Goal: Task Accomplishment & Management: Use online tool/utility

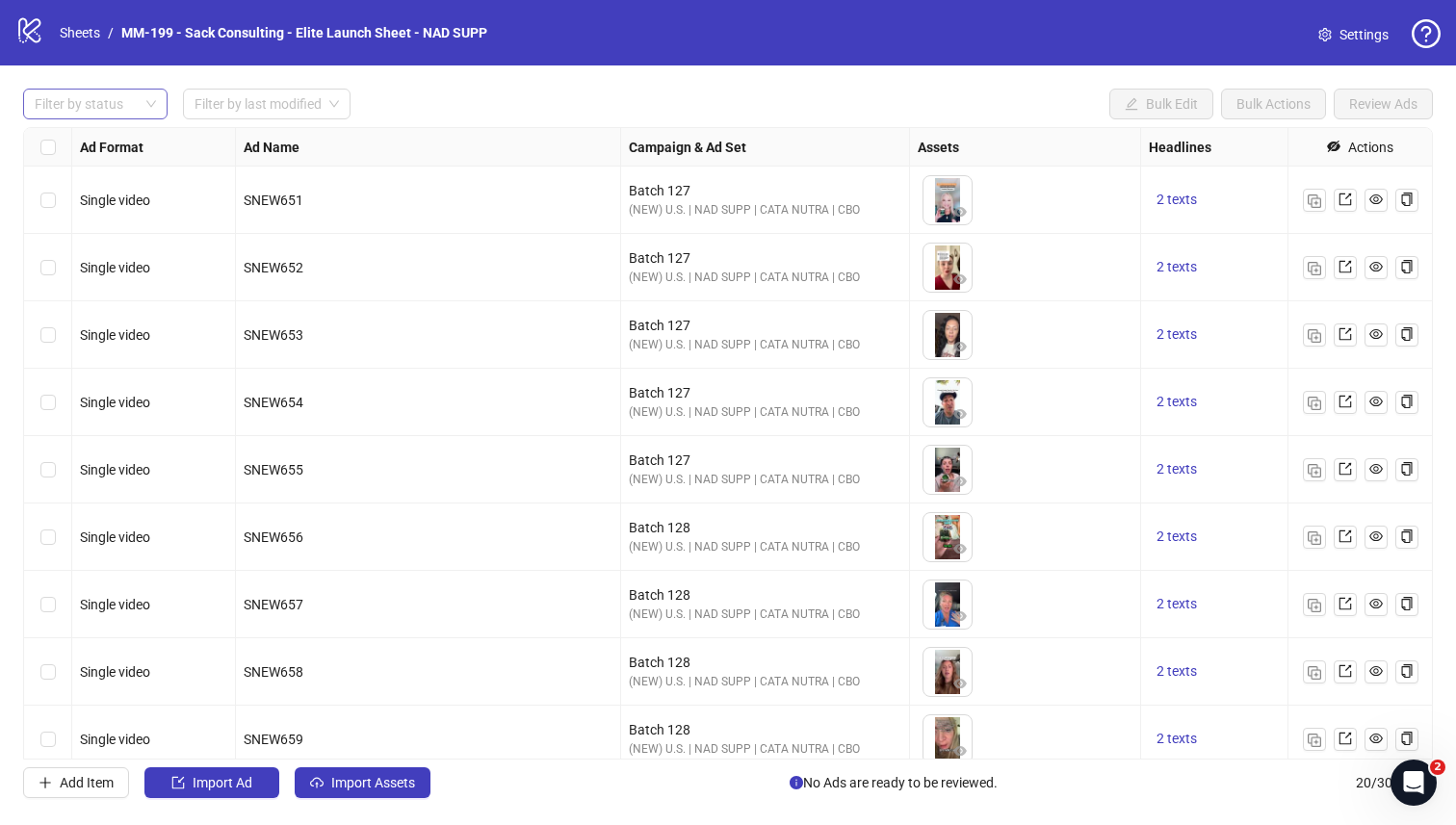
click at [125, 111] on div at bounding box center [85, 104] width 117 height 27
click at [240, 99] on input "search" at bounding box center [258, 104] width 127 height 29
click at [240, 98] on input "search" at bounding box center [258, 104] width 127 height 29
click at [347, 719] on span "Import Assets" at bounding box center [372, 784] width 84 height 16
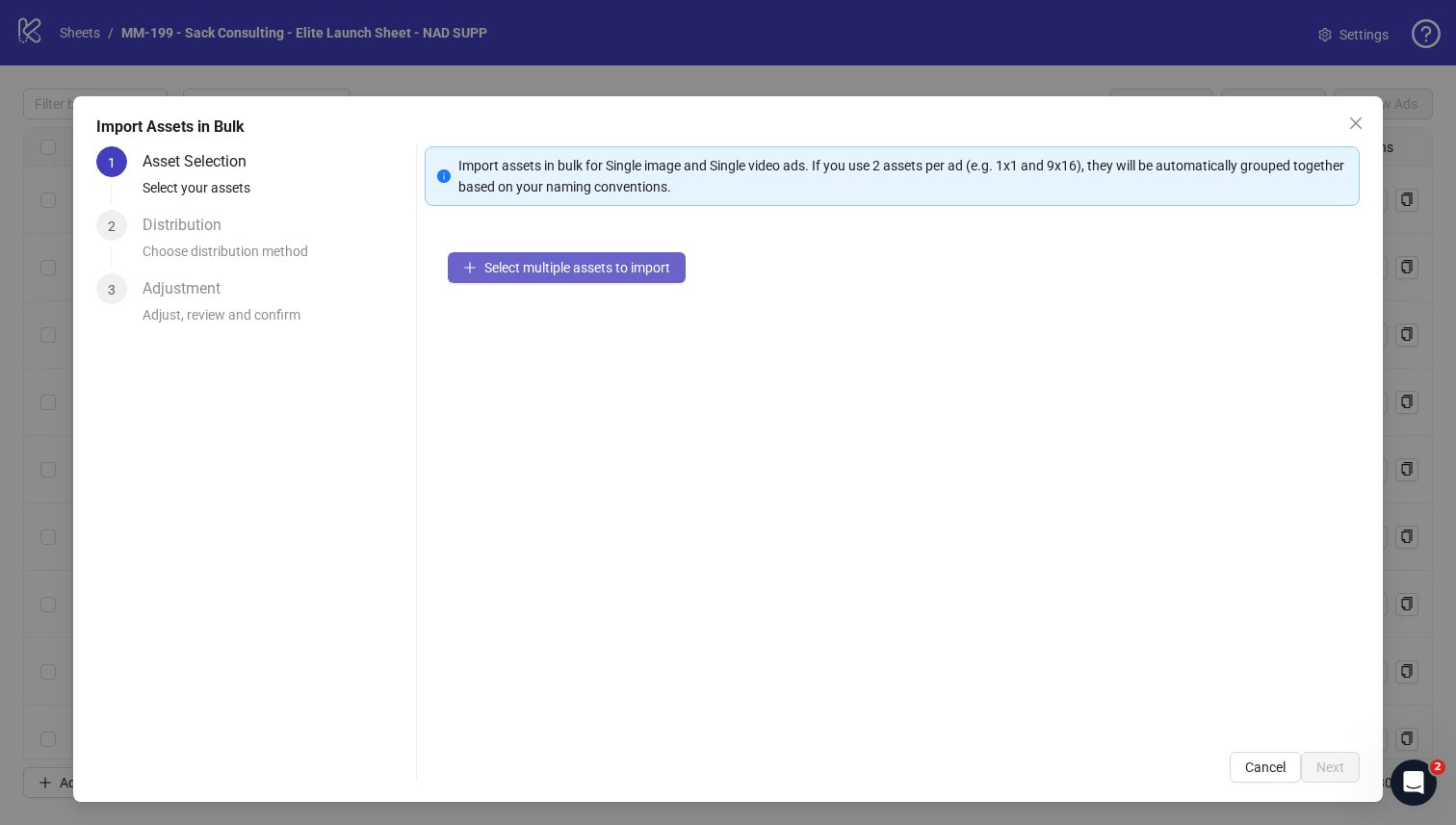
click at [537, 270] on span "Select multiple assets to import" at bounding box center [577, 268] width 186 height 16
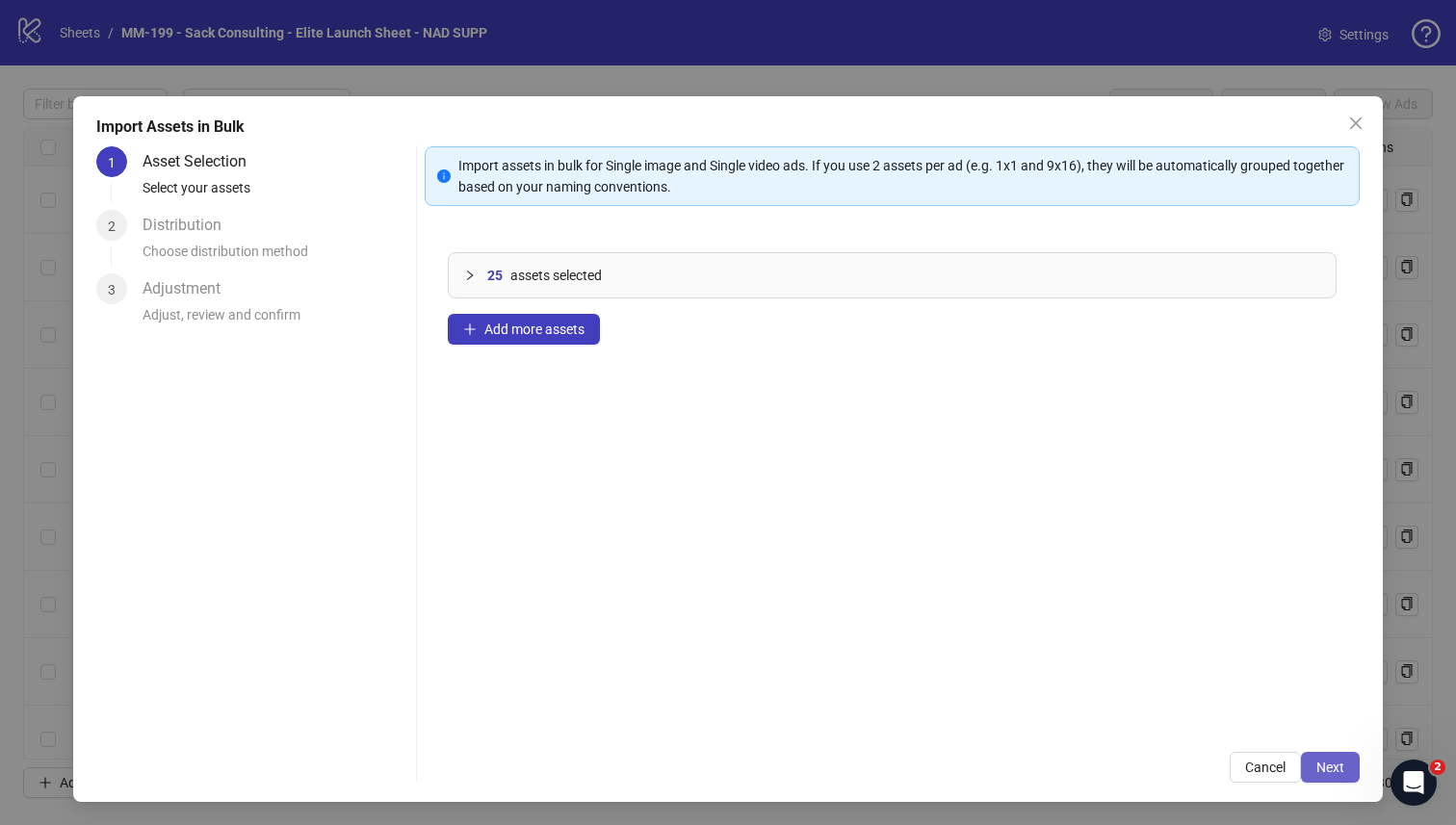
click at [1155, 719] on span "Next" at bounding box center [1330, 768] width 28 height 16
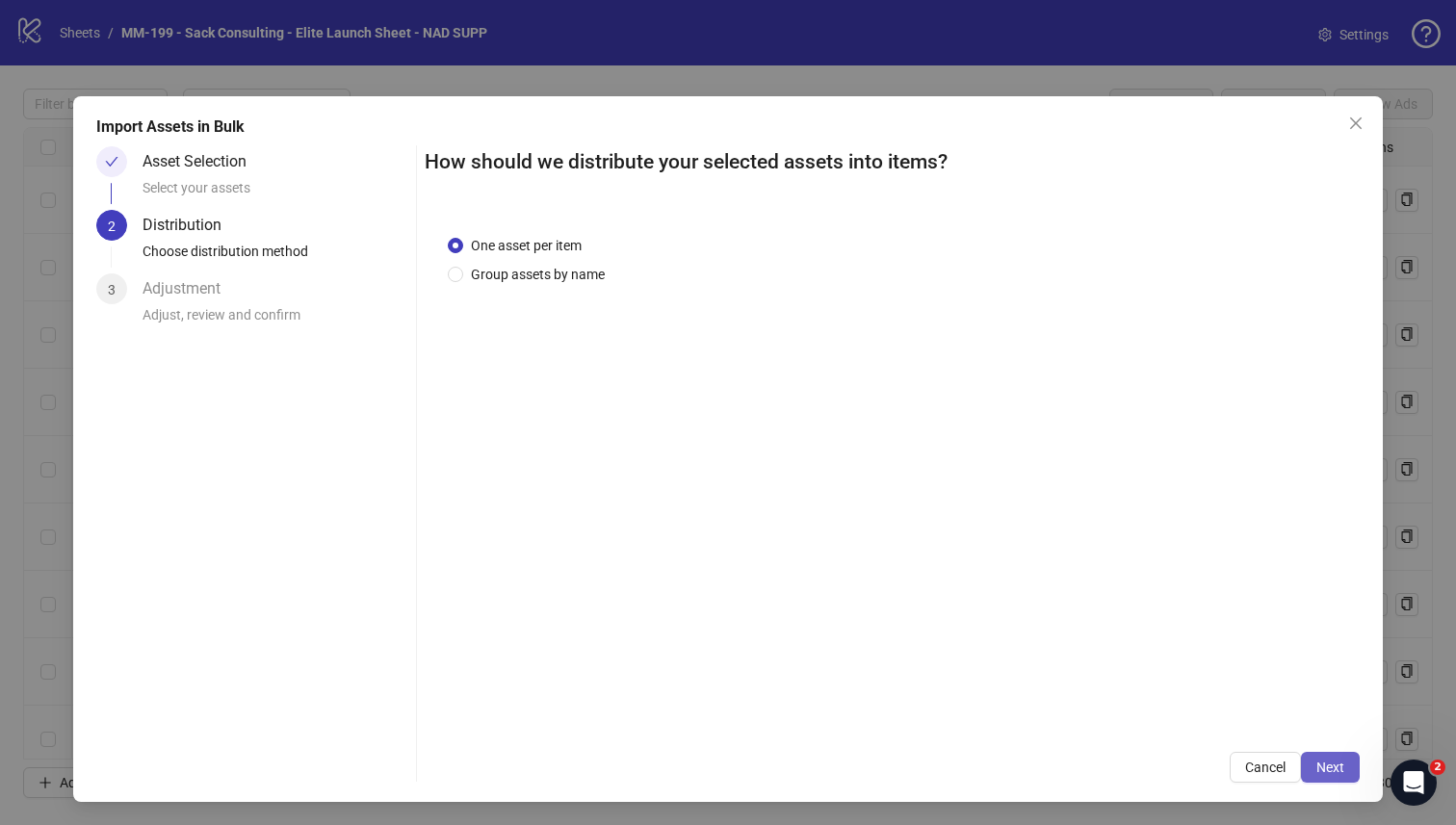
click at [1155, 719] on span "Next" at bounding box center [1330, 768] width 28 height 16
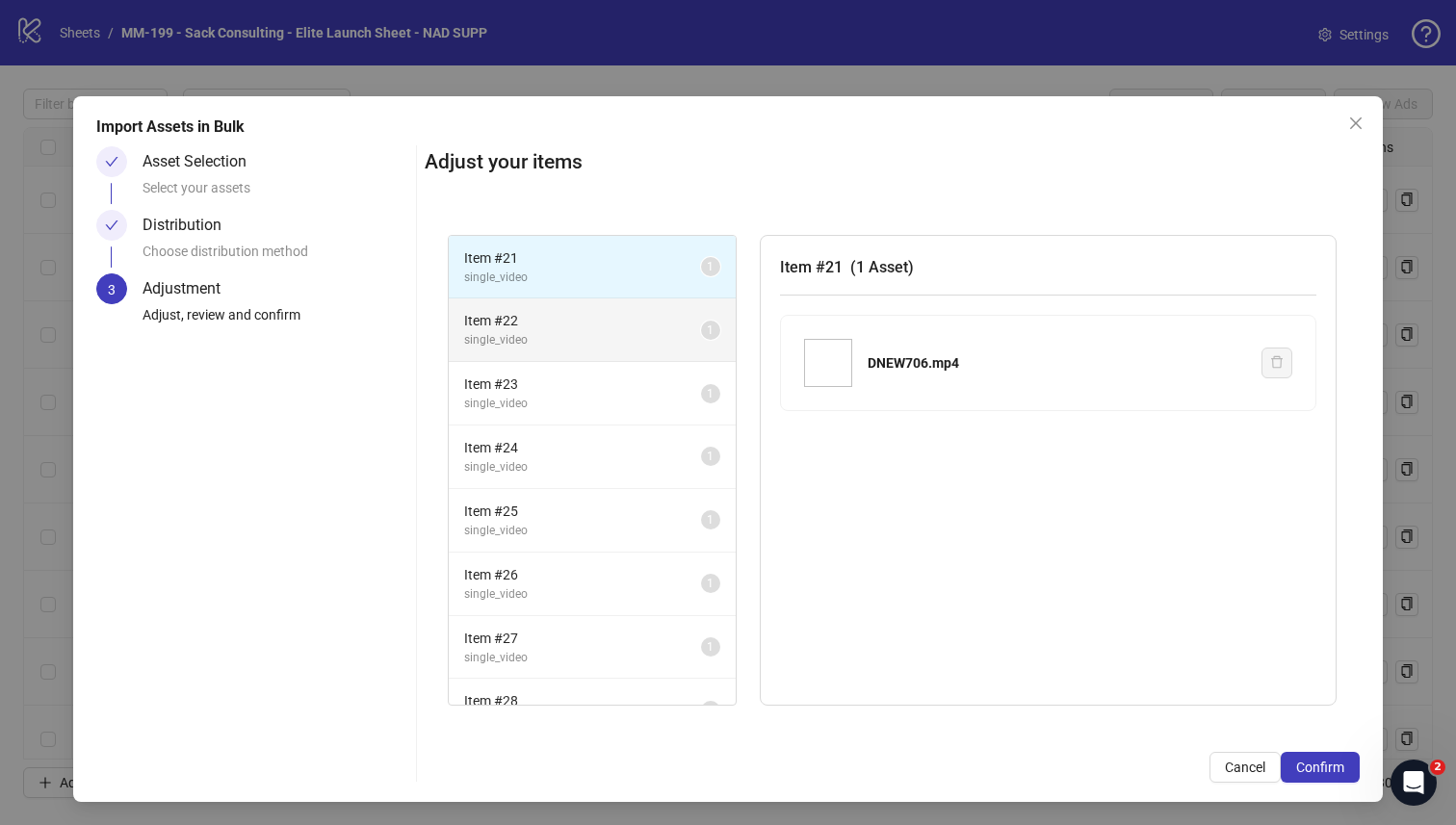
click at [600, 324] on span "Item # 22" at bounding box center [583, 320] width 237 height 21
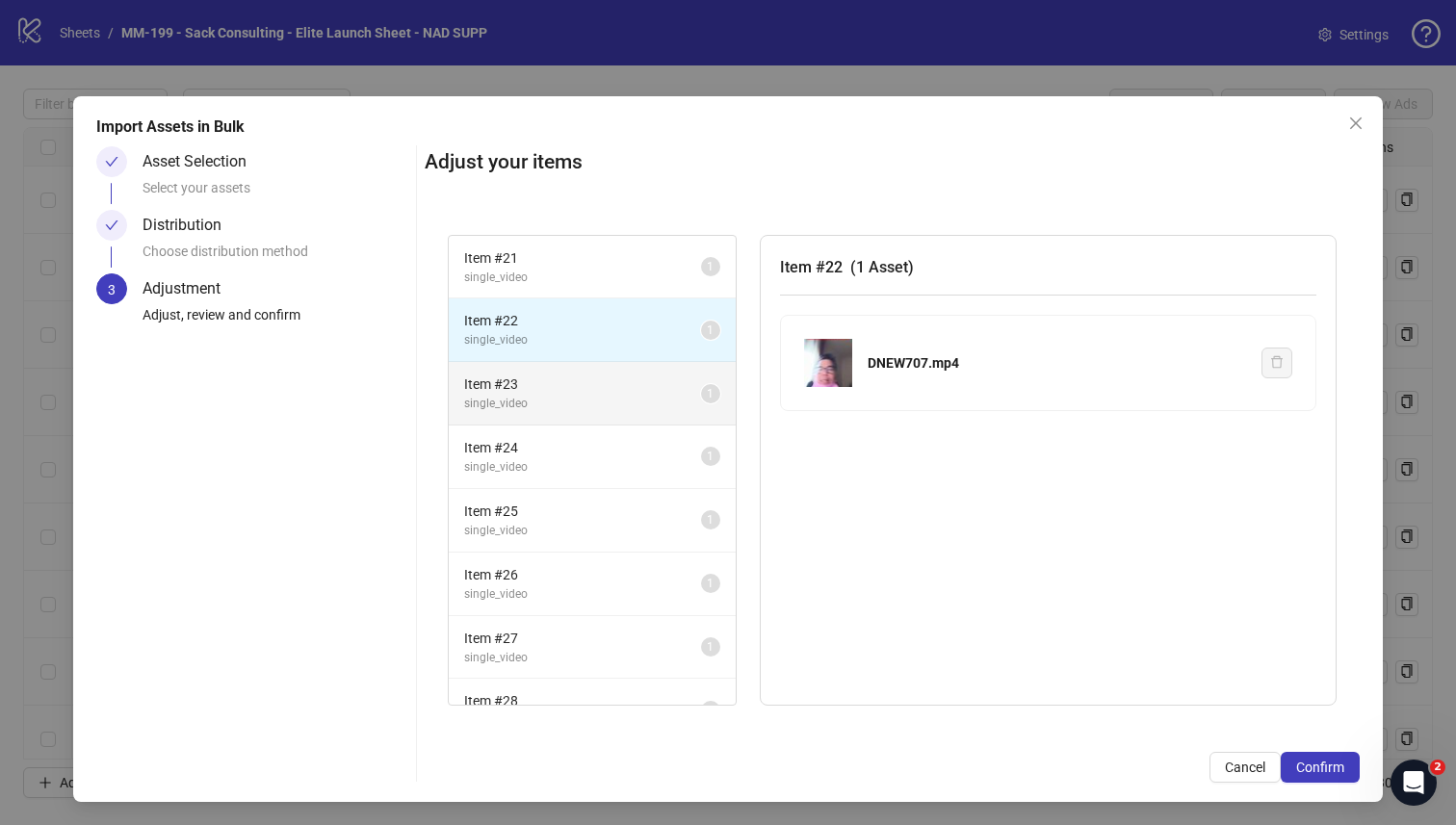
click at [586, 389] on span "Item # 23" at bounding box center [583, 383] width 237 height 21
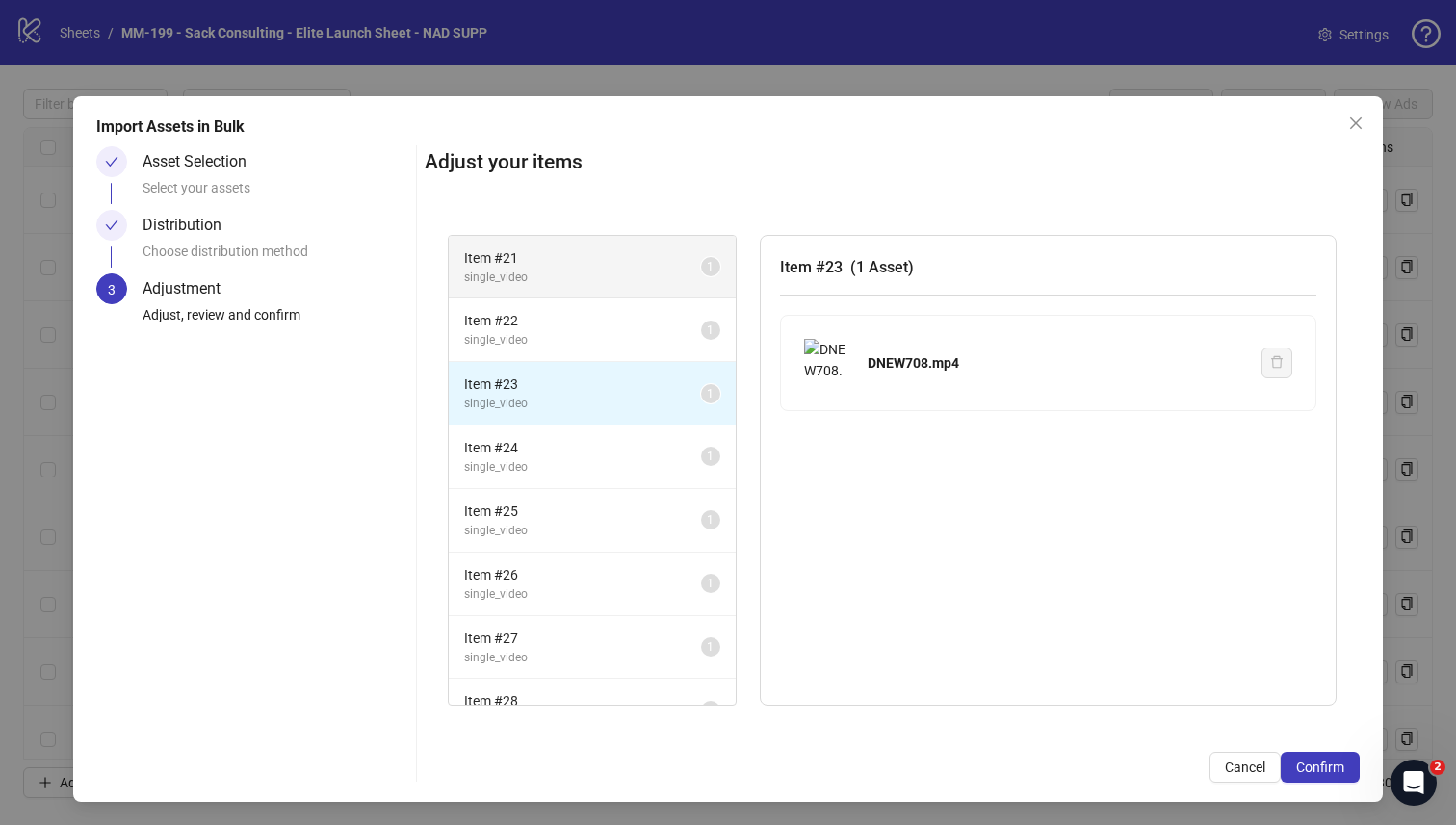
click at [584, 285] on span "single_video" at bounding box center [583, 278] width 237 height 19
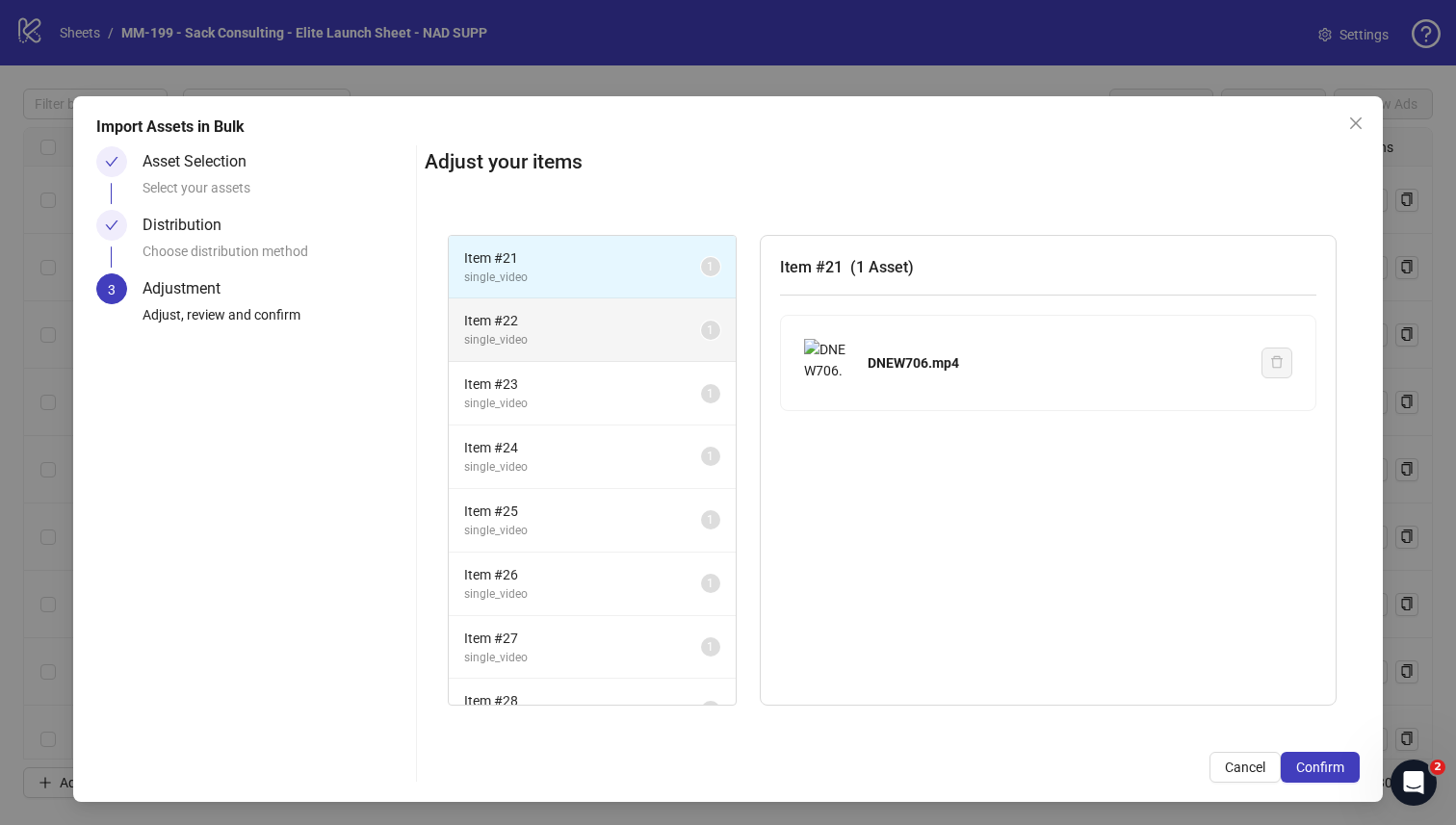
click at [538, 322] on span "Item # 22" at bounding box center [583, 320] width 237 height 21
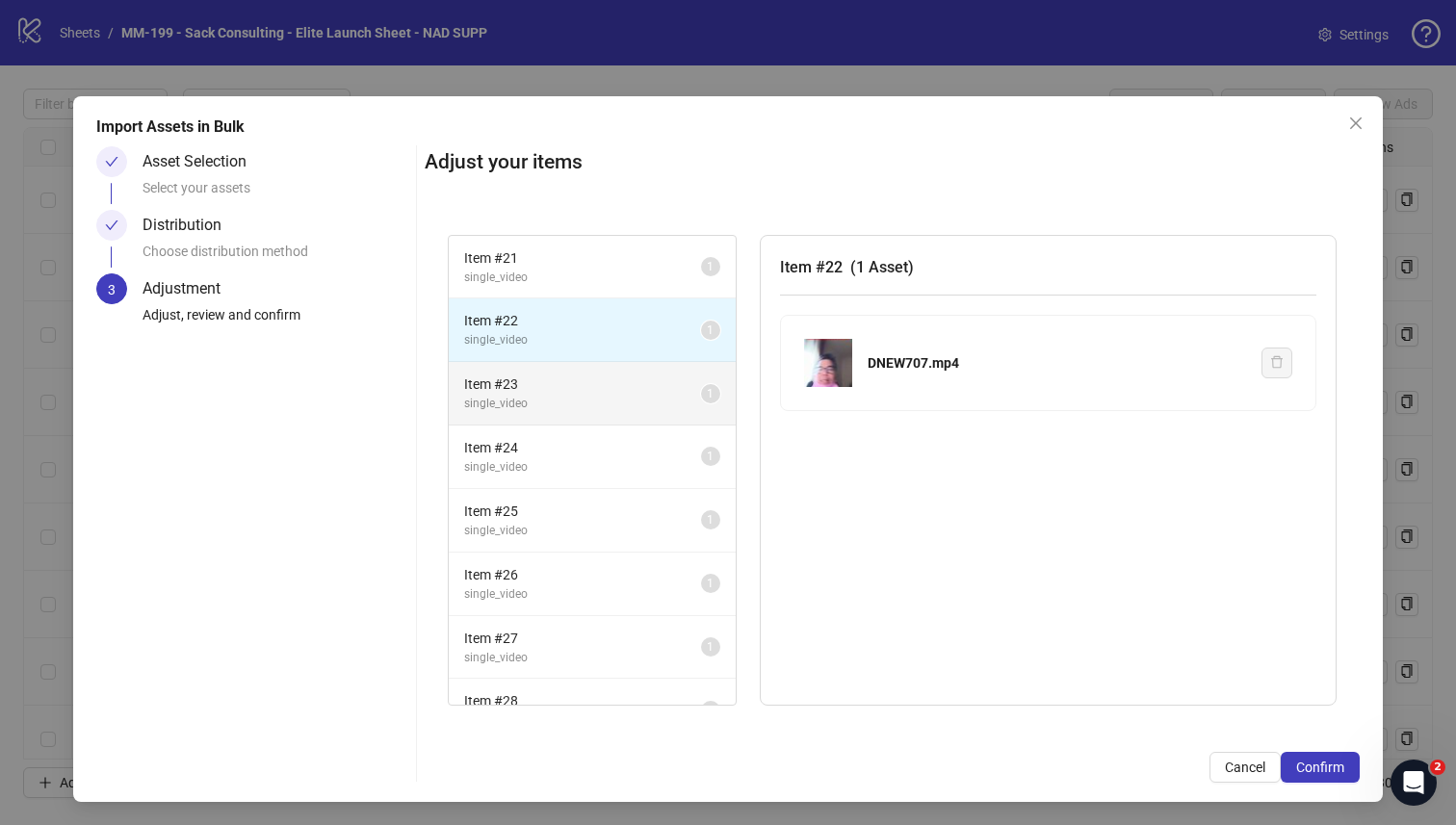
click at [538, 385] on span "Item # 23" at bounding box center [583, 383] width 237 height 21
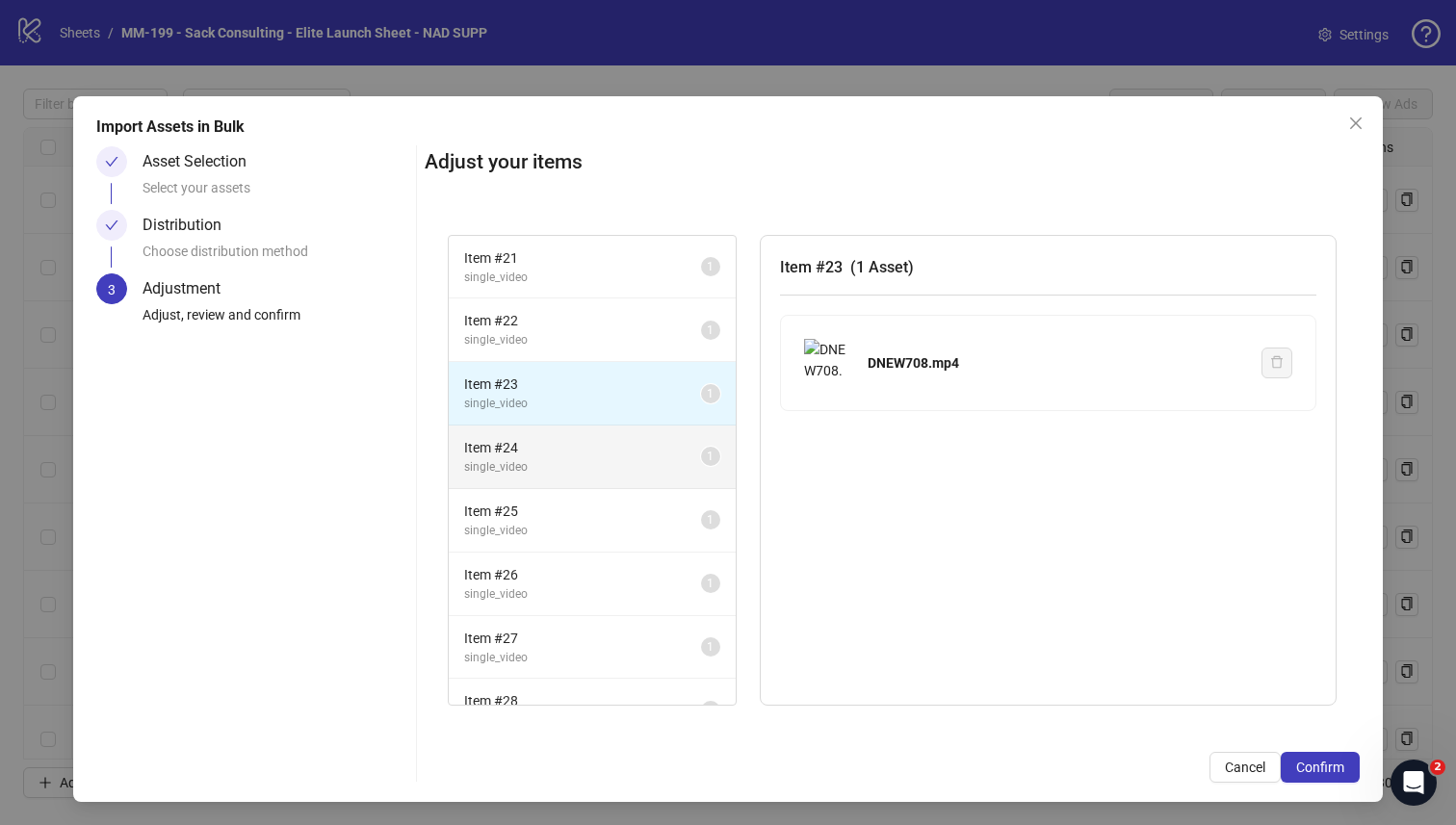
click at [532, 441] on span "Item # 24" at bounding box center [583, 447] width 237 height 21
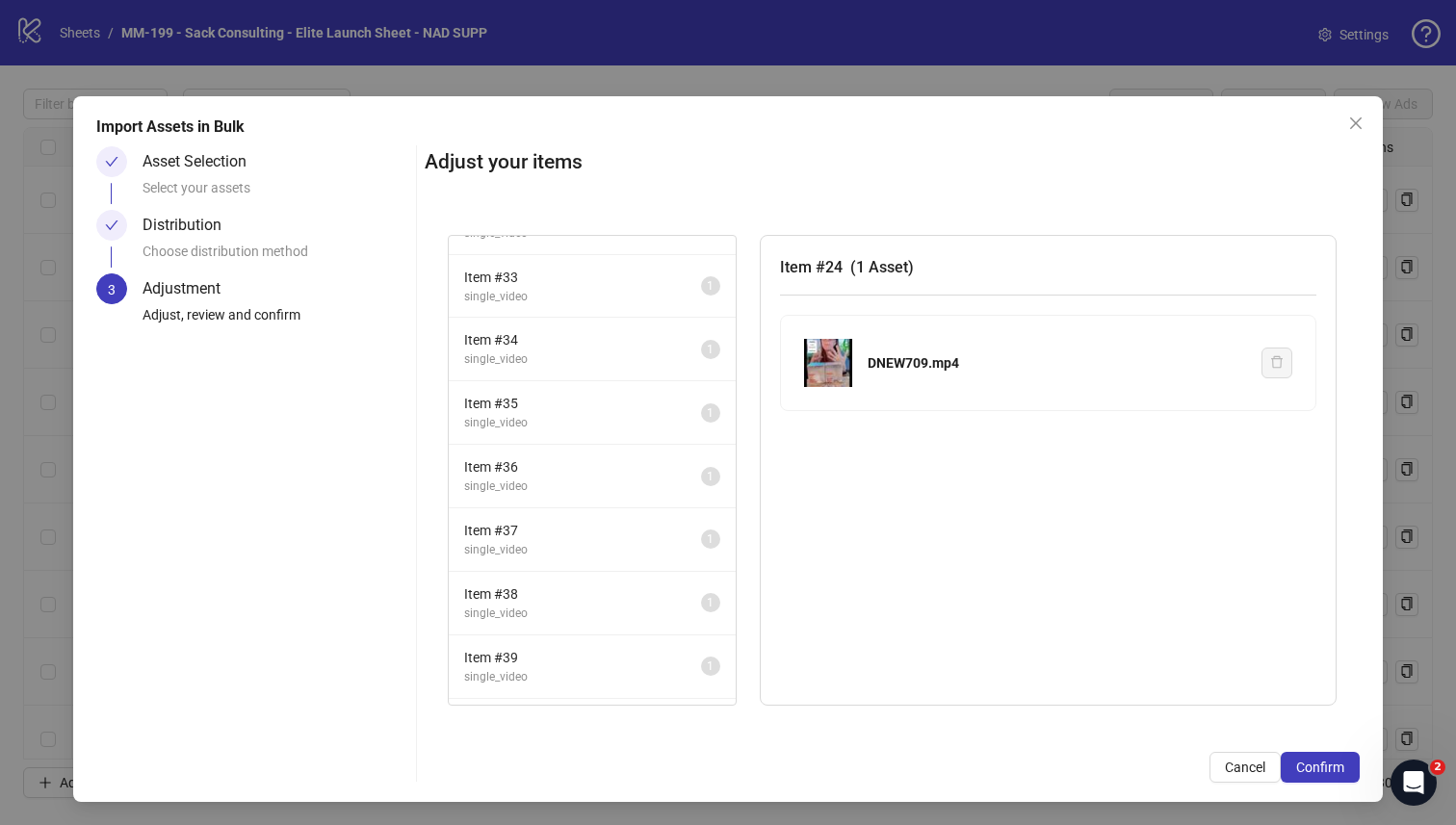
scroll to position [1114, 0]
click at [575, 338] on span "Item # 40" at bounding box center [583, 348] width 237 height 21
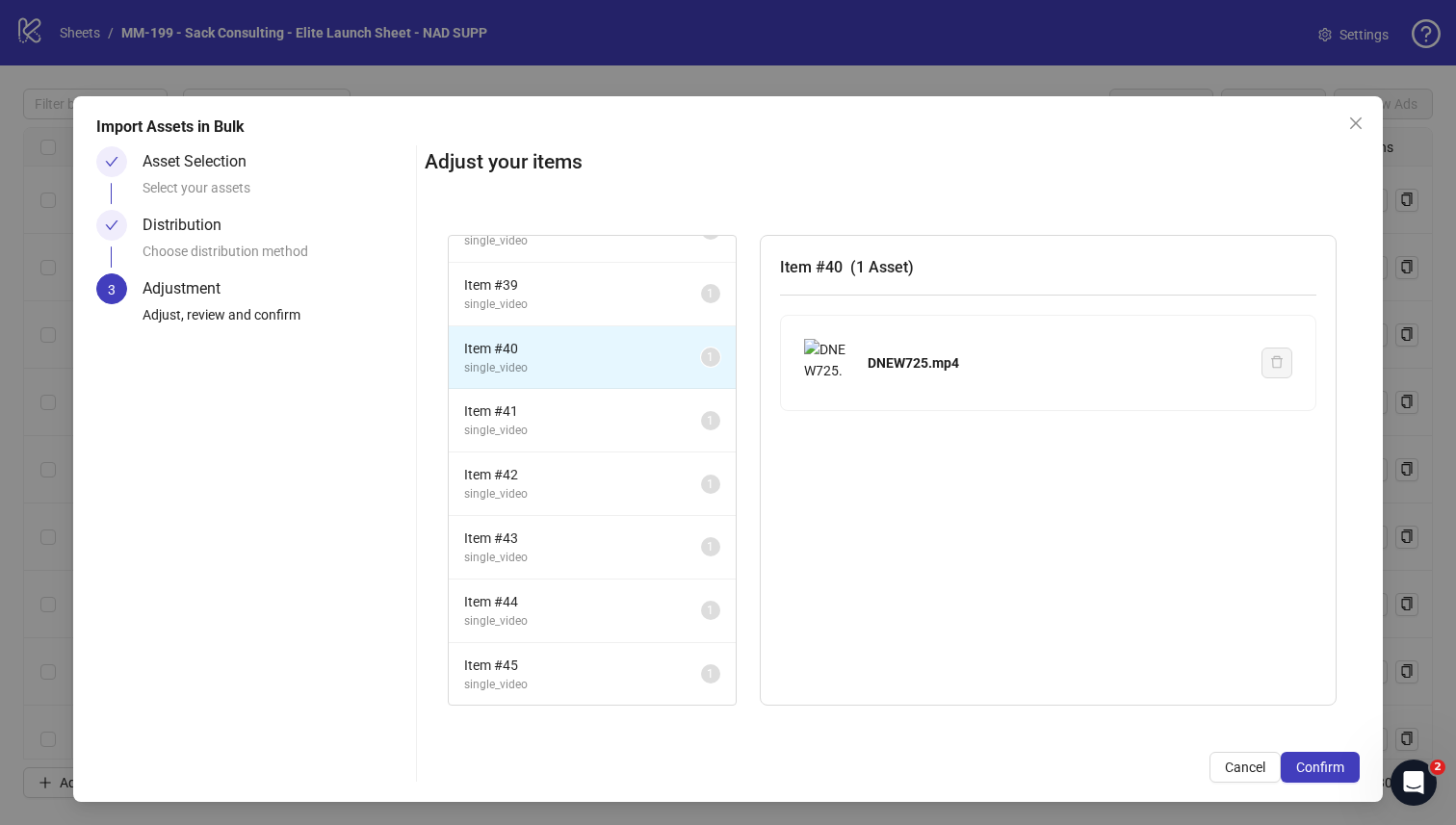
scroll to position [0, 0]
click at [516, 427] on span "single_video" at bounding box center [583, 431] width 237 height 19
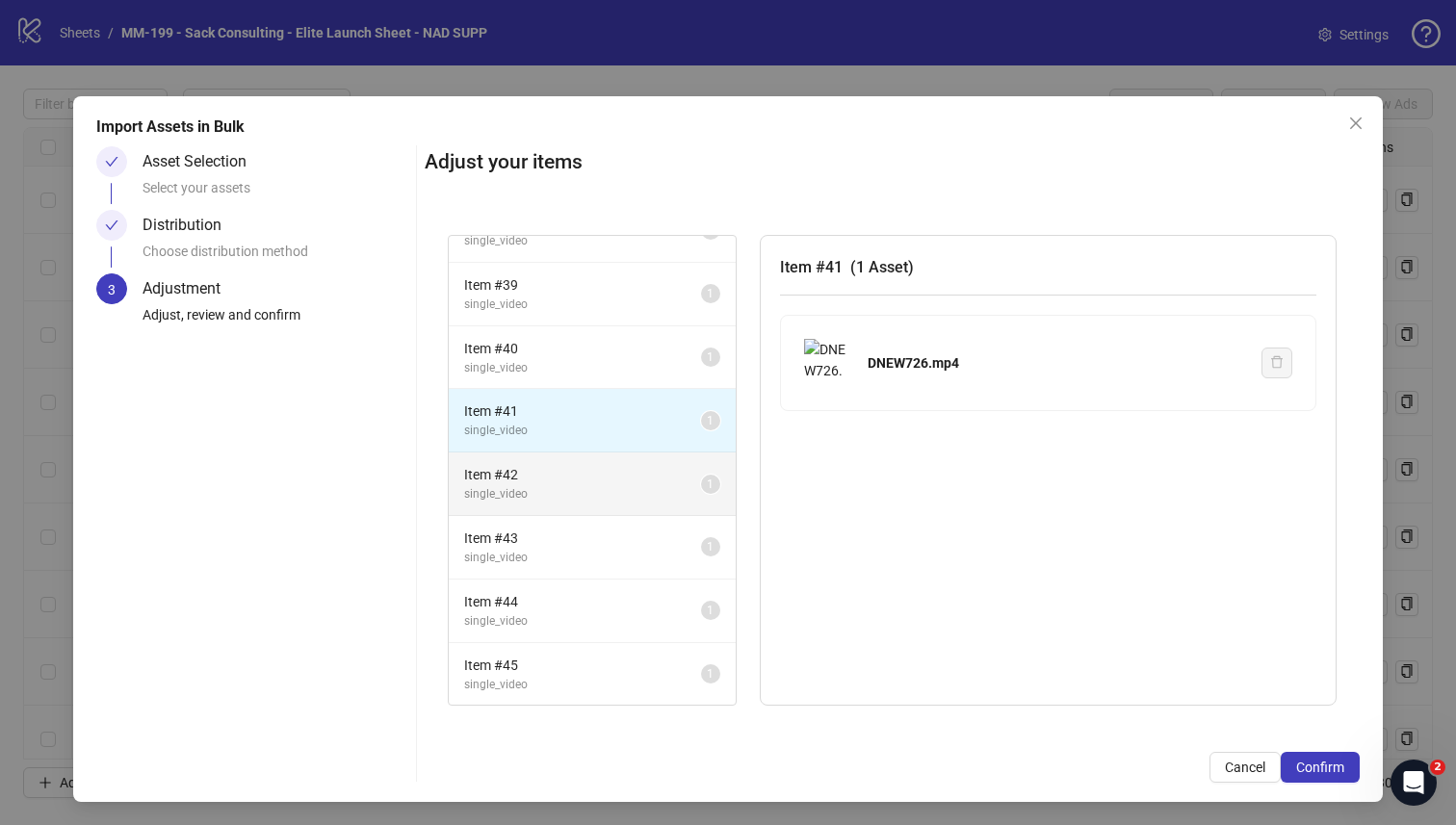
click at [521, 466] on span "Item # 42" at bounding box center [583, 474] width 237 height 21
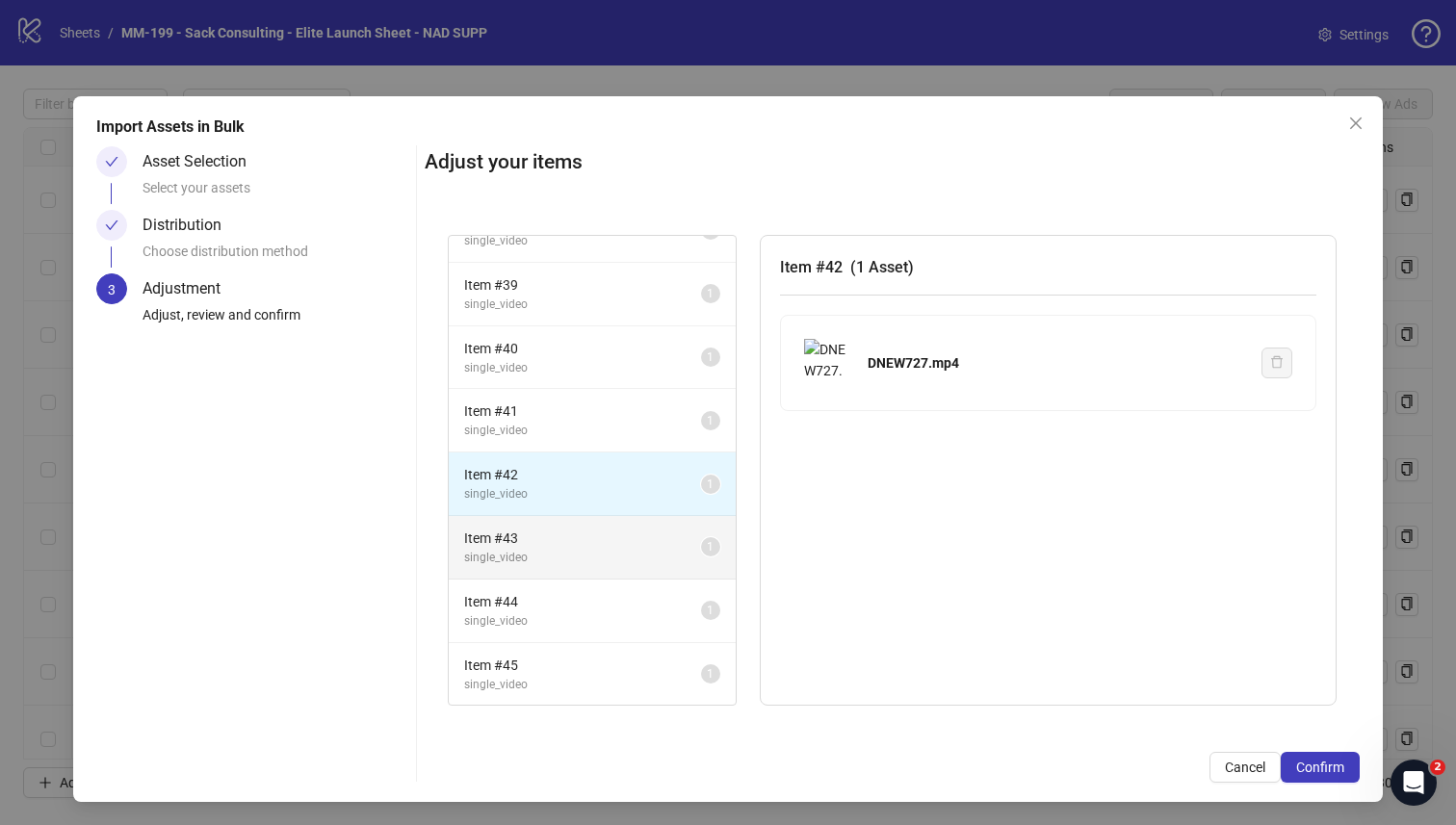
click at [535, 518] on li "Item # 43 single_video 1" at bounding box center [592, 547] width 286 height 63
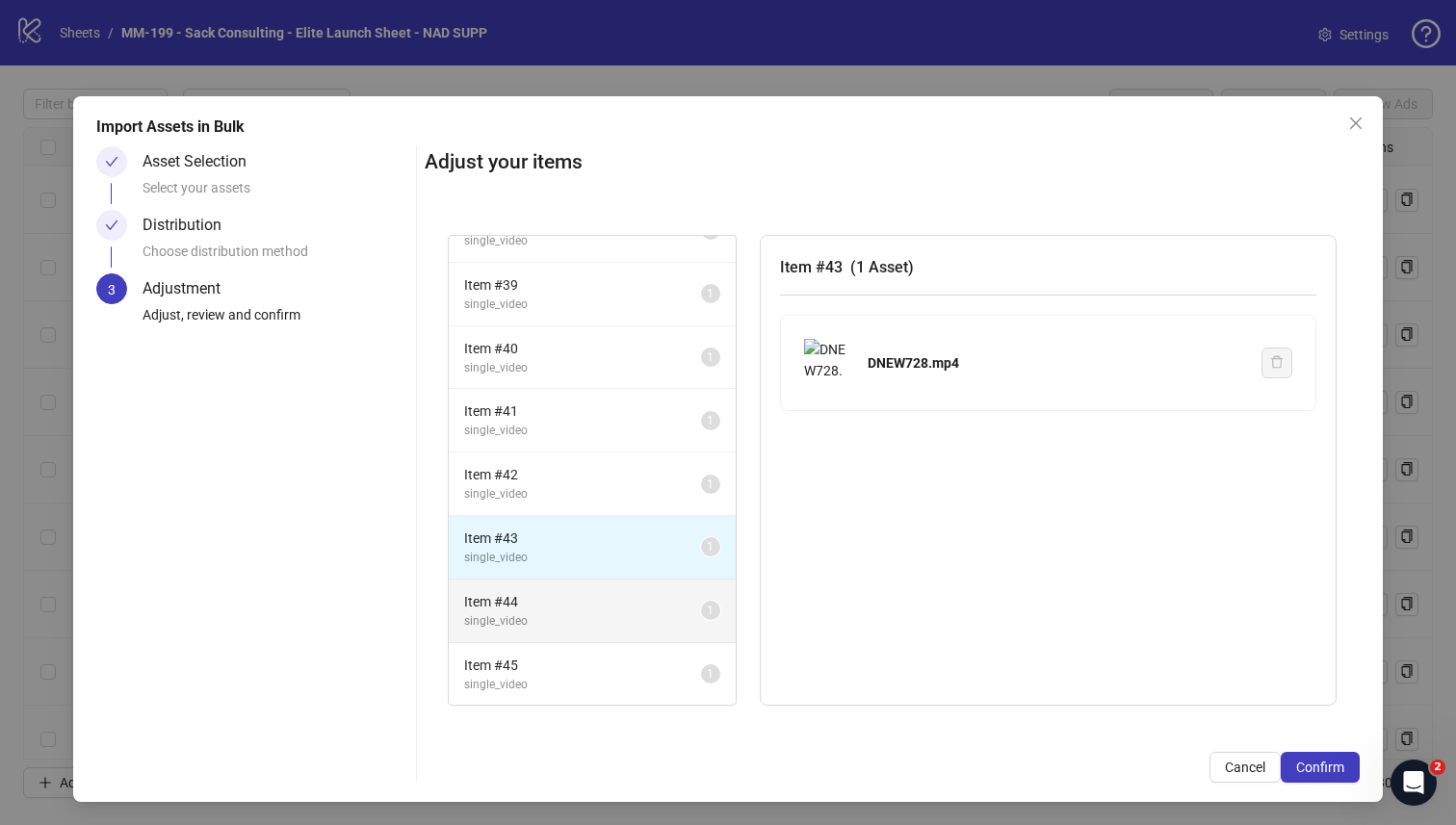
click at [537, 592] on span "Item # 44" at bounding box center [583, 601] width 237 height 21
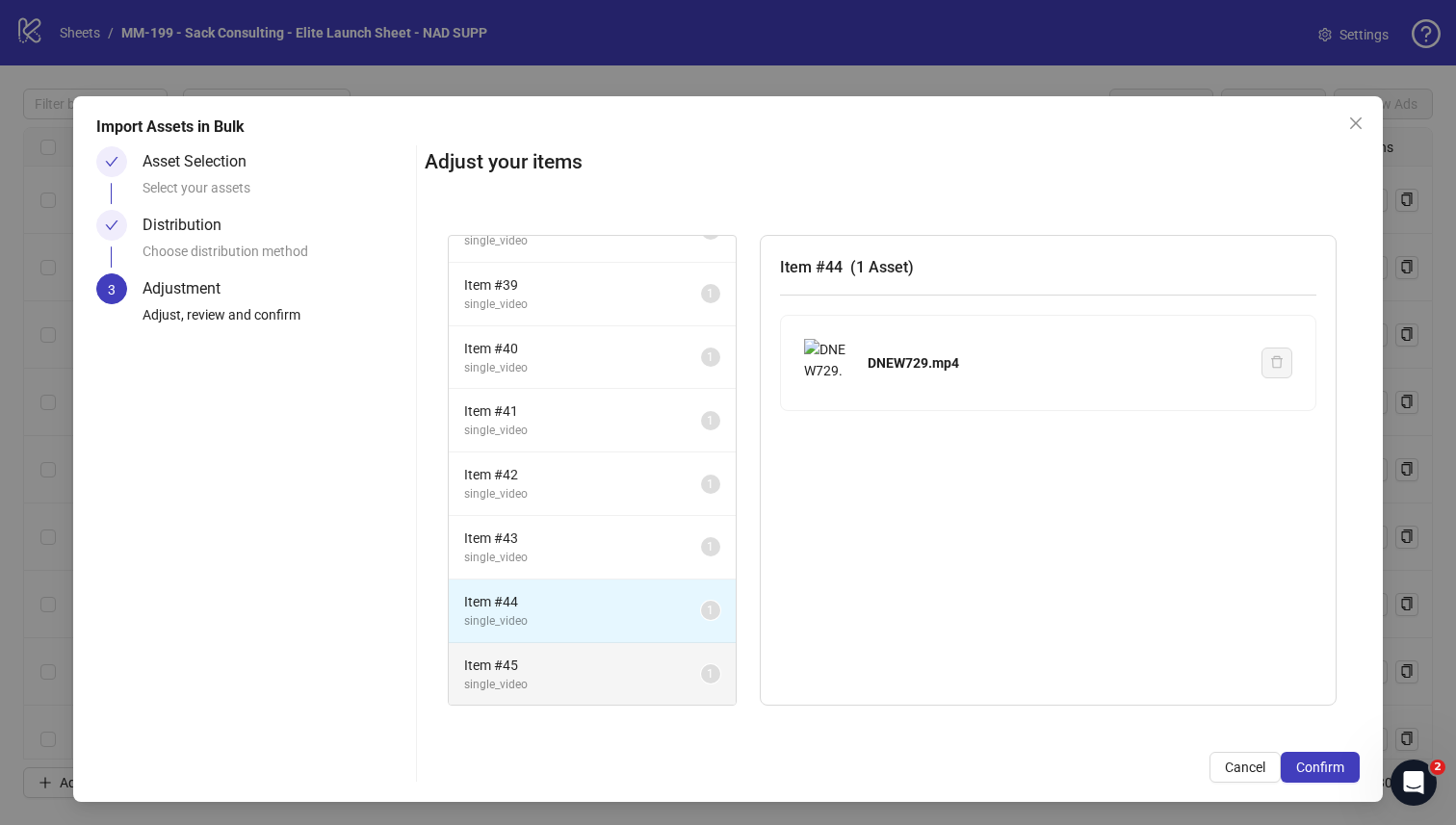
click at [558, 659] on span "Item # 45" at bounding box center [583, 665] width 237 height 21
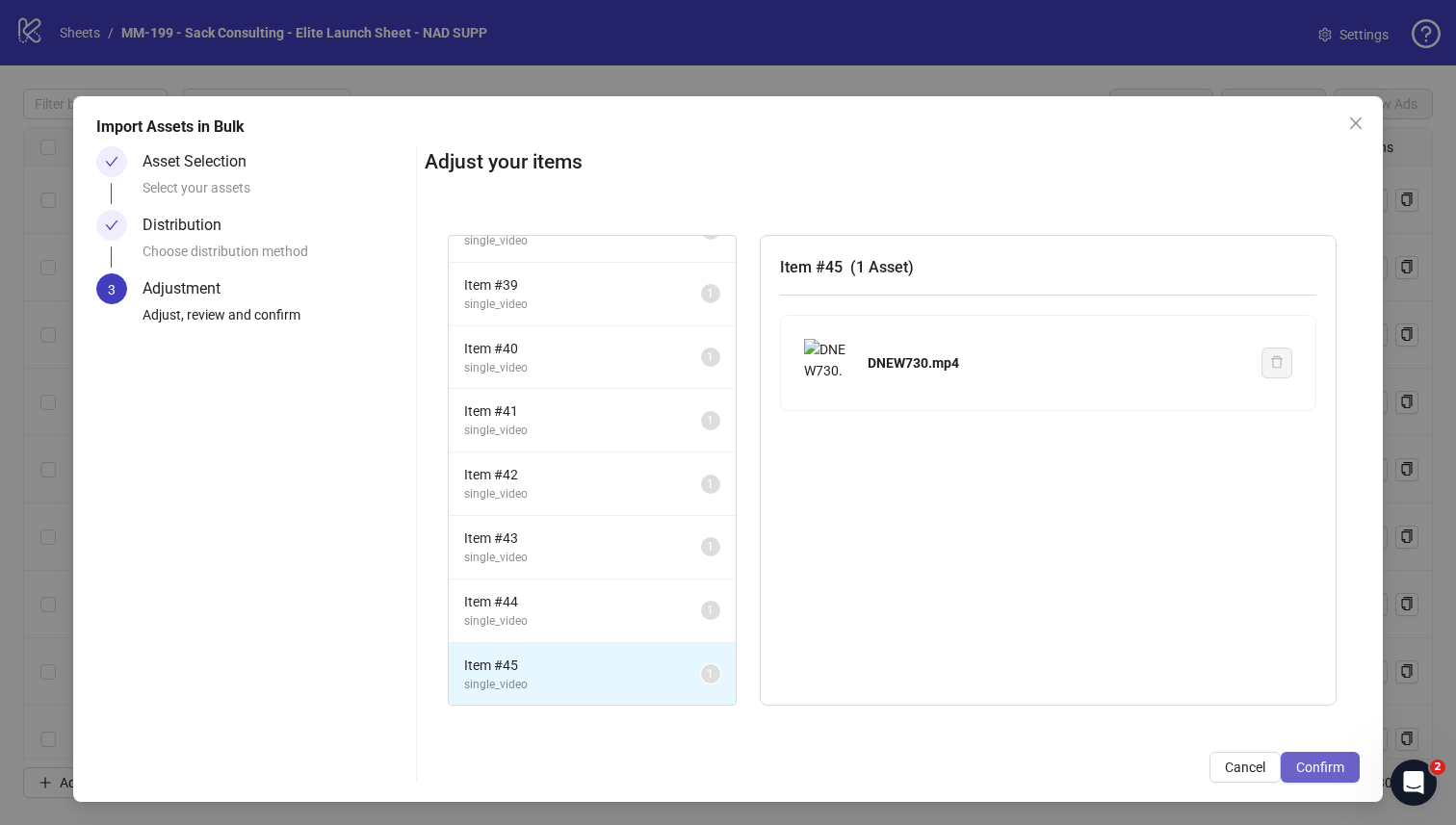
click at [1155, 719] on span "Confirm" at bounding box center [1320, 768] width 48 height 16
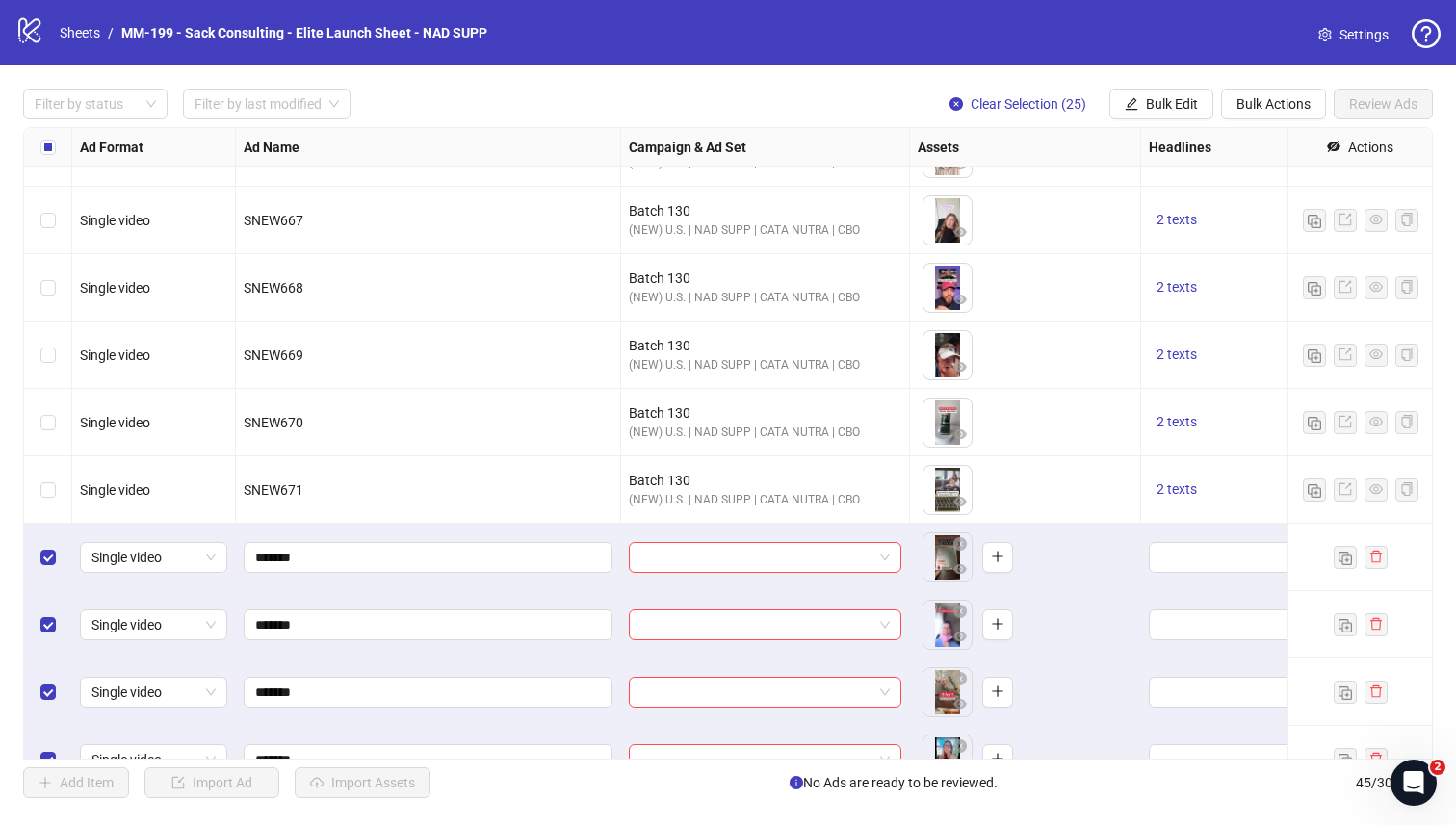
scroll to position [1108, 0]
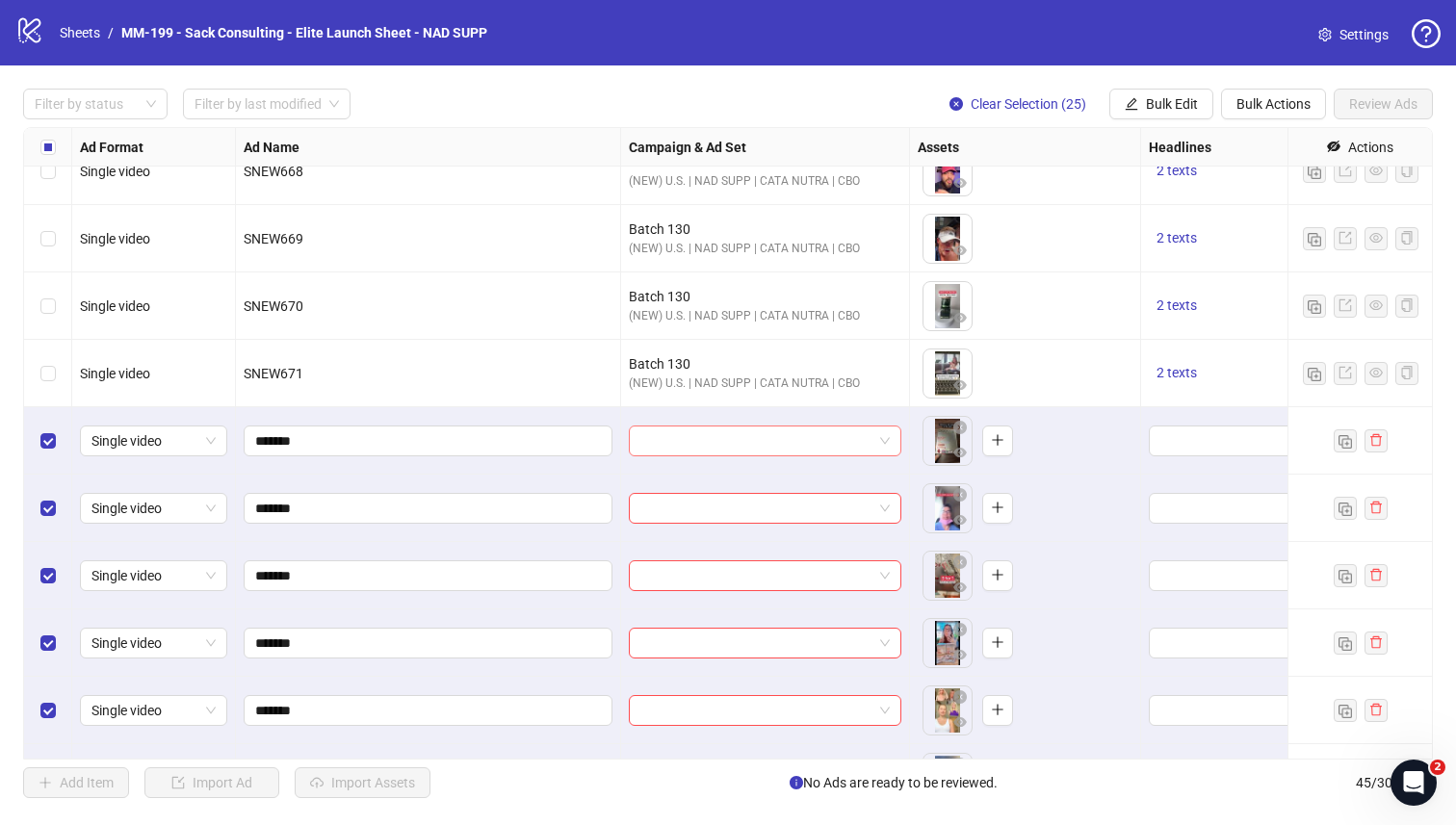
click at [745, 450] on input "search" at bounding box center [756, 441] width 232 height 29
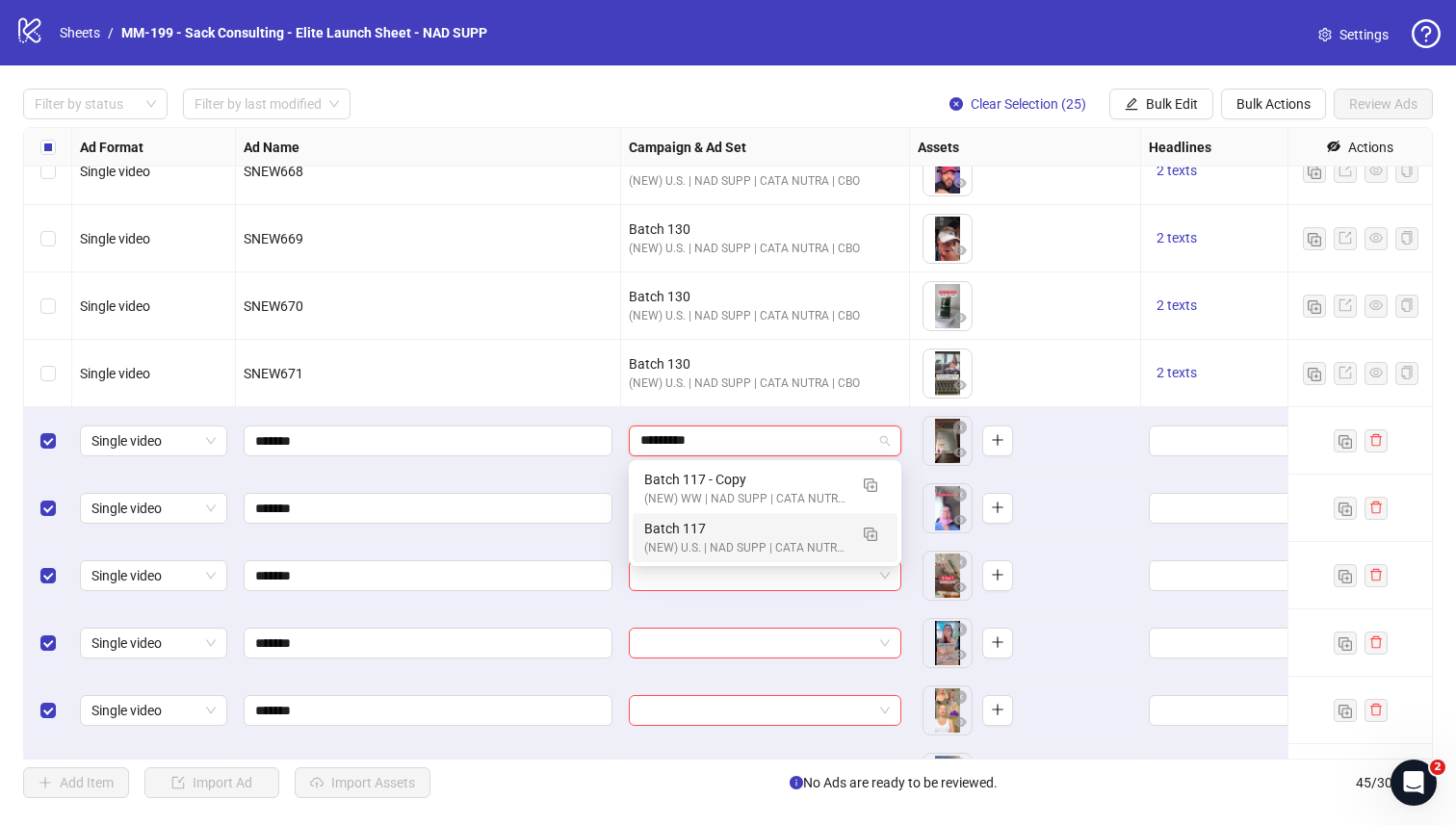
type input "*********"
click at [786, 414] on div at bounding box center [766, 441] width 288 height 67
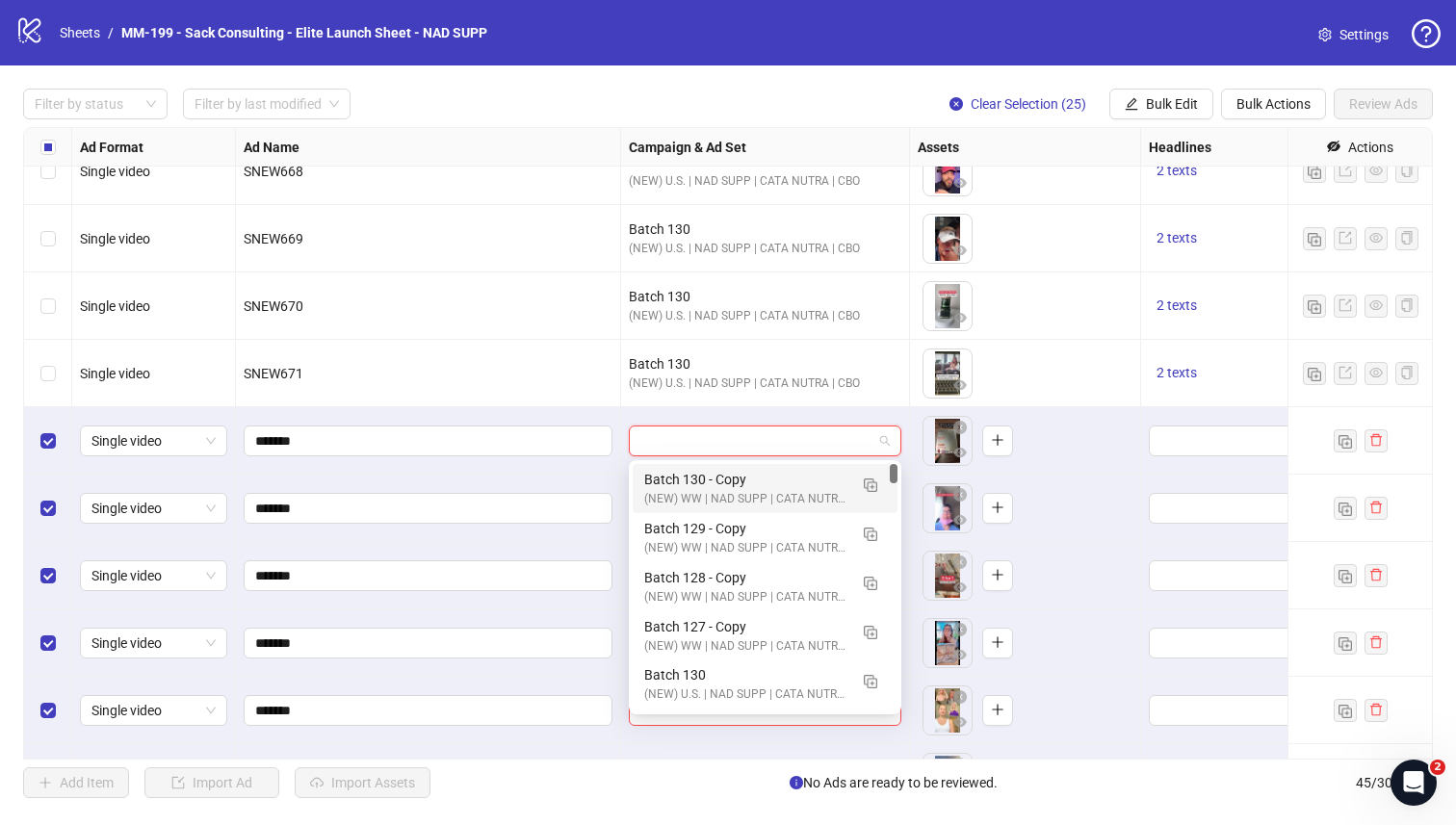
click at [770, 447] on input "search" at bounding box center [756, 441] width 232 height 29
type input "*********"
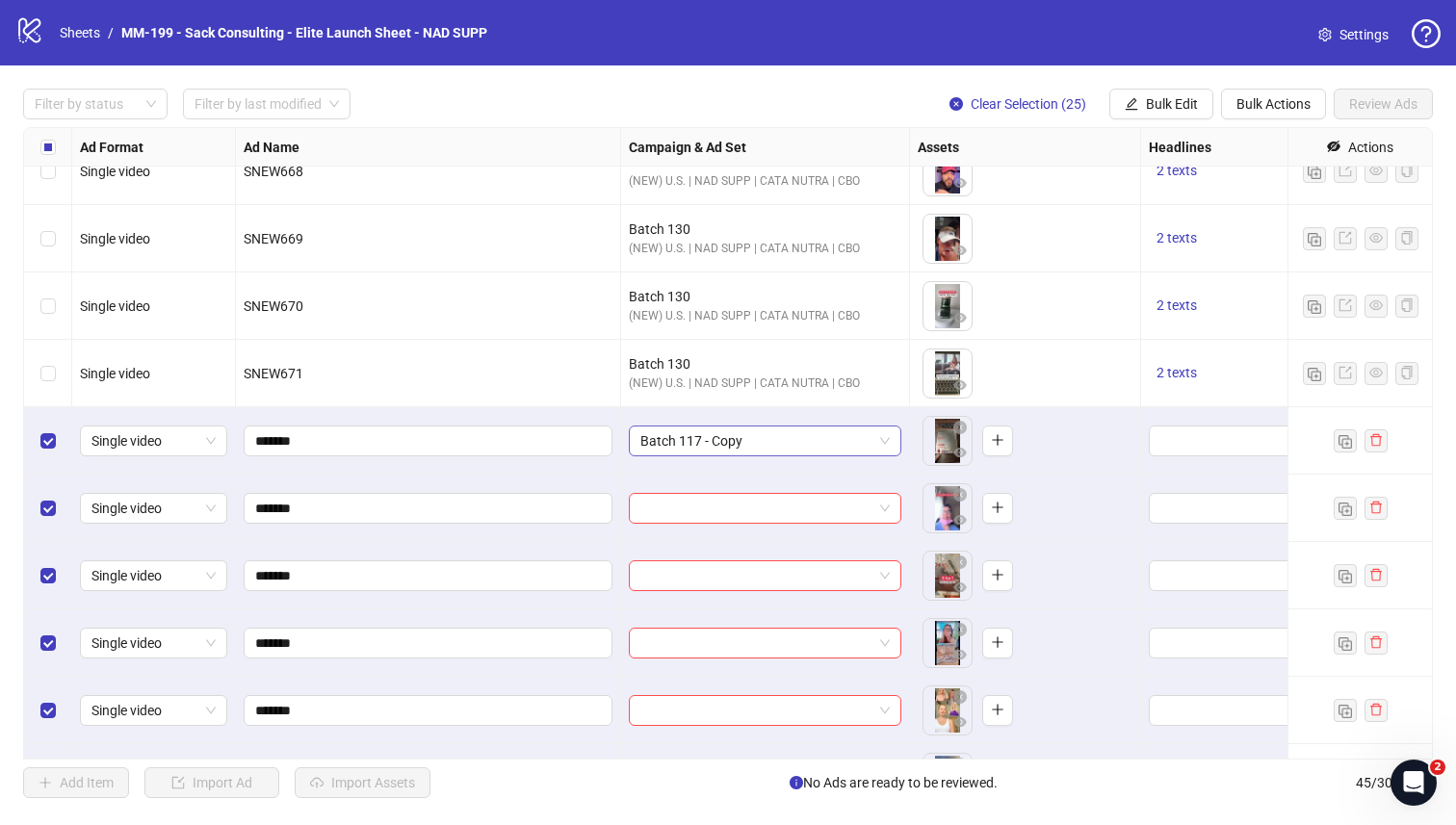
click at [765, 441] on span "Batch 117 - Copy" at bounding box center [765, 441] width 249 height 29
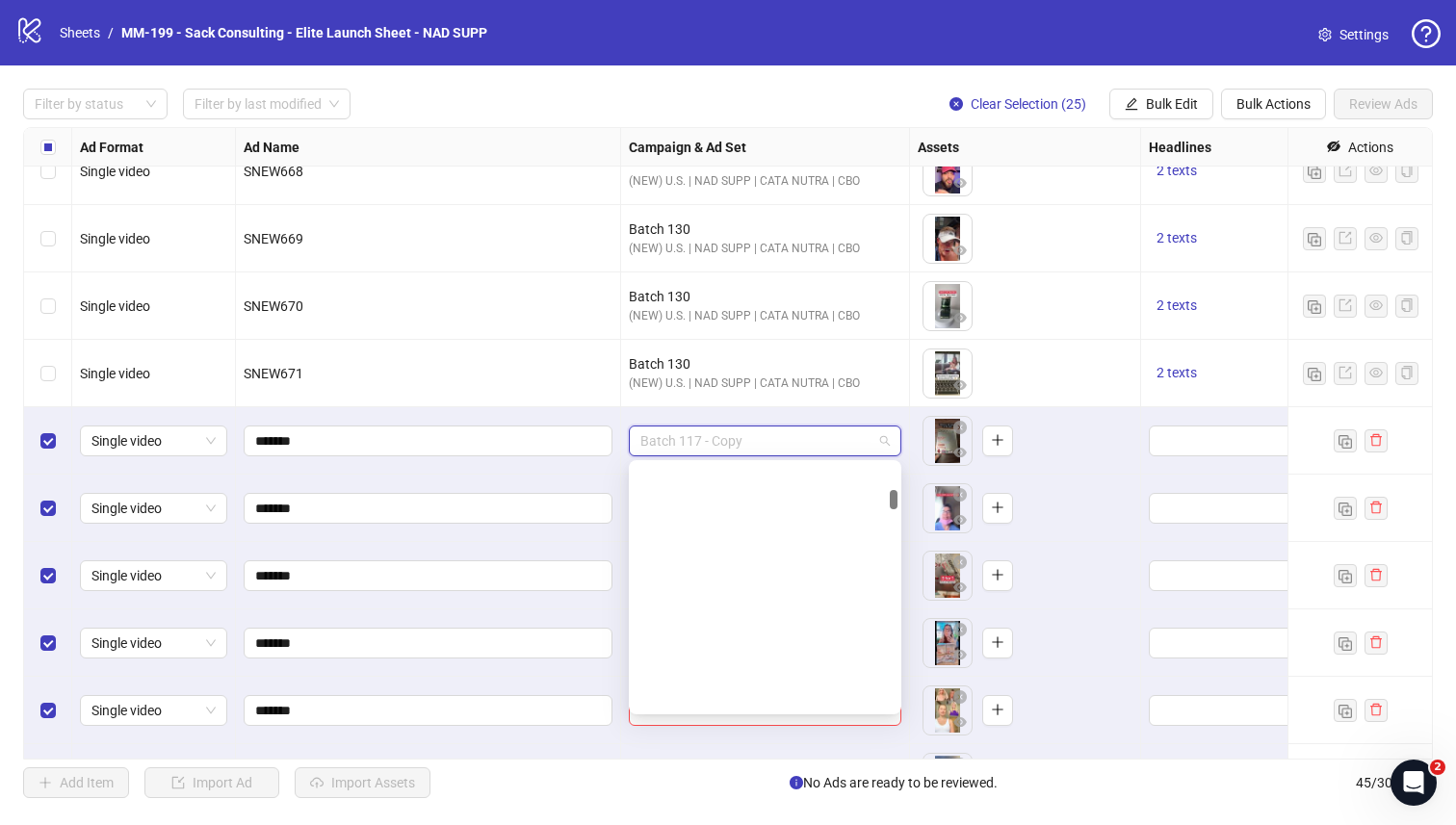
scroll to position [1827, 0]
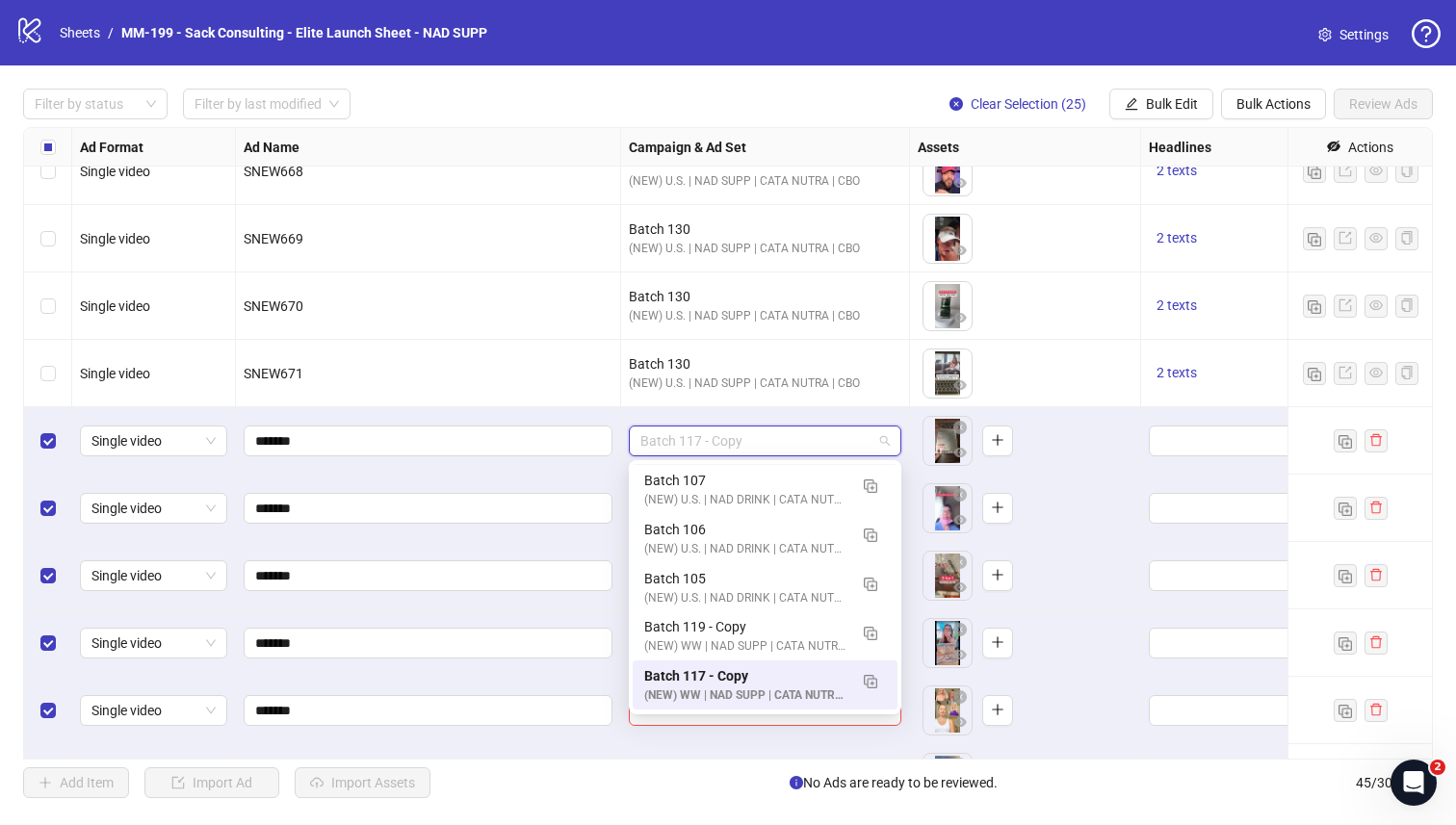
click at [759, 444] on span "Batch 117 - Copy" at bounding box center [765, 441] width 249 height 29
type input "*****"
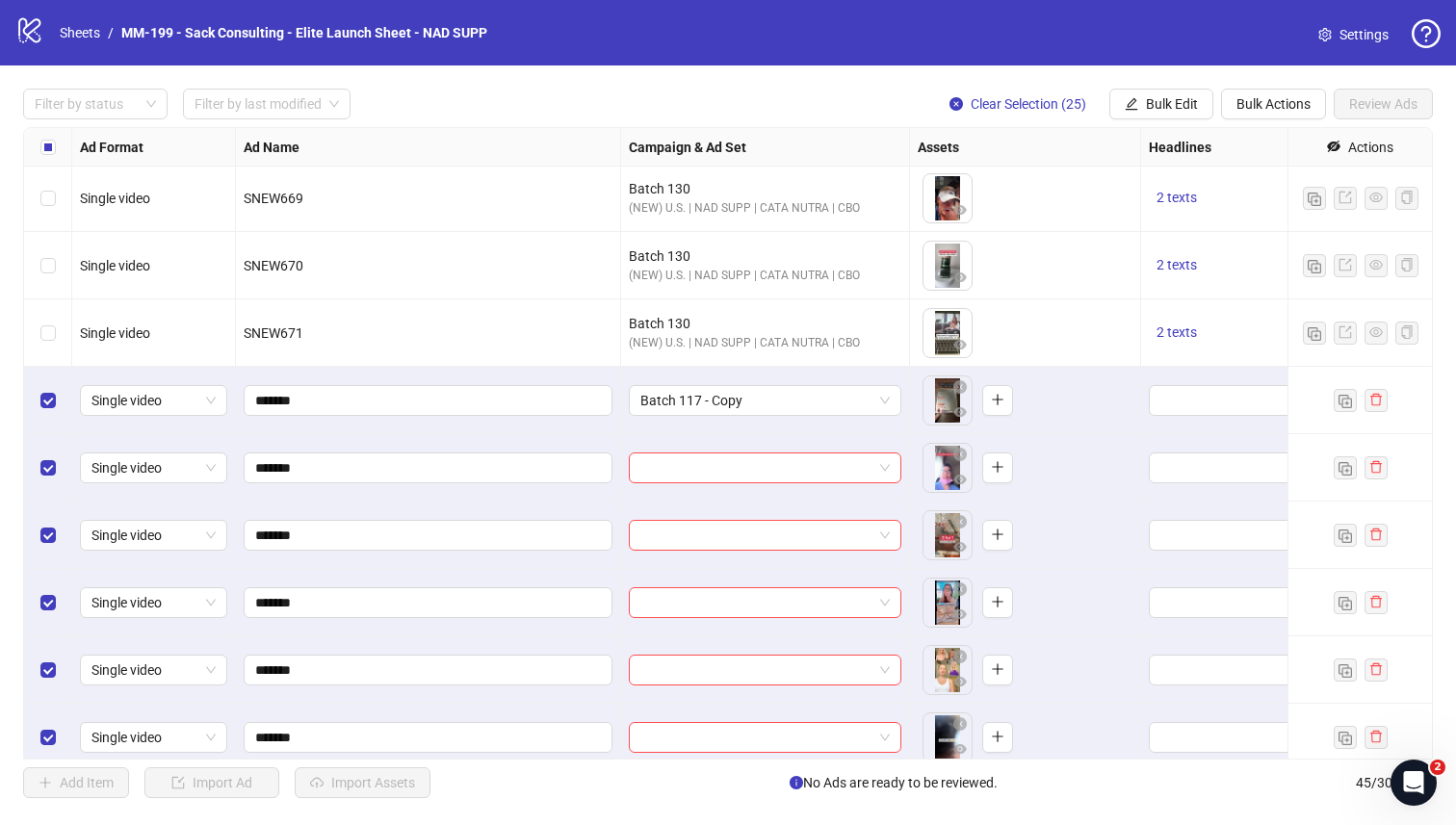
scroll to position [1130, 0]
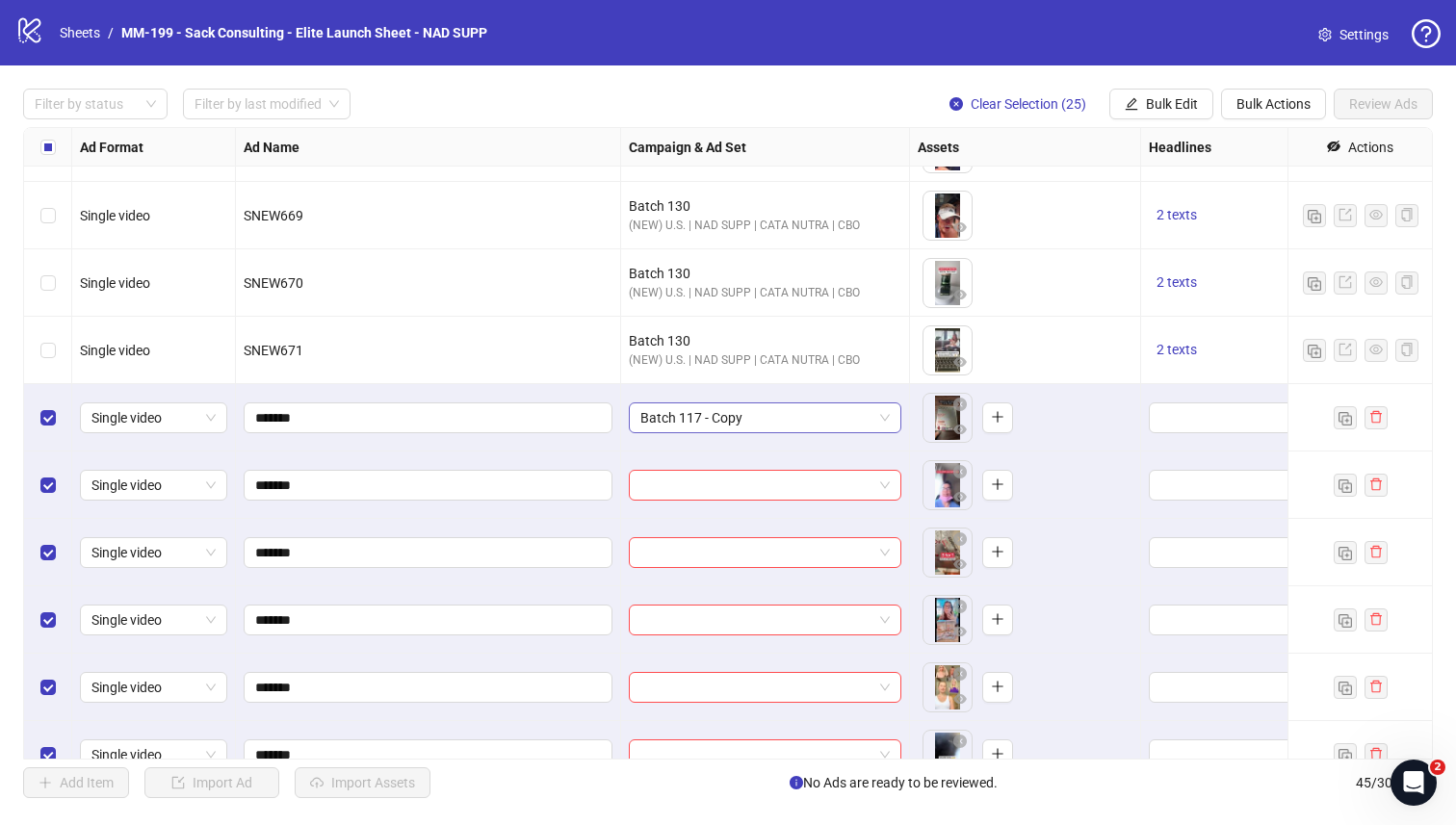
click at [828, 412] on span "Batch 117 - Copy" at bounding box center [765, 417] width 249 height 29
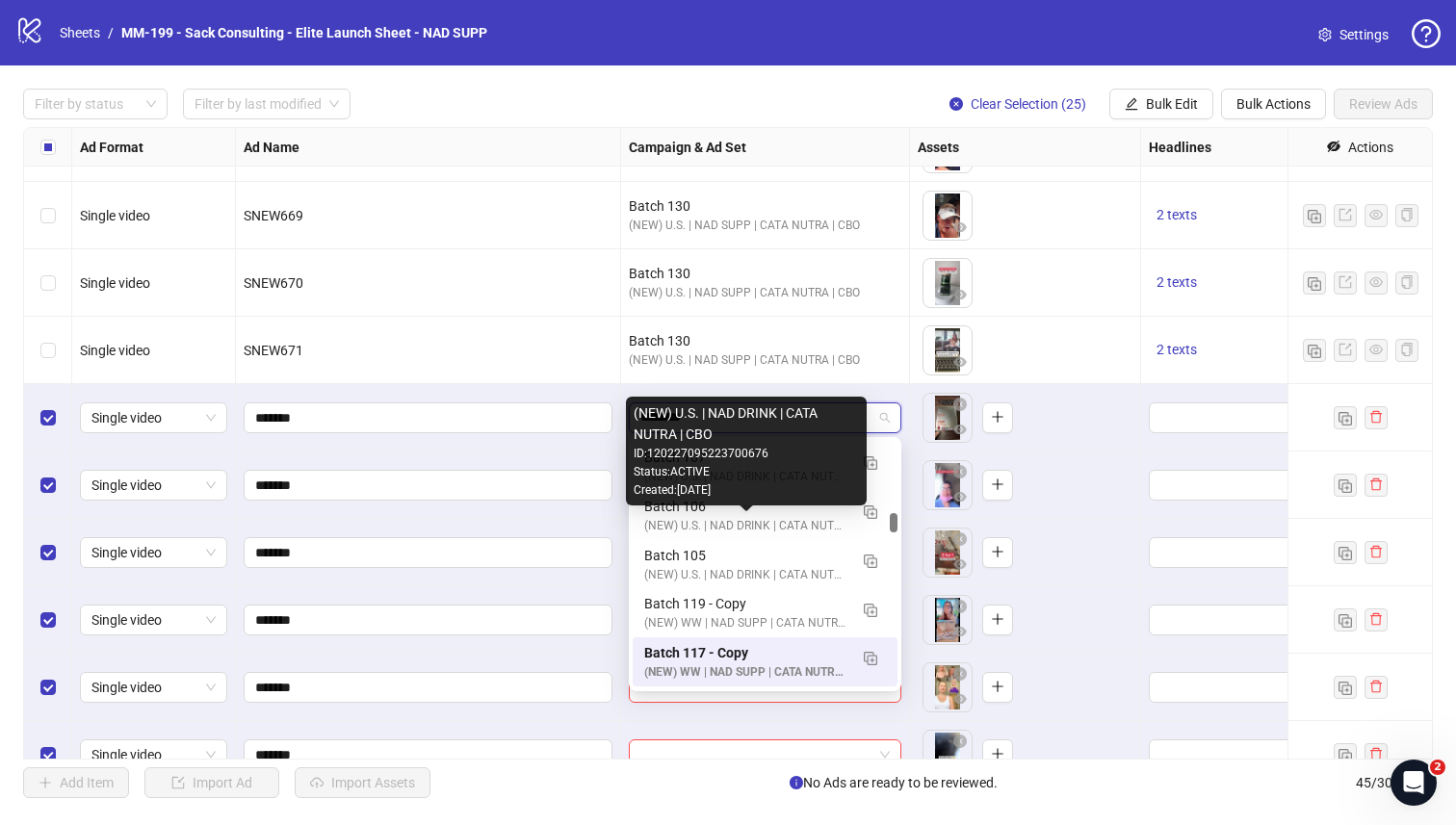
scroll to position [664, 0]
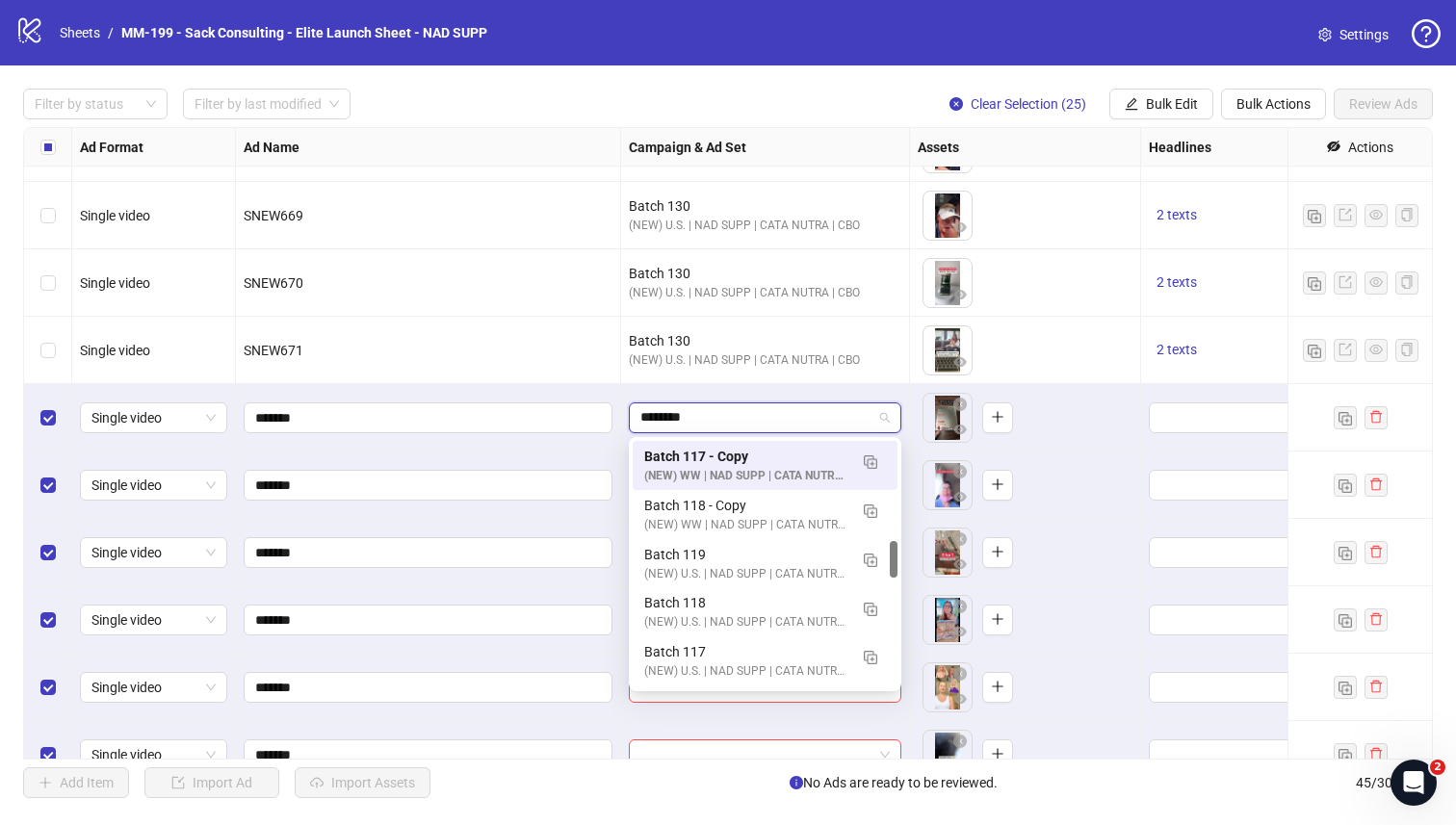
type input "*********"
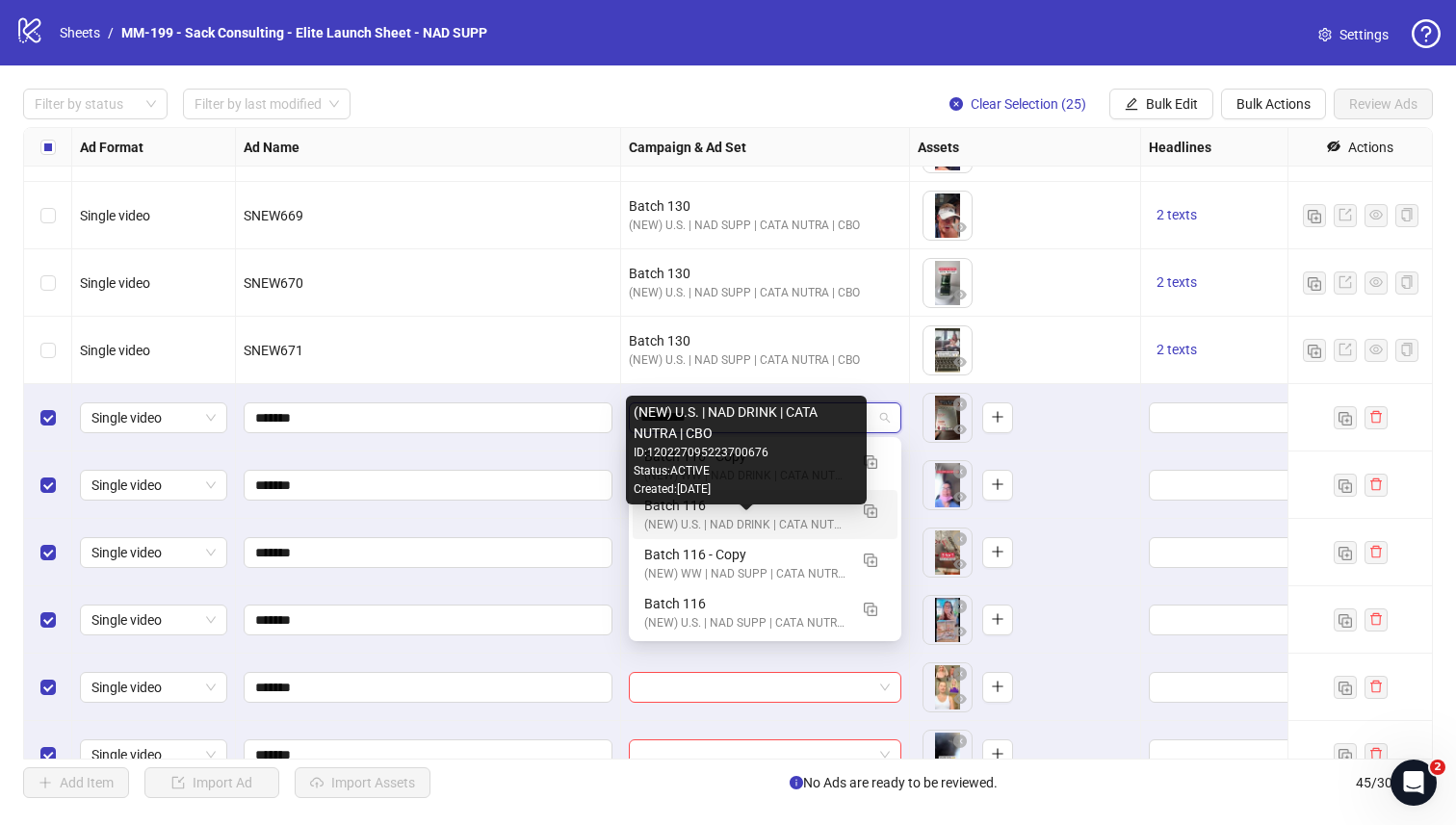
click at [729, 522] on div "(NEW) U.S. | NAD DRINK | CATA NUTRA | CBO" at bounding box center [746, 525] width 203 height 19
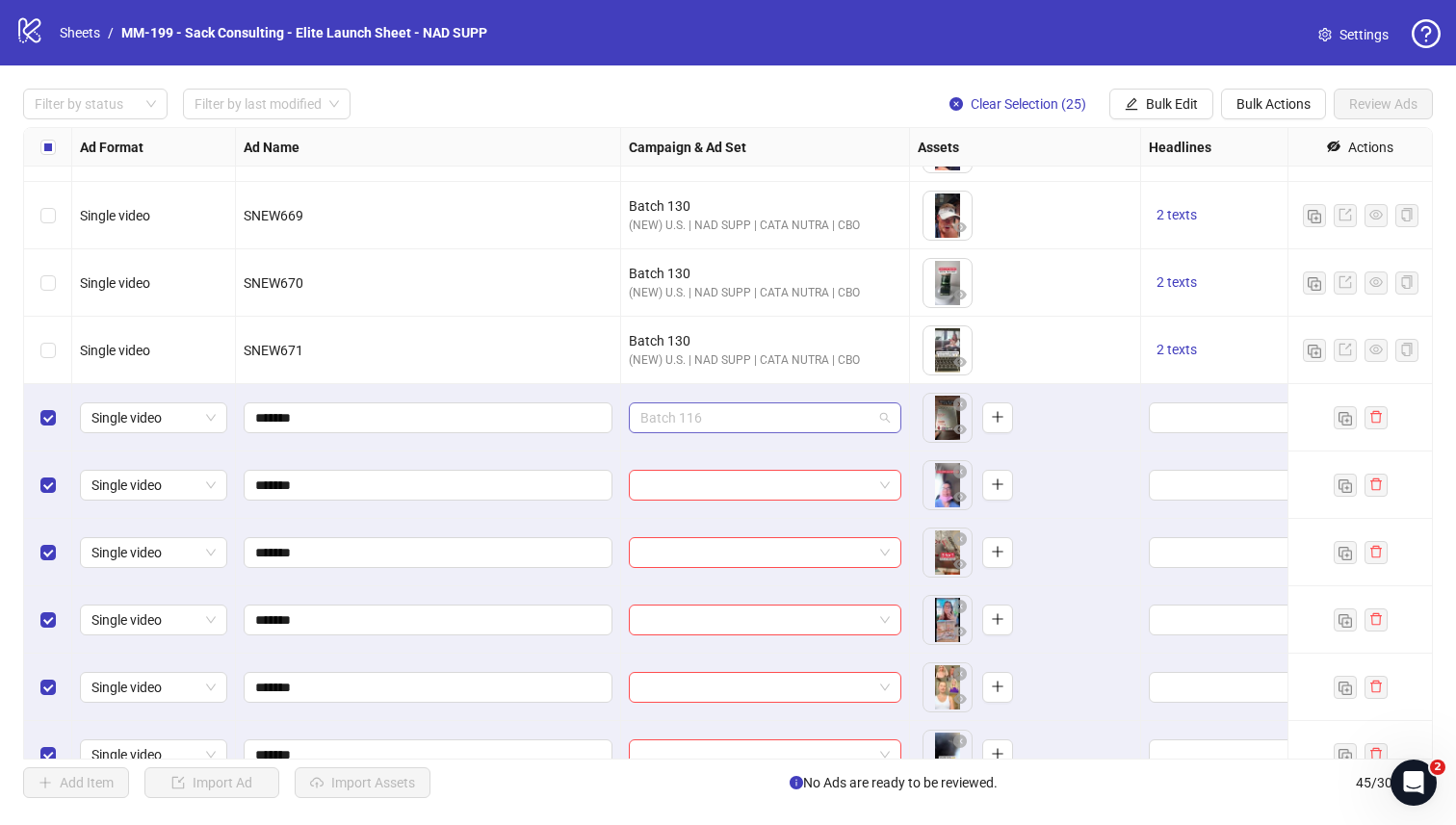
click at [842, 423] on span "Batch 116" at bounding box center [765, 417] width 249 height 29
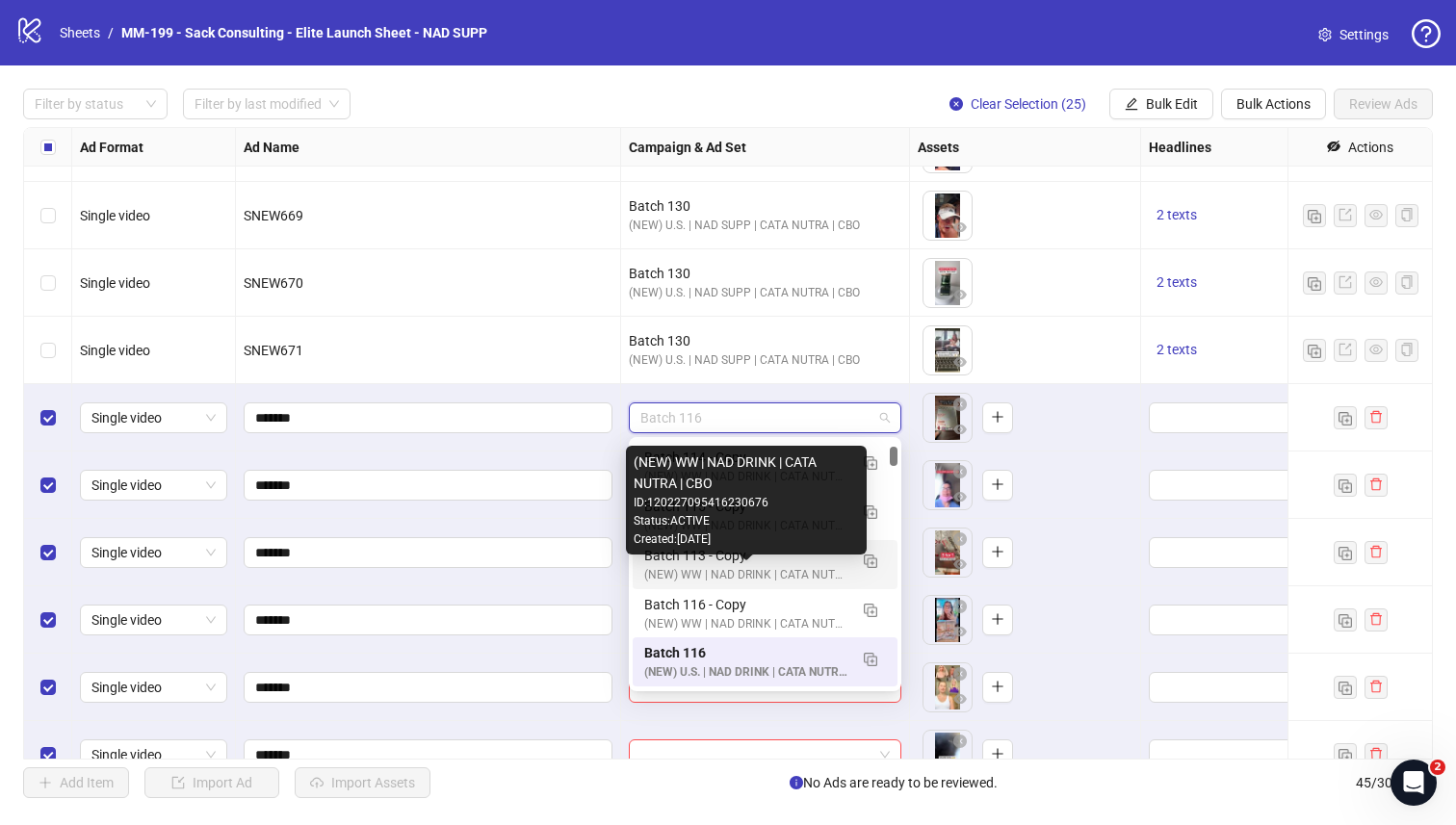
scroll to position [453, 0]
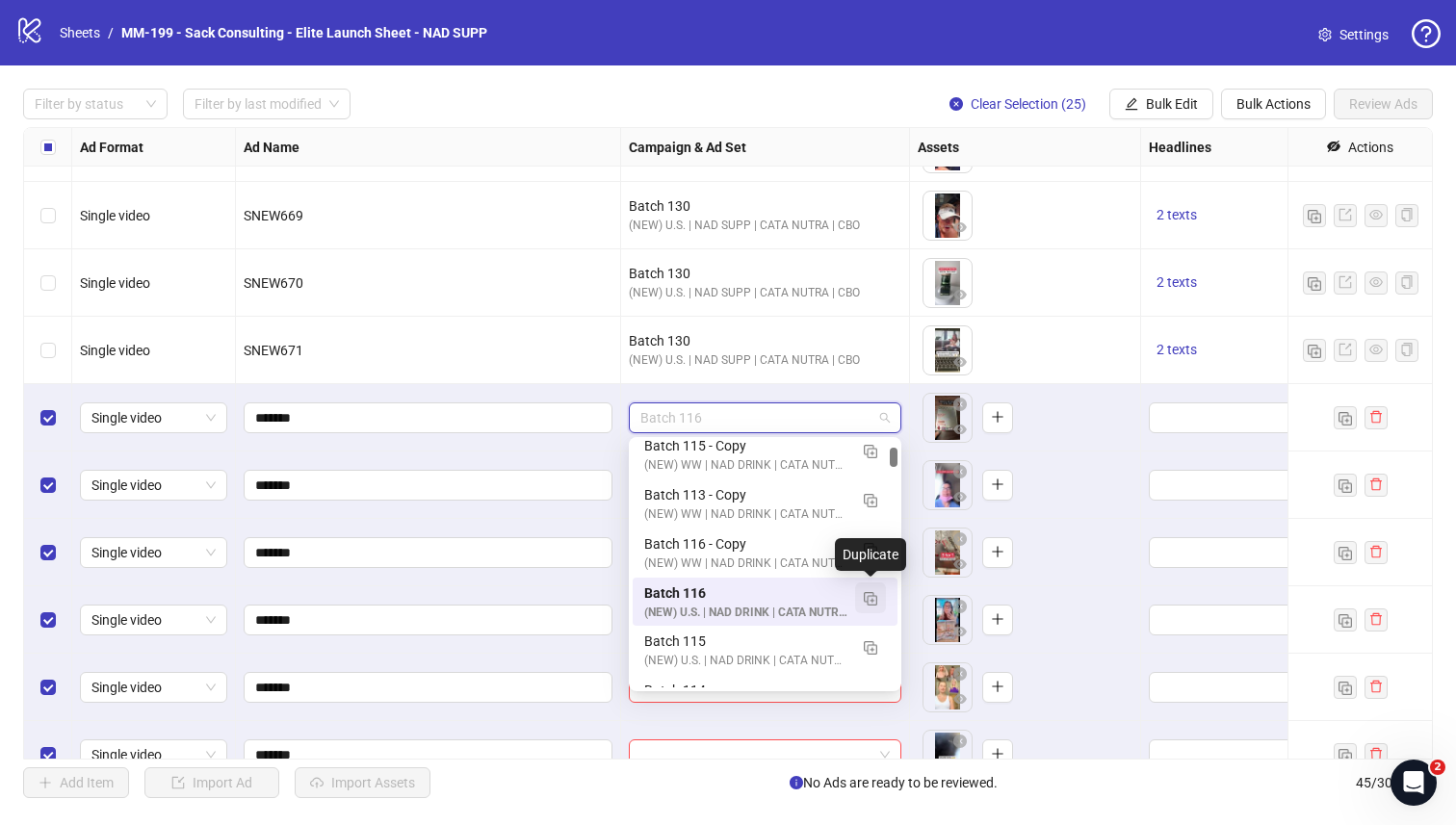
click at [868, 595] on img "button" at bounding box center [870, 599] width 14 height 14
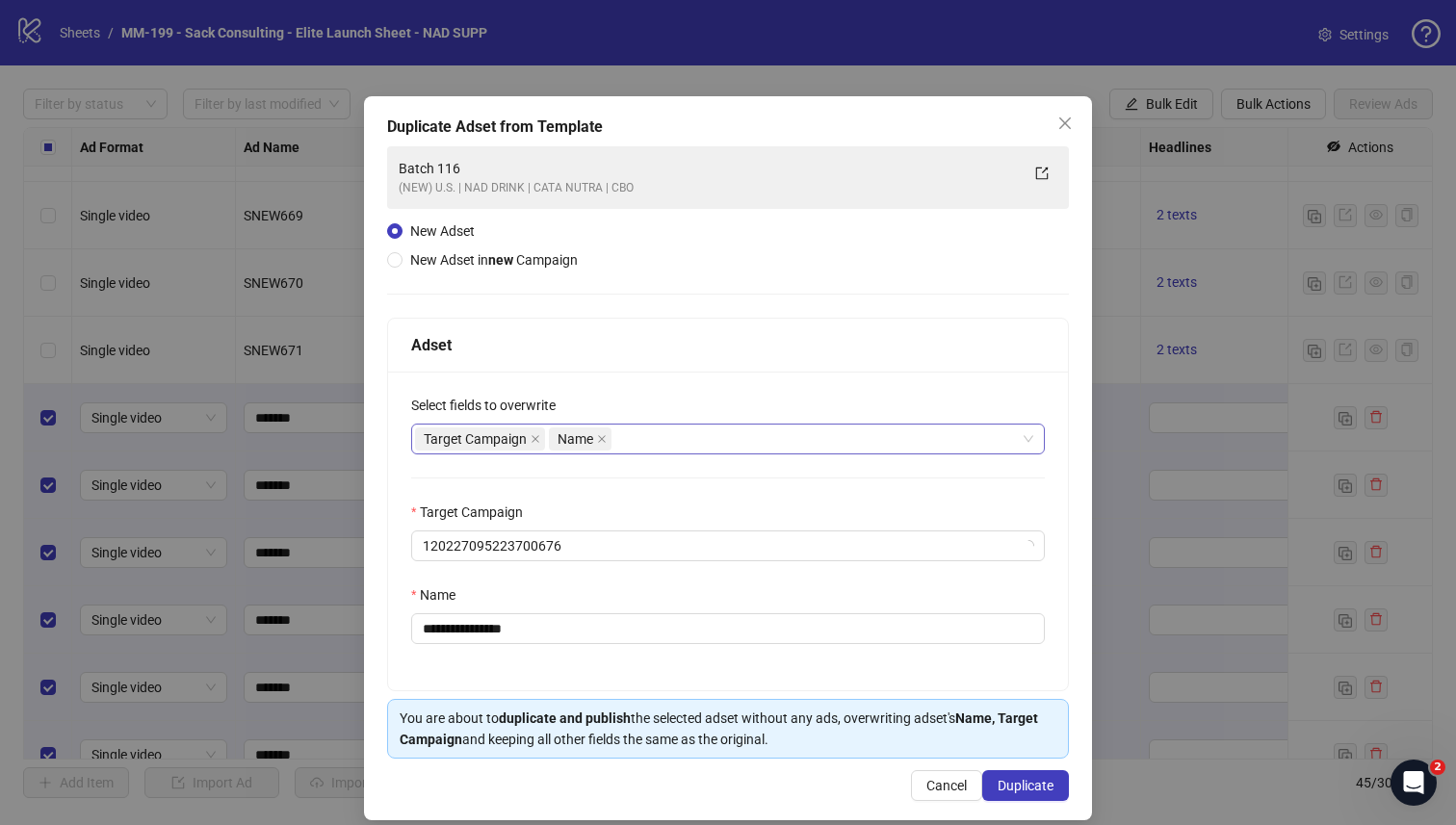
click at [640, 442] on div "Target Campaign Name" at bounding box center [717, 439] width 606 height 27
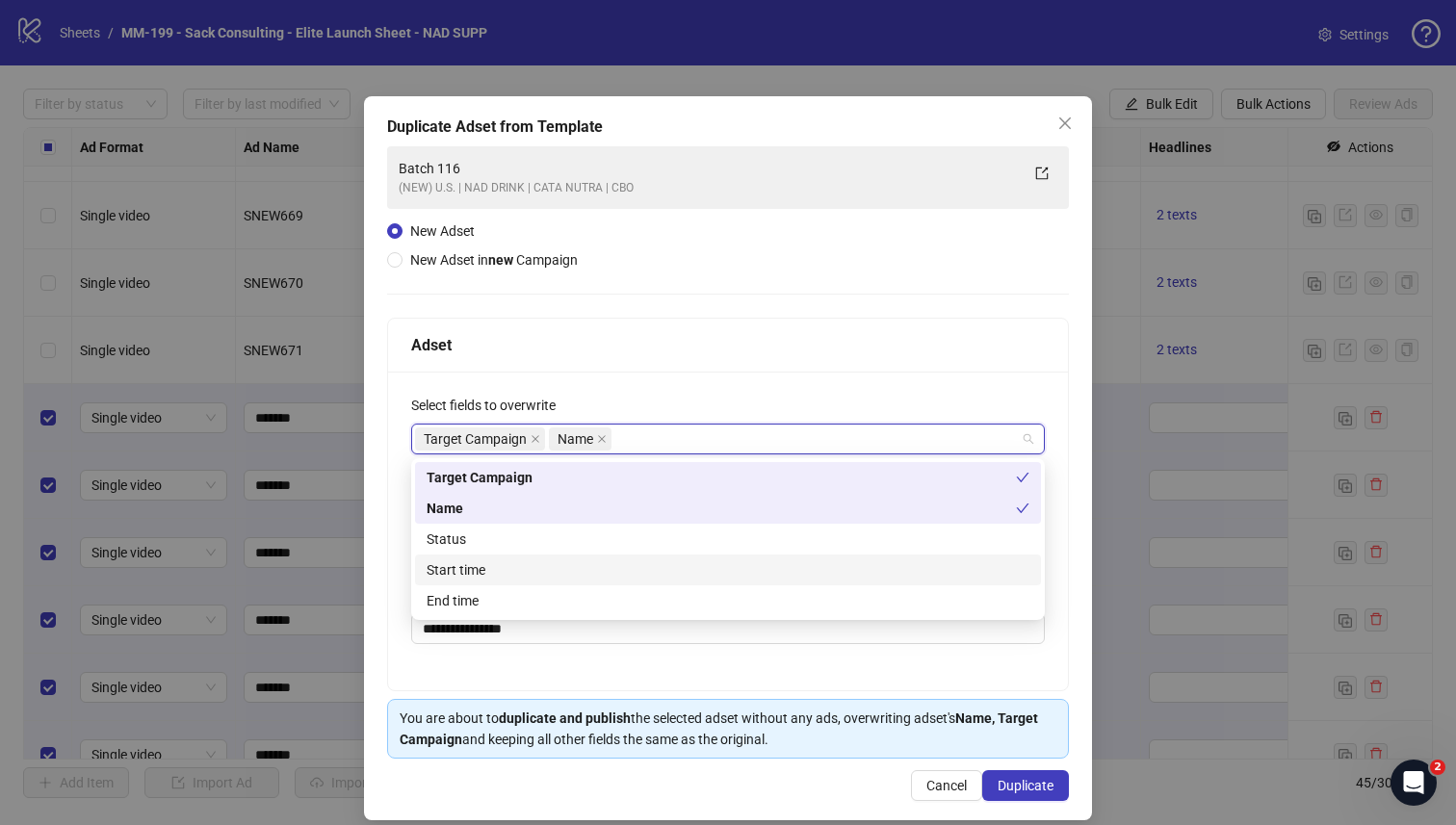
click at [594, 567] on div "Start time" at bounding box center [728, 569] width 603 height 21
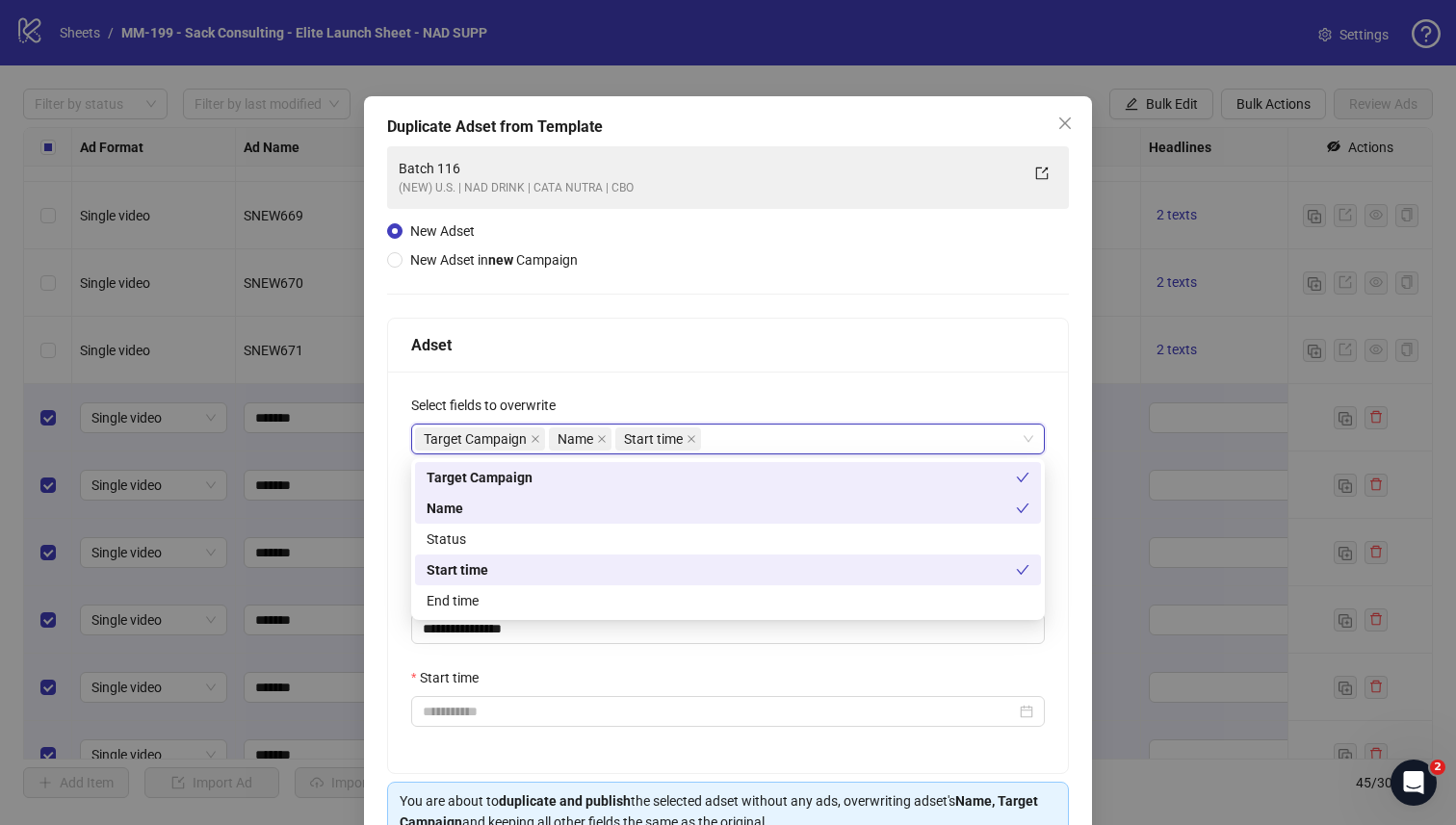
click at [650, 374] on div "**********" at bounding box center [728, 572] width 680 height 401
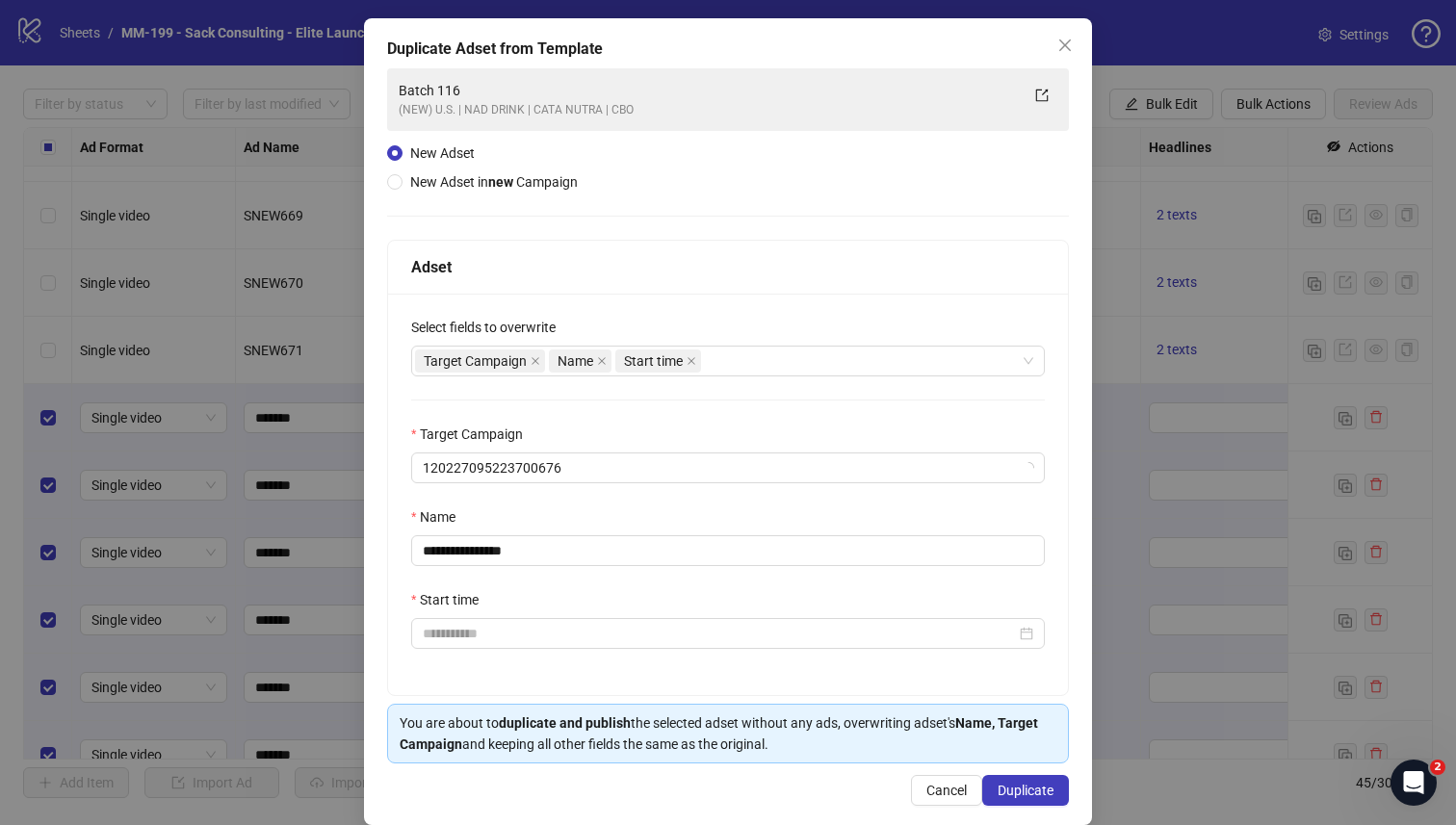
scroll to position [104, 0]
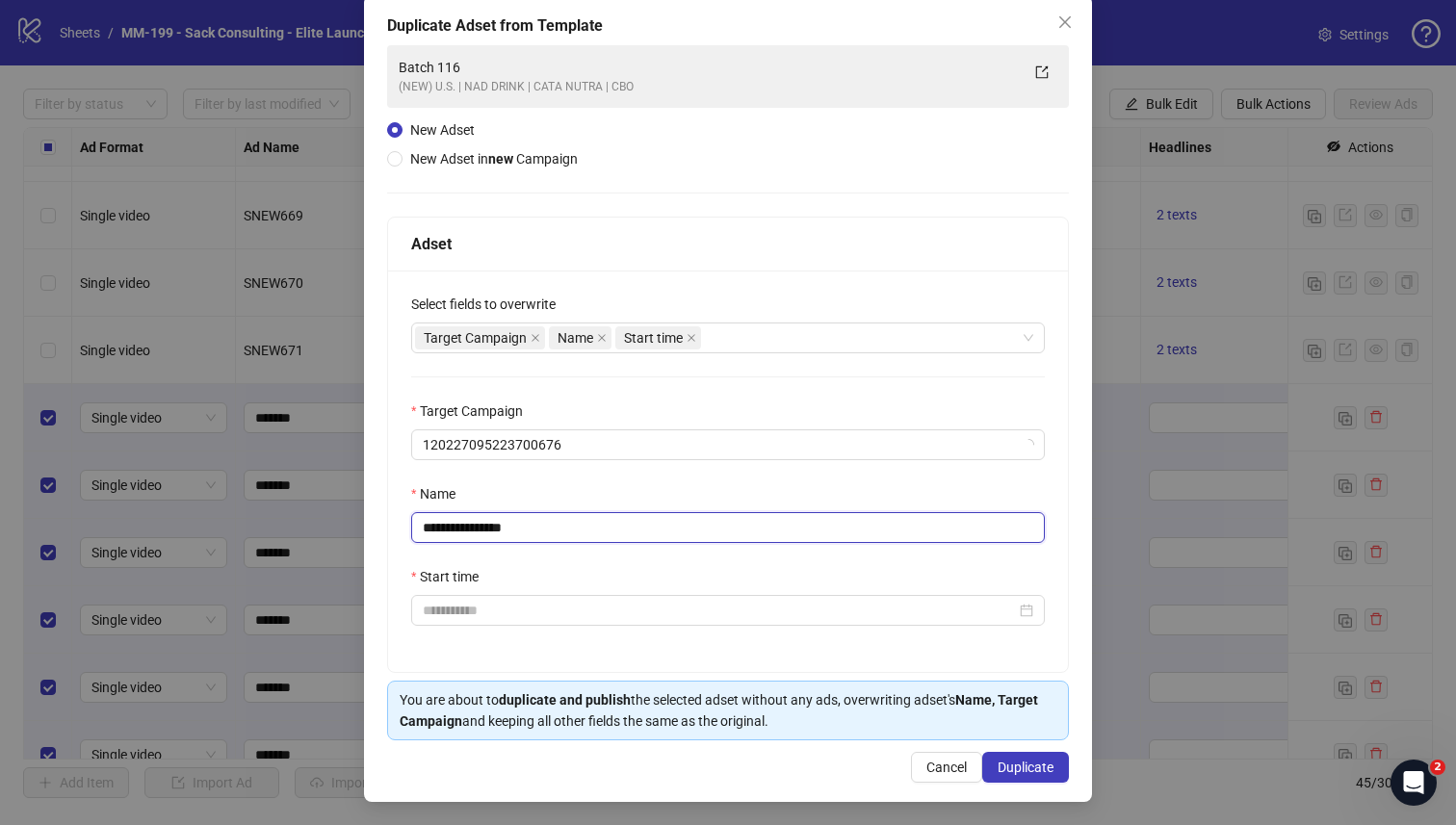
click at [541, 521] on input "**********" at bounding box center [727, 527] width 633 height 31
type input "*********"
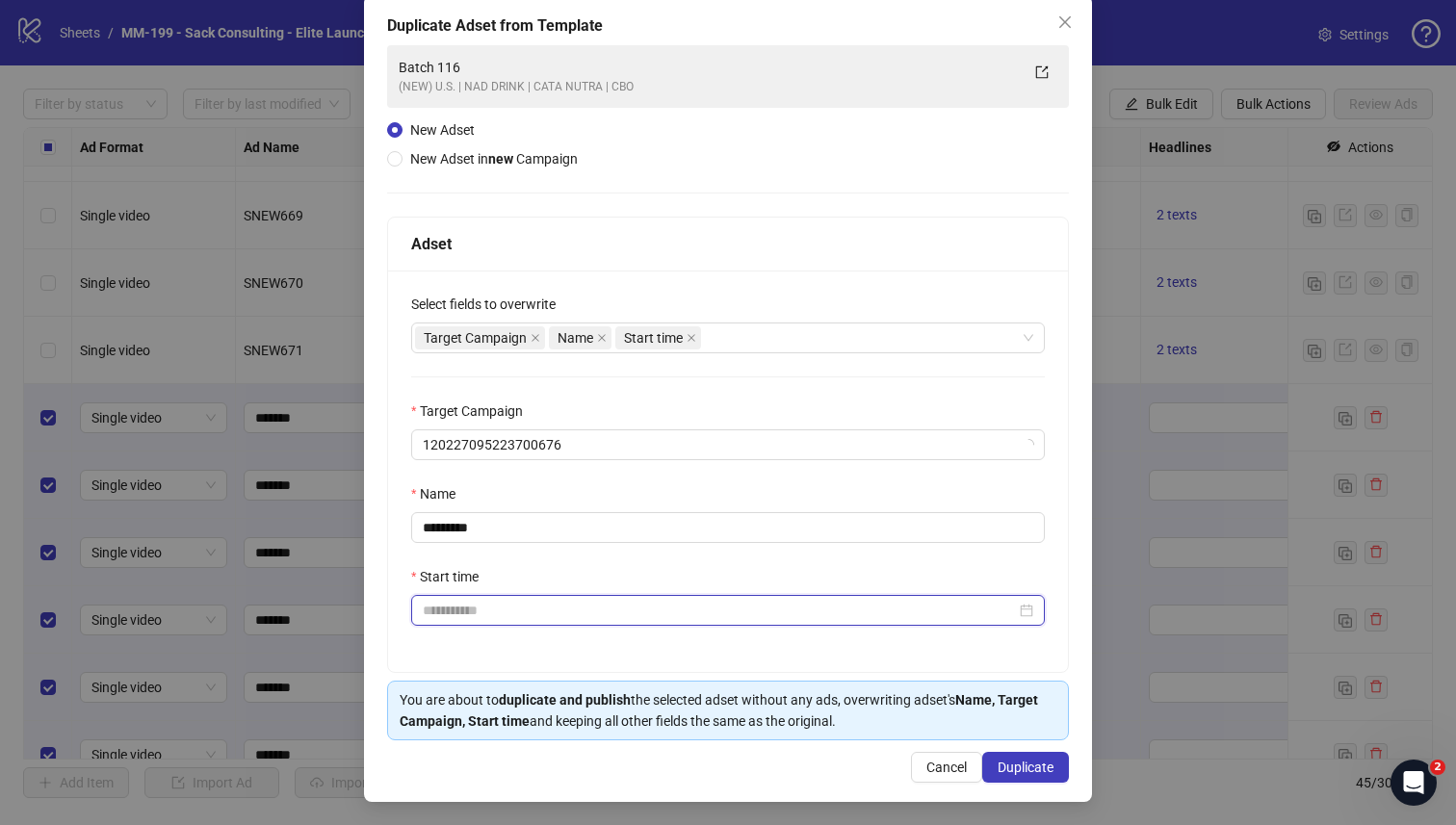
click at [516, 618] on input "Start time" at bounding box center [719, 610] width 593 height 21
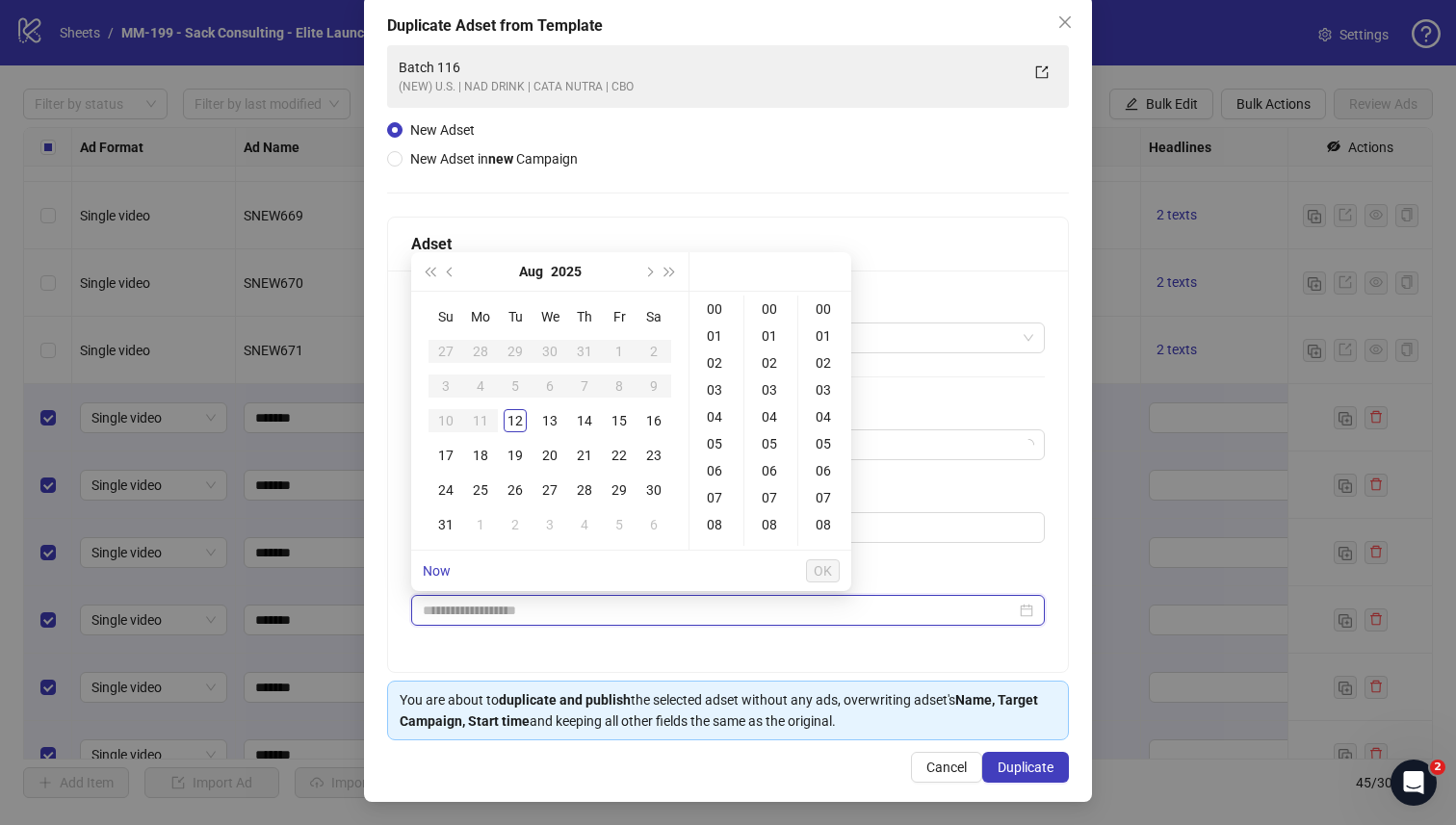
type input "**********"
click at [553, 418] on div "13" at bounding box center [549, 420] width 23 height 23
type input "**********"
click at [819, 571] on span "OK" at bounding box center [823, 571] width 19 height 16
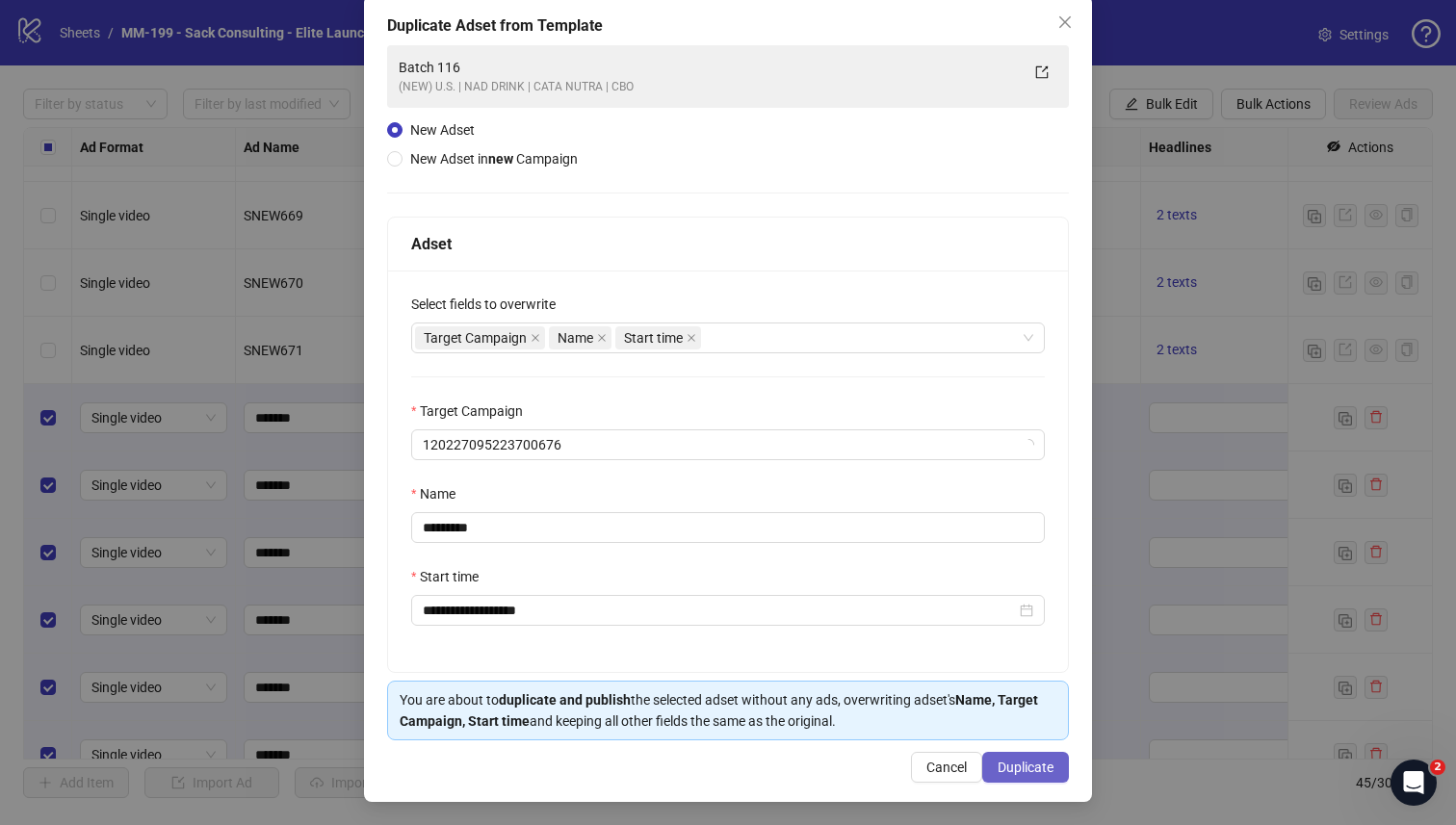
click at [1017, 719] on span "Duplicate" at bounding box center [1025, 768] width 56 height 16
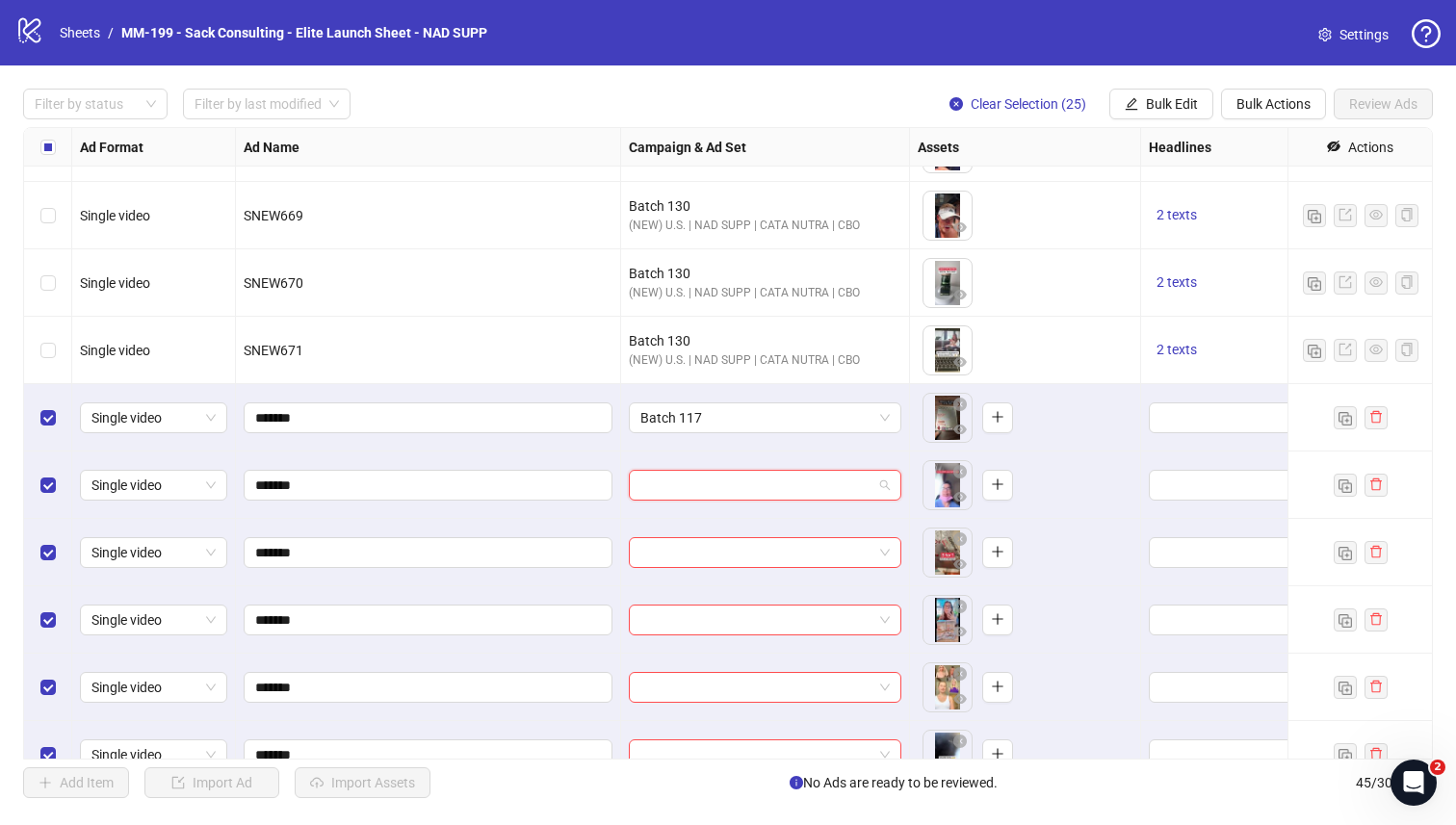
click at [870, 487] on input "search" at bounding box center [756, 485] width 232 height 29
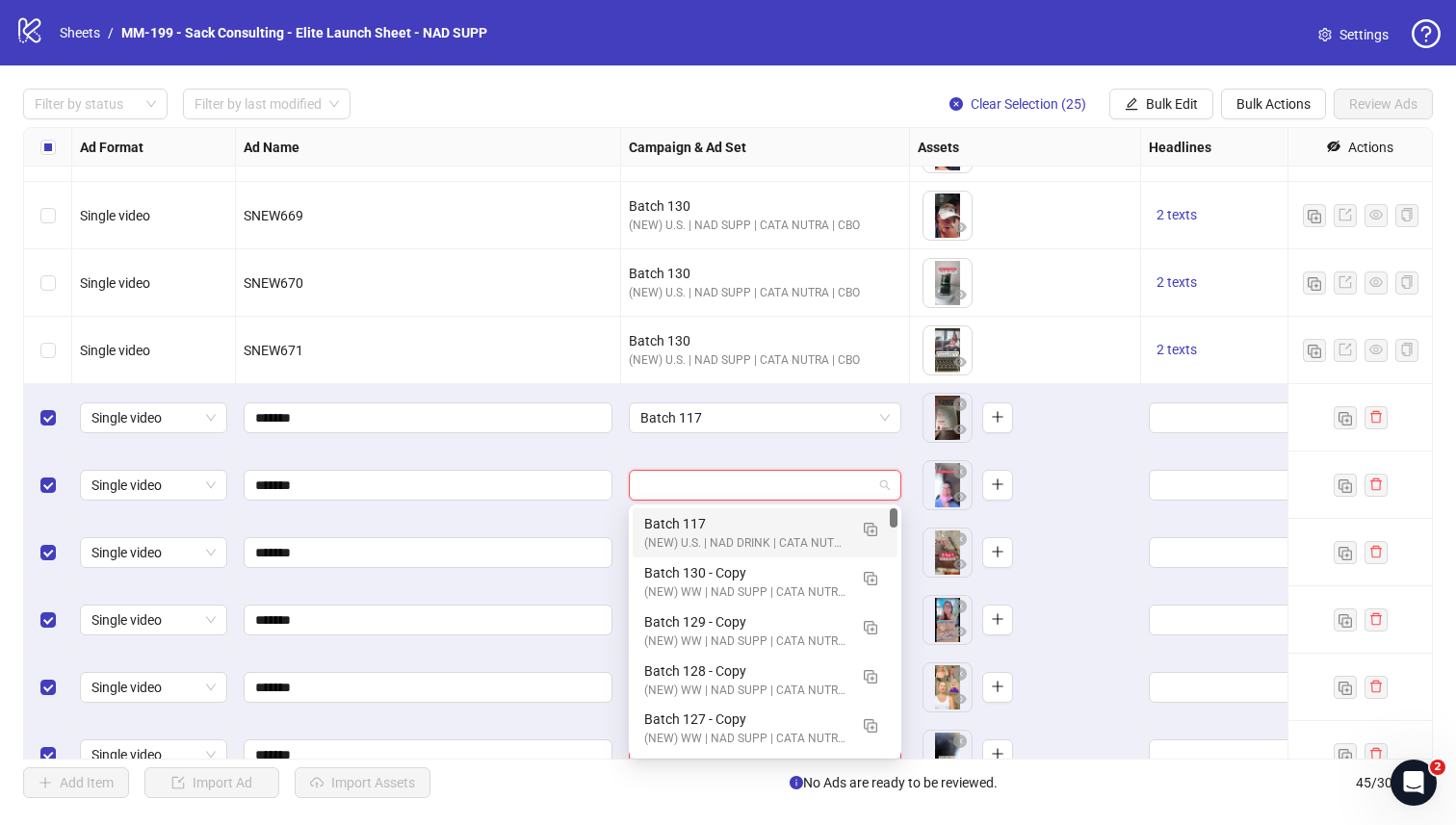
click at [773, 513] on div "Batch 117" at bounding box center [746, 523] width 203 height 21
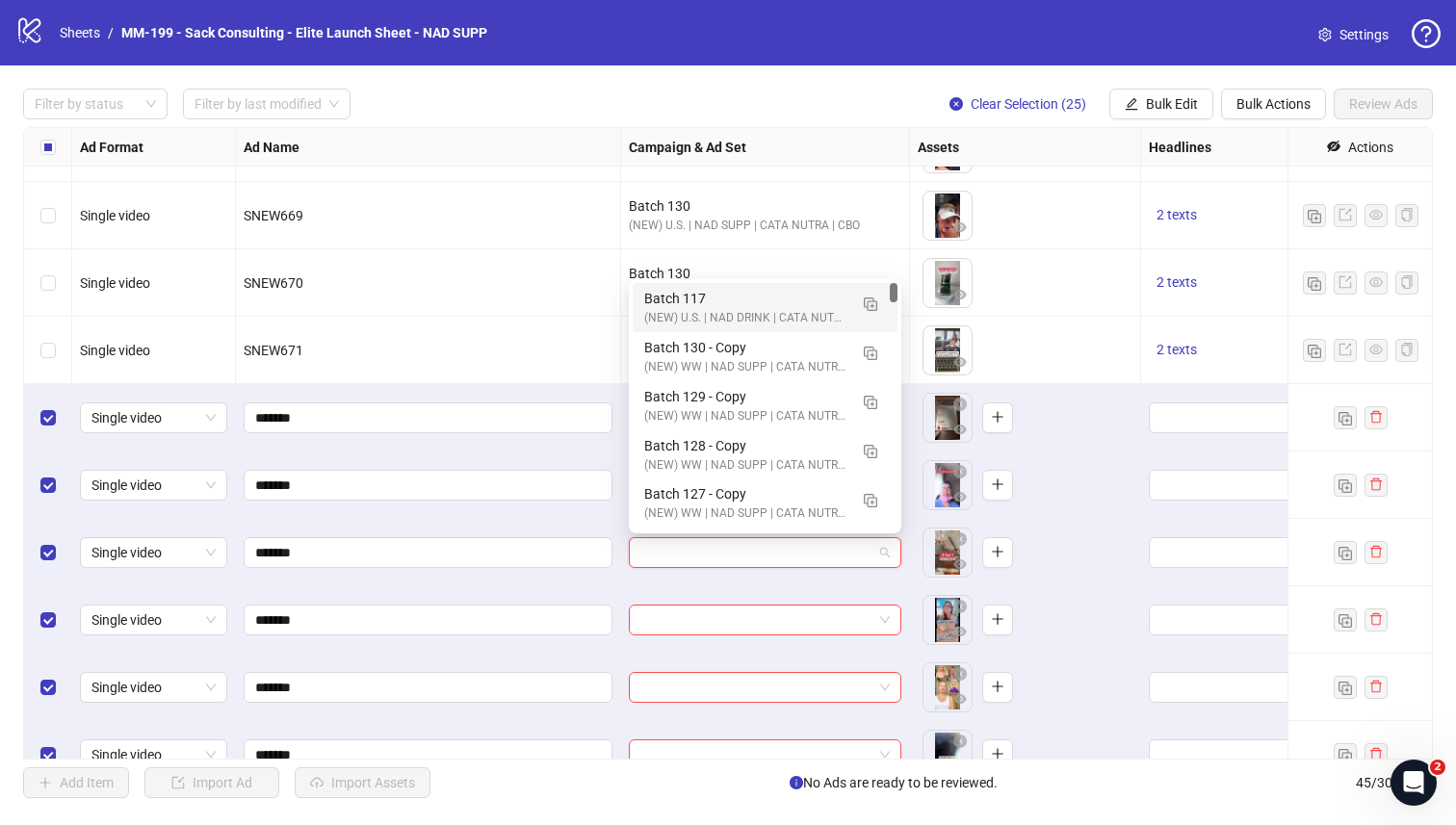
click at [753, 547] on input "search" at bounding box center [756, 552] width 232 height 29
click at [722, 313] on div "(NEW) U.S. | NAD DRINK | CATA NUTRA | CBO" at bounding box center [746, 318] width 203 height 19
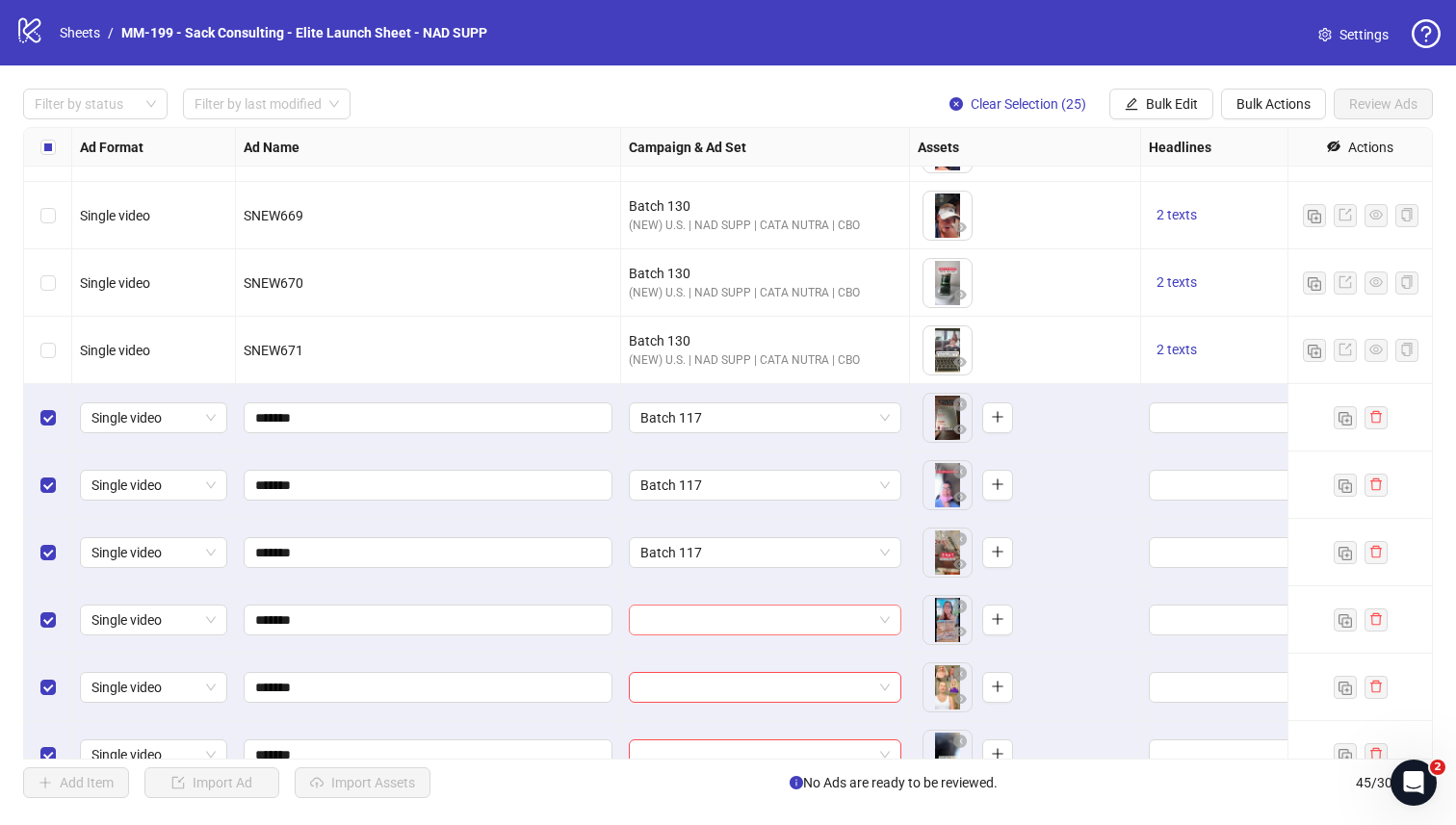
click at [715, 631] on input "search" at bounding box center [756, 619] width 232 height 29
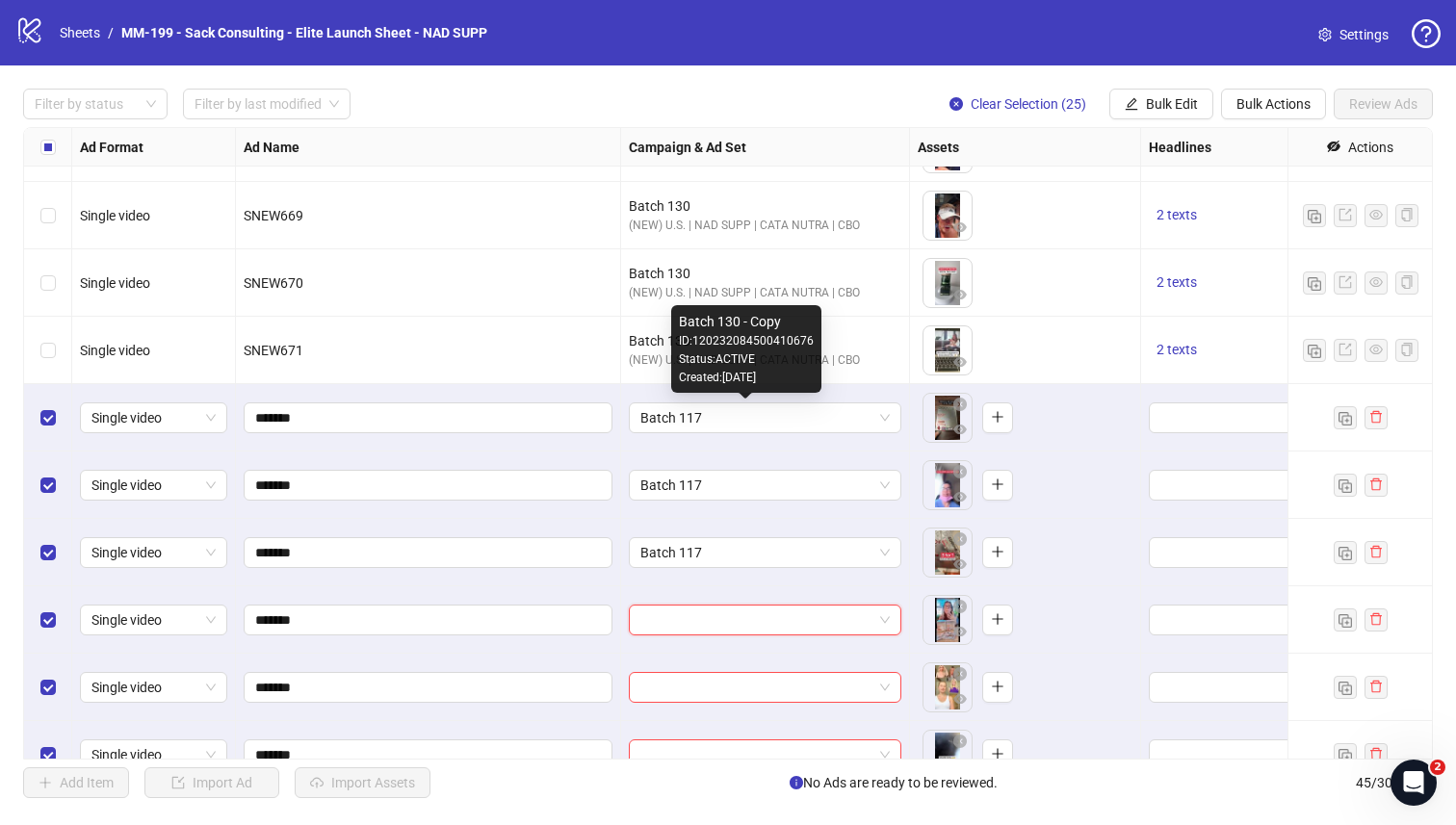
click at [720, 376] on div "Created: [DATE]" at bounding box center [746, 377] width 134 height 19
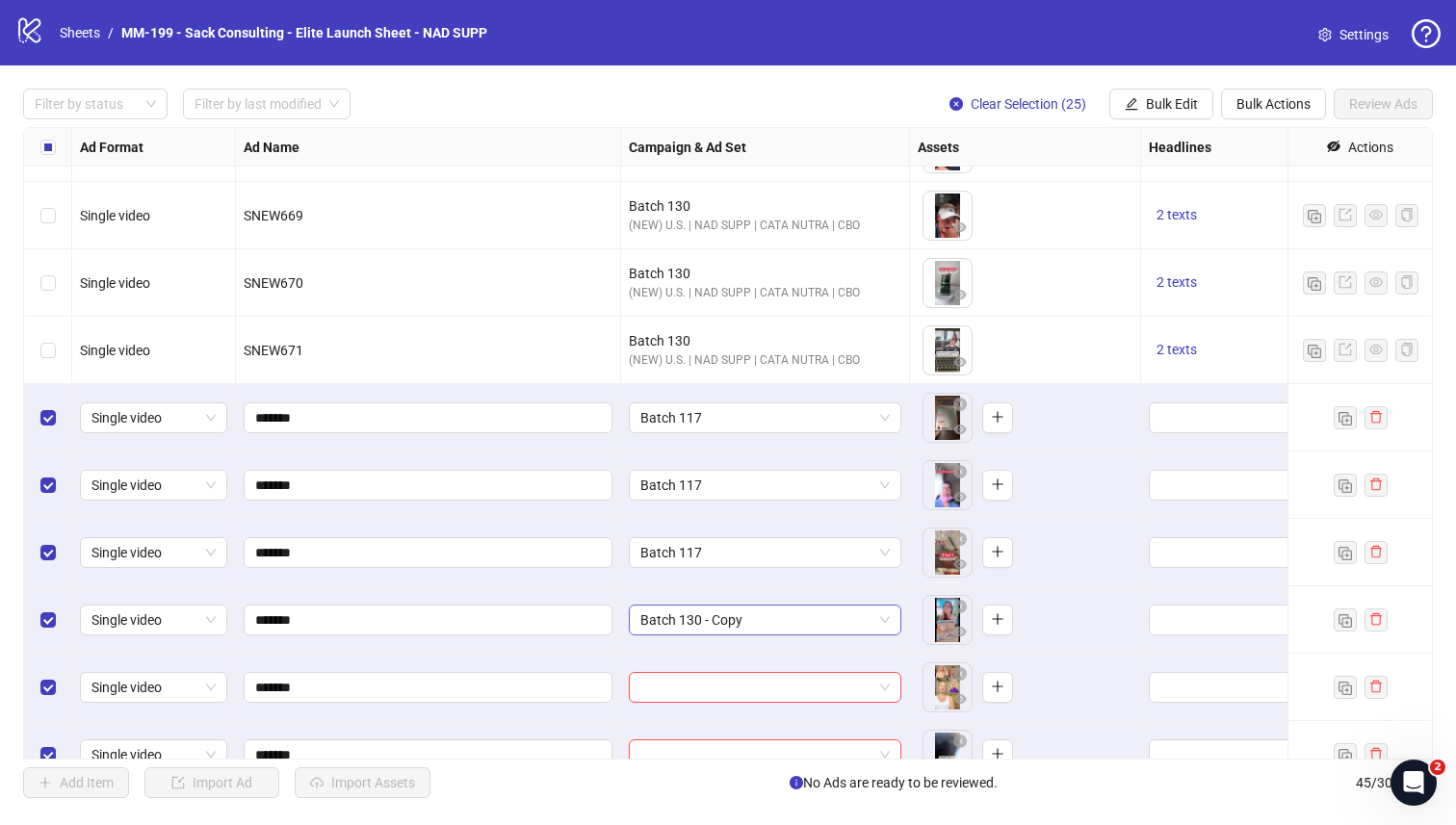
click at [717, 613] on span "Batch 130 - Copy" at bounding box center [765, 619] width 249 height 29
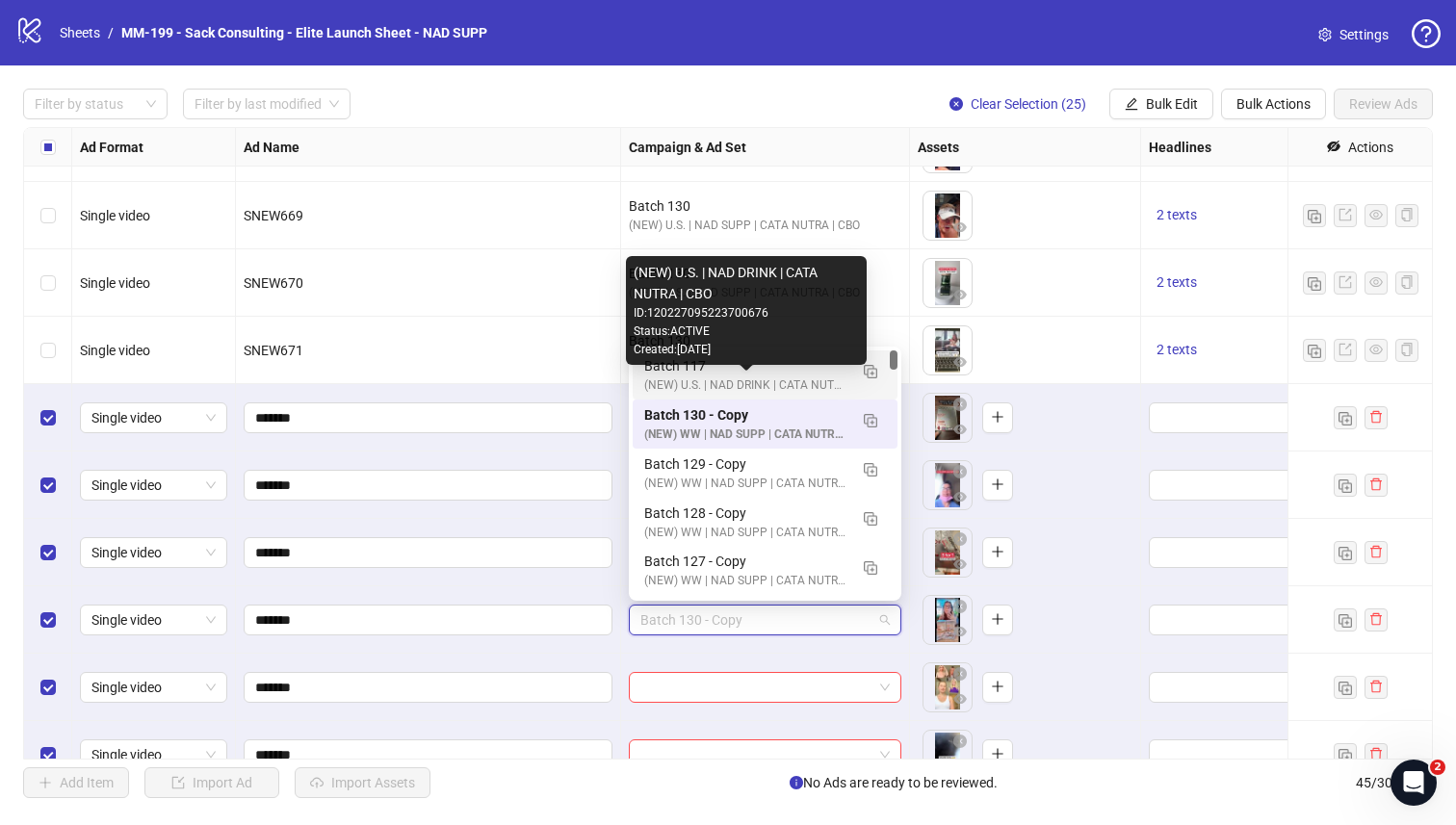
click at [717, 384] on div "(NEW) U.S. | NAD DRINK | CATA NUTRA | CBO" at bounding box center [746, 385] width 203 height 19
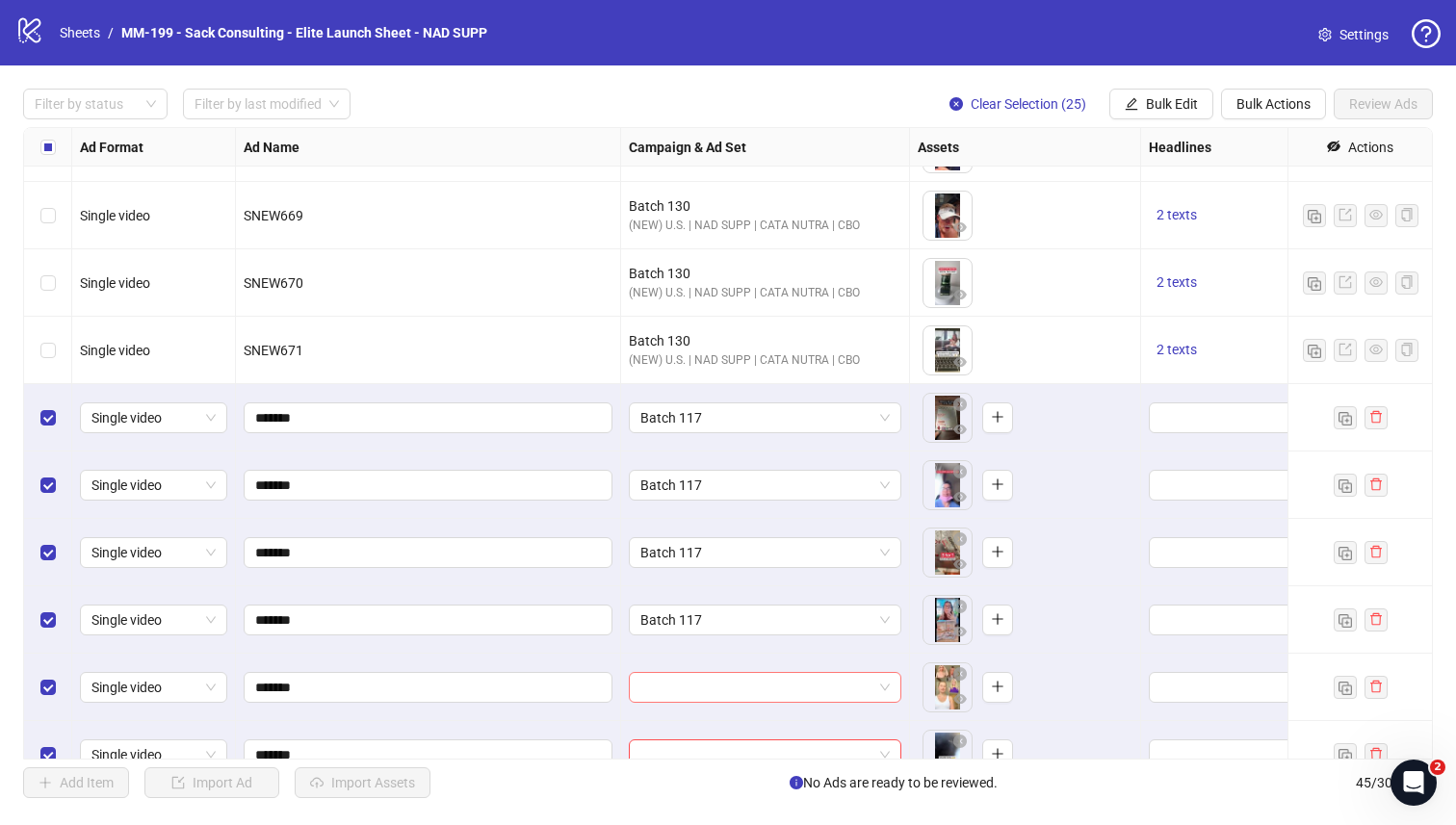
click at [710, 685] on input "search" at bounding box center [756, 687] width 232 height 29
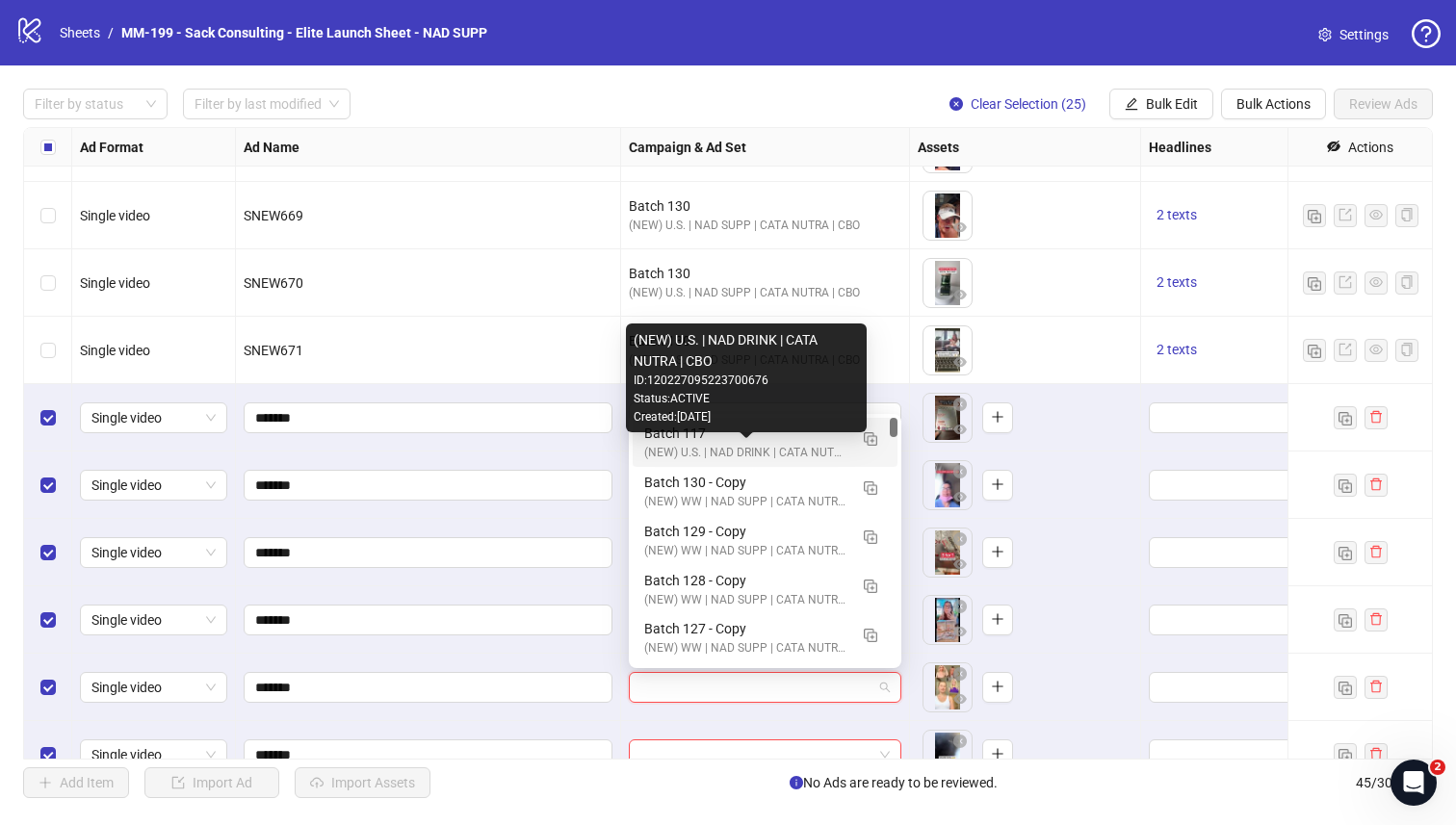
click at [720, 450] on div "(NEW) U.S. | NAD DRINK | CATA NUTRA | CBO" at bounding box center [746, 453] width 203 height 19
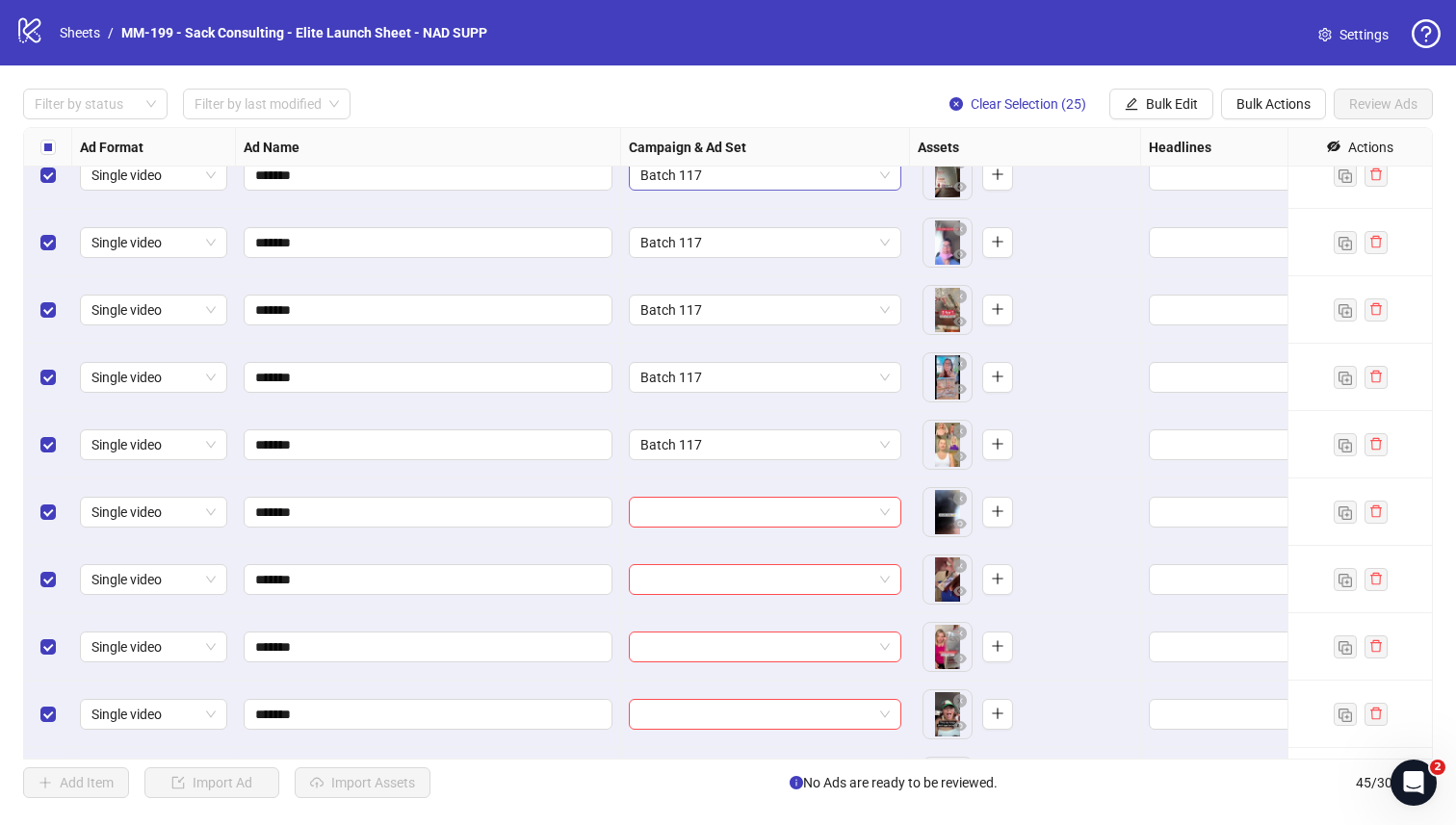
scroll to position [1421, 0]
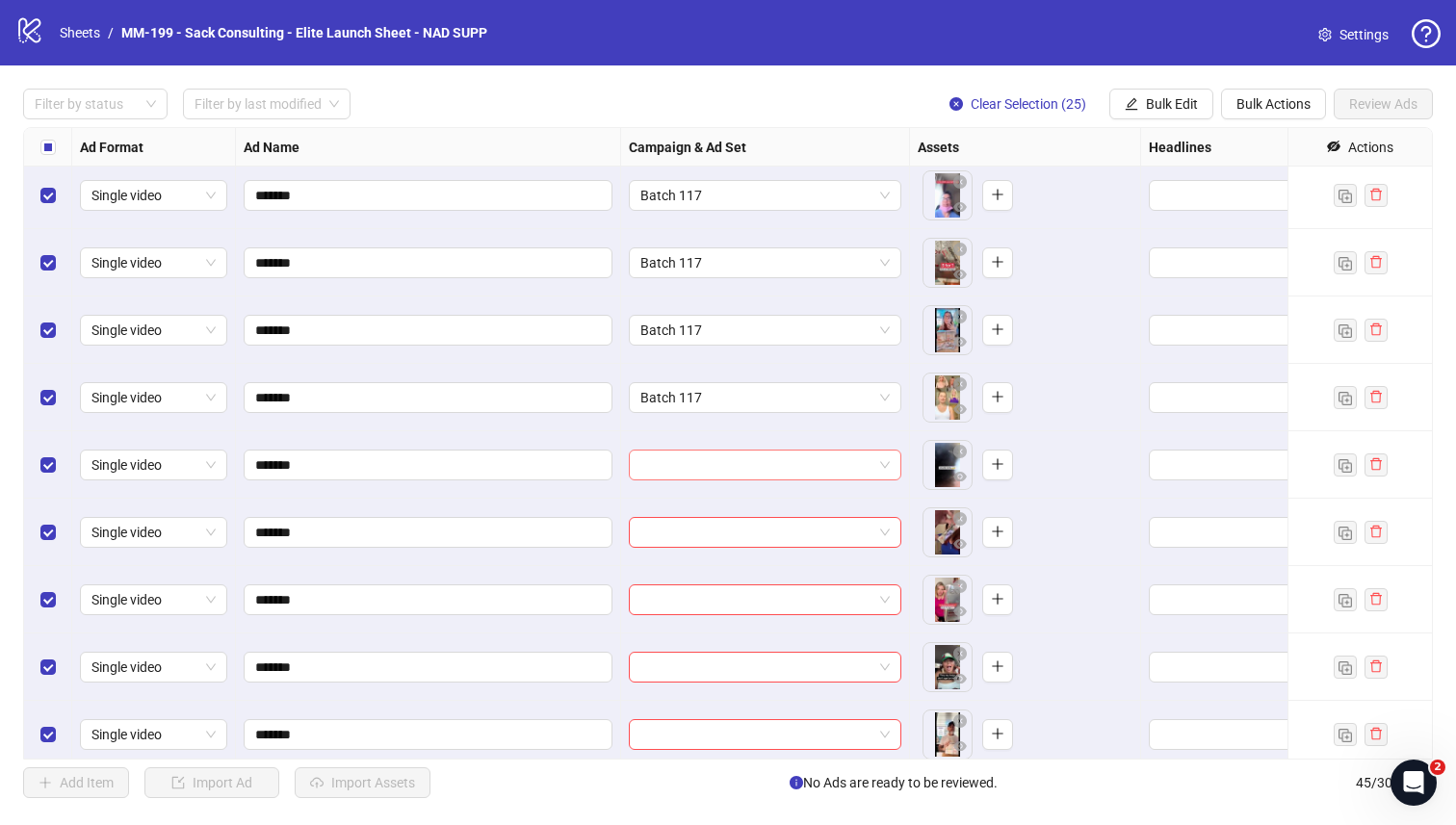
click at [801, 465] on input "search" at bounding box center [756, 464] width 232 height 29
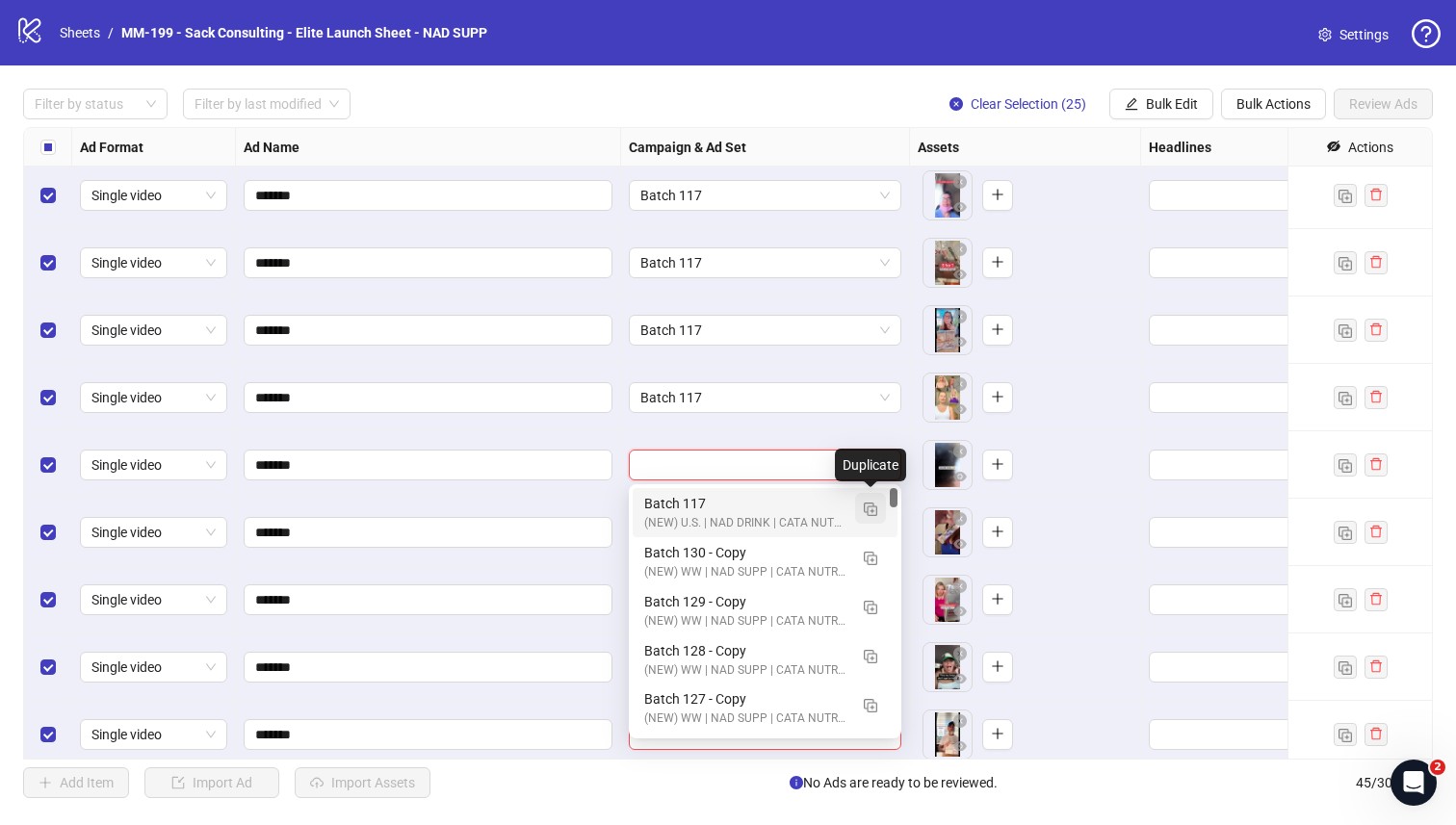
click at [873, 511] on img "button" at bounding box center [870, 510] width 14 height 14
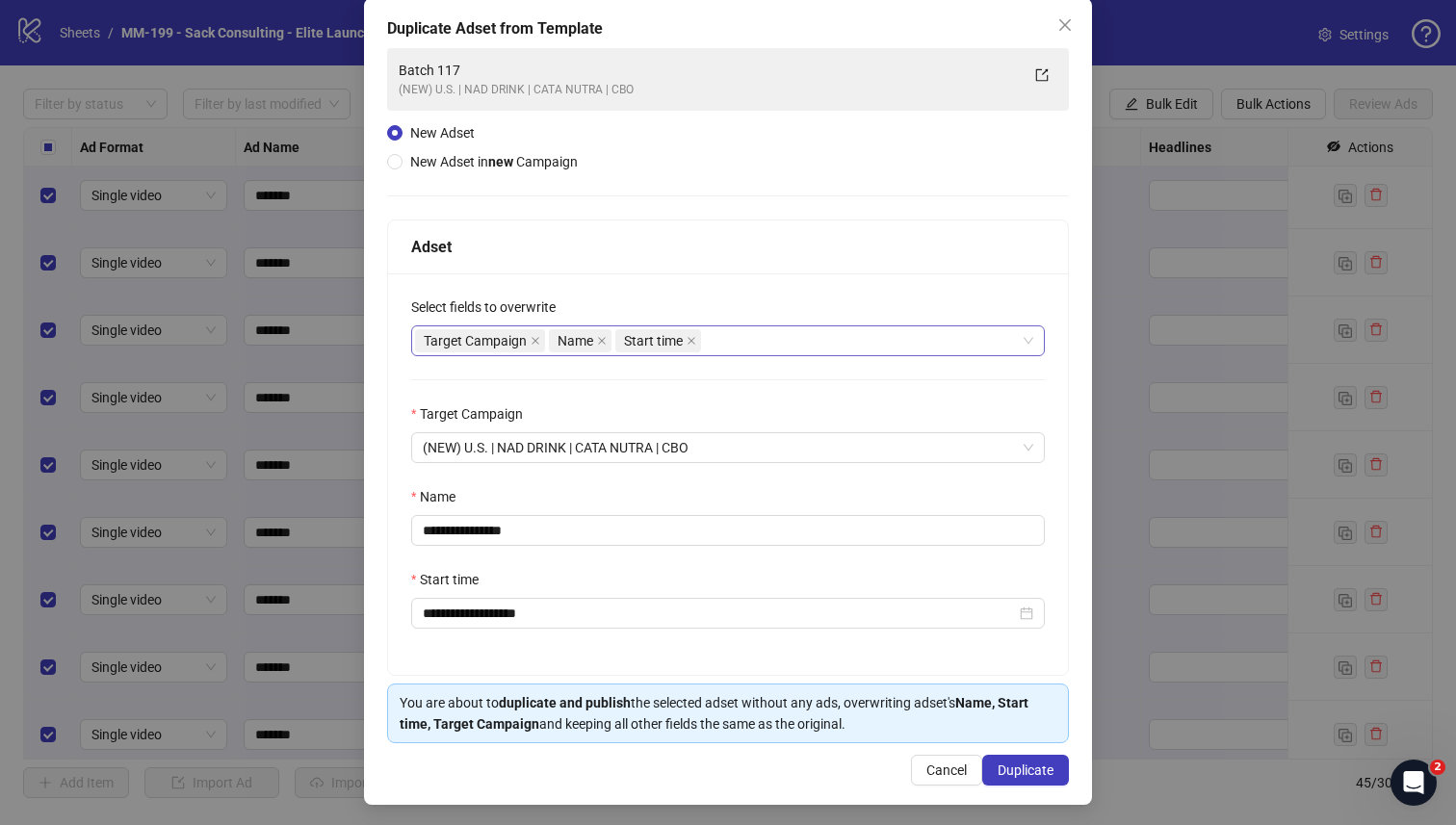
scroll to position [104, 0]
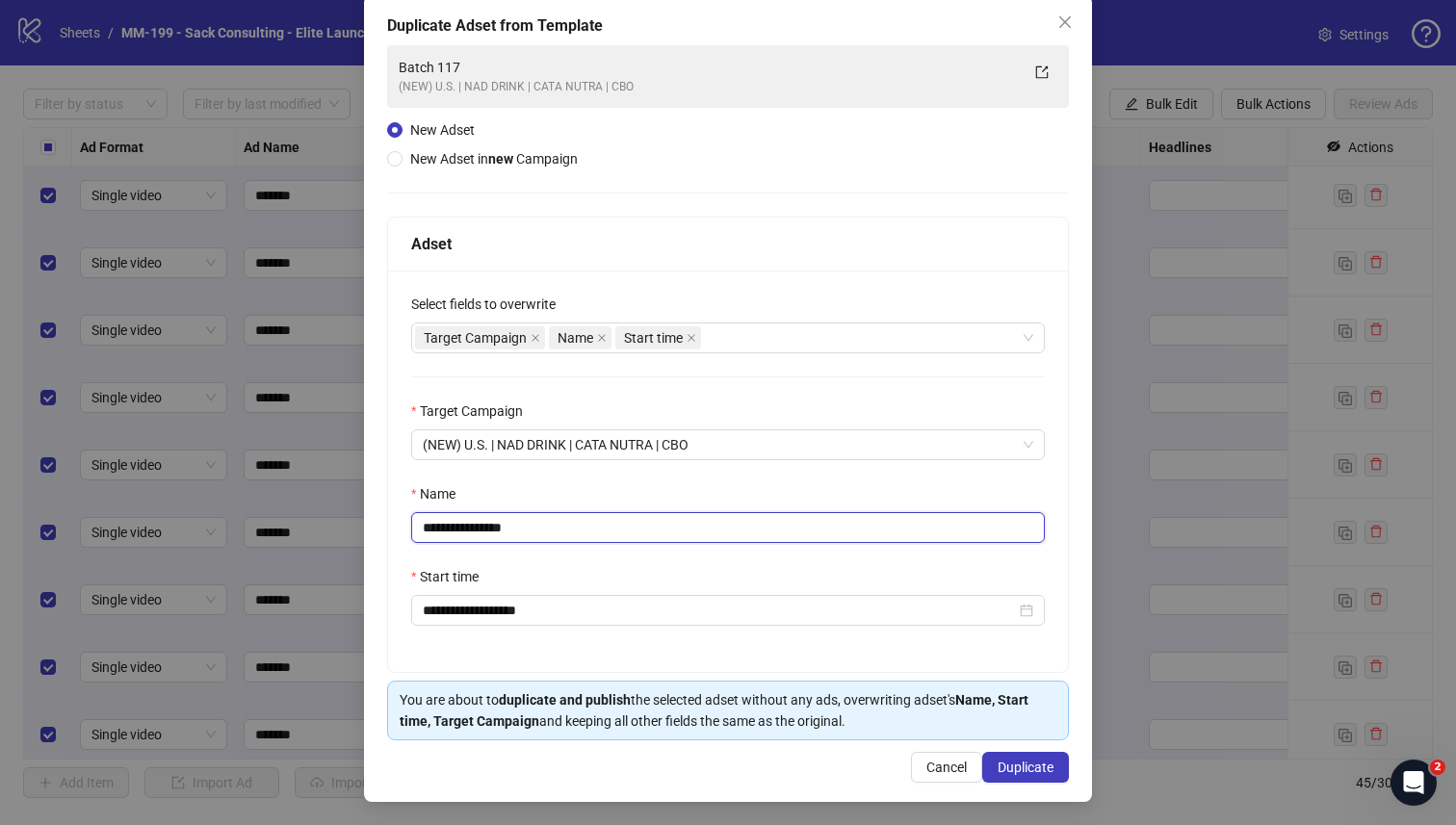
click at [637, 518] on input "**********" at bounding box center [727, 527] width 633 height 31
type input "*********"
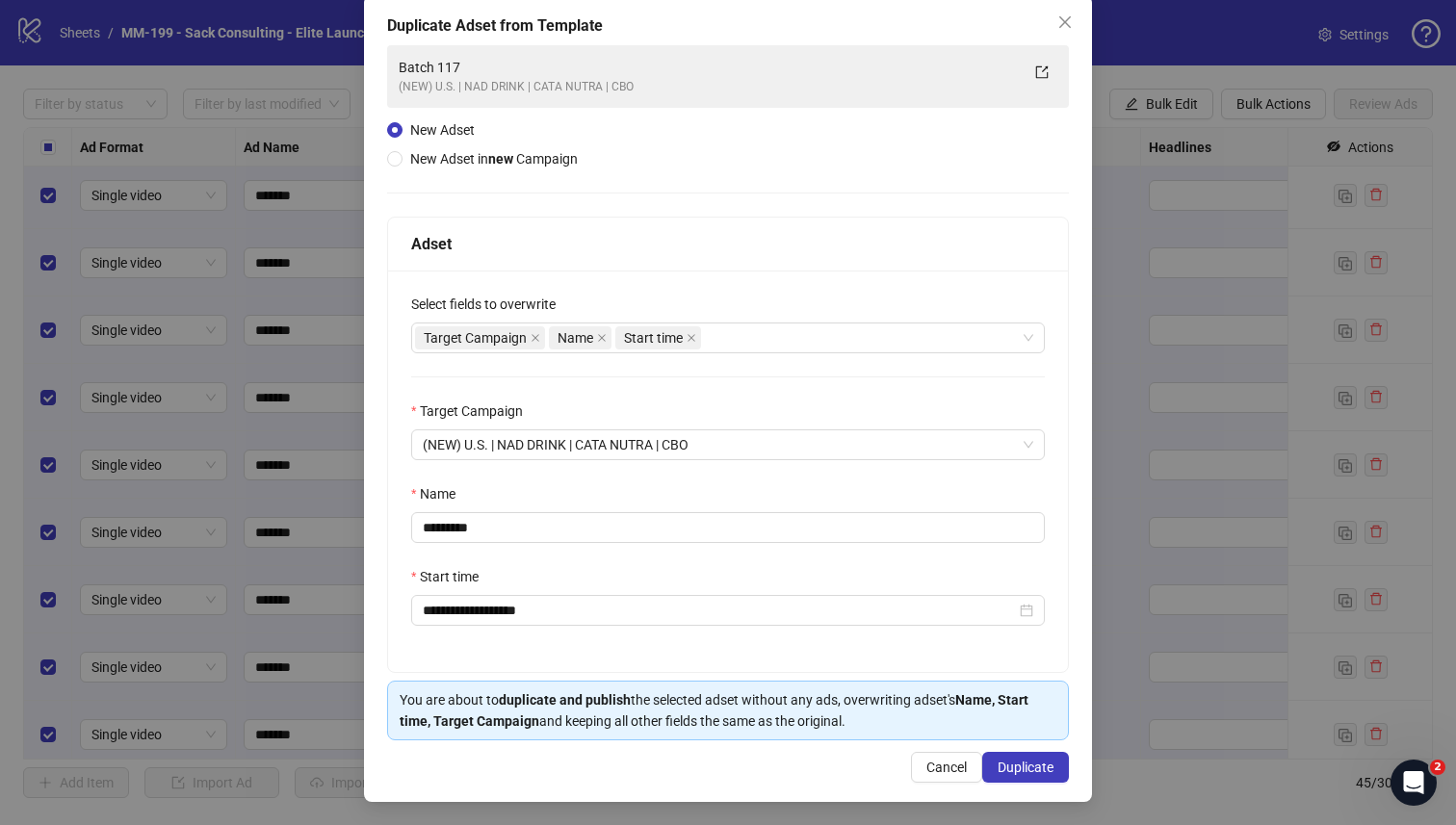
click at [709, 574] on div "Start time" at bounding box center [727, 580] width 633 height 29
click at [1007, 719] on span "Duplicate" at bounding box center [1025, 768] width 56 height 16
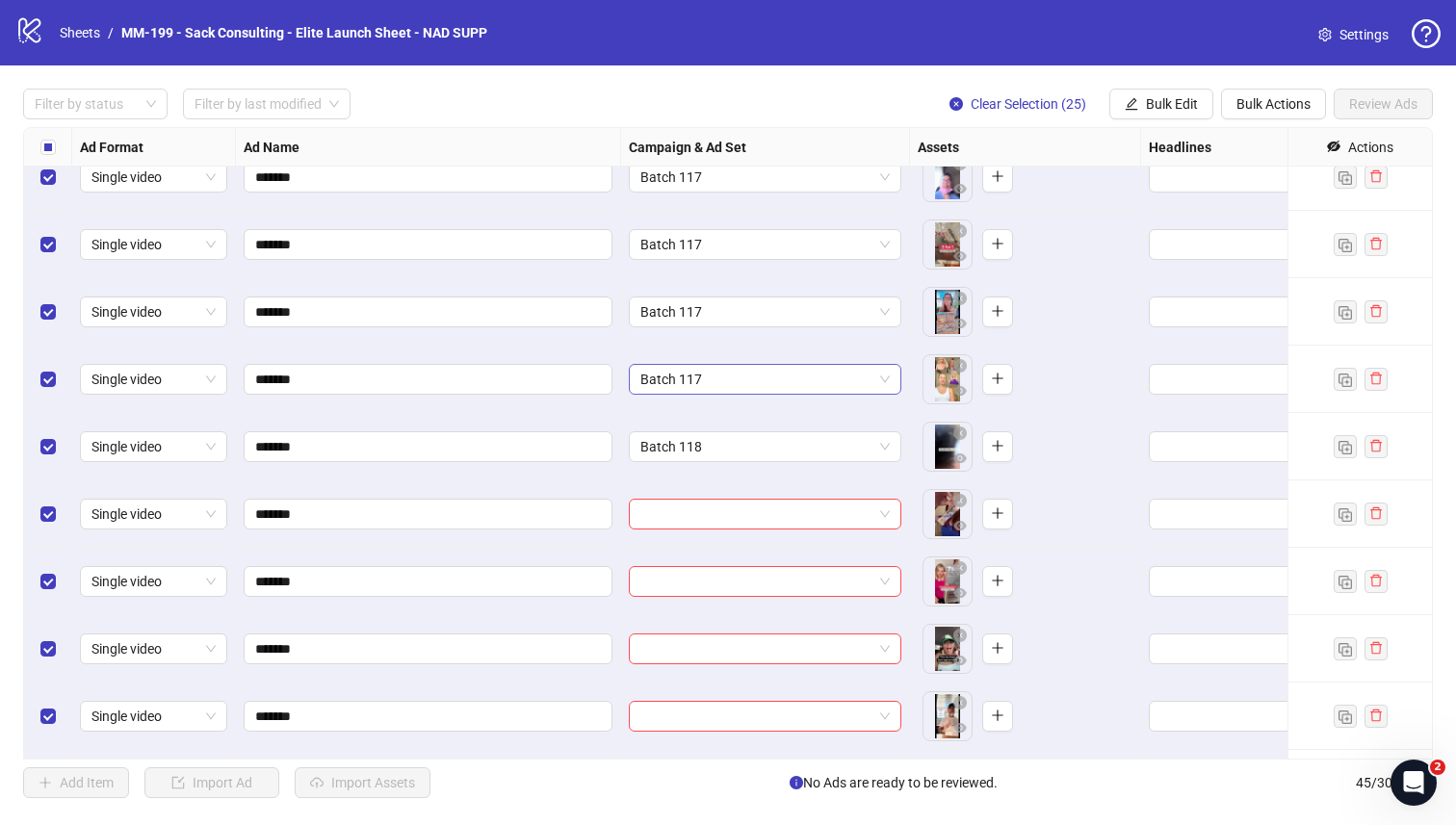
scroll to position [1441, 0]
click at [739, 510] on div "Ad Format Ad Name Campaign & Ad Set Assets Headlines Primary Texts Descriptions…" at bounding box center [727, 444] width 1410 height 632
click at [730, 519] on input "search" at bounding box center [756, 512] width 232 height 29
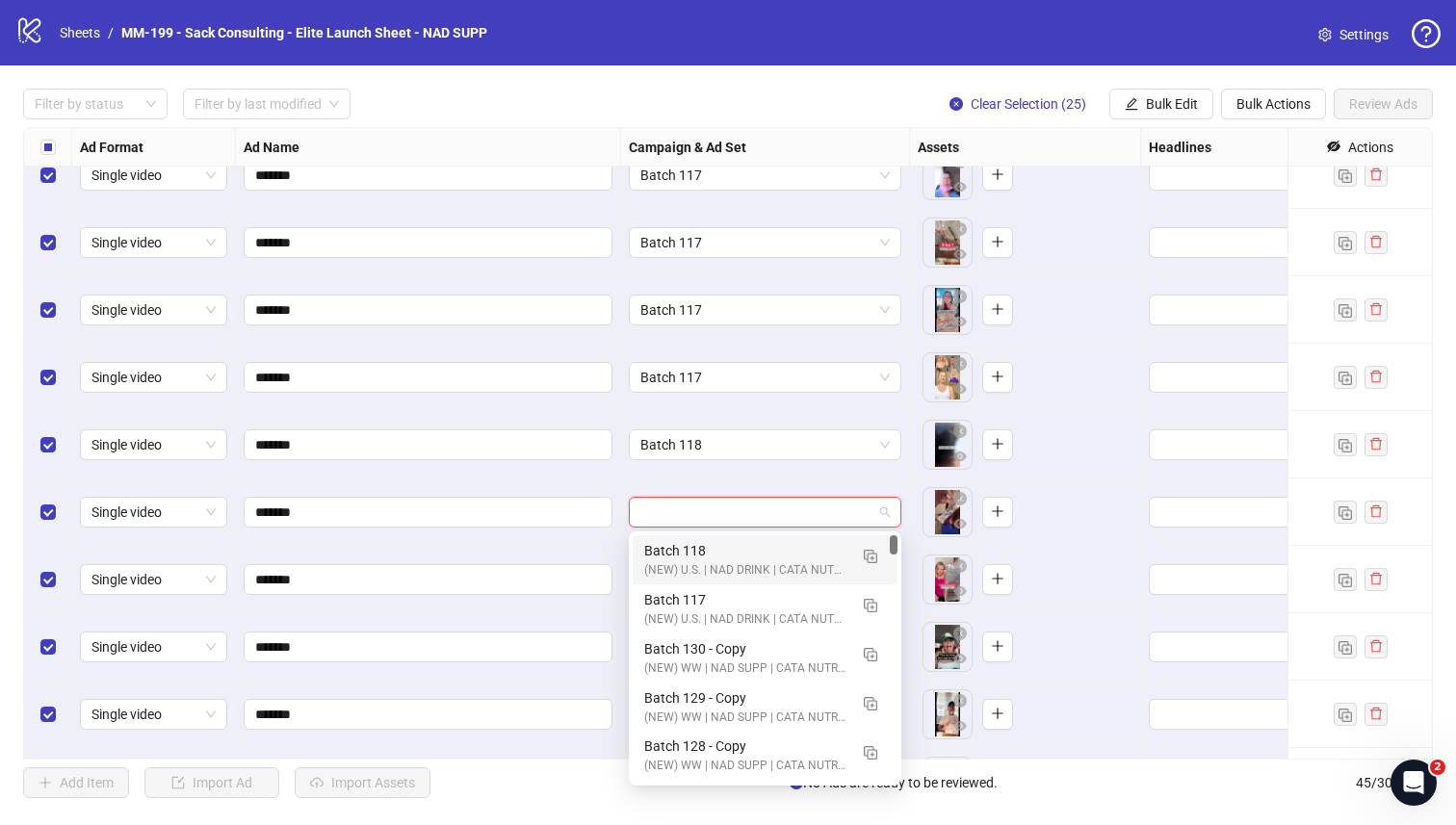
click at [758, 565] on div "(NEW) U.S. | NAD DRINK | CATA NUTRA | CBO" at bounding box center [746, 570] width 203 height 19
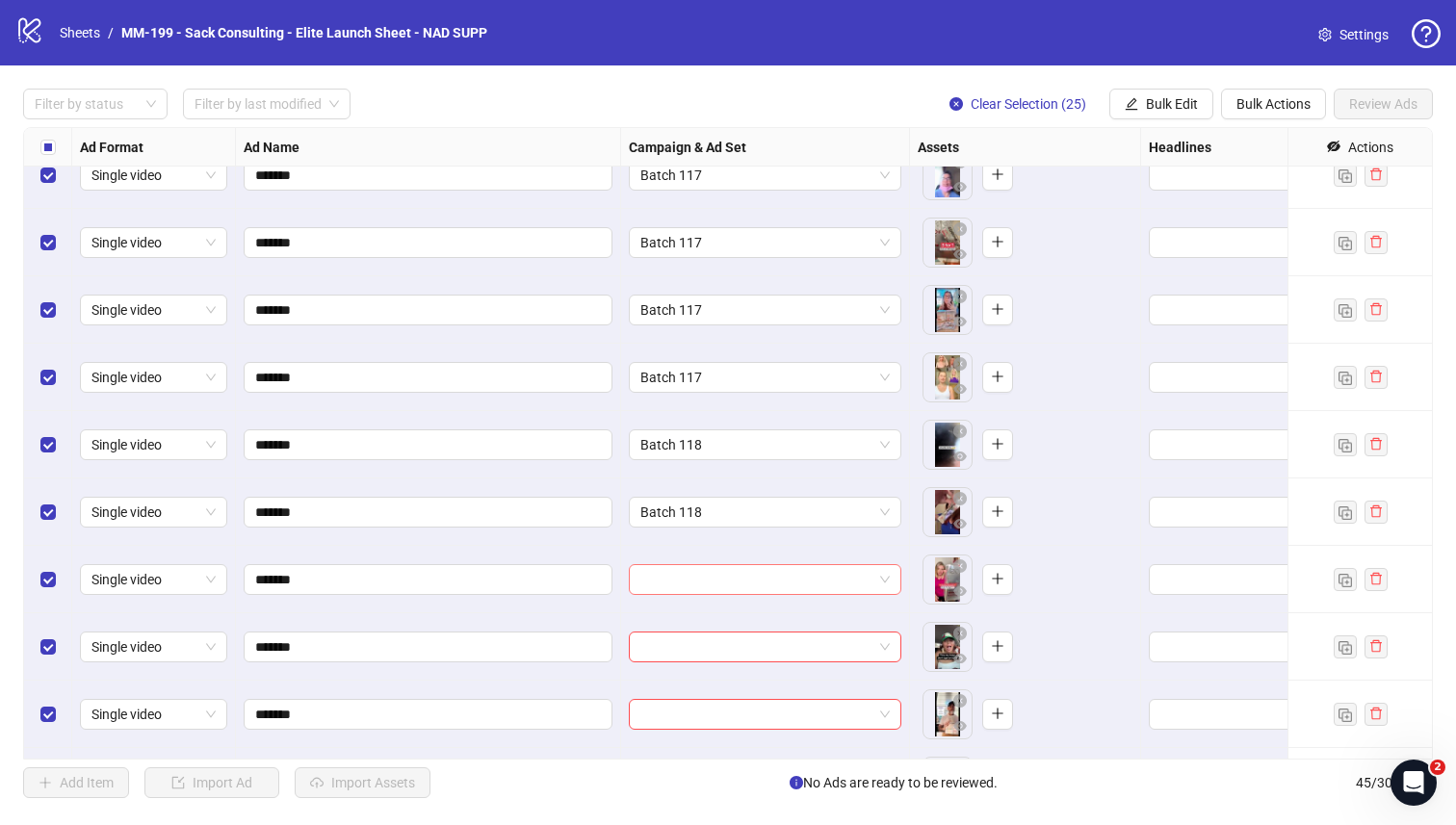
click at [750, 582] on input "search" at bounding box center [756, 579] width 232 height 29
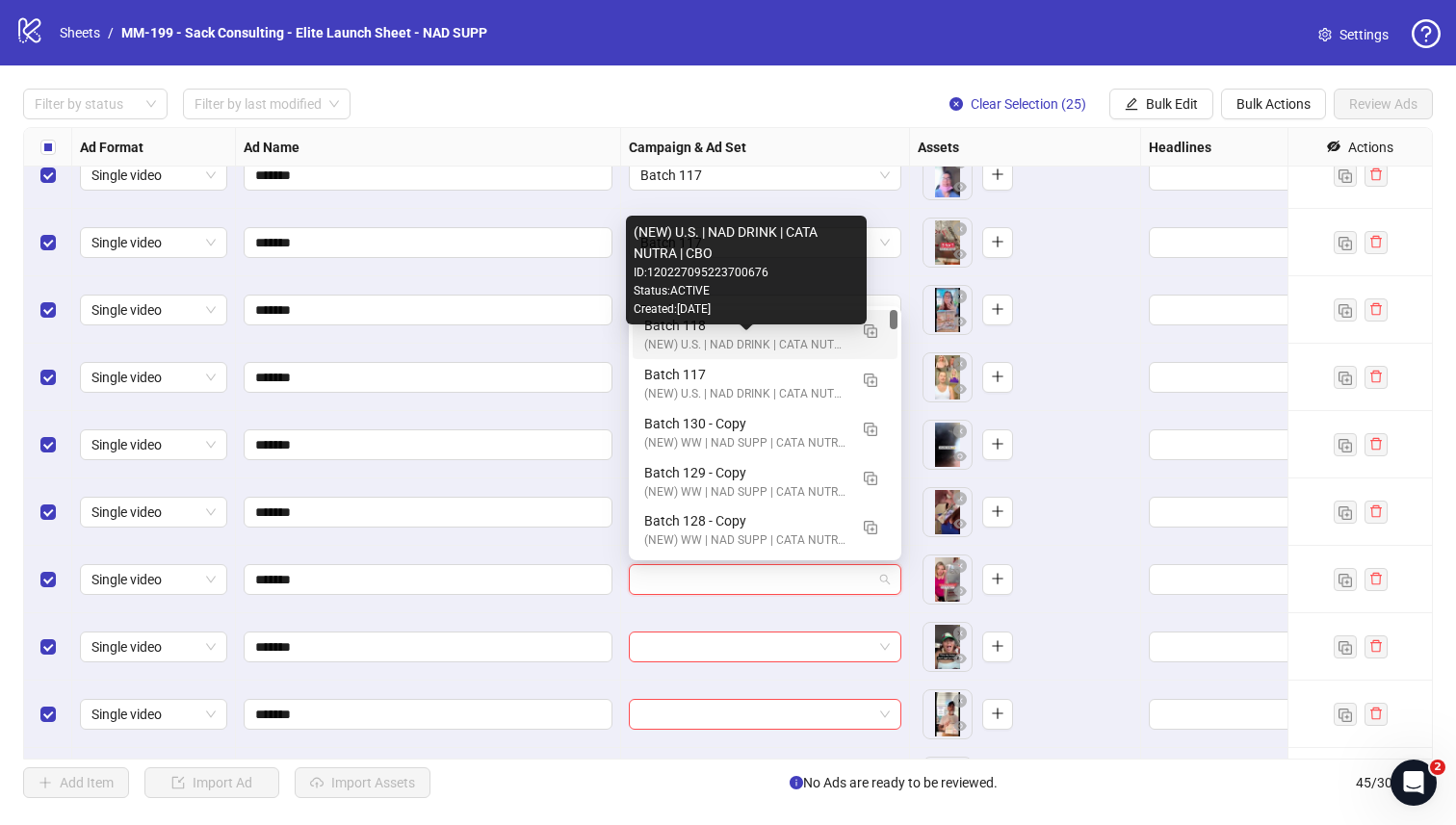
click at [713, 337] on div "(NEW) U.S. | NAD DRINK | CATA NUTRA | CBO" at bounding box center [746, 345] width 203 height 19
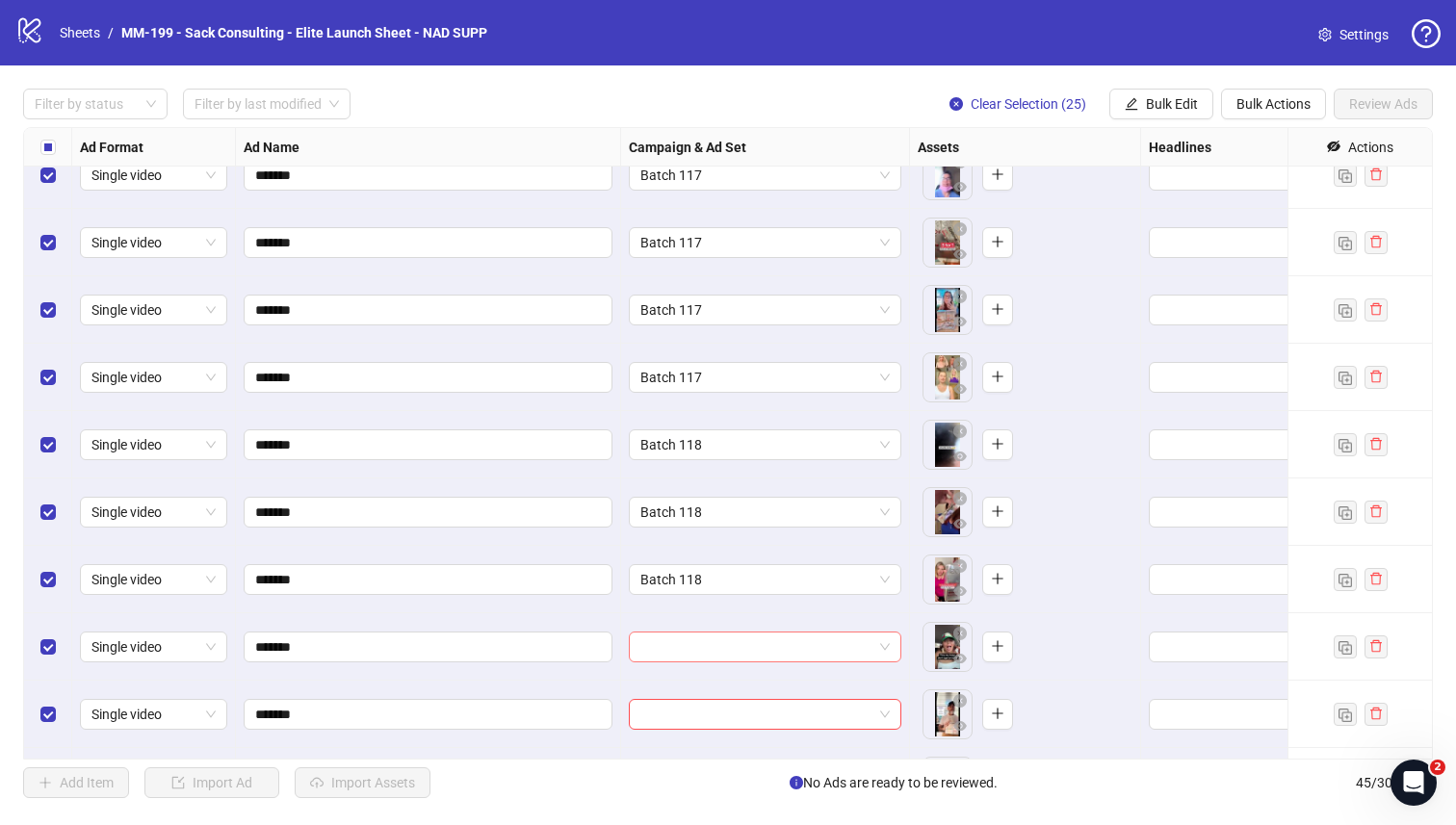
click at [716, 642] on input "search" at bounding box center [756, 646] width 232 height 29
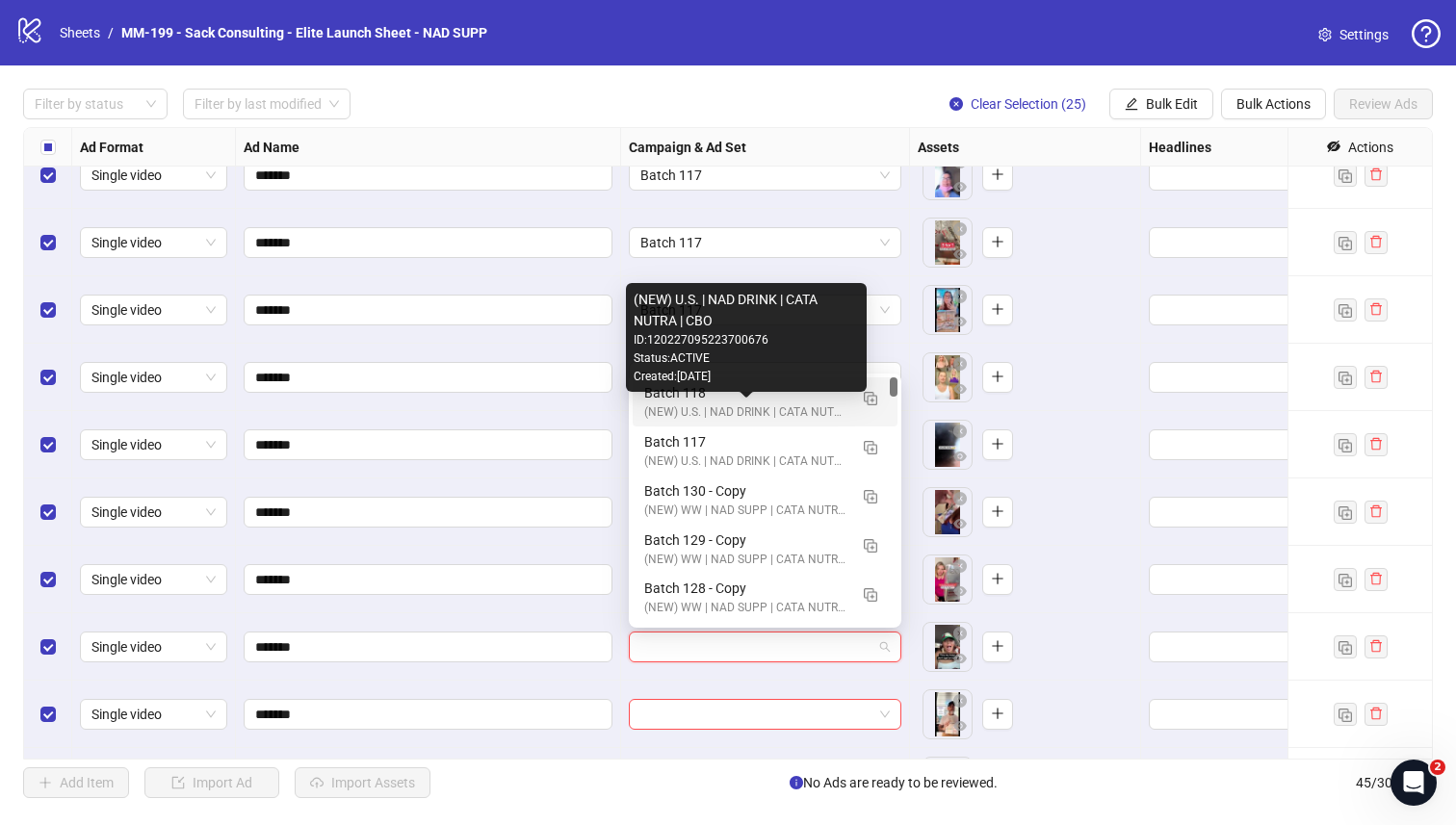
click at [724, 405] on div "(NEW) U.S. | NAD DRINK | CATA NUTRA | CBO" at bounding box center [746, 412] width 203 height 19
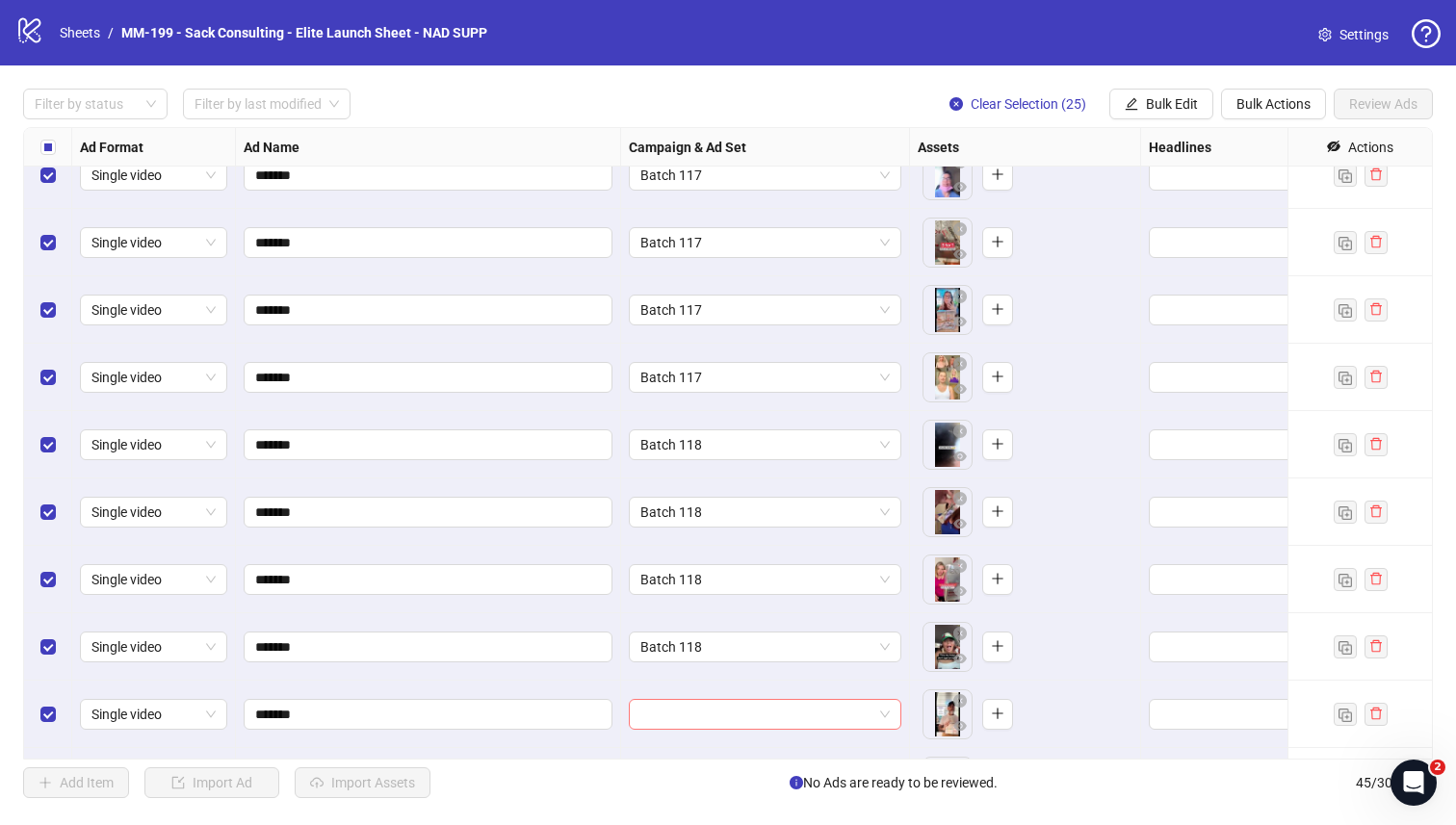
click at [719, 707] on input "search" at bounding box center [756, 714] width 232 height 29
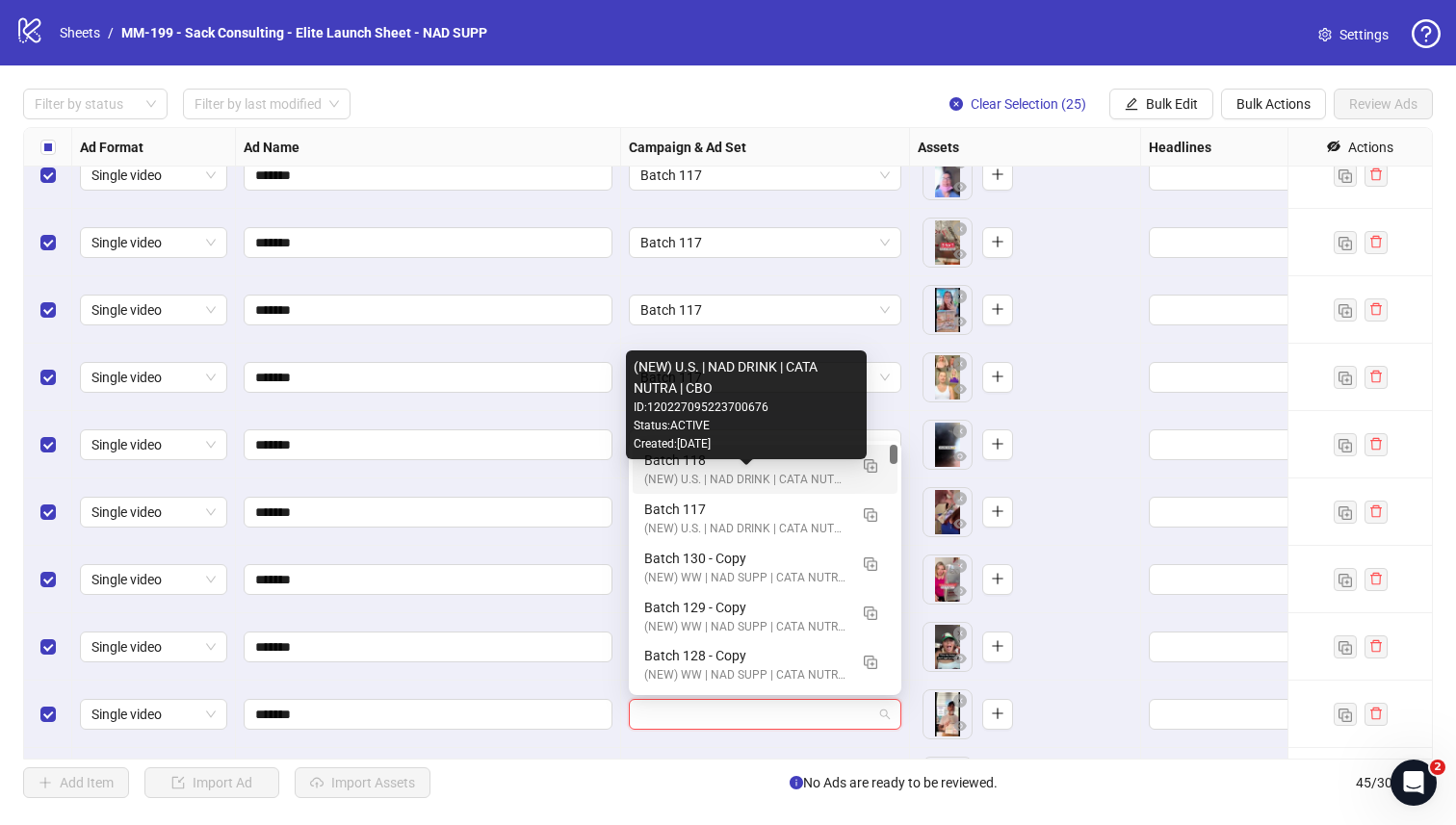
click at [734, 481] on div "(NEW) U.S. | NAD DRINK | CATA NUTRA | CBO" at bounding box center [746, 480] width 203 height 19
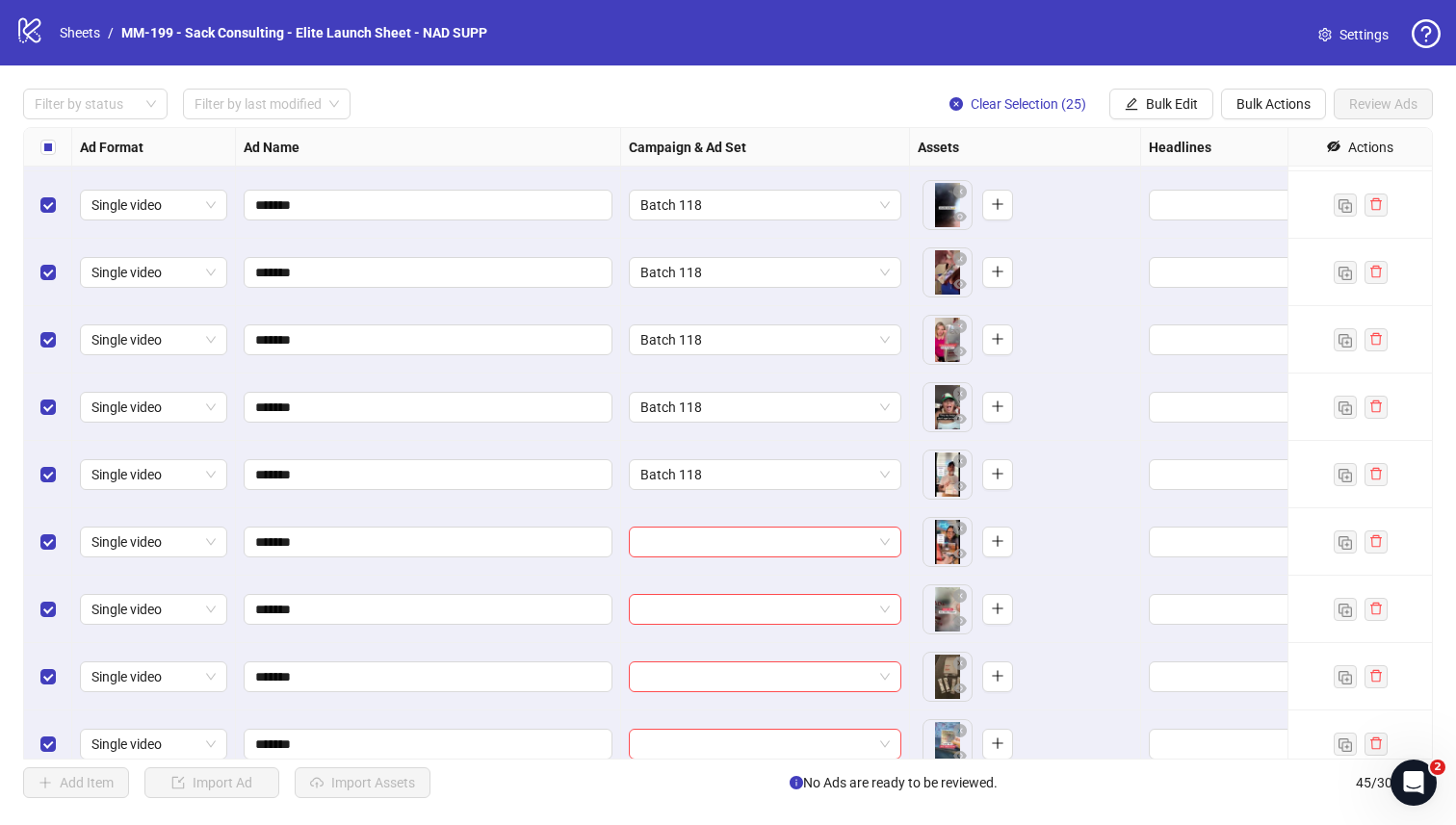
scroll to position [1693, 0]
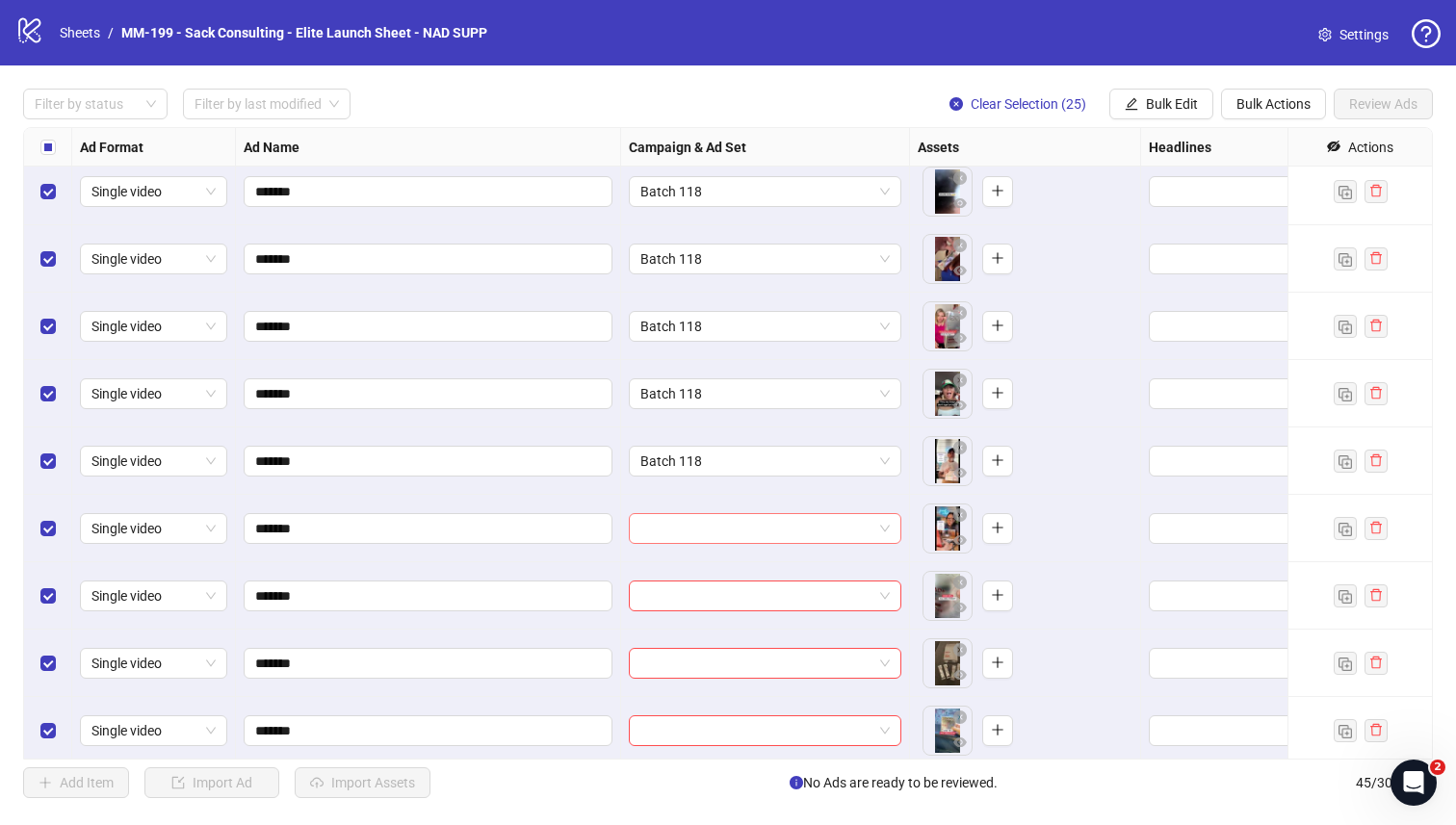
click at [719, 527] on input "search" at bounding box center [756, 528] width 232 height 29
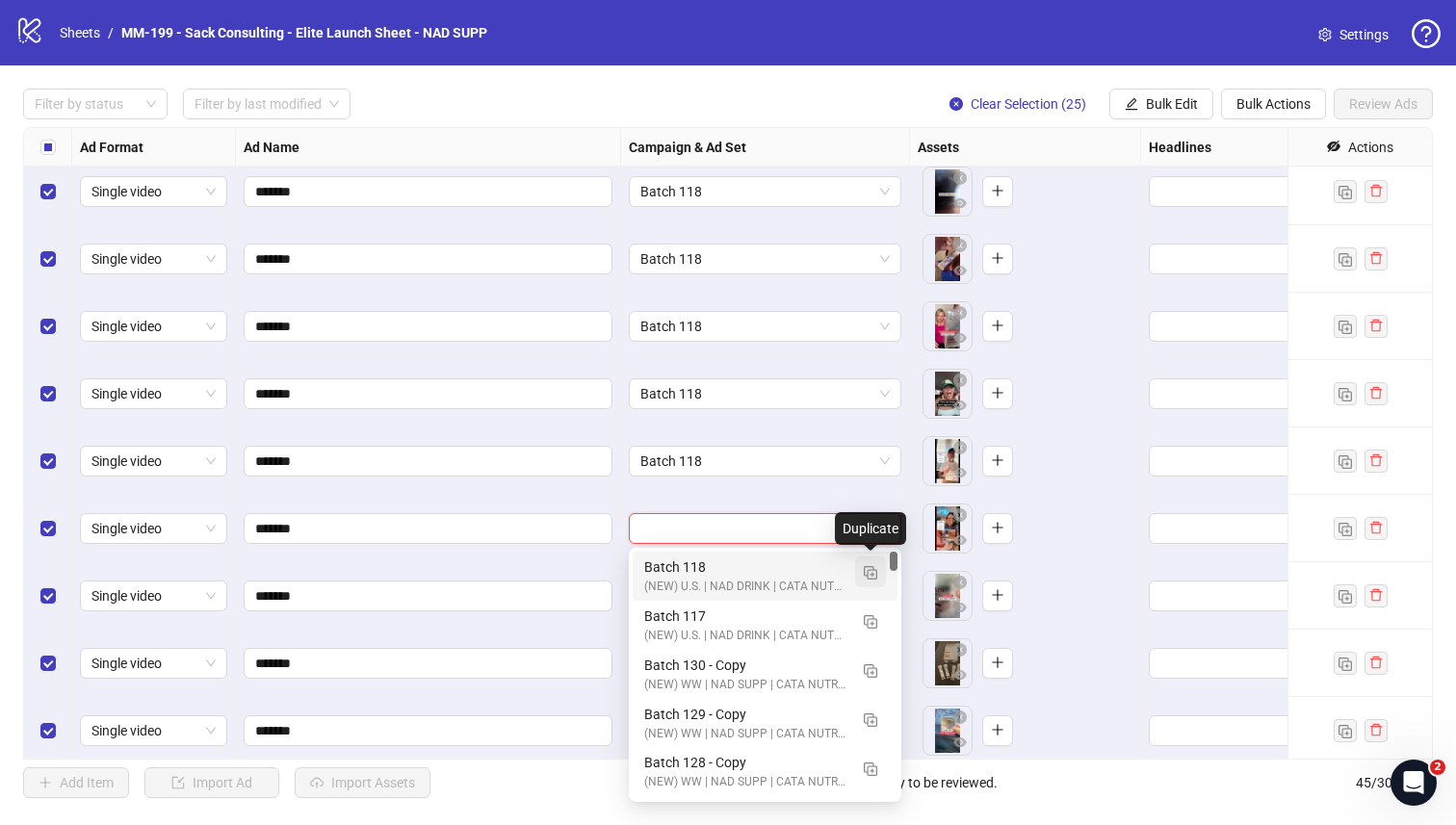
click at [873, 575] on img "button" at bounding box center [870, 573] width 14 height 14
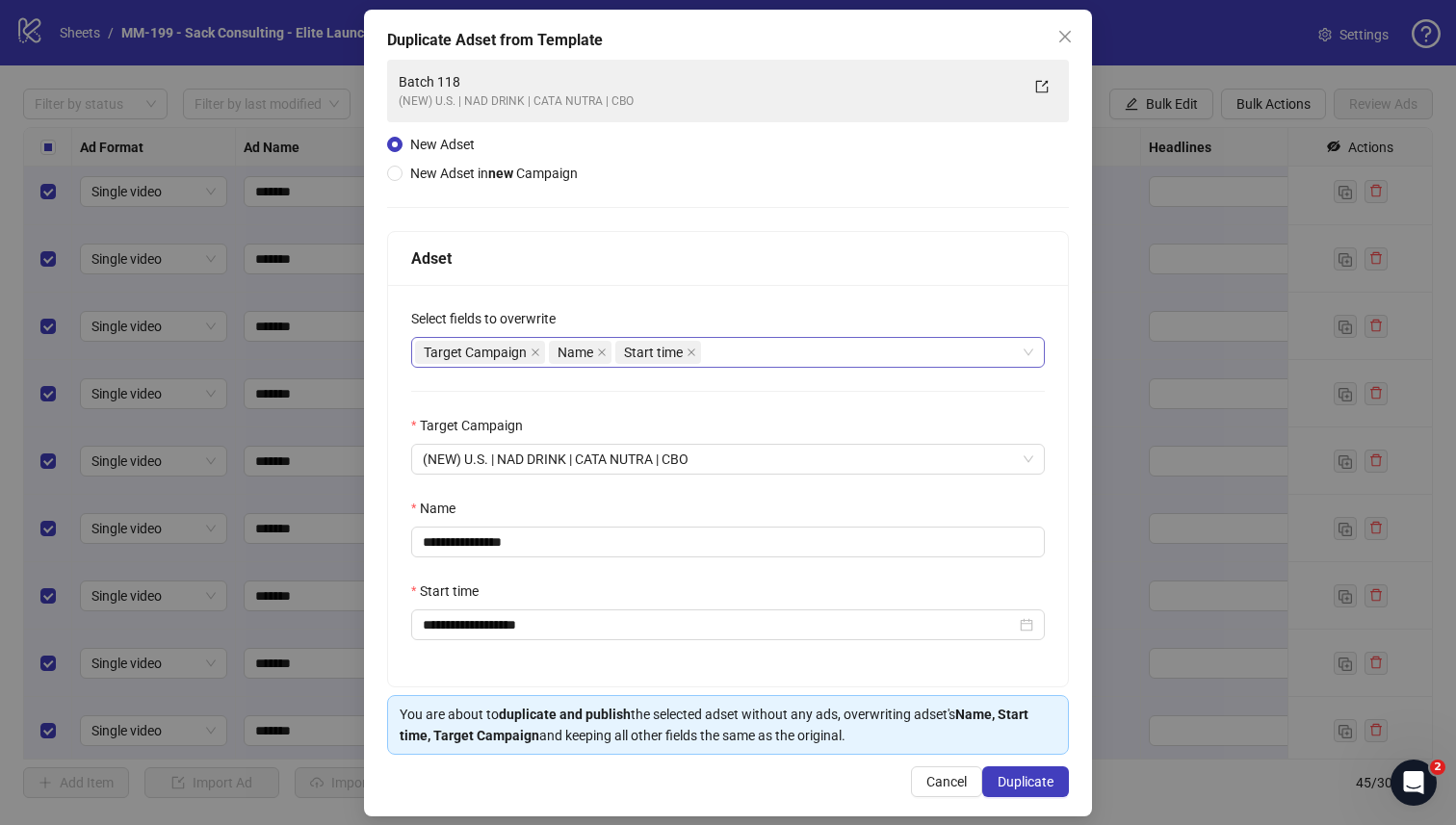
scroll to position [104, 0]
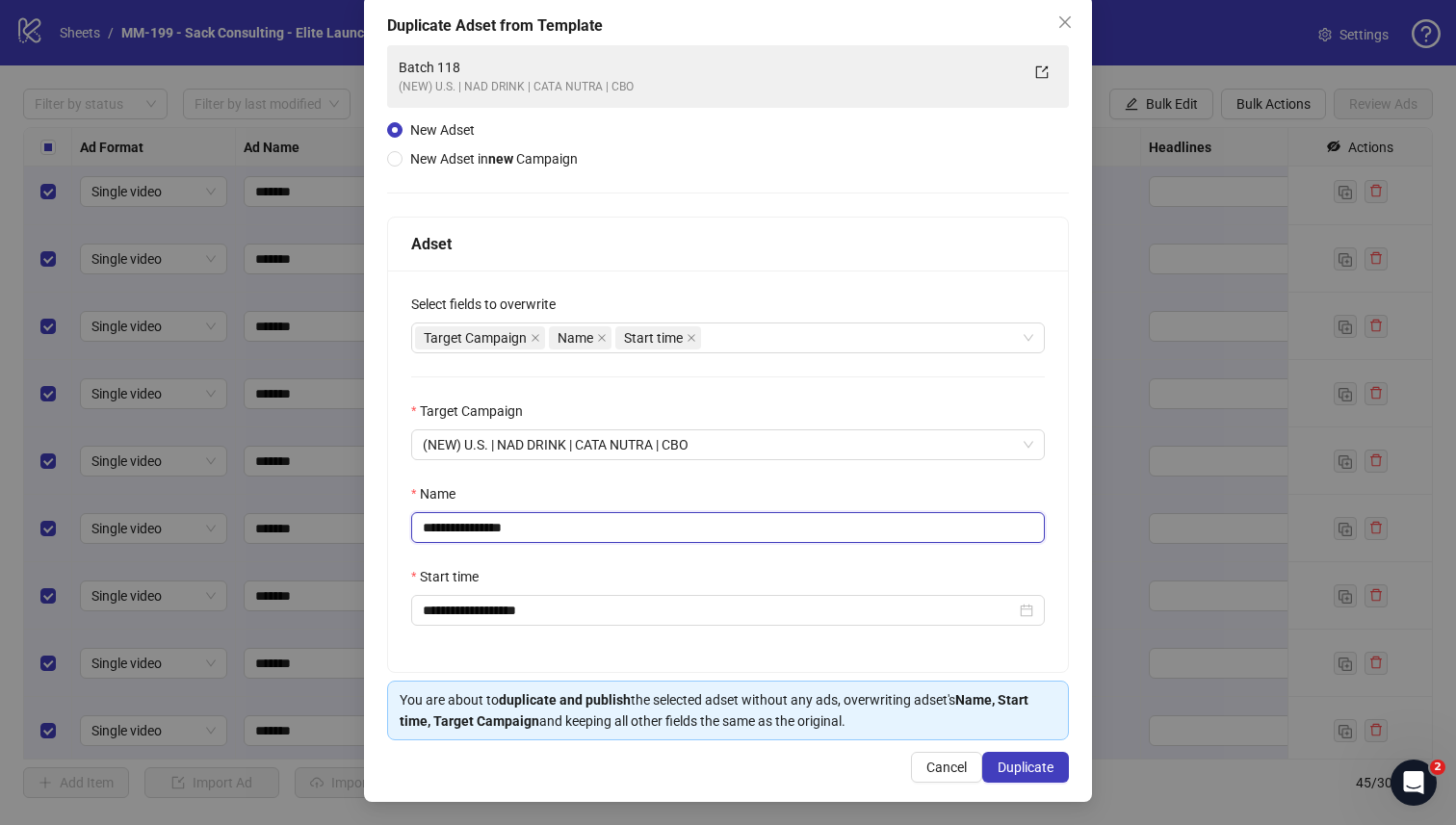
drag, startPoint x: 535, startPoint y: 524, endPoint x: 479, endPoint y: 526, distance: 56.0
click at [477, 526] on input "**********" at bounding box center [727, 527] width 633 height 31
type input "*********"
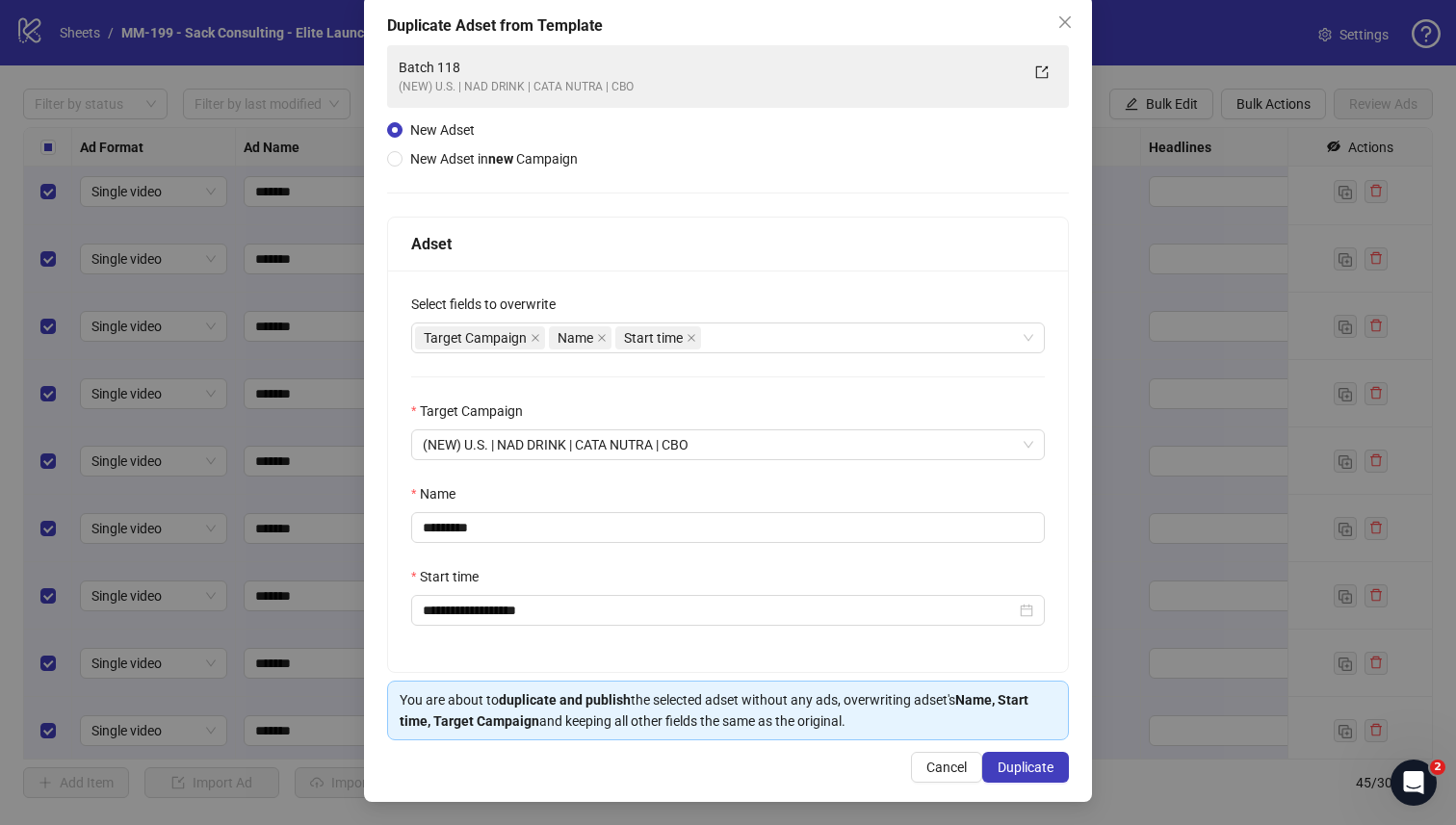
click at [553, 483] on div "Name" at bounding box center [727, 497] width 633 height 29
click at [1005, 719] on span "Duplicate" at bounding box center [1025, 768] width 56 height 16
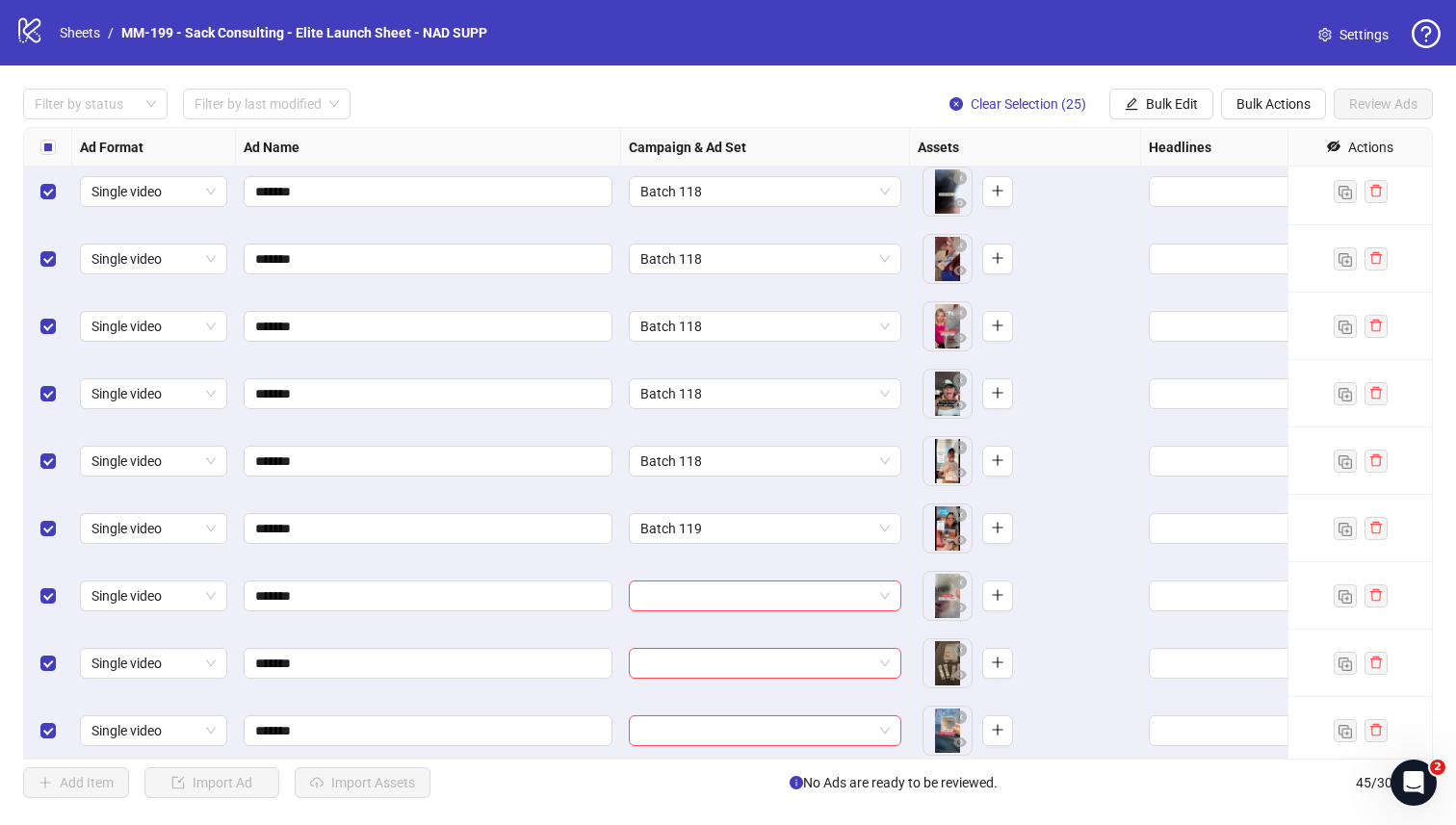
scroll to position [1799, 0]
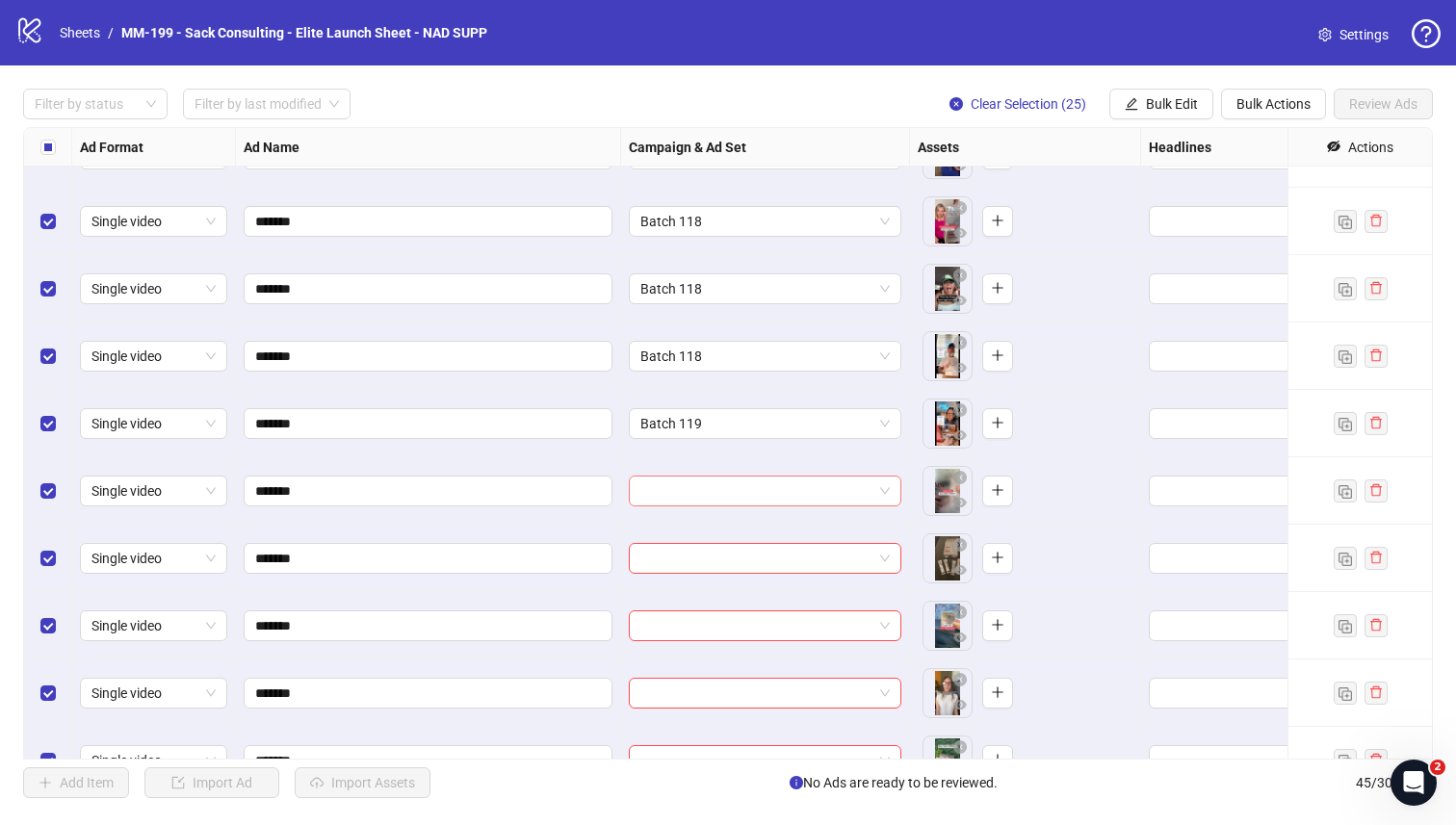
click at [827, 485] on input "search" at bounding box center [756, 490] width 232 height 29
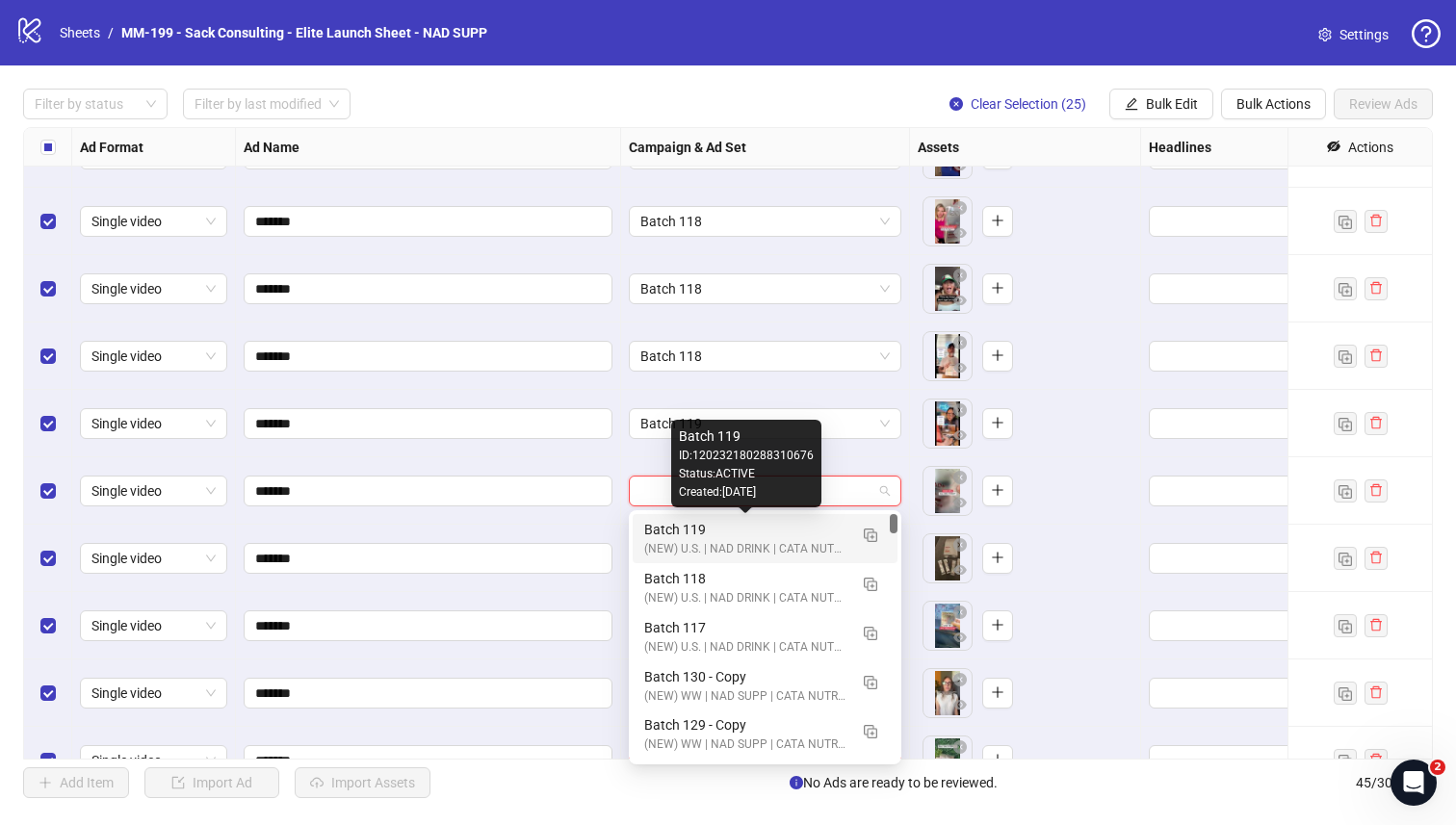
click at [779, 533] on div "Batch 119" at bounding box center [746, 529] width 203 height 21
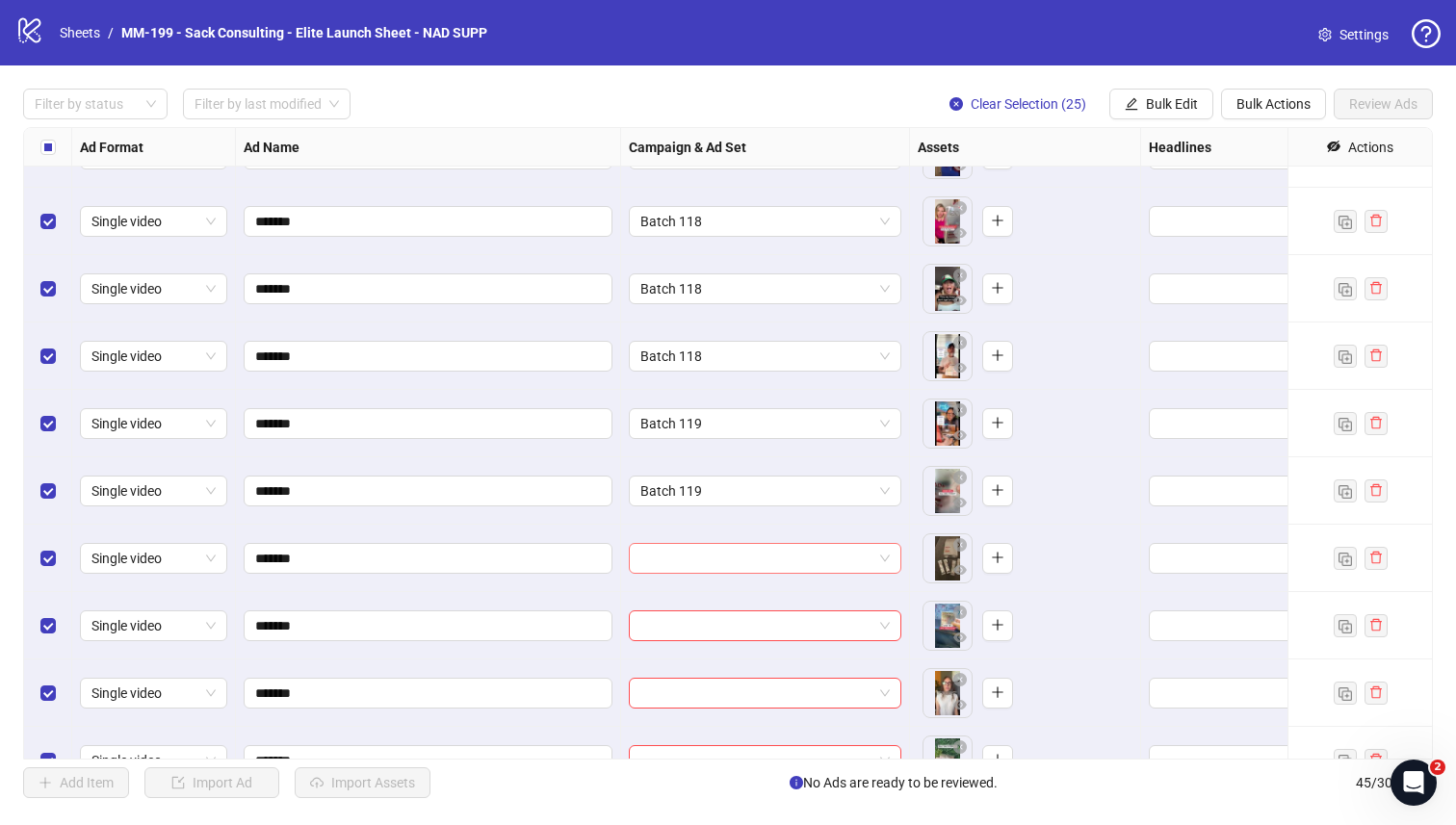
click at [773, 570] on input "search" at bounding box center [756, 558] width 232 height 29
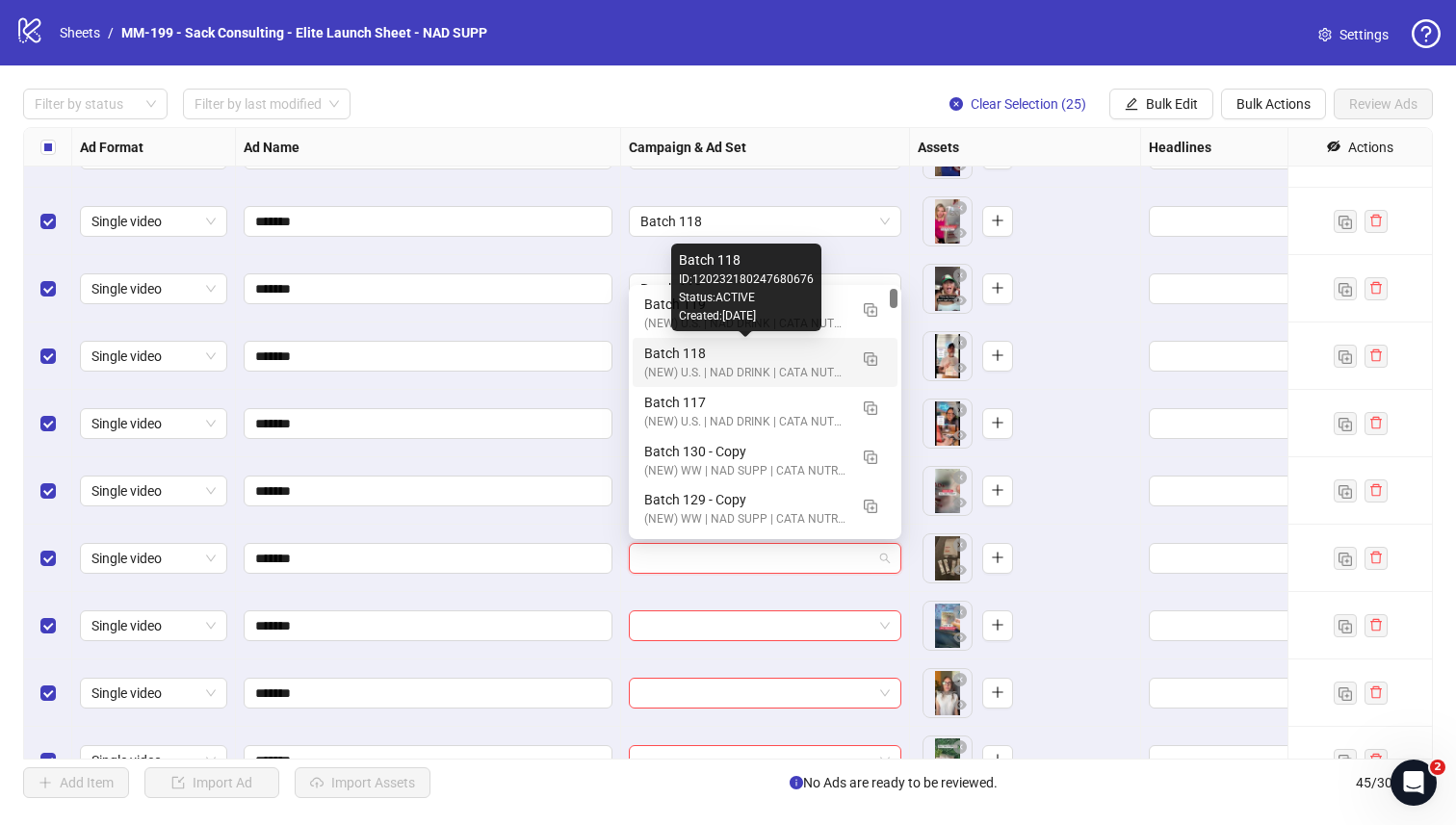
click at [723, 322] on div "Created: [DATE]" at bounding box center [746, 316] width 134 height 19
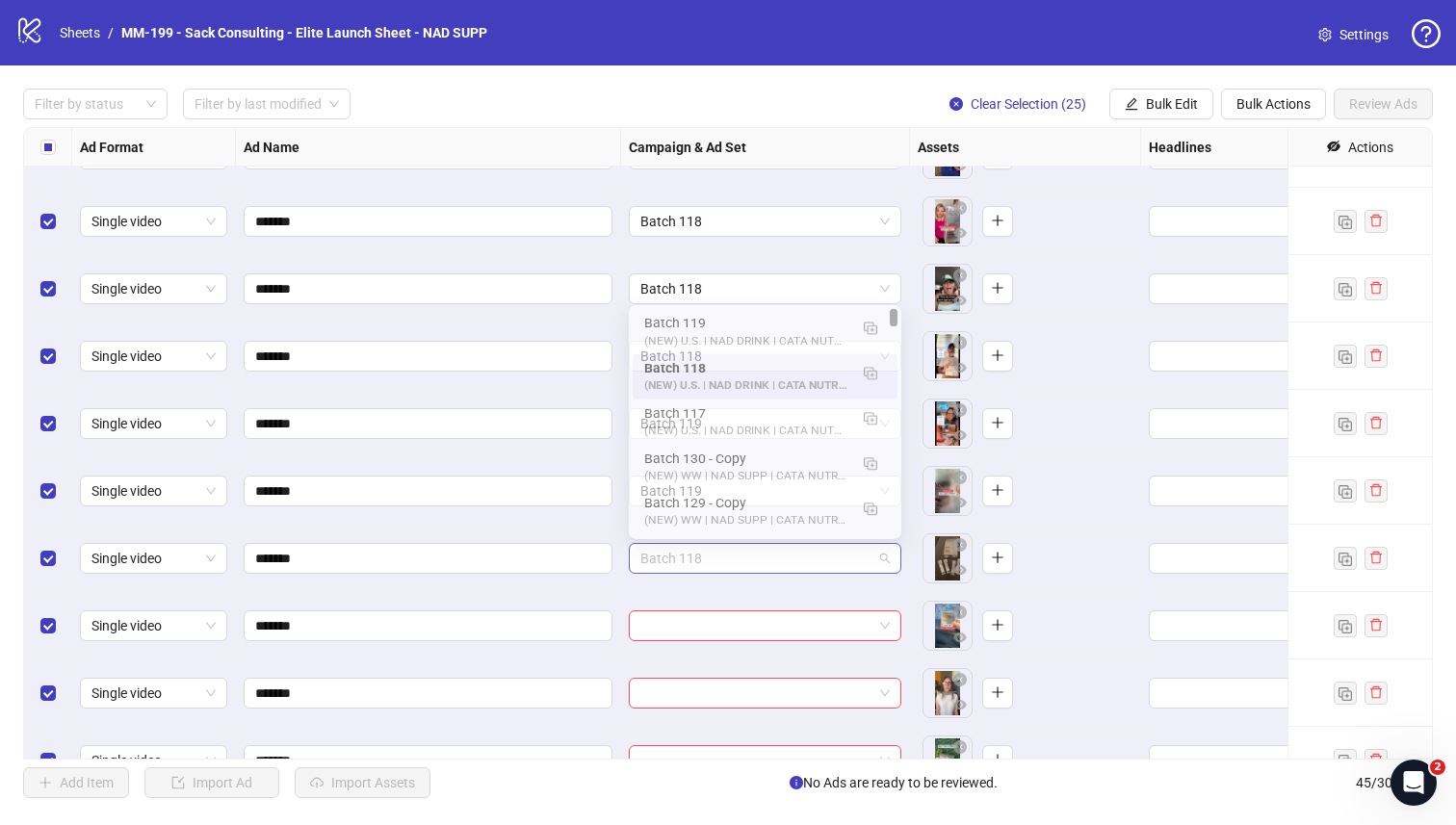
click at [756, 568] on span "Batch 118" at bounding box center [765, 558] width 249 height 29
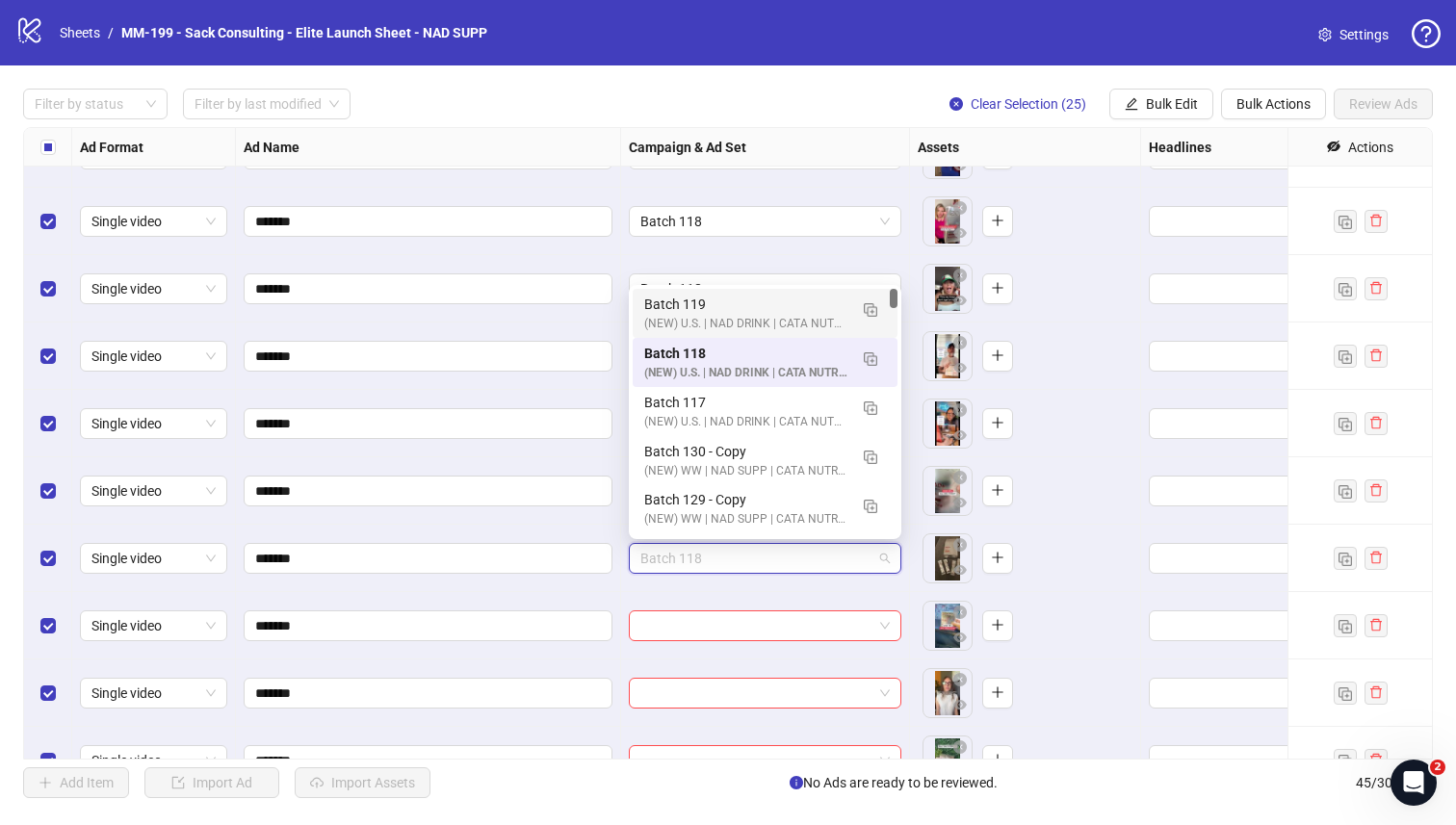
click at [754, 307] on div "Batch 119" at bounding box center [746, 303] width 203 height 21
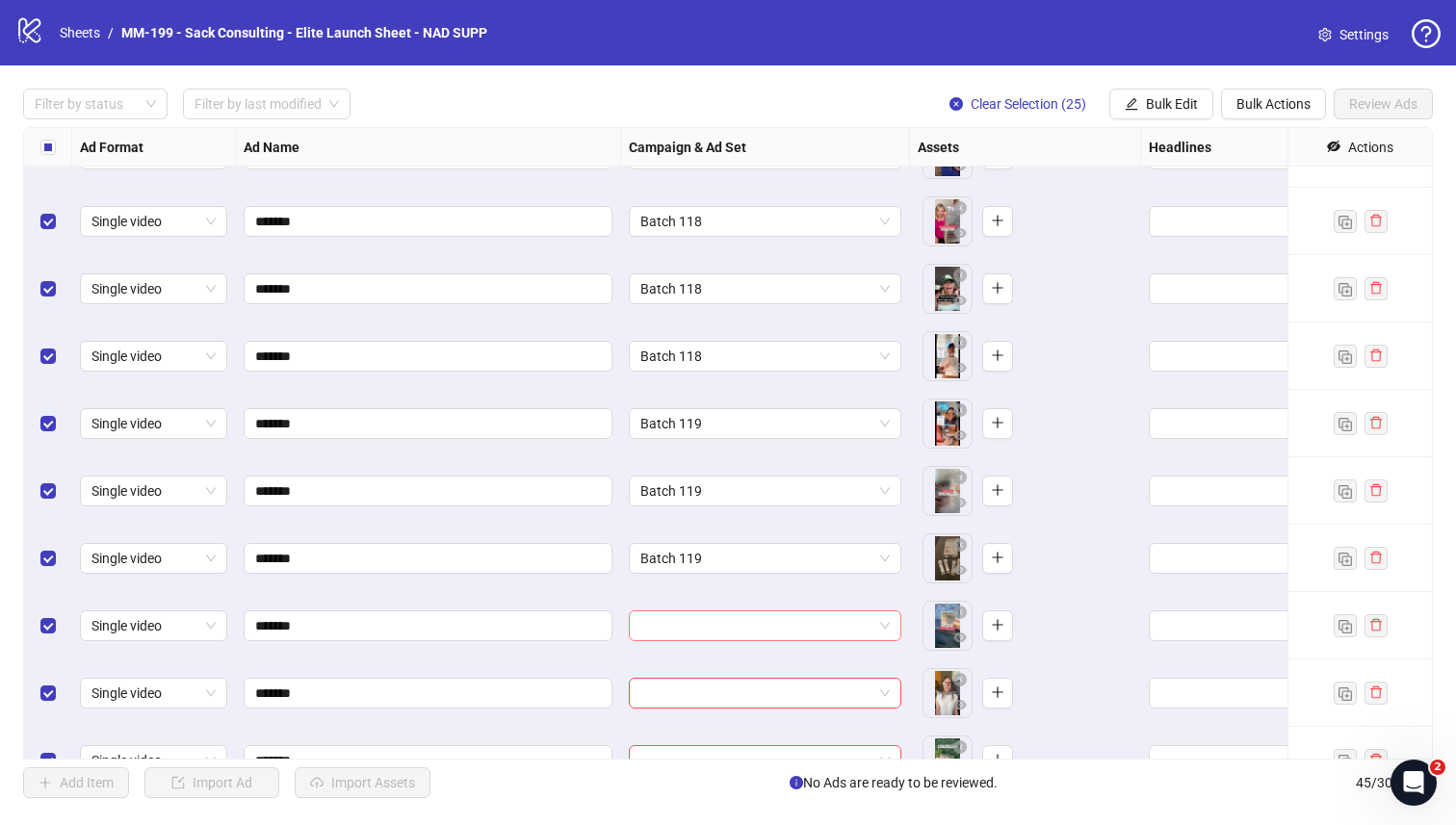
click at [775, 624] on input "search" at bounding box center [756, 625] width 232 height 29
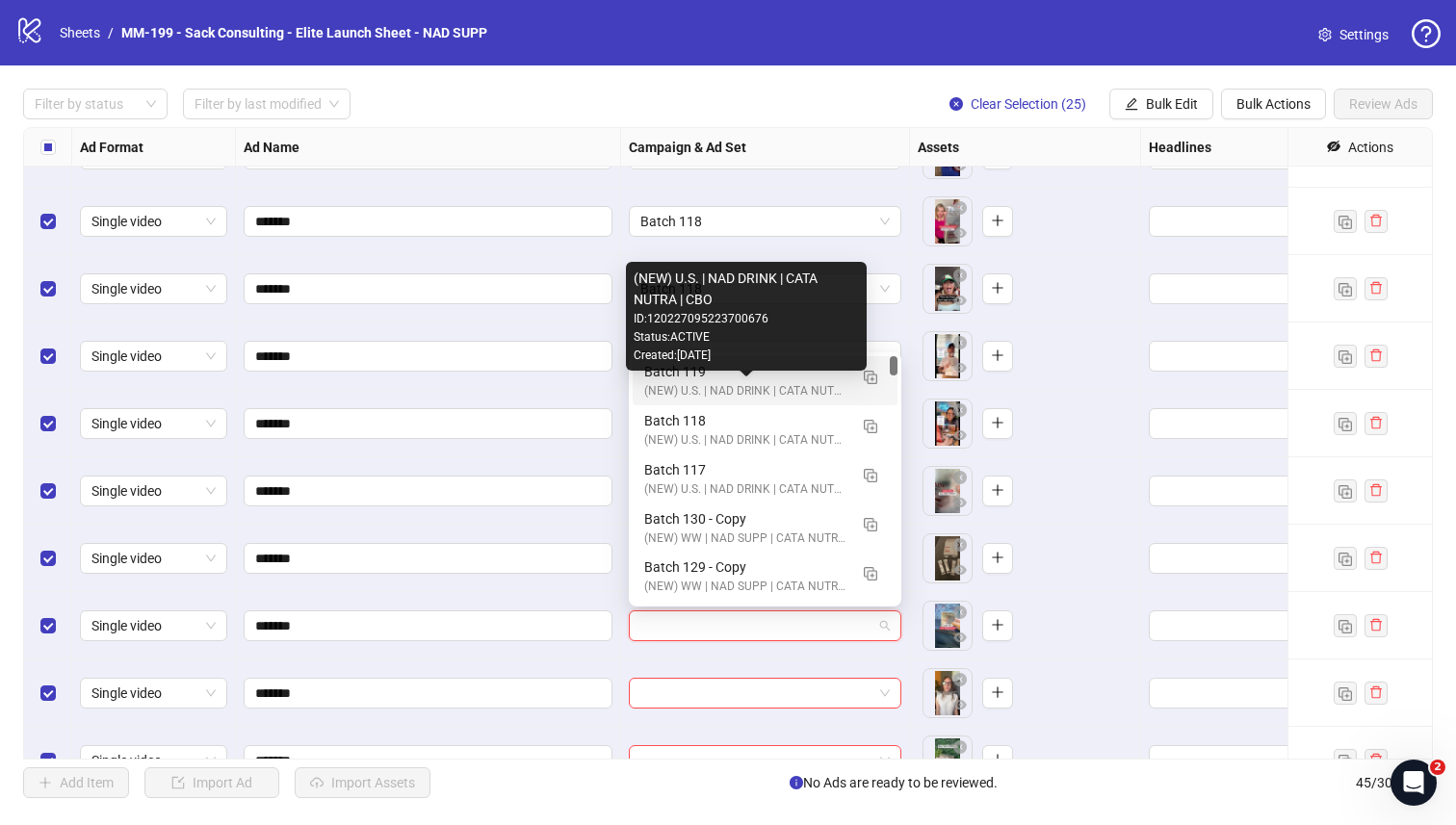
click at [756, 388] on div "(NEW) U.S. | NAD DRINK | CATA NUTRA | CBO" at bounding box center [746, 391] width 203 height 19
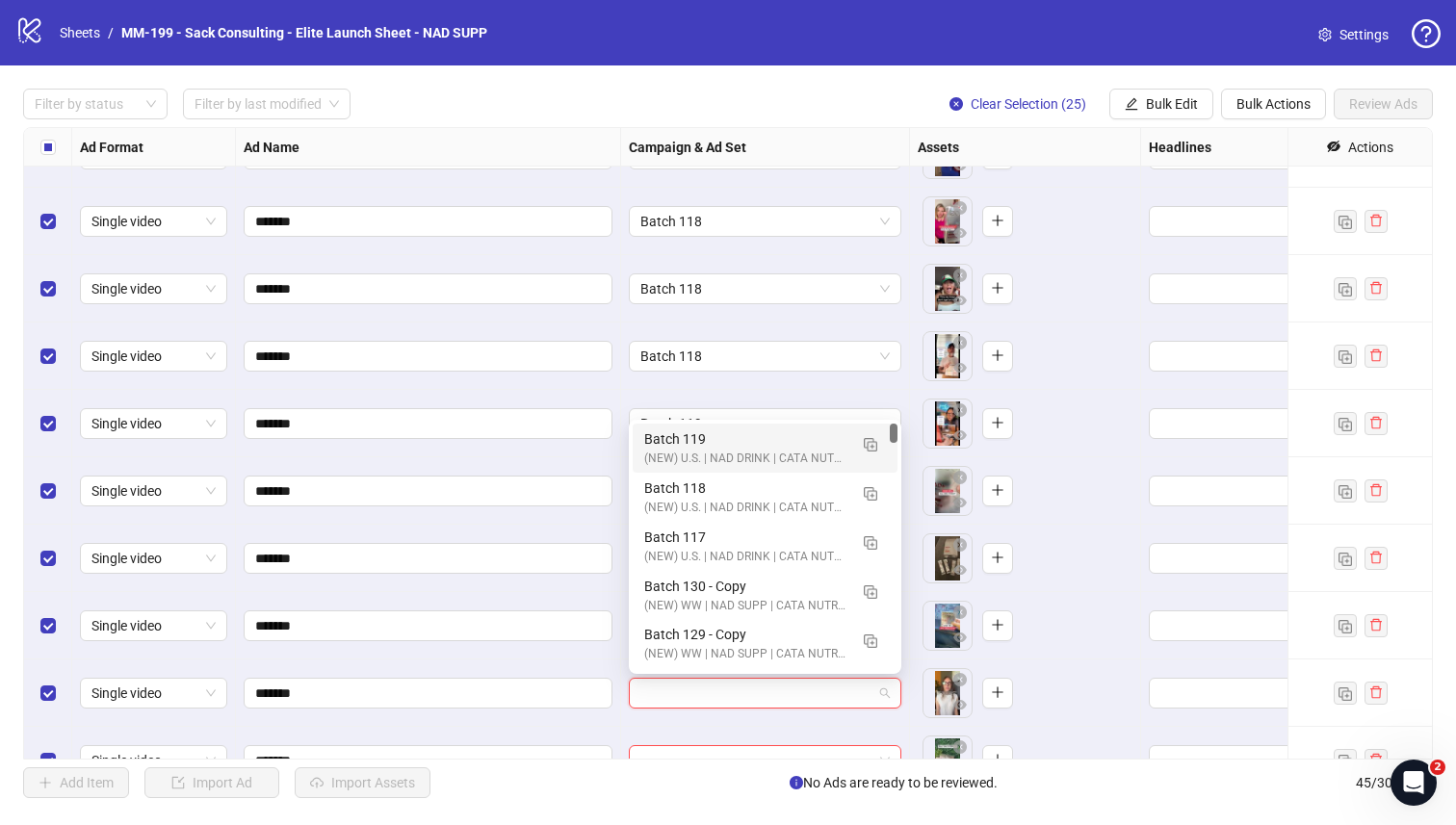
click at [756, 683] on input "search" at bounding box center [756, 693] width 232 height 29
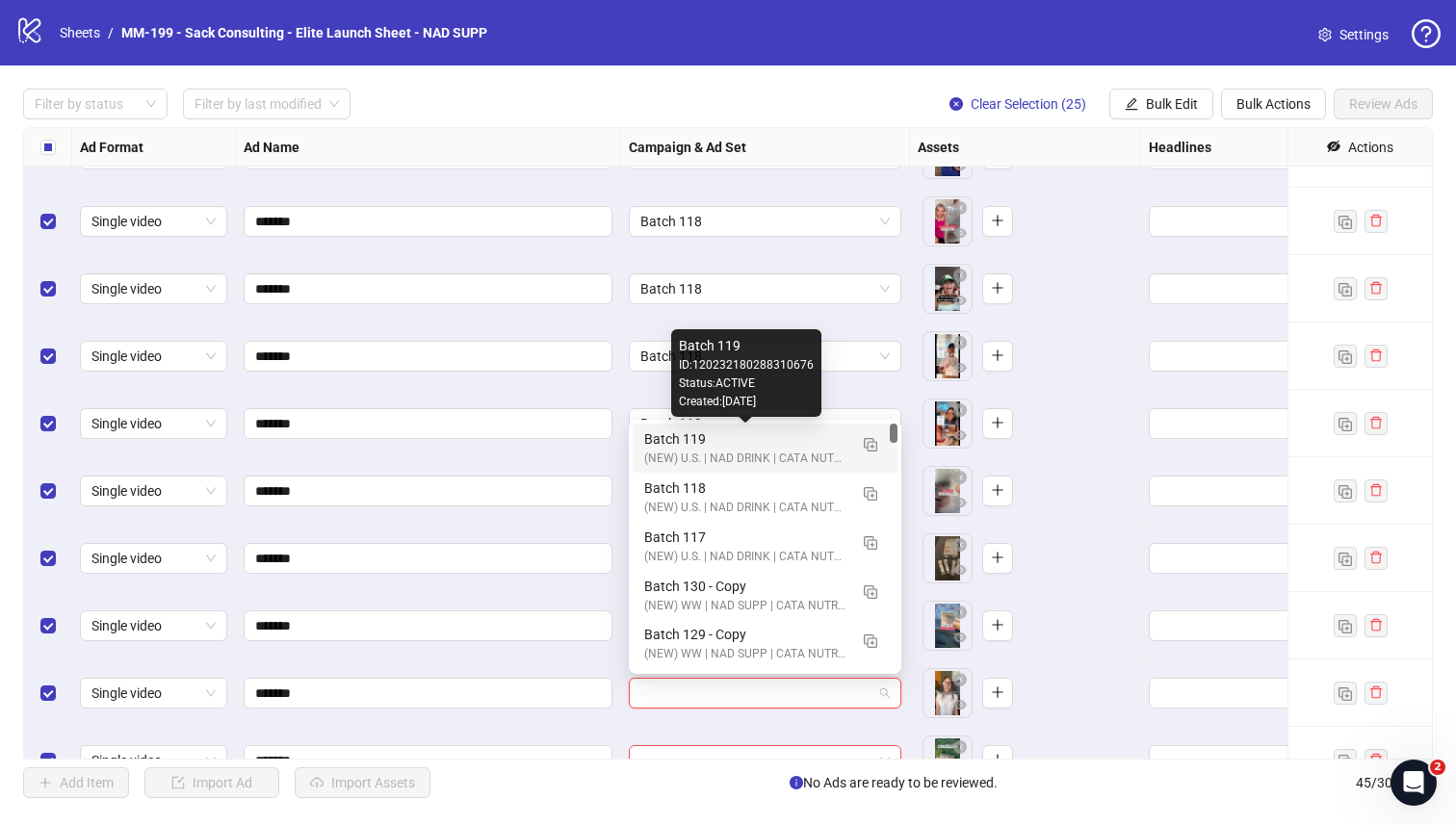
click at [807, 449] on div "Batch 119" at bounding box center [746, 439] width 203 height 21
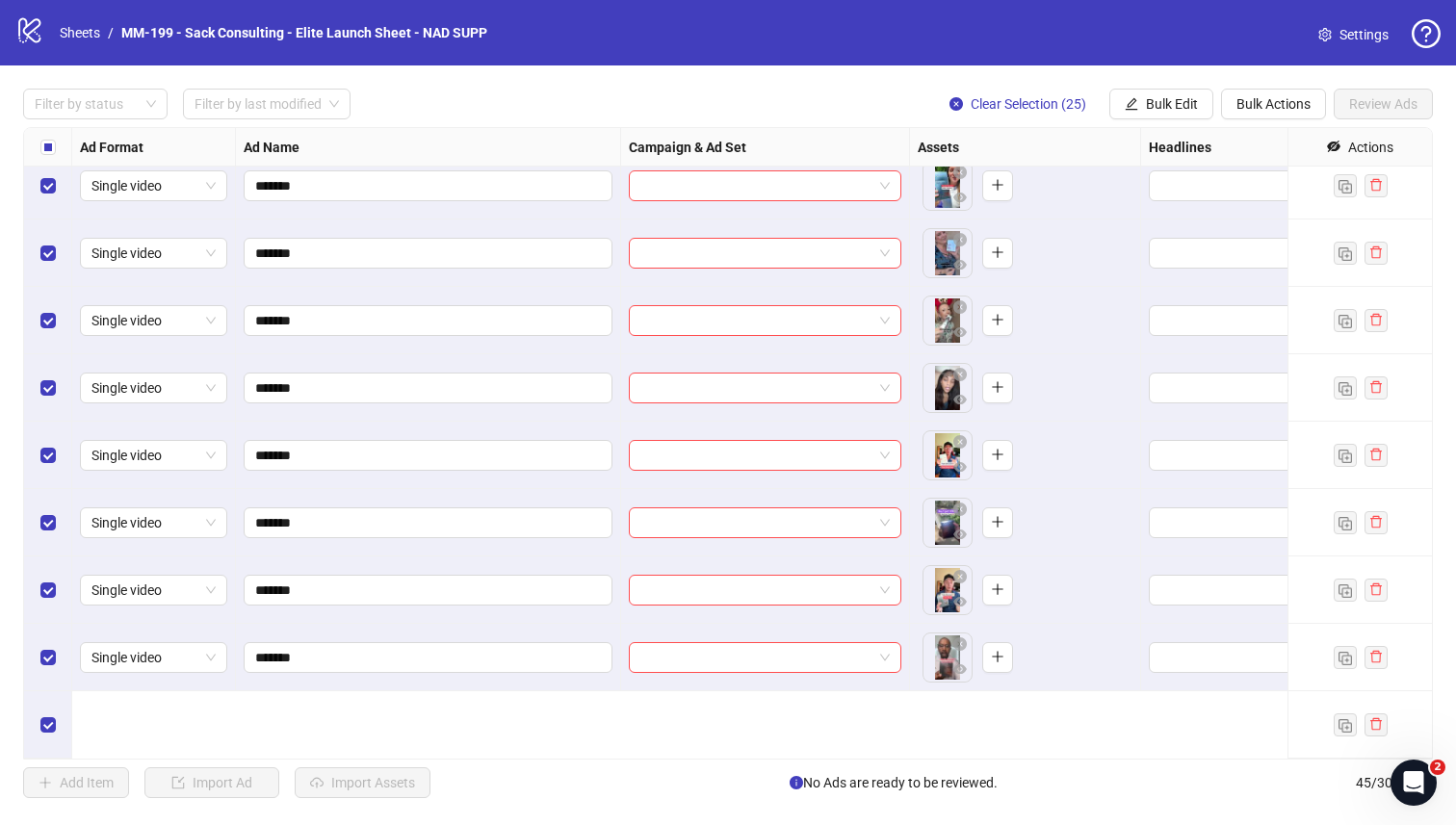
scroll to position [2279, 0]
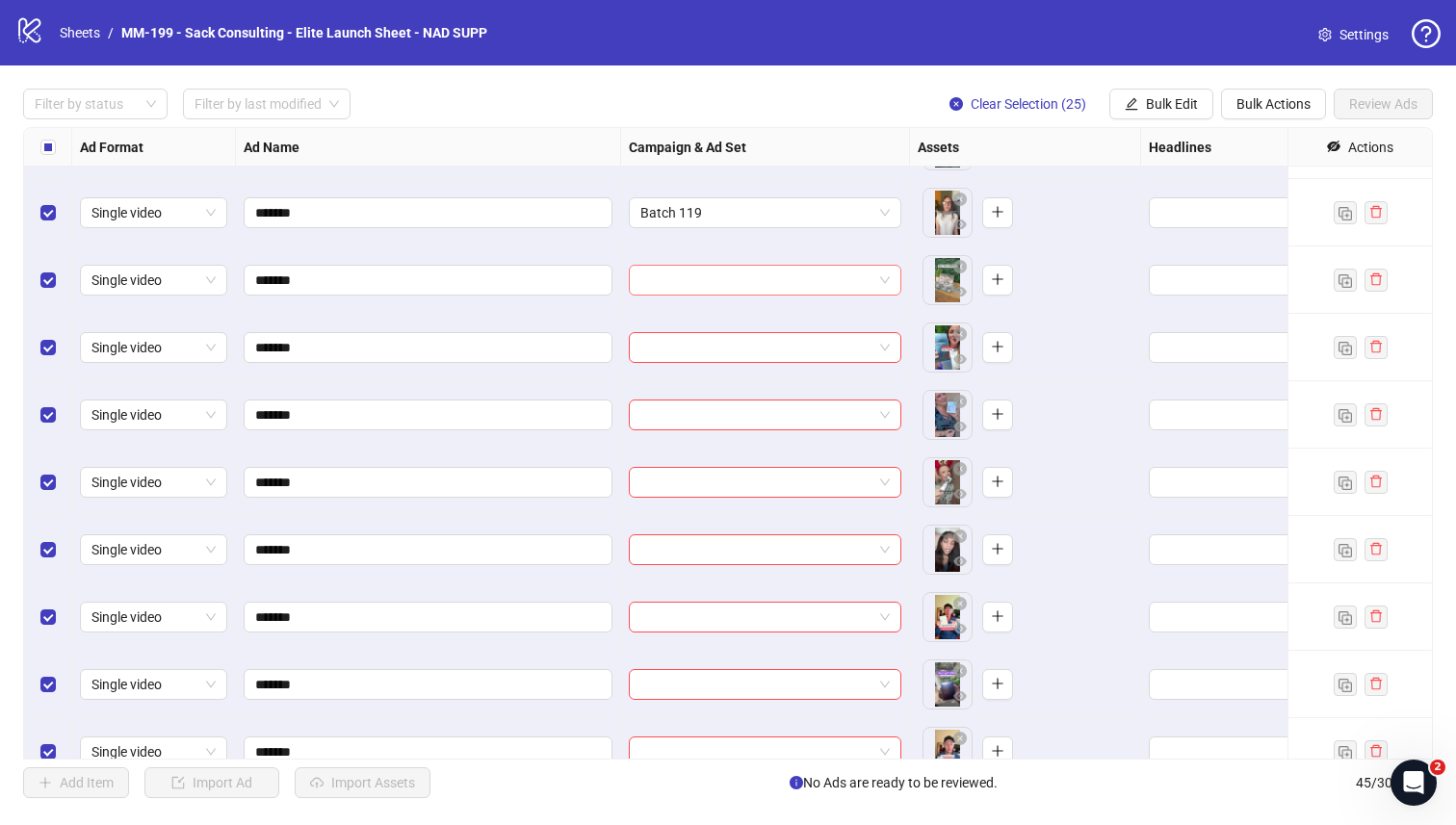
click at [762, 294] on div at bounding box center [765, 280] width 273 height 31
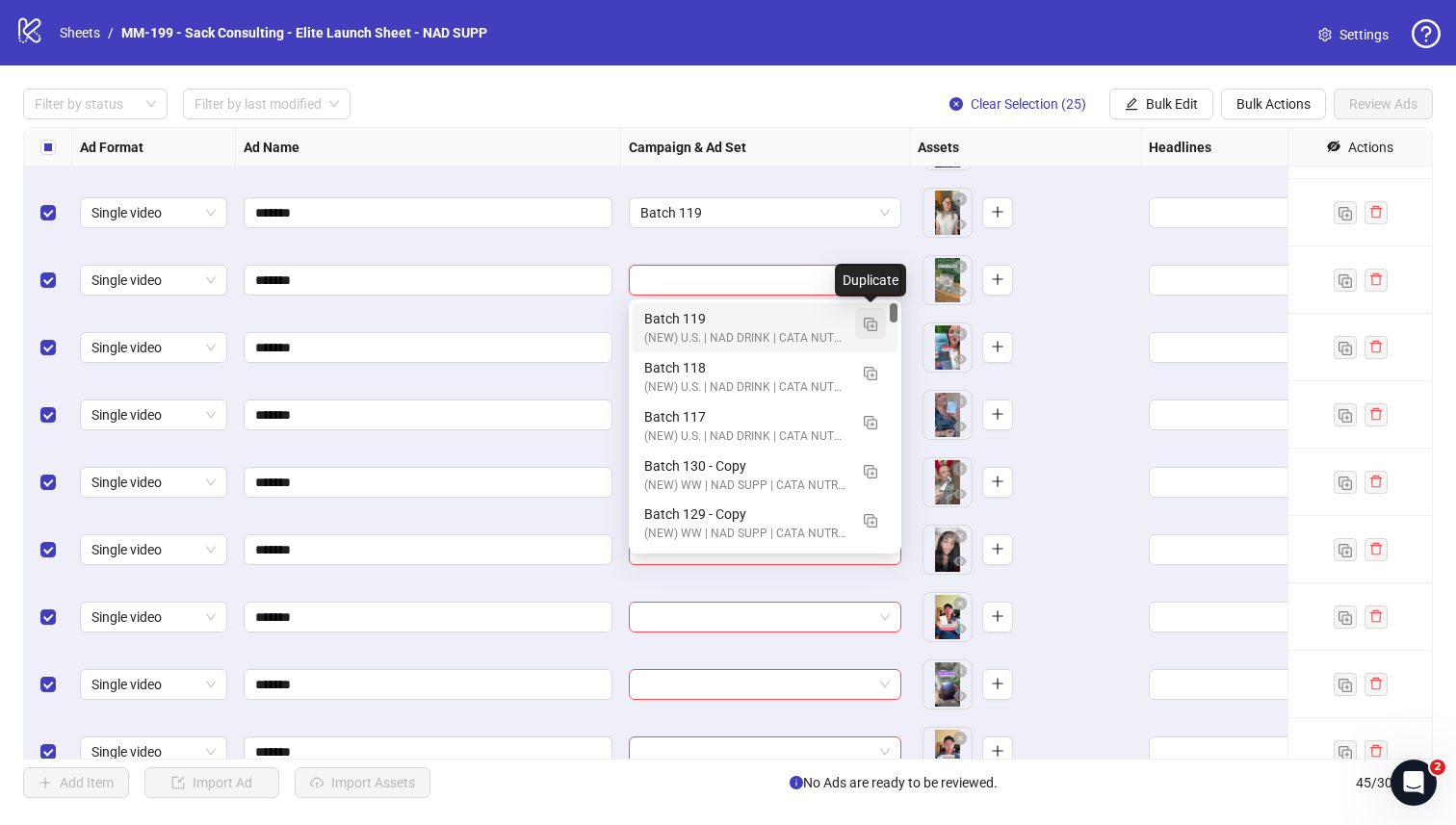
click at [869, 326] on img "button" at bounding box center [870, 325] width 14 height 14
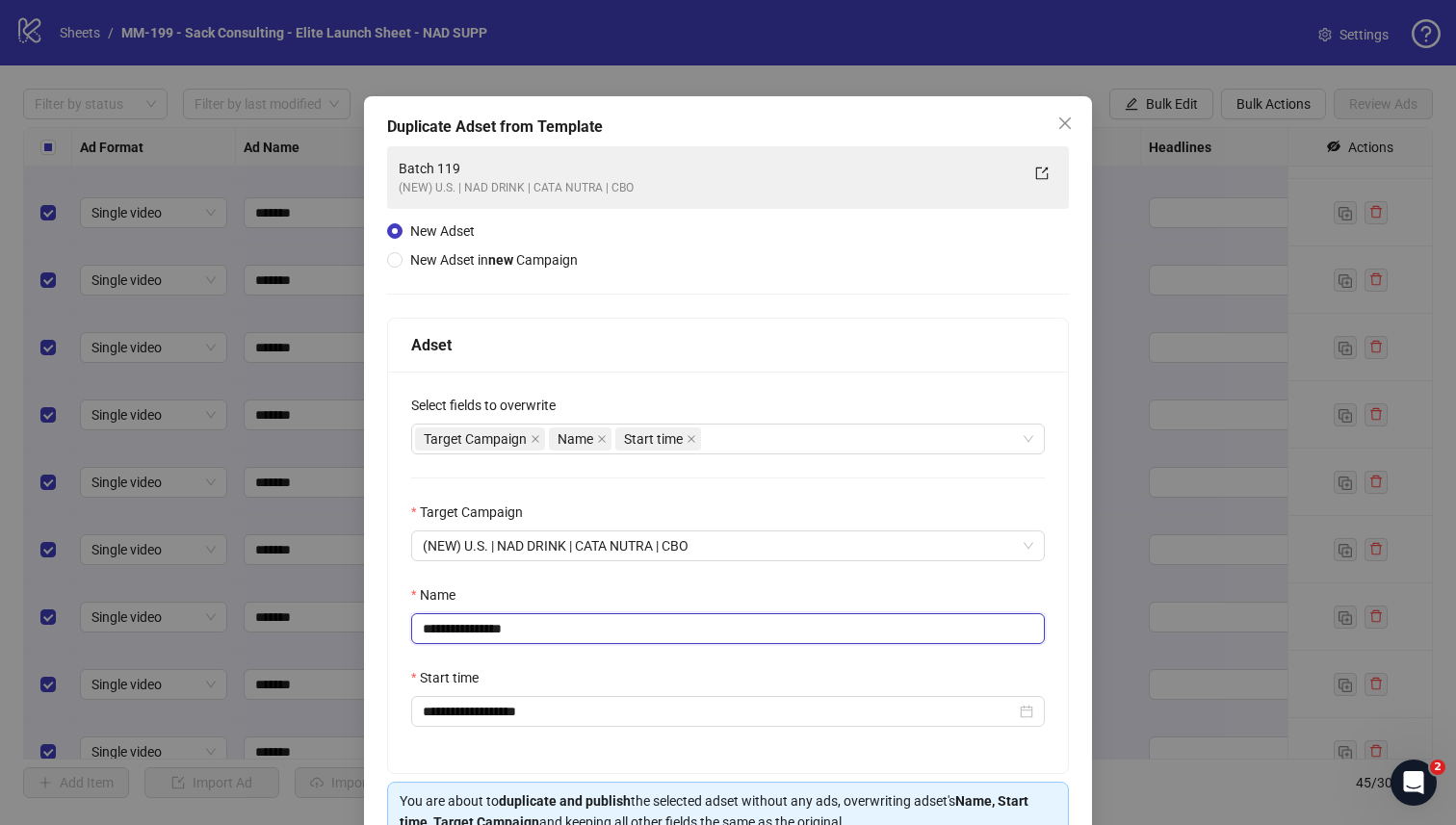
drag, startPoint x: 550, startPoint y: 626, endPoint x: 470, endPoint y: 631, distance: 80.2
click at [470, 631] on input "**********" at bounding box center [727, 628] width 633 height 31
type input "*********"
click at [537, 598] on div "Name" at bounding box center [727, 599] width 633 height 29
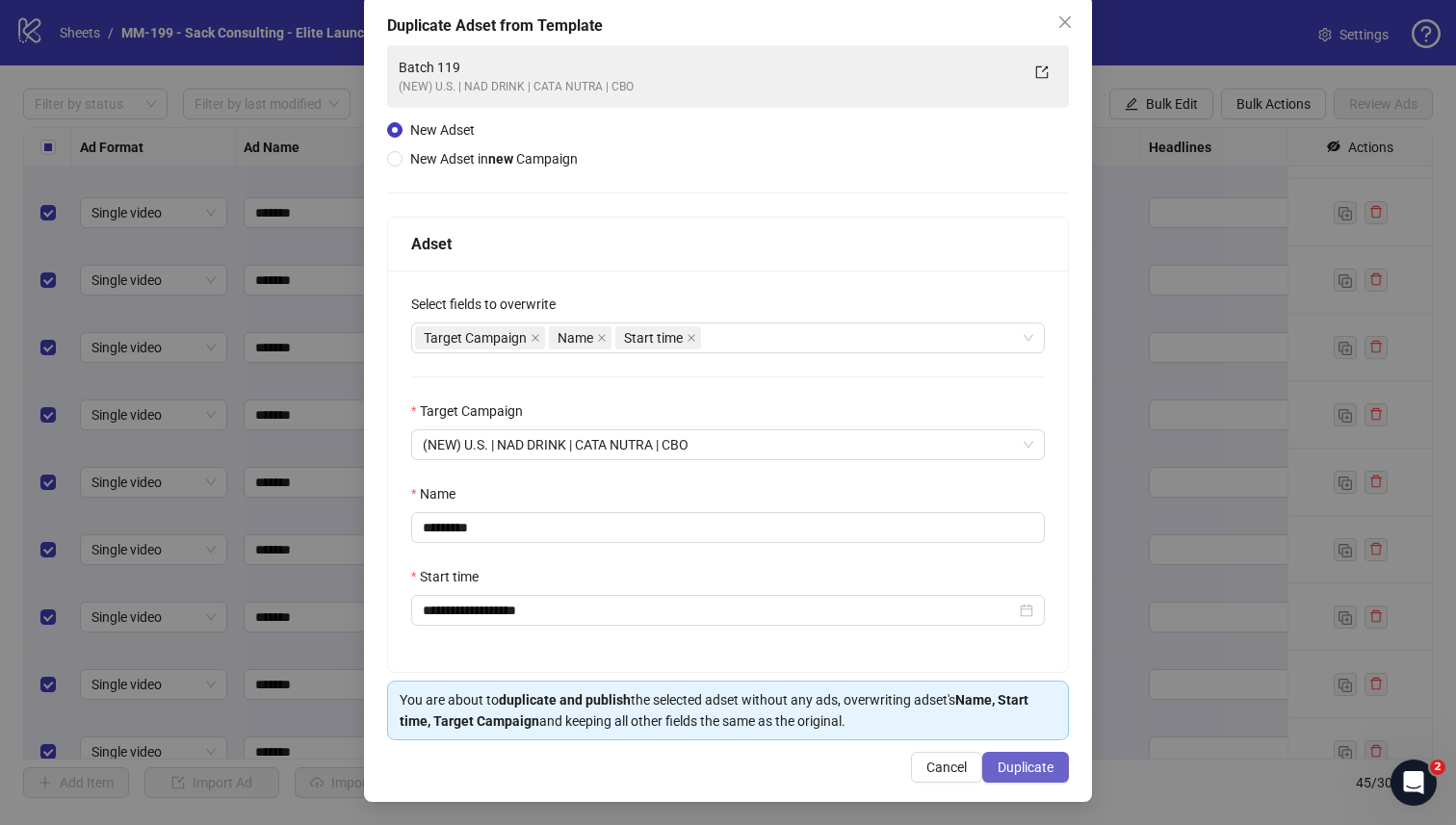
click at [1017, 719] on span "Duplicate" at bounding box center [1025, 768] width 56 height 16
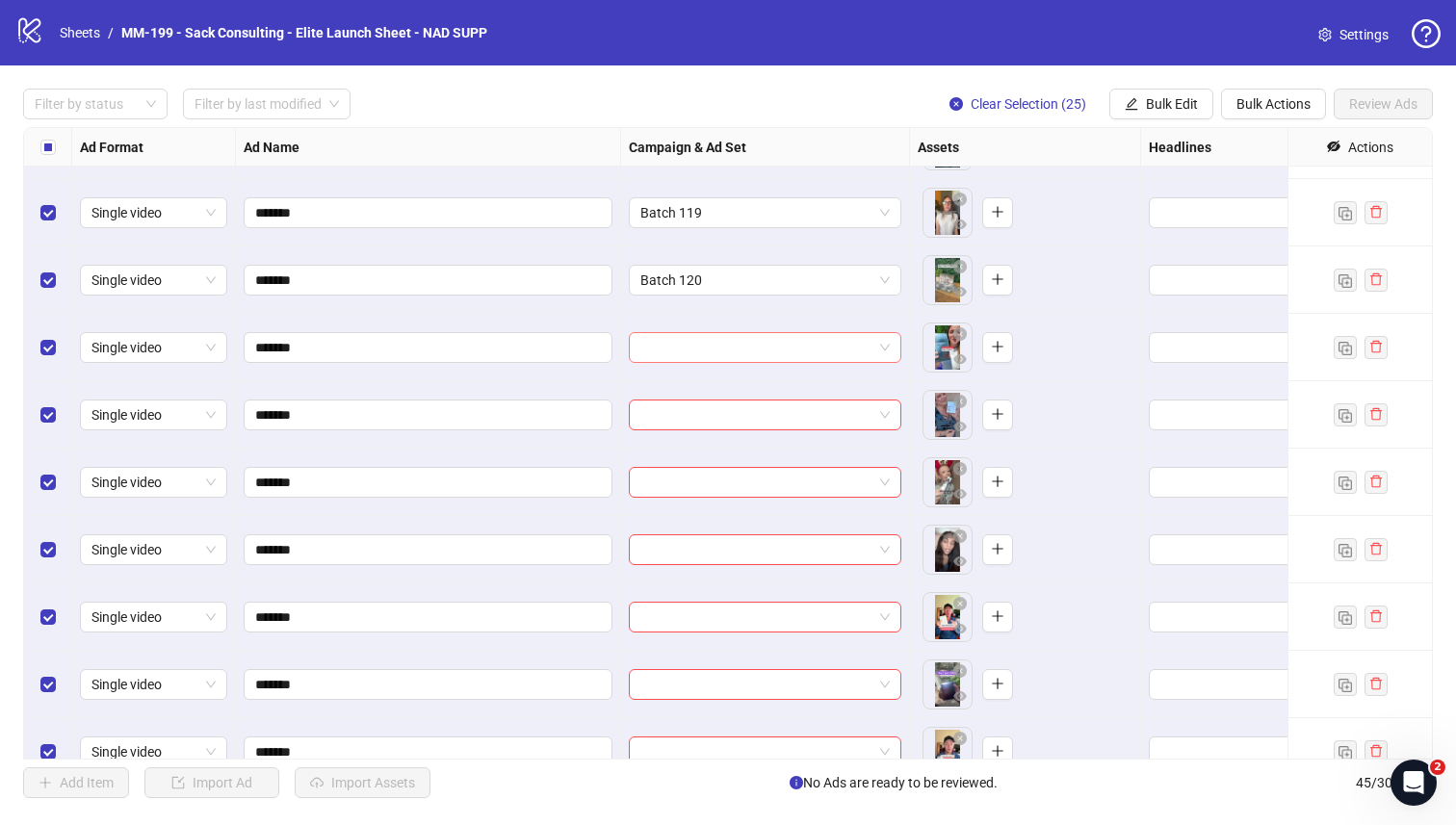
click at [839, 349] on input "search" at bounding box center [756, 347] width 232 height 29
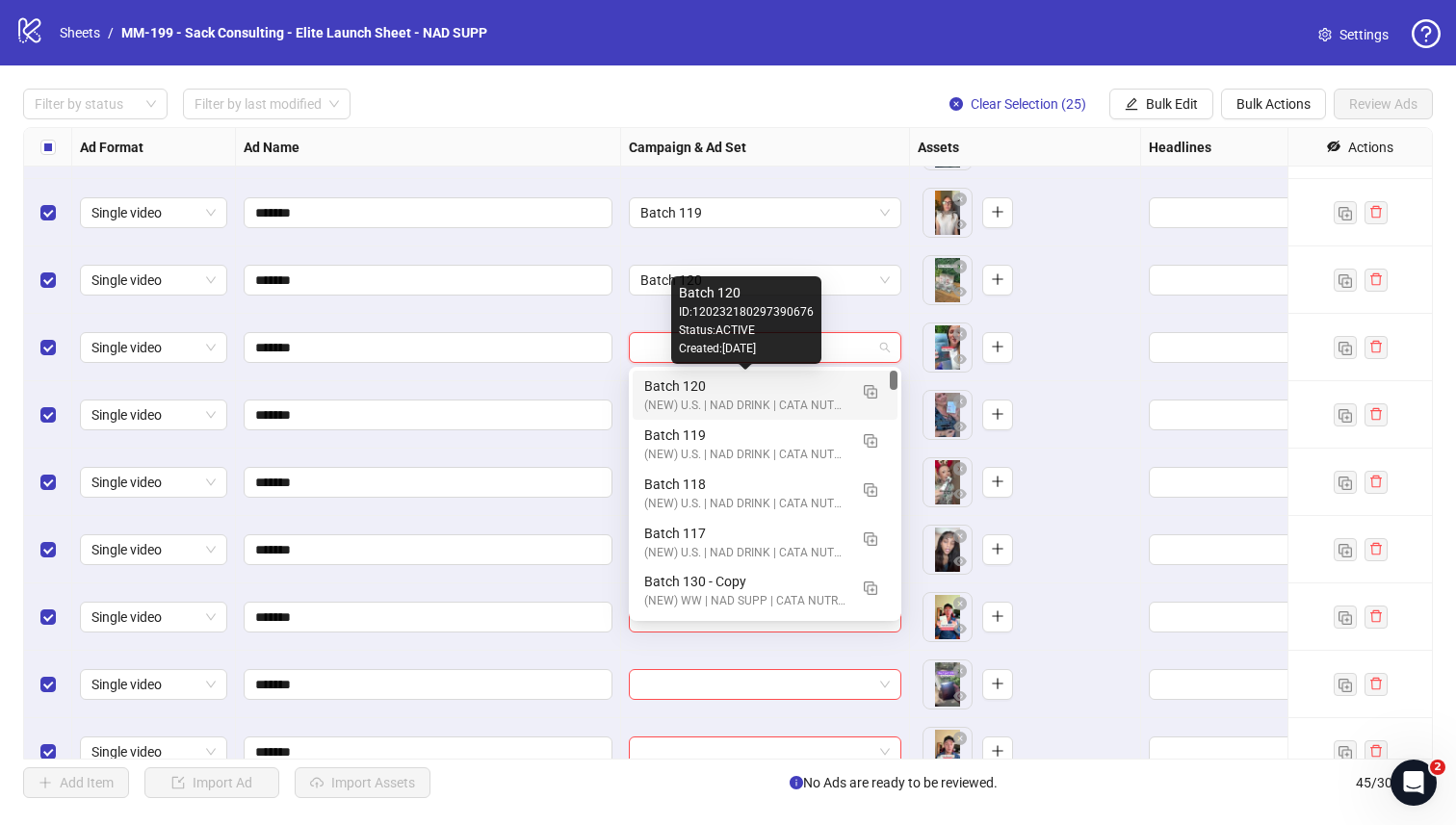
click at [799, 396] on div "Batch 120 (NEW) U.S. | NAD DRINK | CATA NUTRA | CBO" at bounding box center [746, 395] width 203 height 40
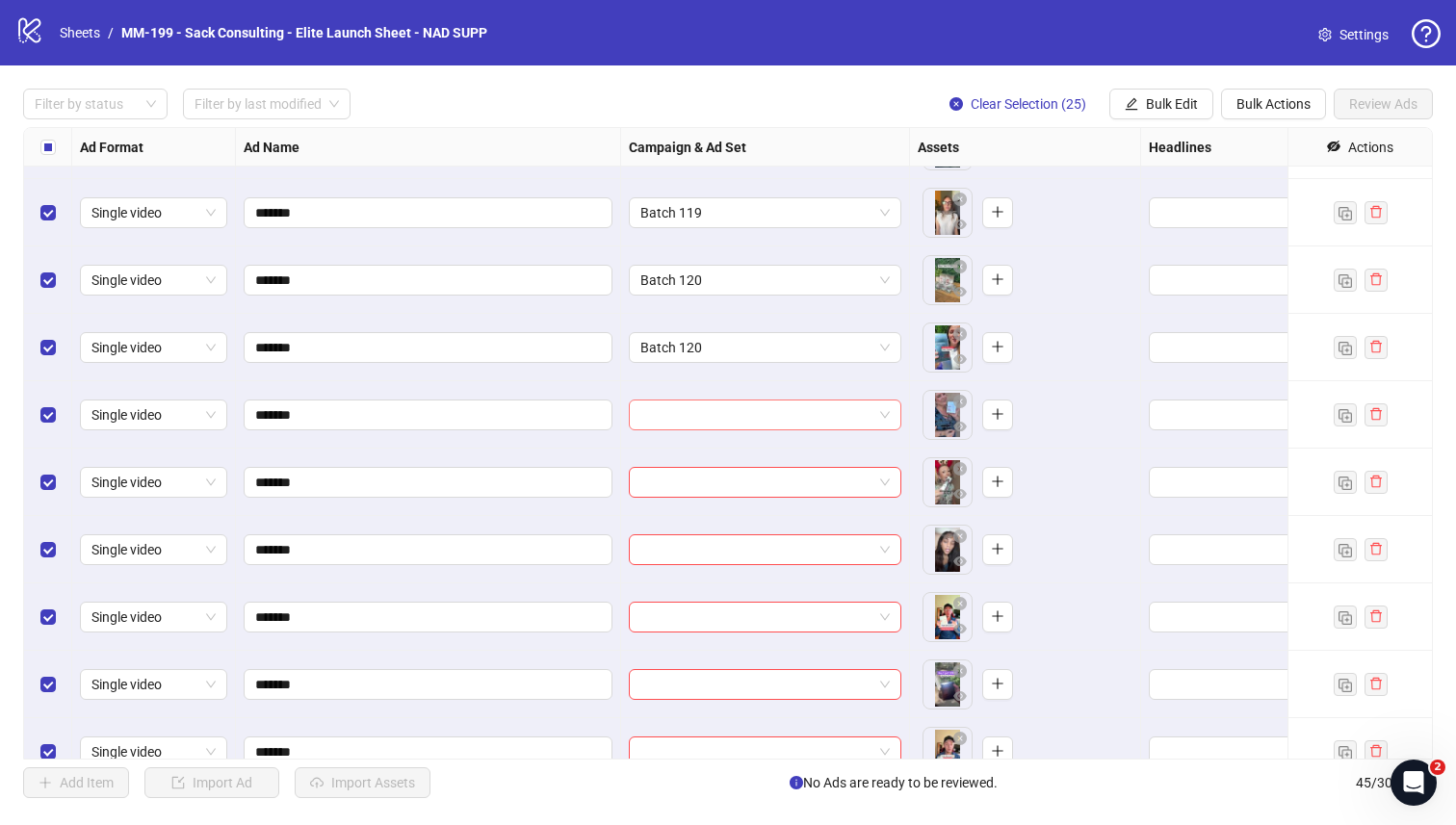
click at [811, 414] on input "search" at bounding box center [756, 414] width 232 height 29
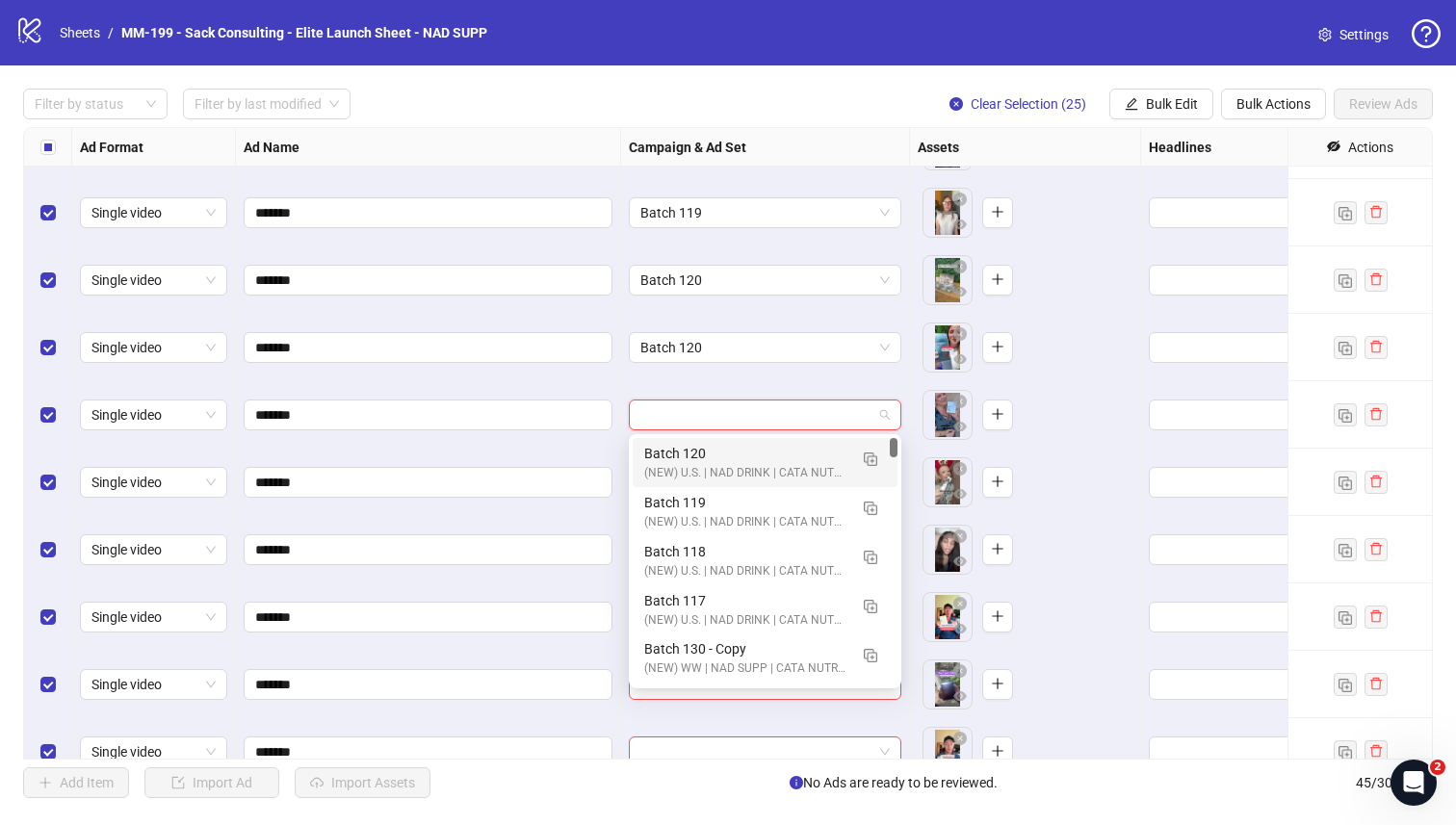
click at [796, 461] on div "Batch 120" at bounding box center [746, 453] width 203 height 21
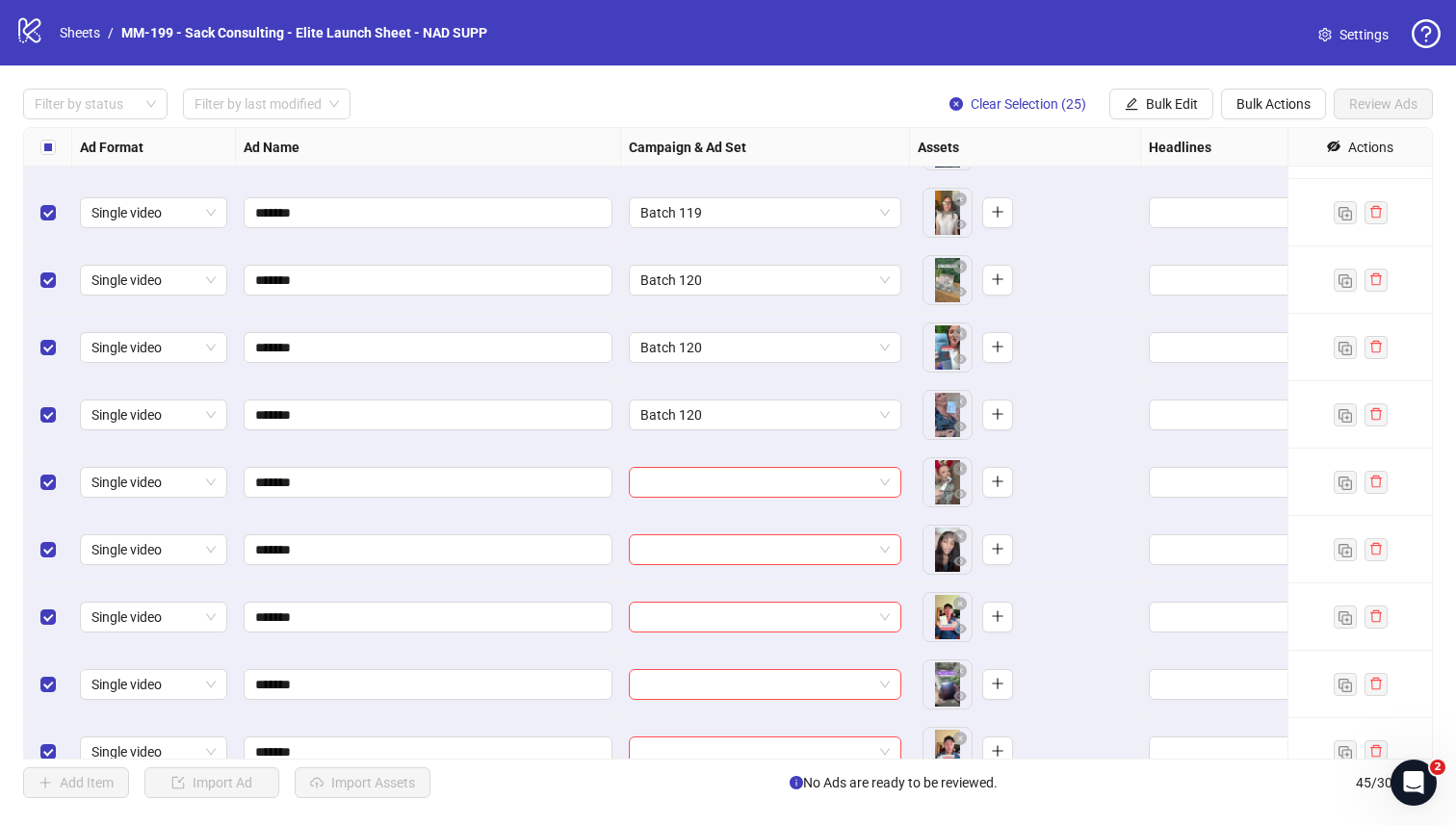
click at [795, 502] on div at bounding box center [766, 482] width 288 height 67
click at [795, 487] on input "search" at bounding box center [756, 482] width 232 height 29
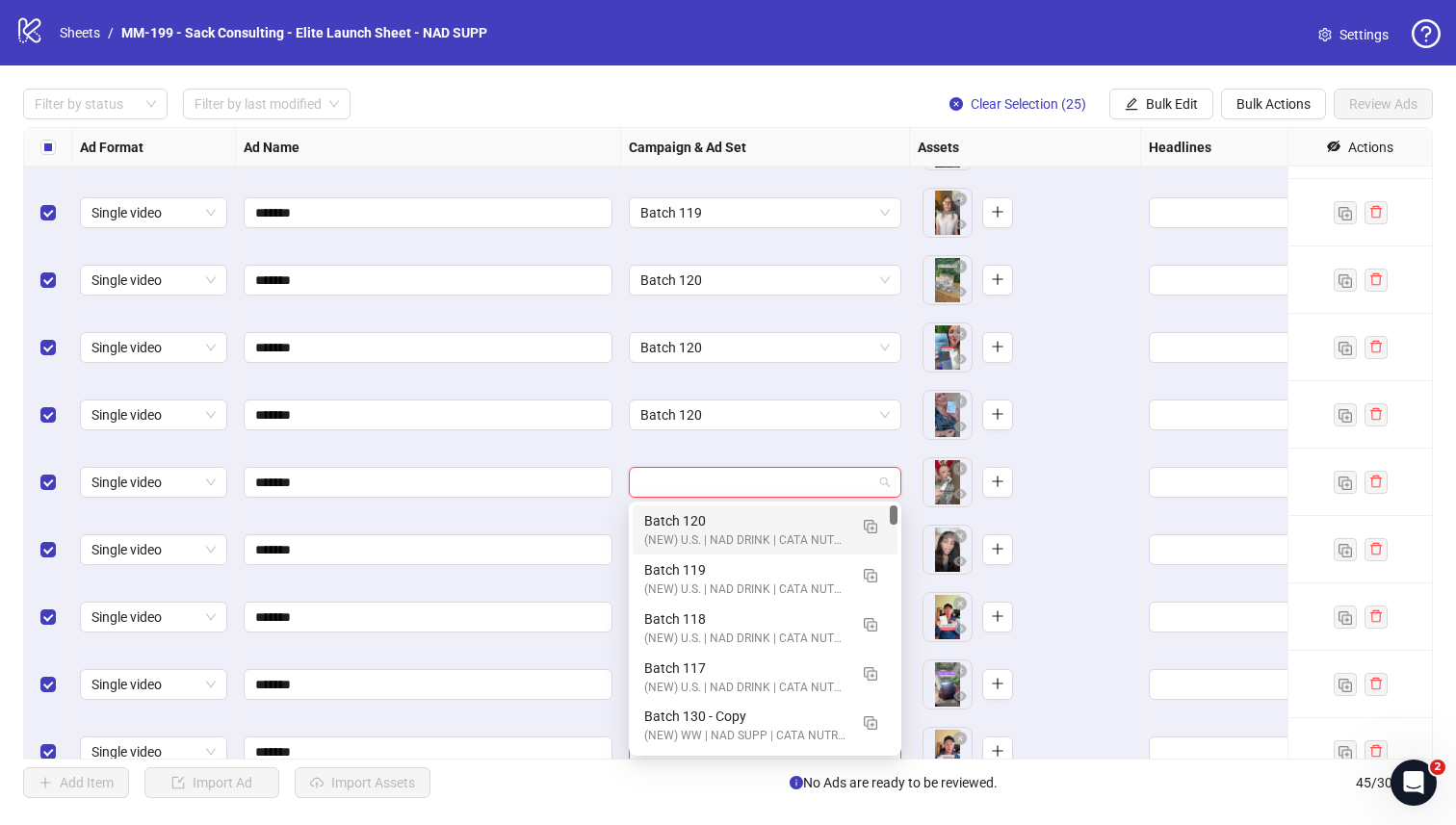
click at [754, 520] on div "Batch 120" at bounding box center [746, 521] width 203 height 21
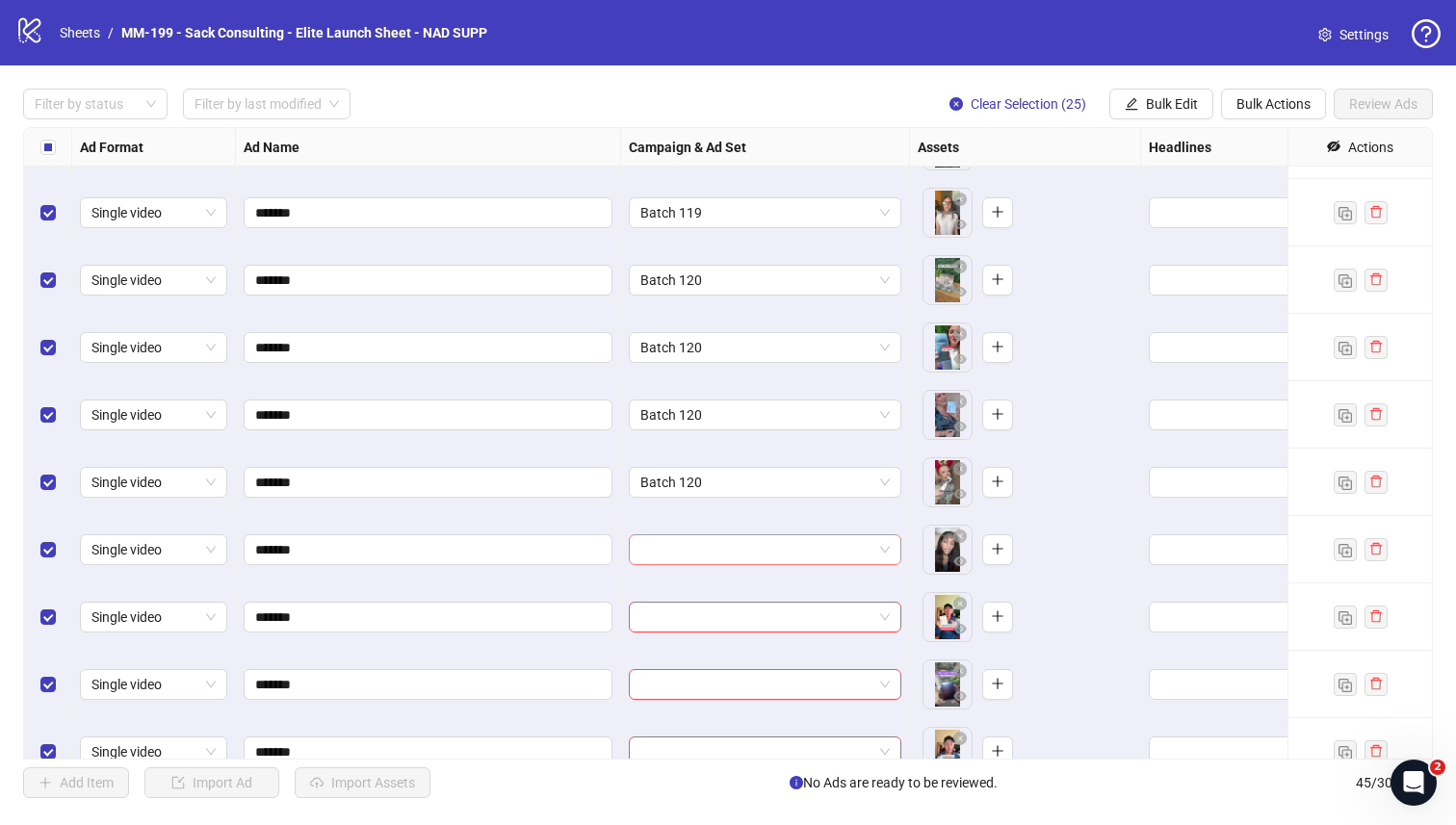
click at [746, 551] on input "search" at bounding box center [756, 549] width 232 height 29
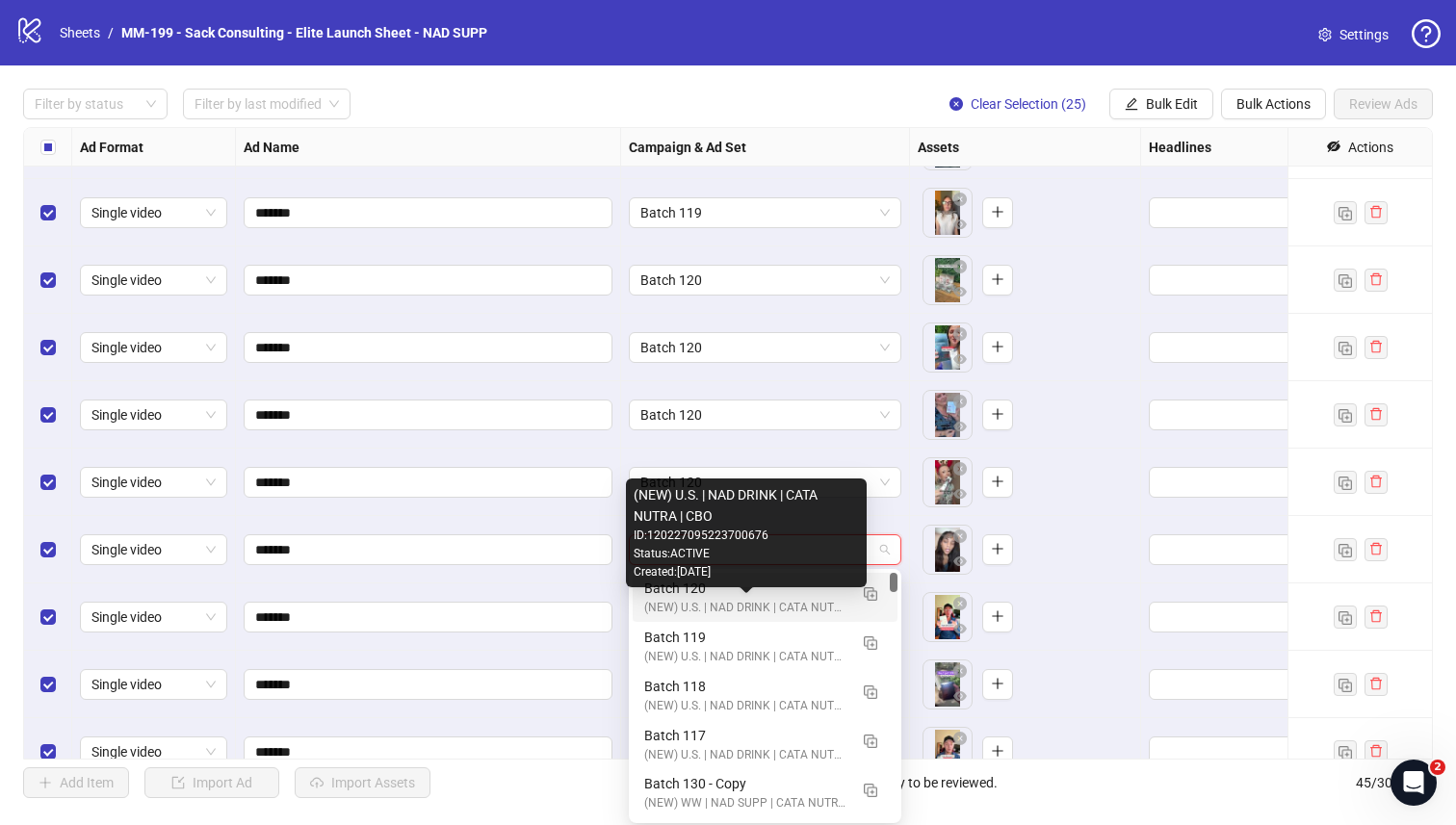
click at [737, 601] on div "(NEW) U.S. | NAD DRINK | CATA NUTRA | CBO" at bounding box center [746, 608] width 203 height 19
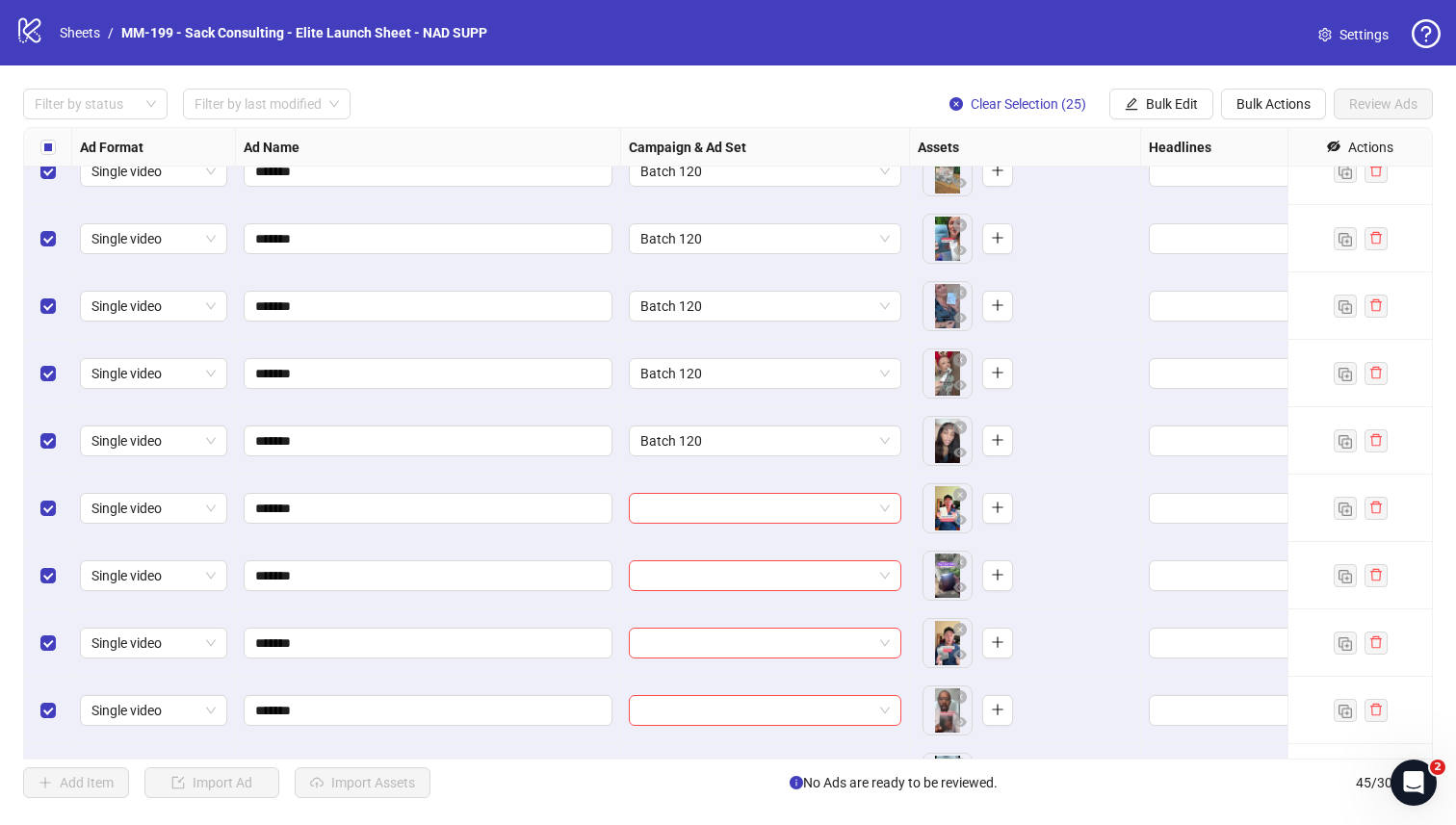
scroll to position [2392, 0]
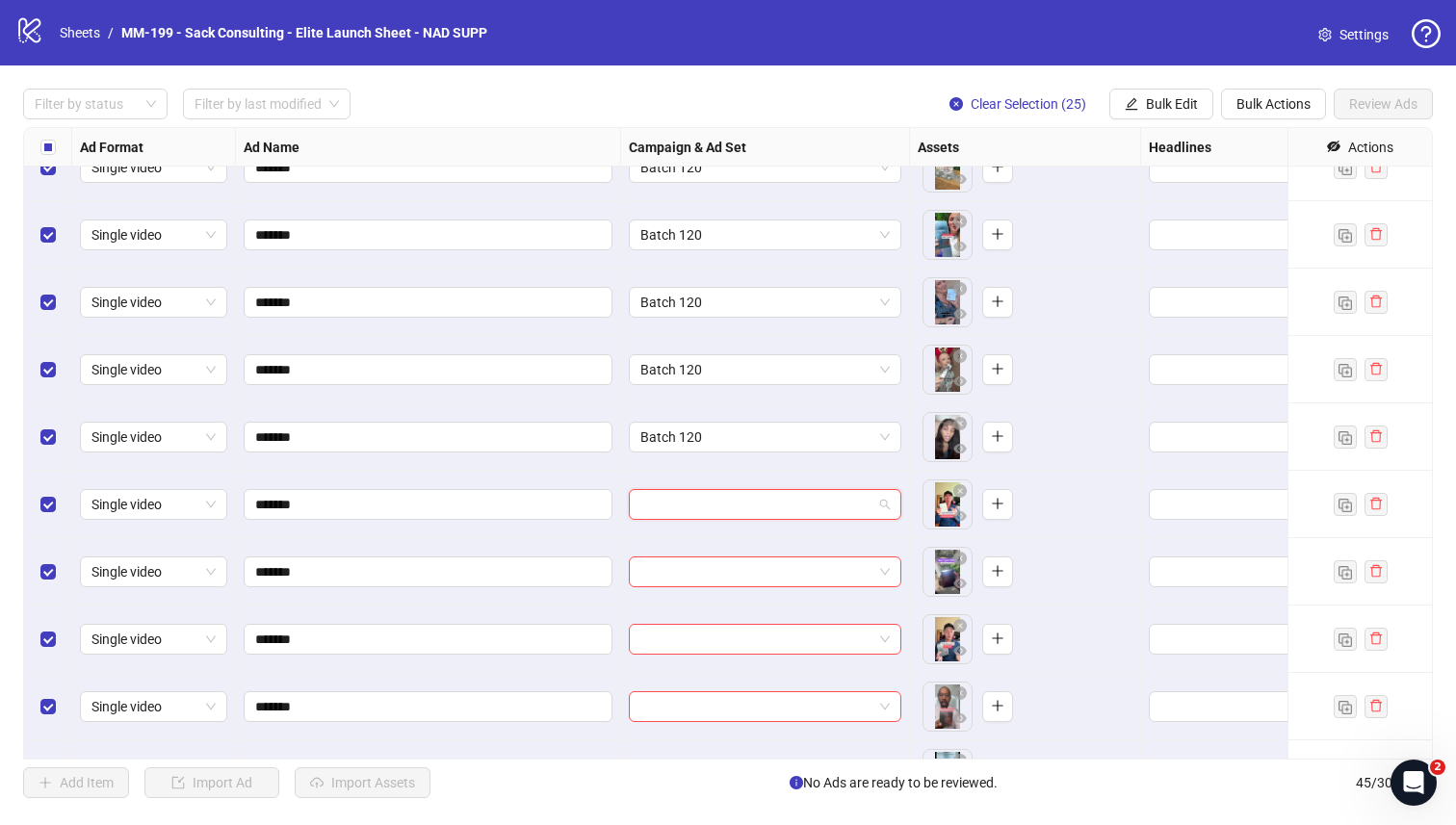
click at [773, 500] on input "search" at bounding box center [756, 504] width 232 height 29
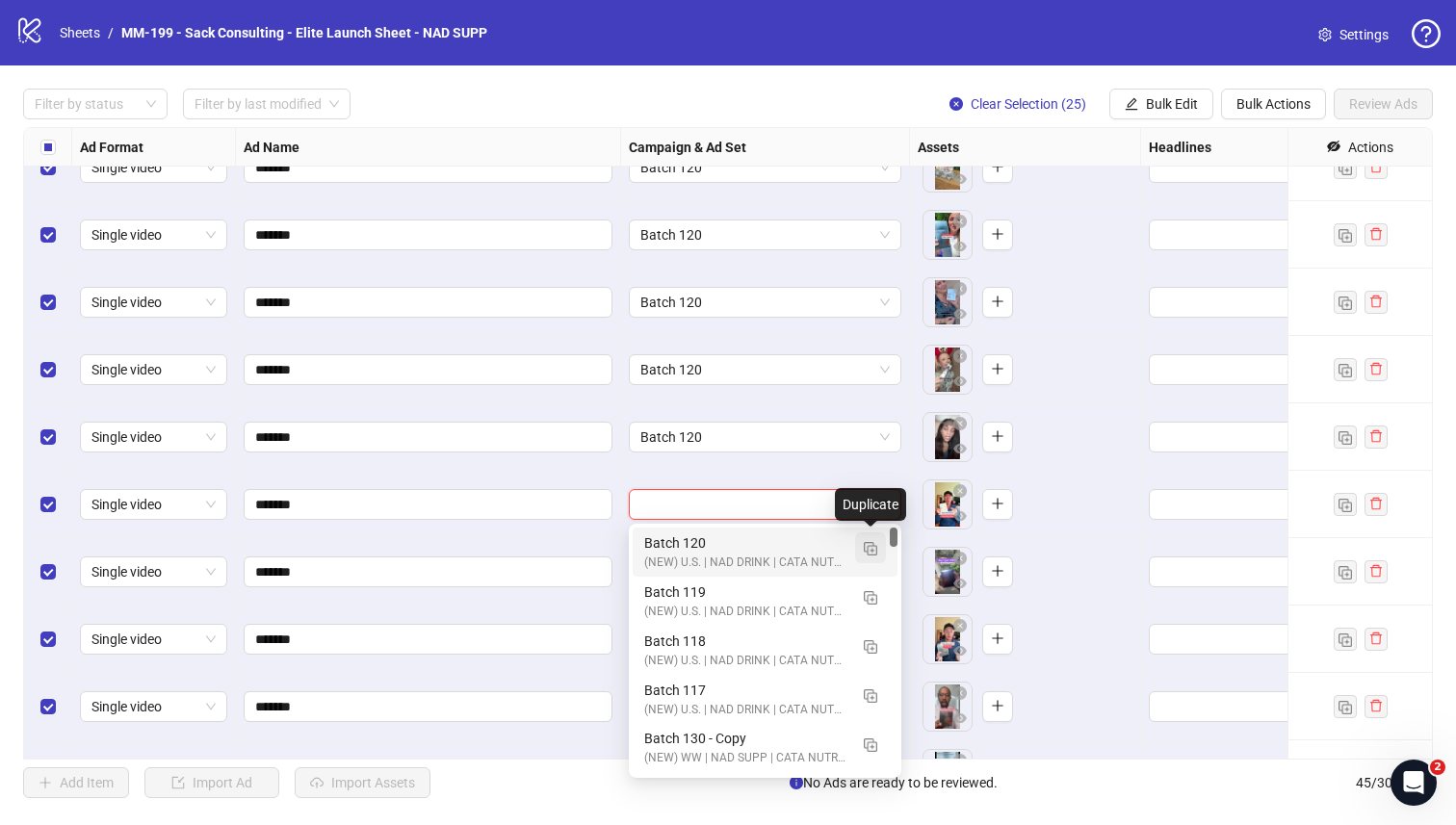
click at [874, 553] on img "button" at bounding box center [870, 549] width 14 height 14
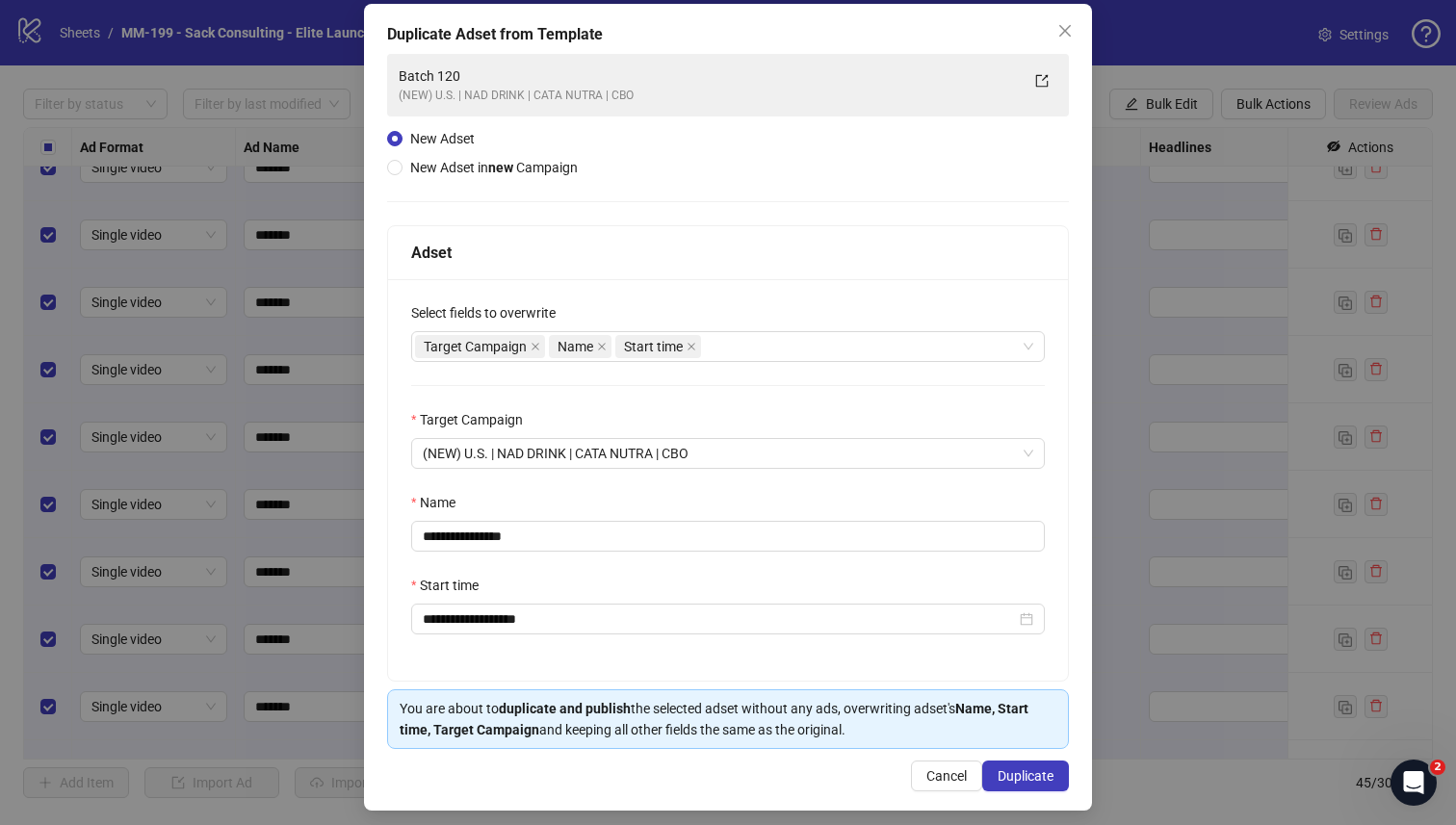
scroll to position [104, 0]
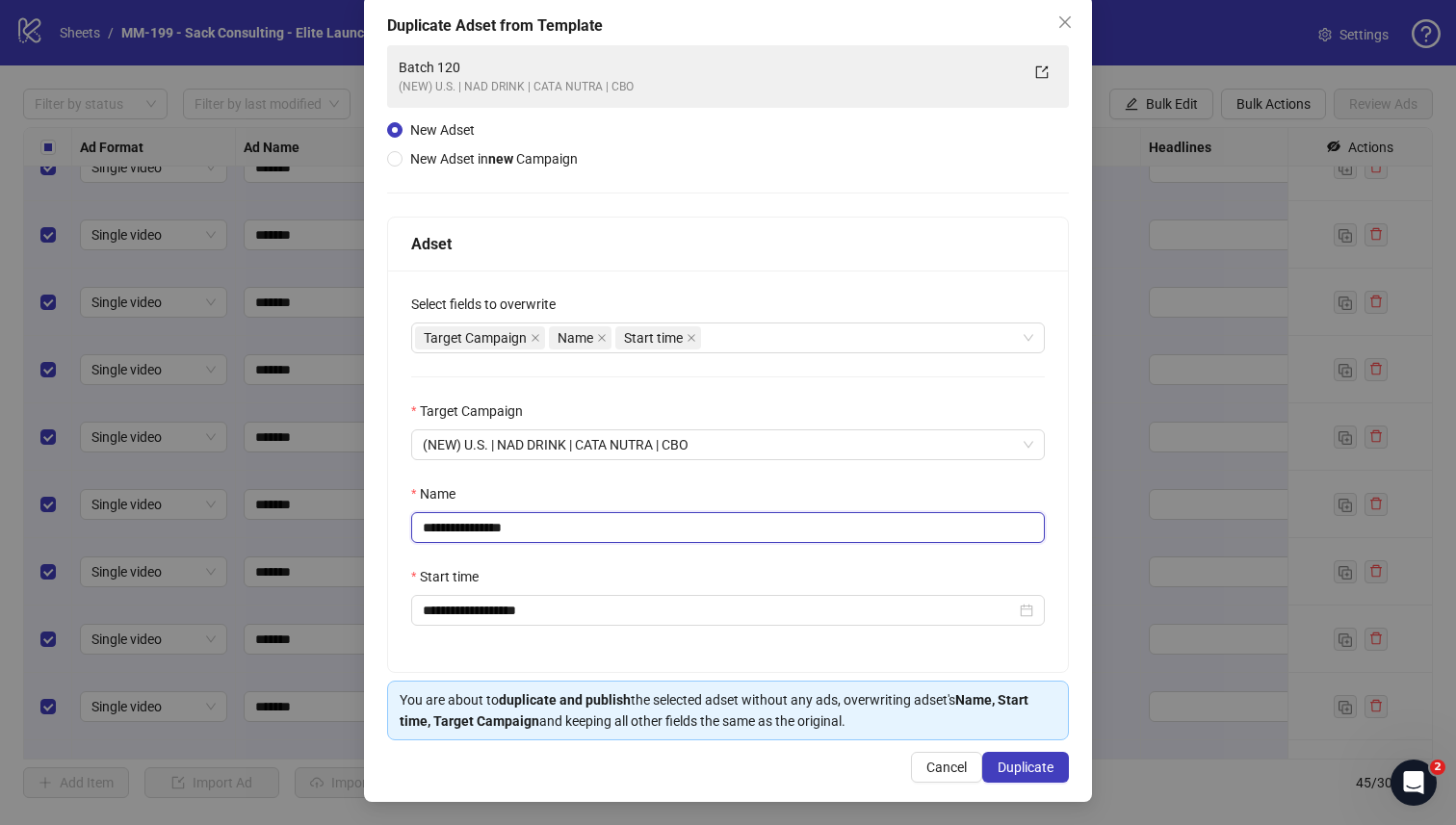
click at [673, 527] on input "**********" at bounding box center [727, 527] width 633 height 31
drag, startPoint x: 563, startPoint y: 526, endPoint x: 476, endPoint y: 530, distance: 87.1
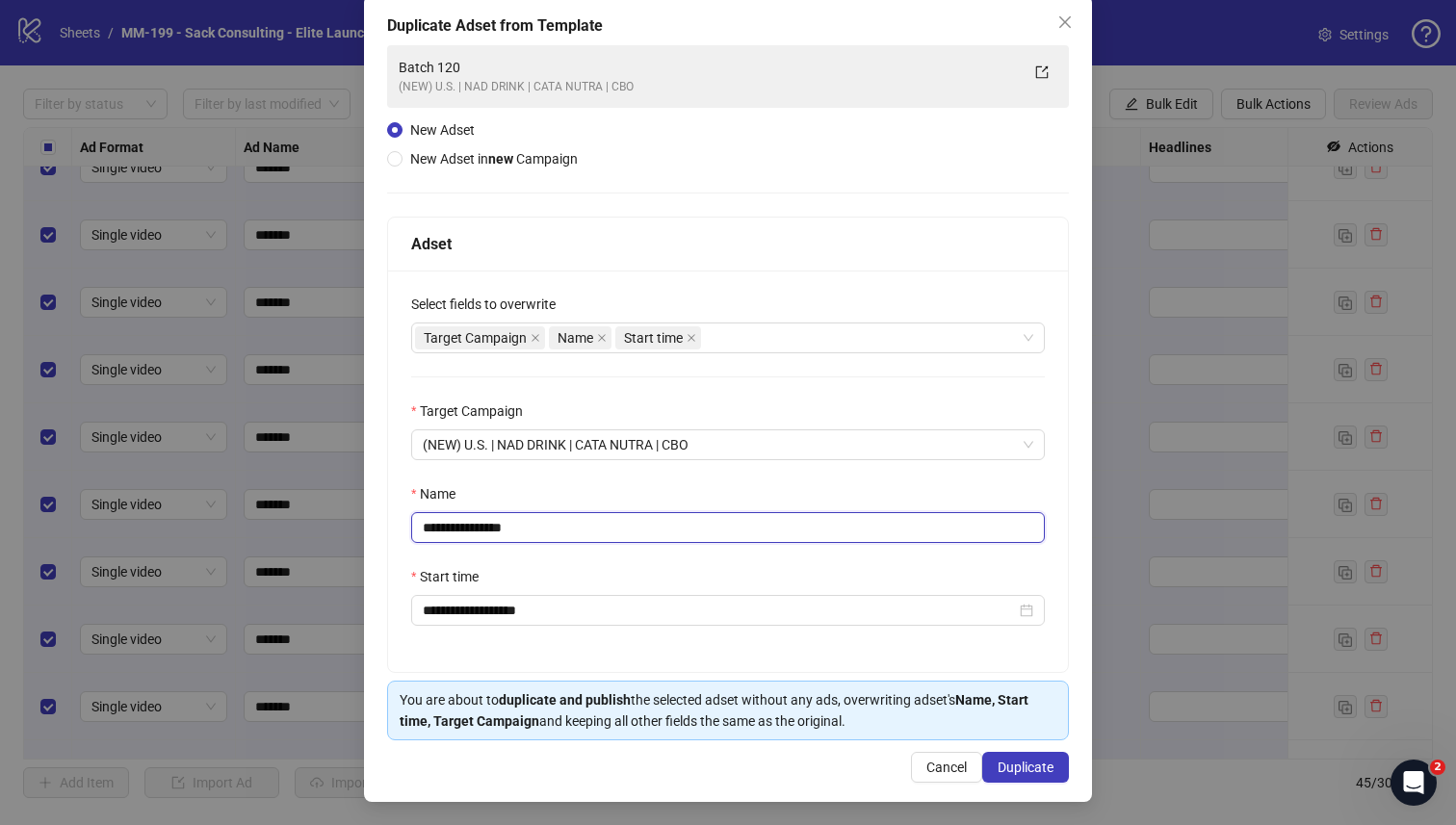
click at [476, 530] on input "**********" at bounding box center [727, 527] width 633 height 31
type input "*********"
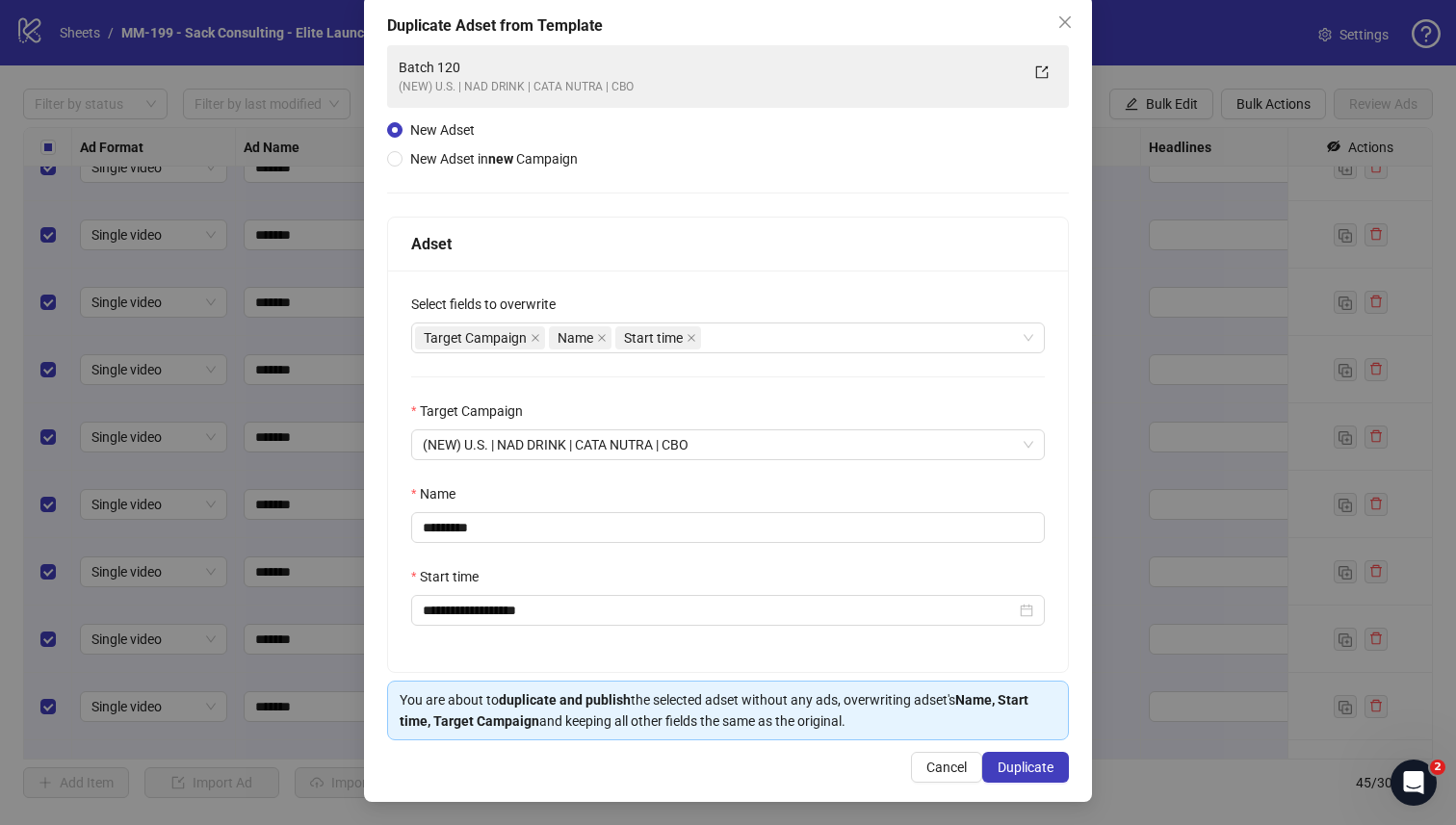
click at [654, 556] on div "**********" at bounding box center [728, 471] width 680 height 401
click at [1006, 719] on span "Duplicate" at bounding box center [1025, 768] width 56 height 16
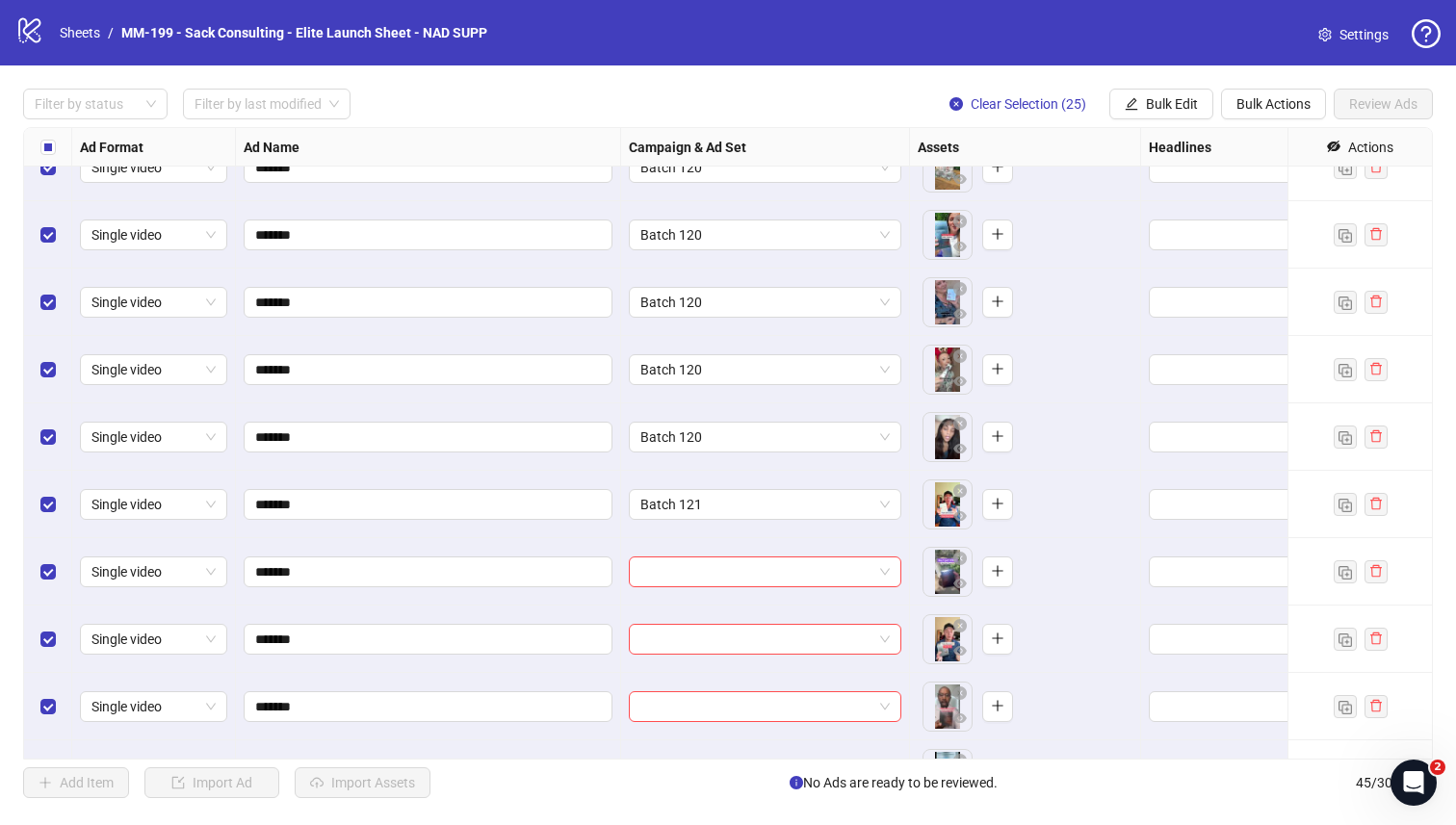
scroll to position [2441, 0]
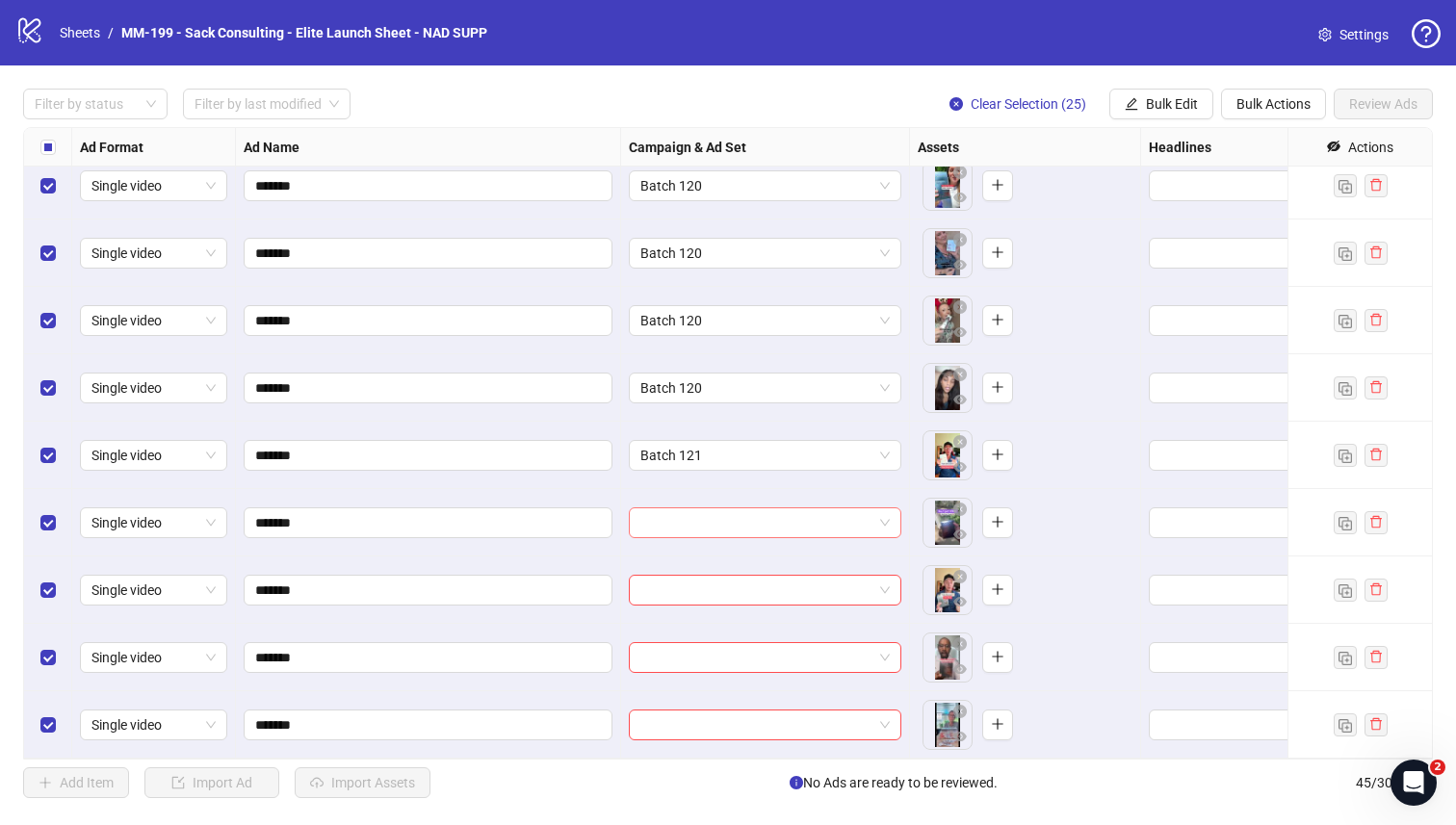
click at [792, 530] on input "search" at bounding box center [756, 523] width 232 height 29
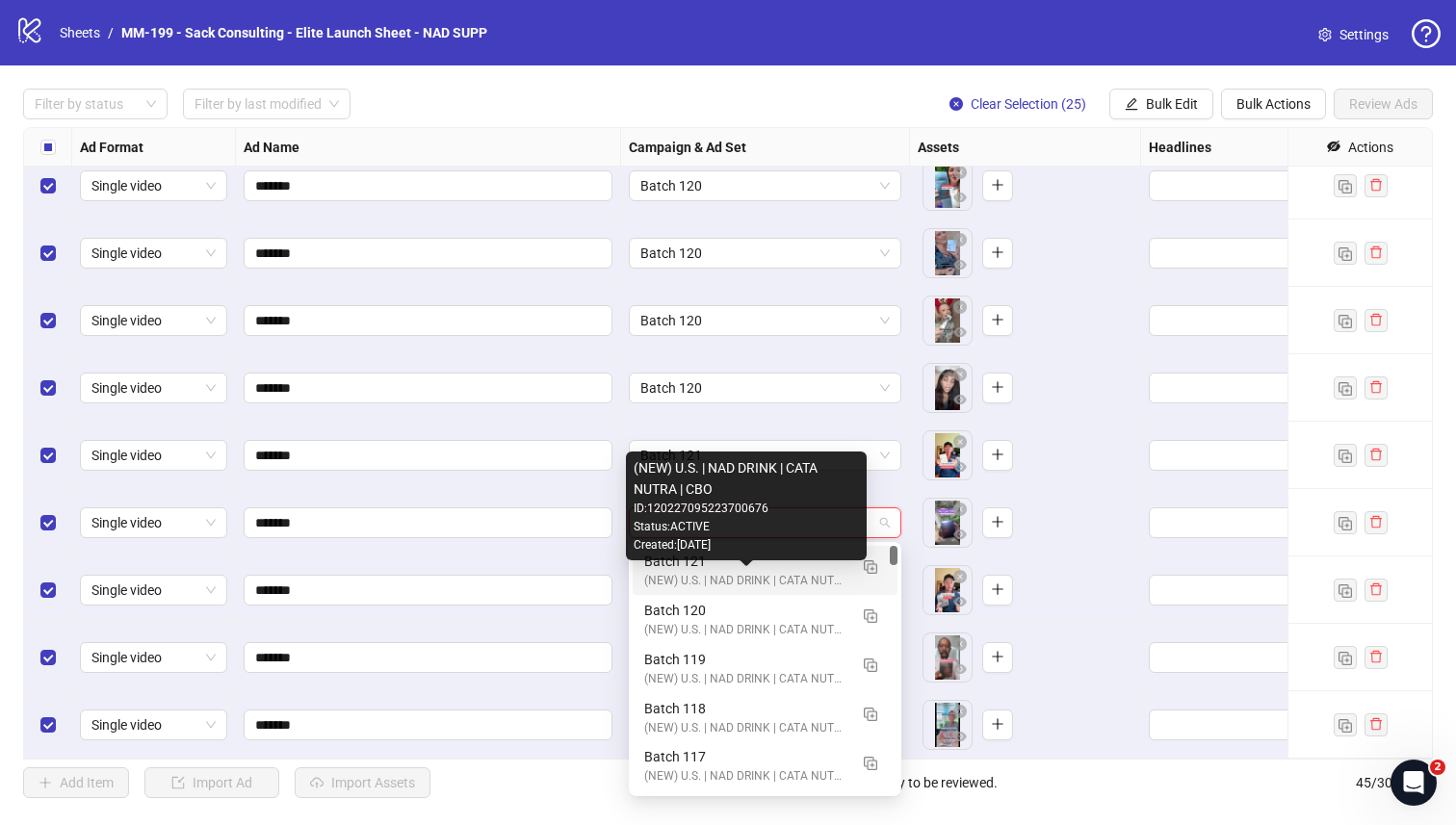
click at [774, 576] on div "(NEW) U.S. | NAD DRINK | CATA NUTRA | CBO" at bounding box center [746, 581] width 203 height 19
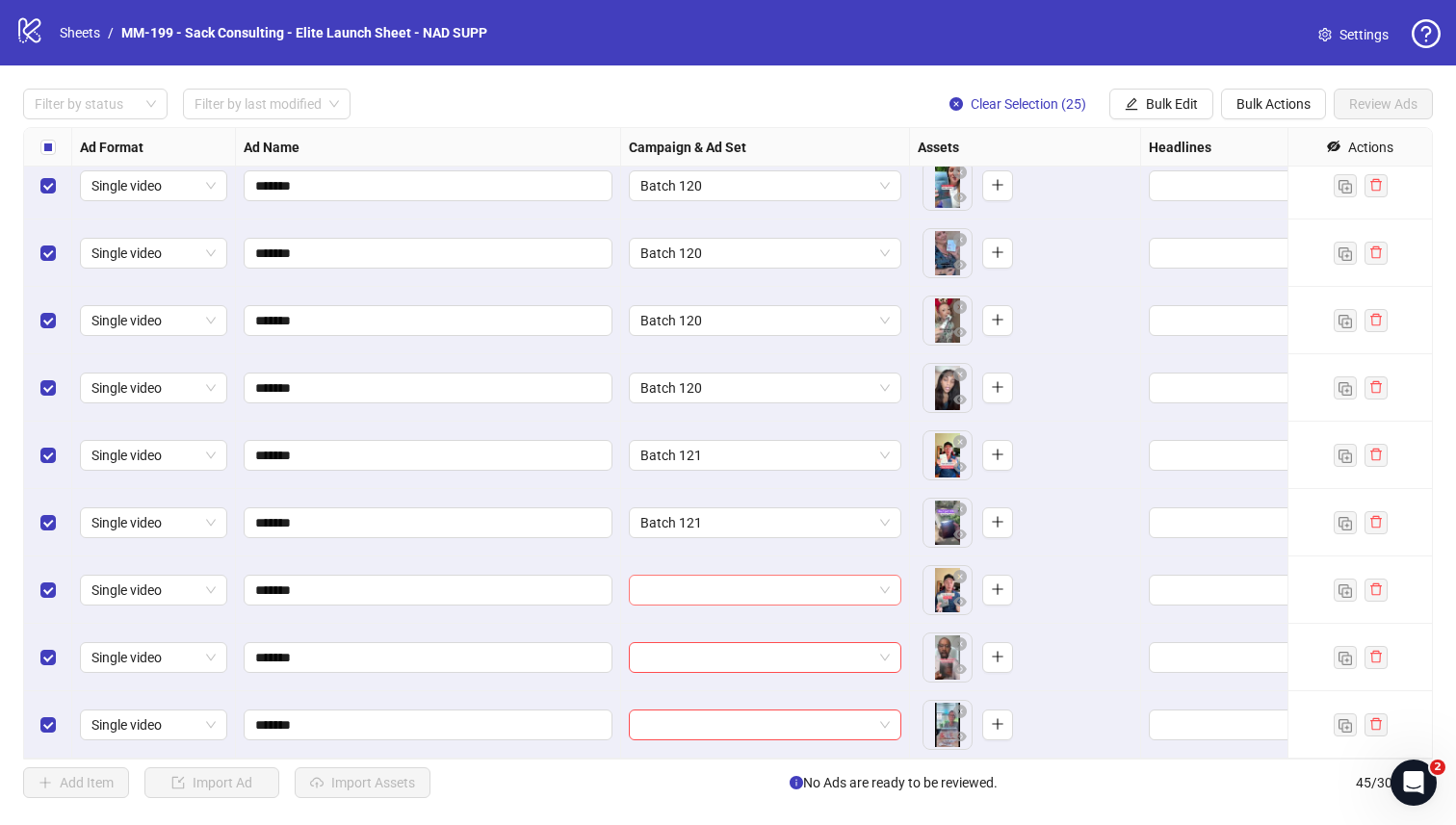
click at [772, 600] on input "search" at bounding box center [756, 590] width 232 height 29
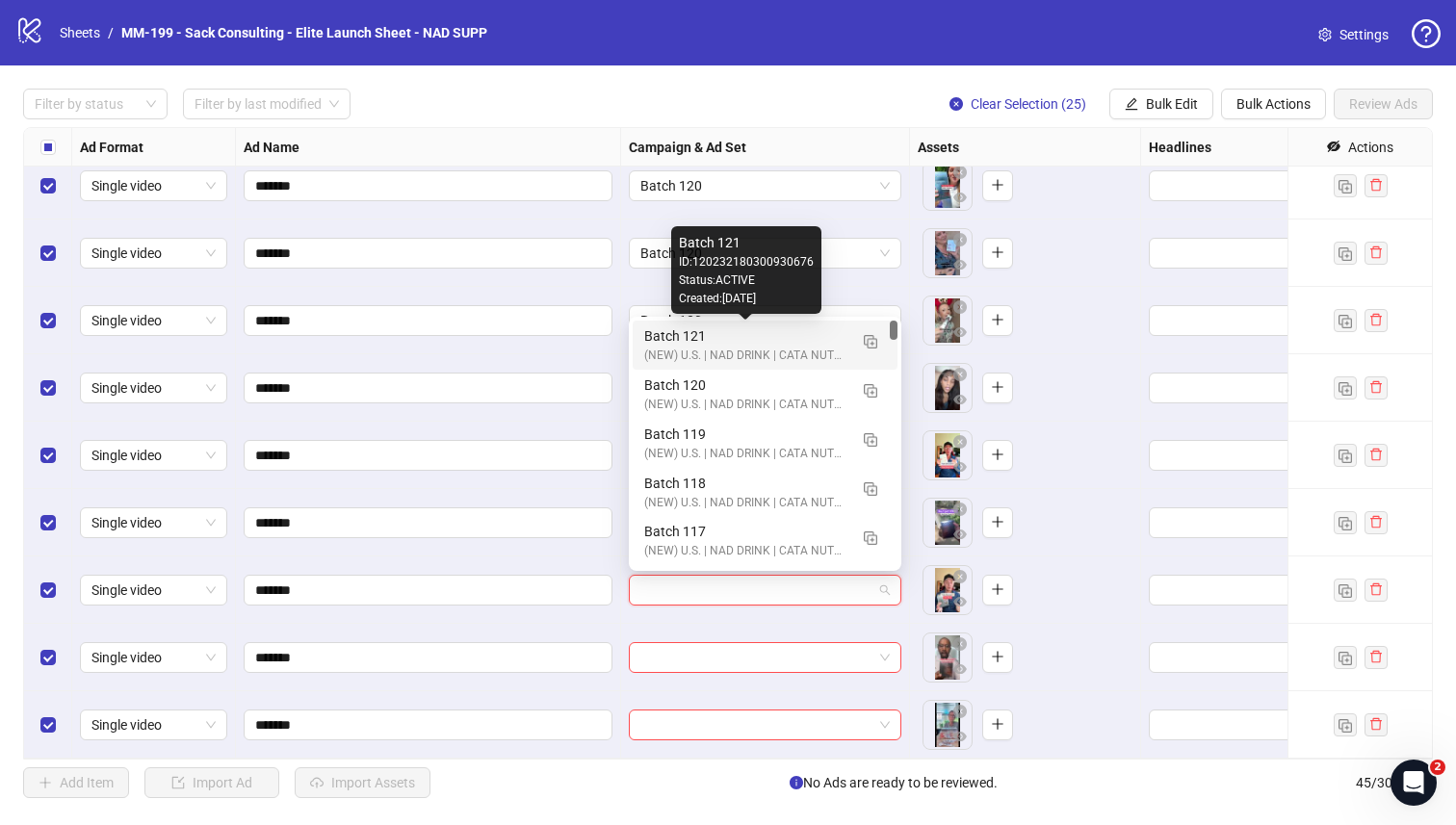
click at [730, 343] on div "Batch 121" at bounding box center [746, 335] width 203 height 21
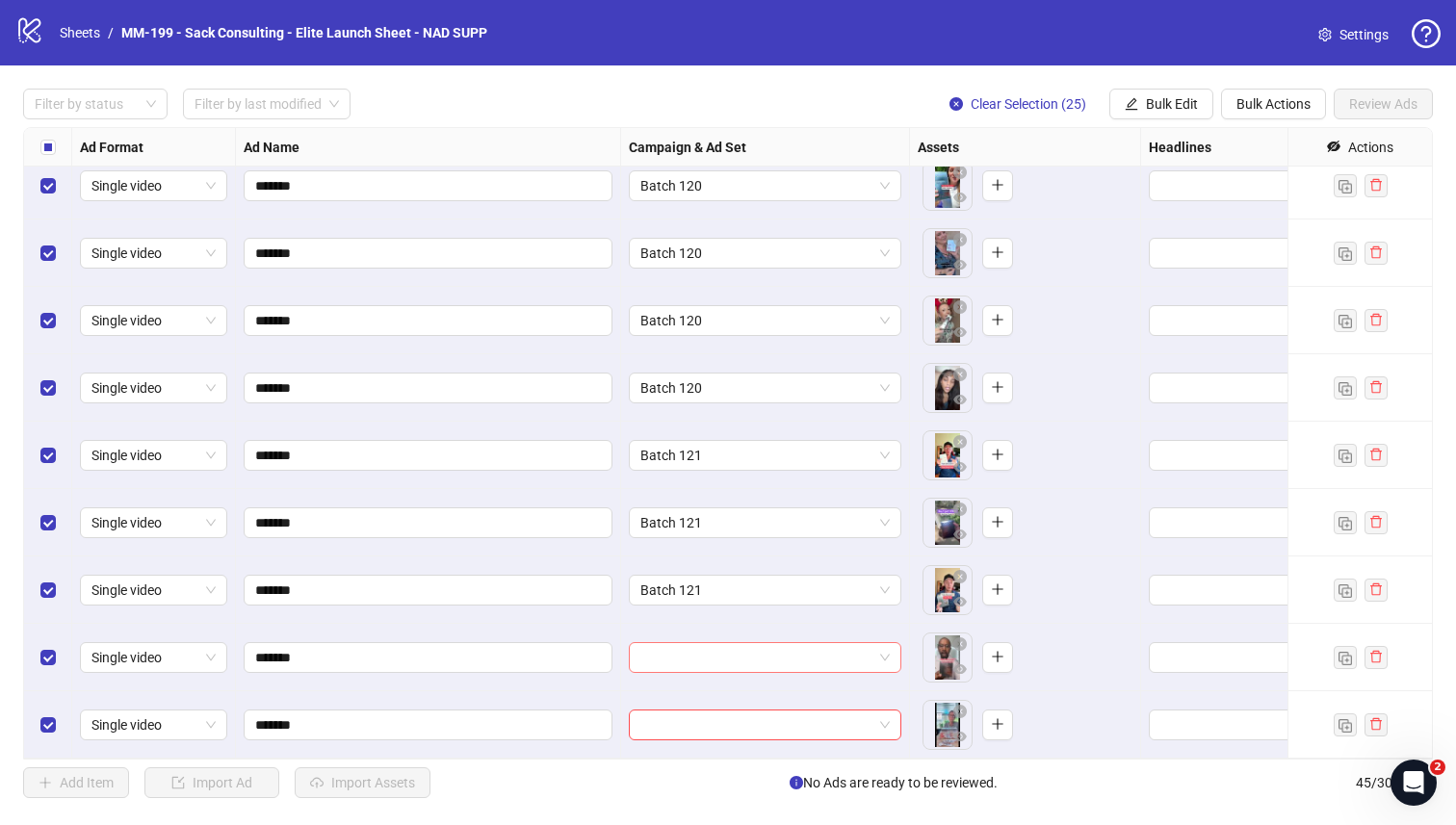
click at [725, 653] on input "search" at bounding box center [756, 657] width 232 height 29
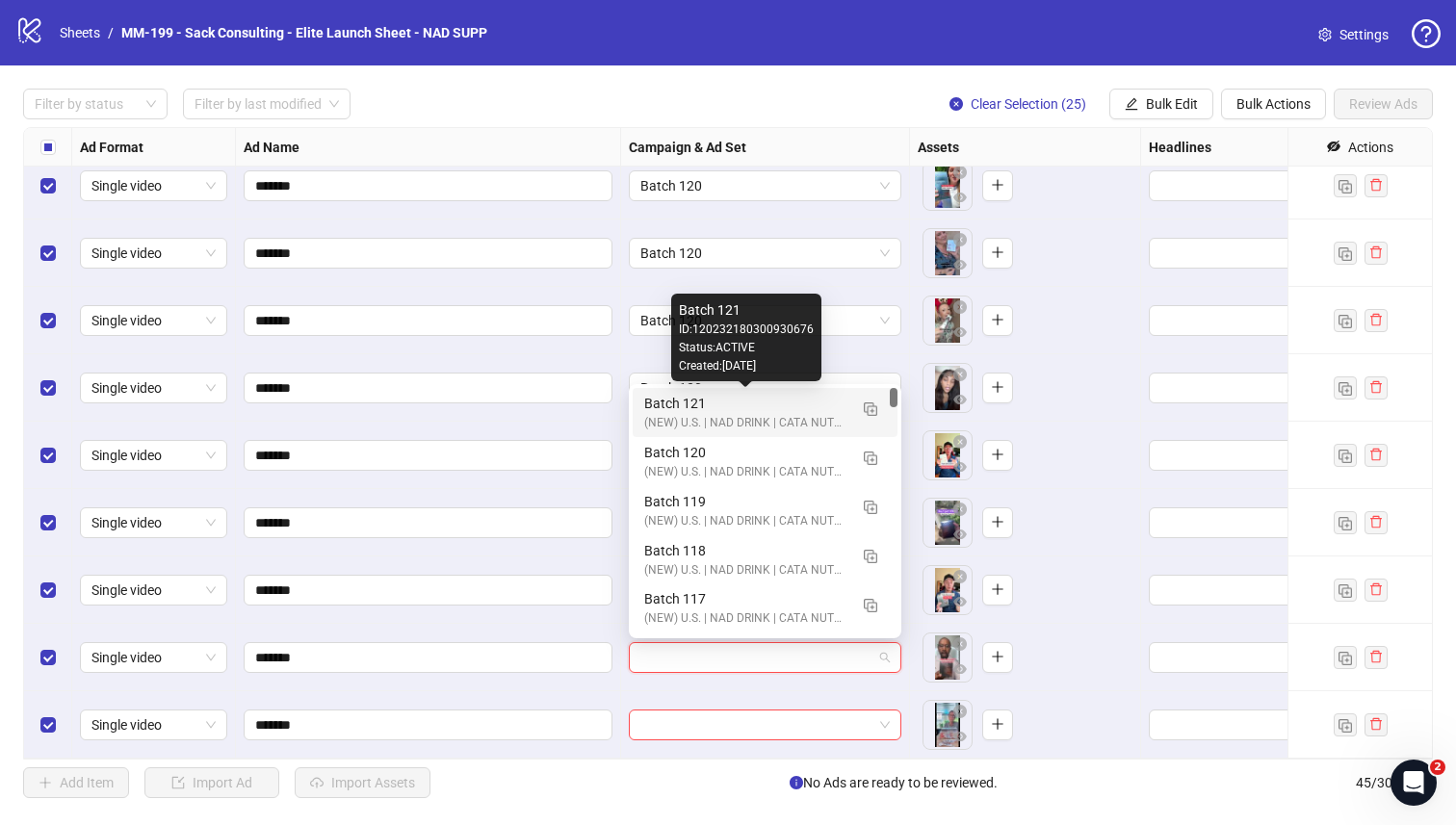
click at [730, 408] on div "Batch 121" at bounding box center [746, 403] width 203 height 21
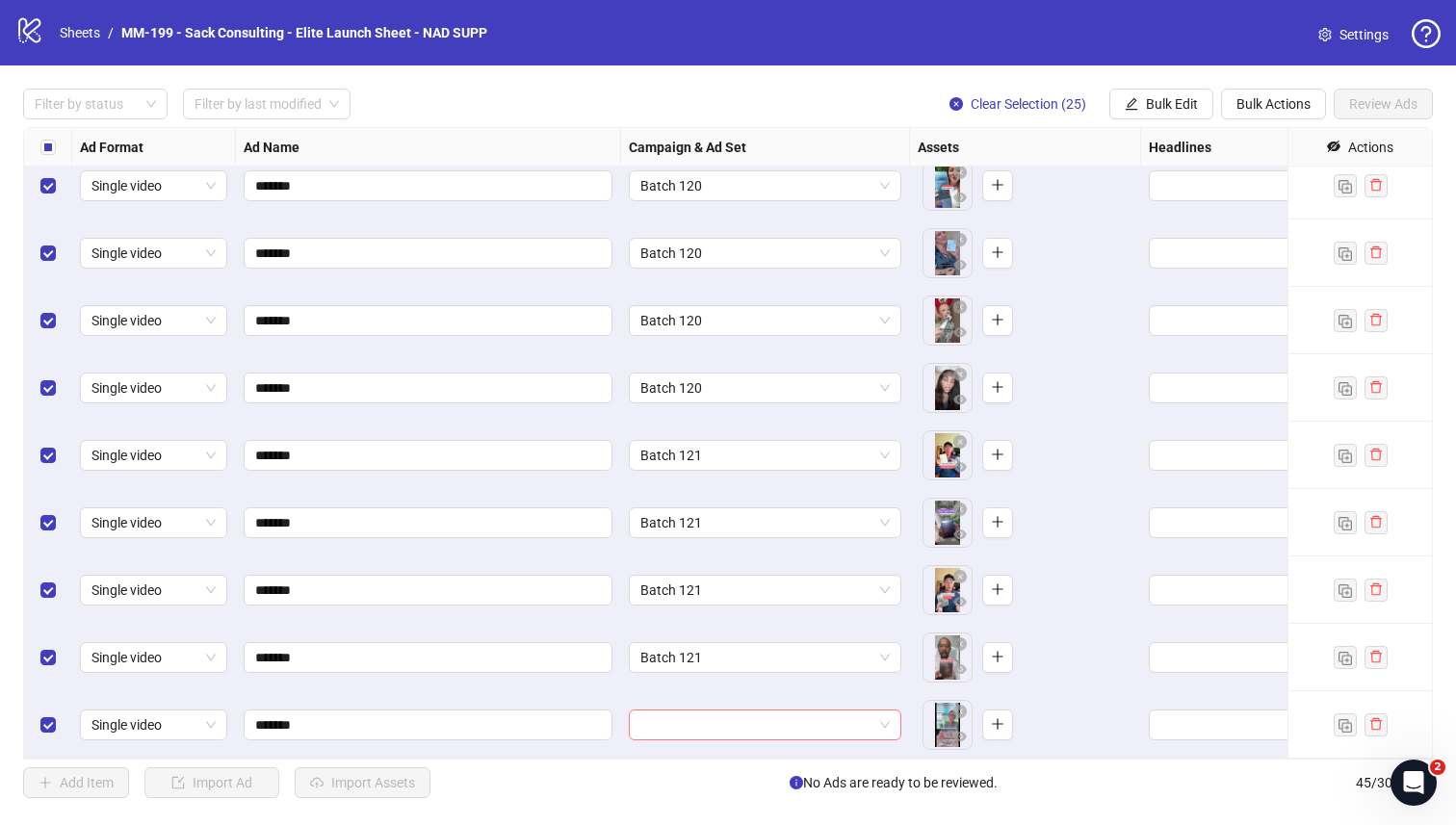
click at [720, 717] on input "search" at bounding box center [756, 724] width 232 height 29
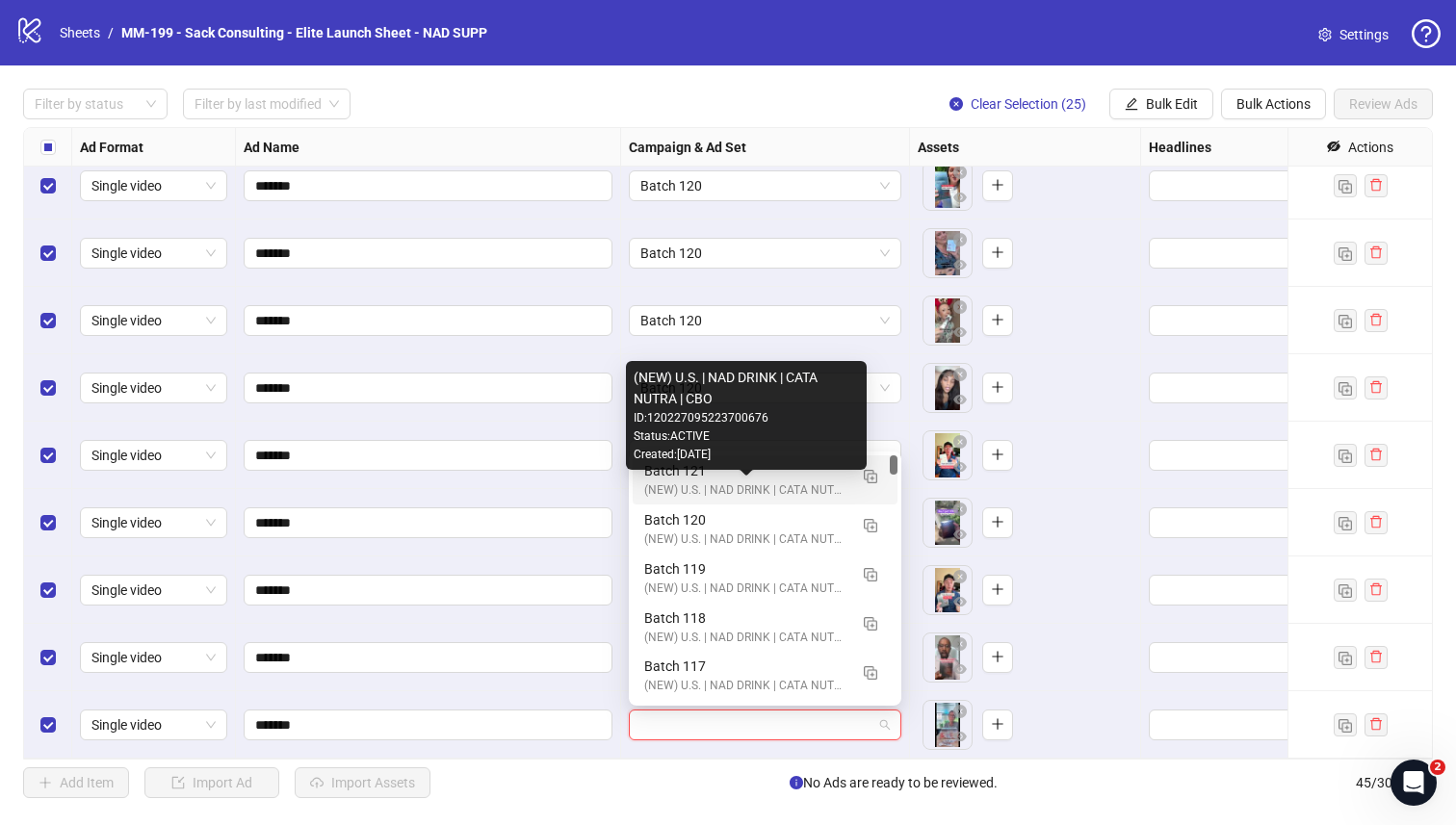
click at [666, 483] on div "(NEW) U.S. | NAD DRINK | CATA NUTRA | CBO" at bounding box center [746, 490] width 203 height 19
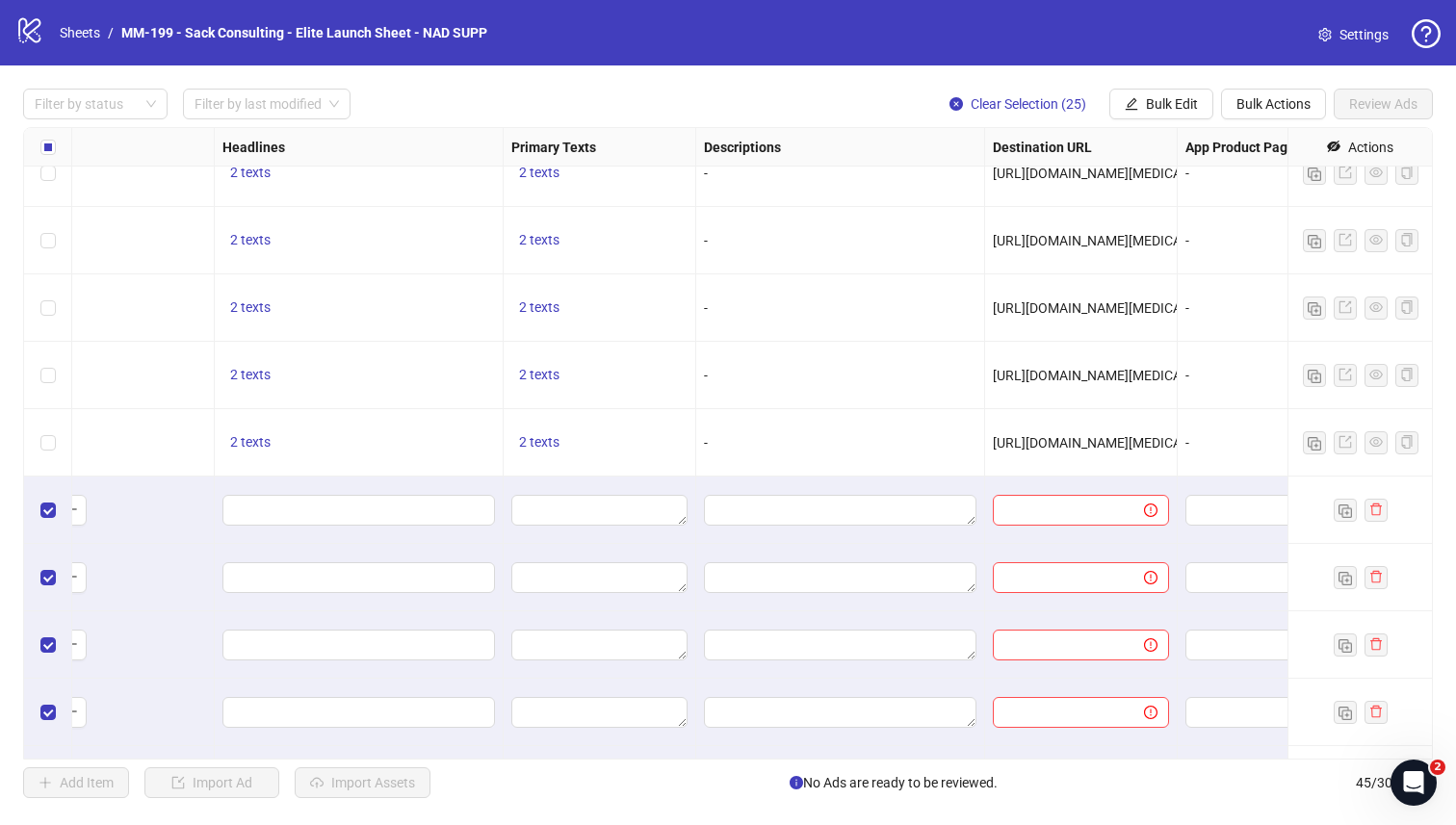
scroll to position [1040, 927]
click at [256, 437] on span "2 texts" at bounding box center [250, 441] width 40 height 16
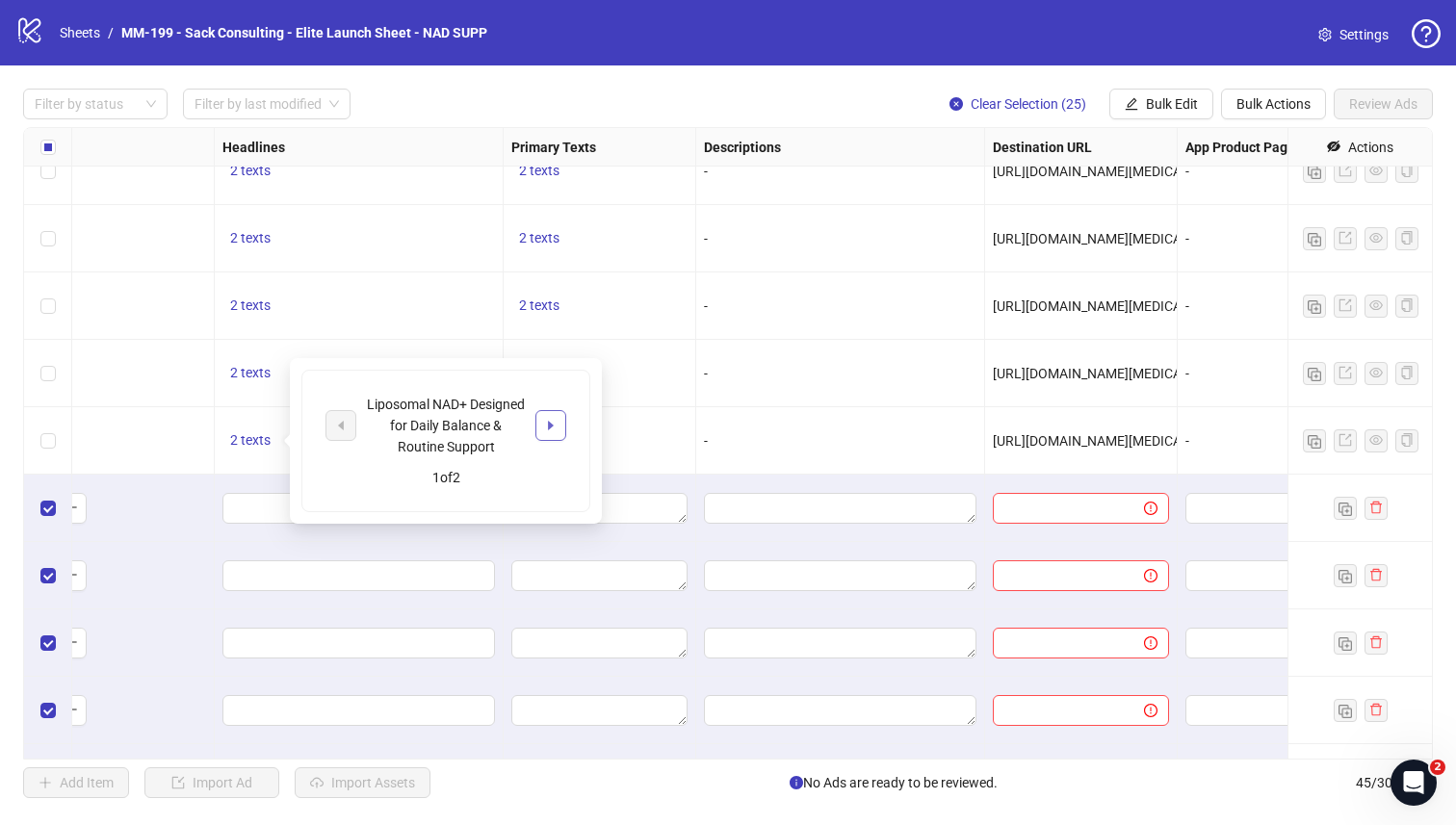
click at [558, 425] on button "button" at bounding box center [550, 425] width 31 height 31
click at [345, 427] on icon "caret-left" at bounding box center [341, 426] width 14 height 14
click at [263, 502] on input "Edit values" at bounding box center [357, 508] width 246 height 21
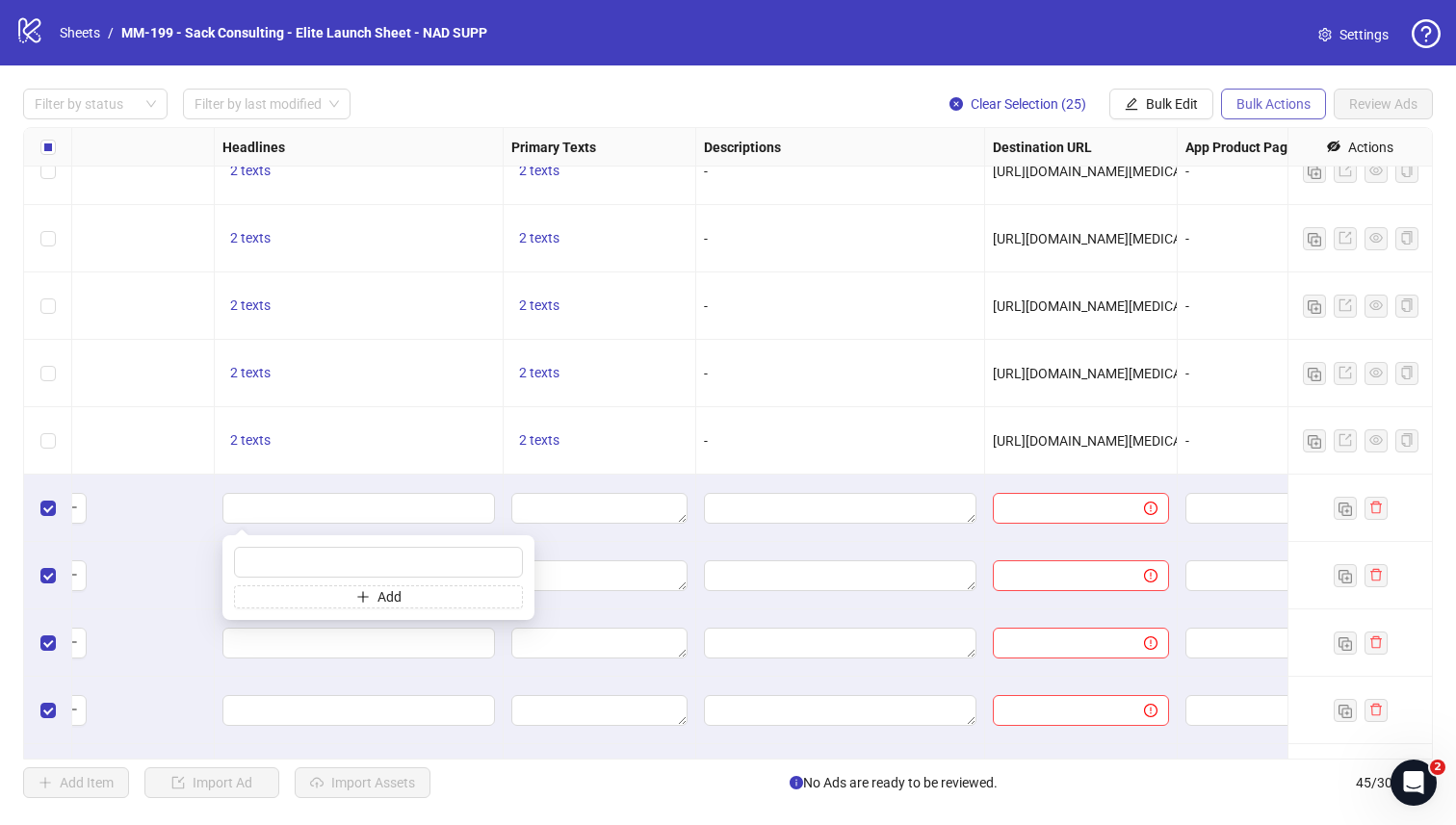
click at [1155, 102] on span "Bulk Actions" at bounding box center [1272, 104] width 74 height 16
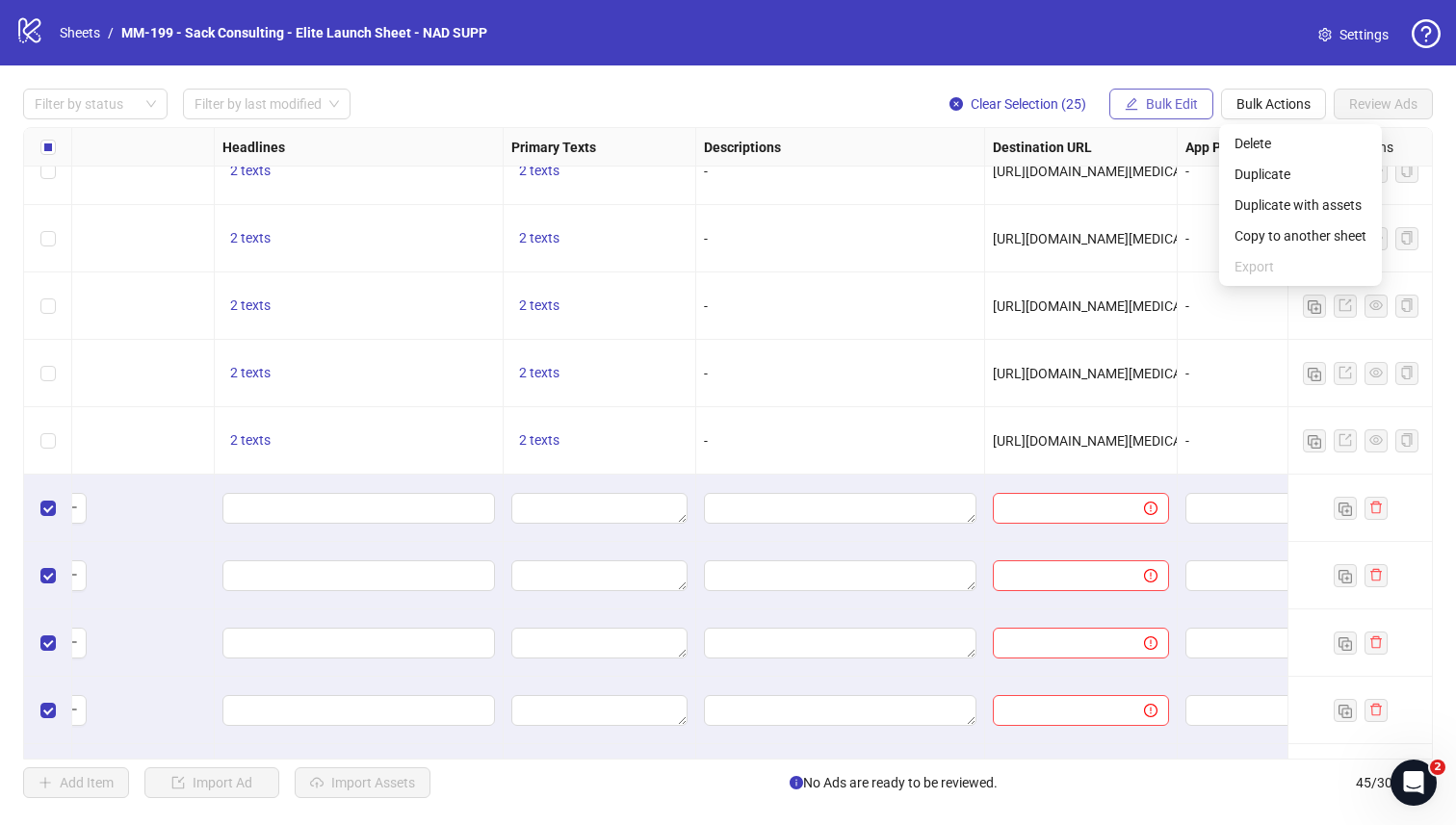
click at [1155, 89] on button "Bulk Edit" at bounding box center [1161, 104] width 104 height 31
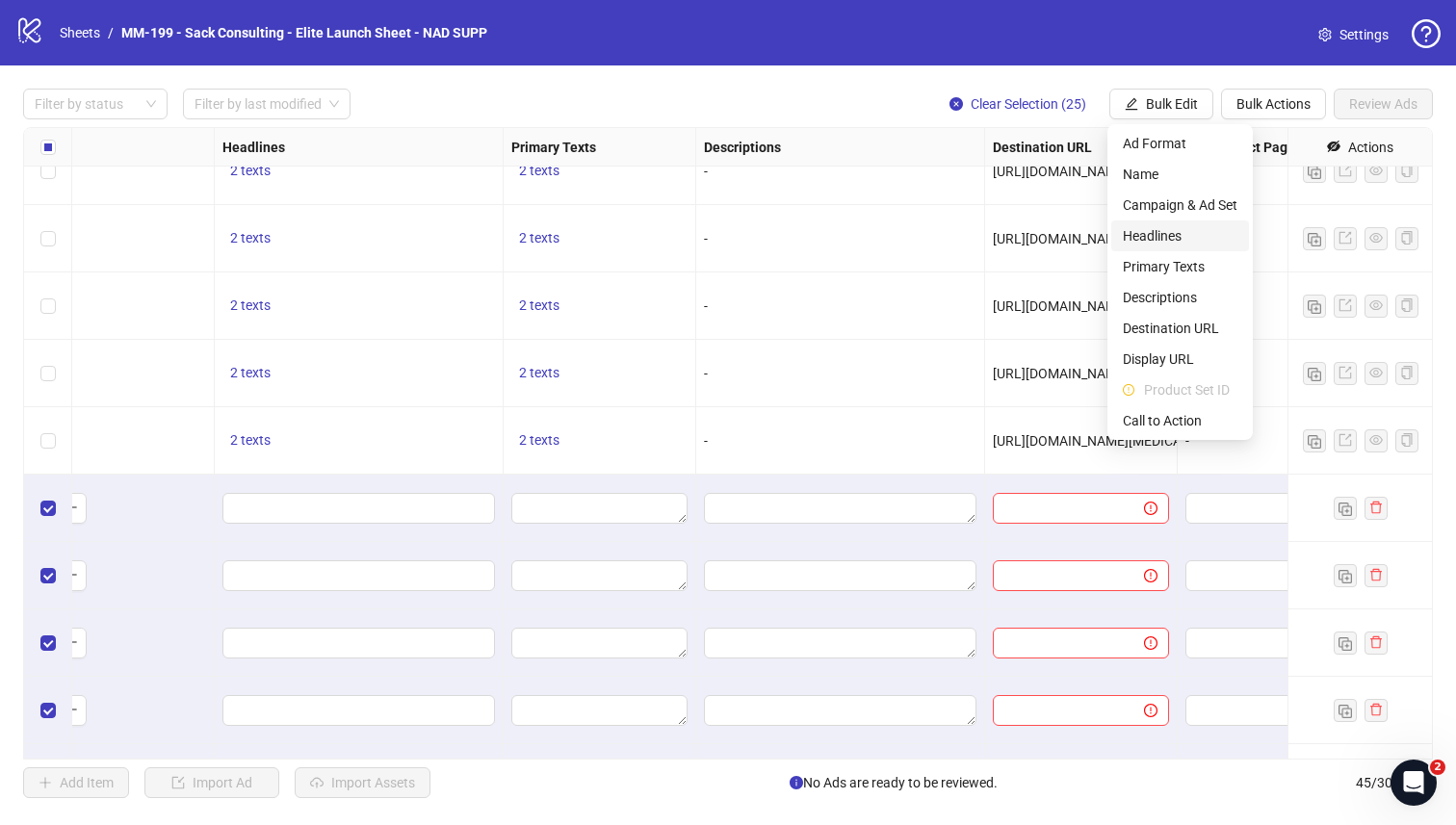
click at [1155, 233] on span "Headlines" at bounding box center [1179, 235] width 115 height 21
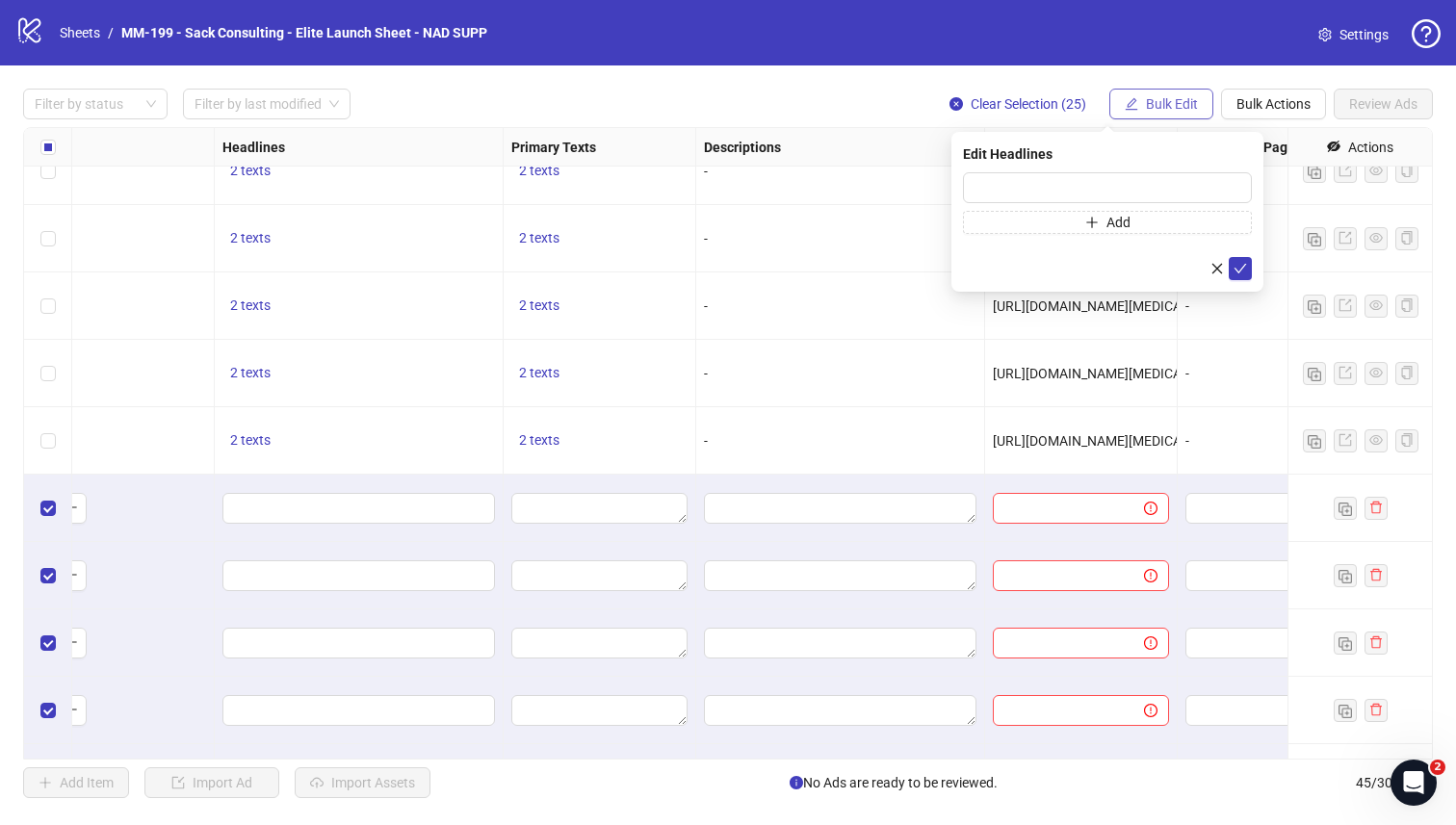
click at [1152, 114] on button "Bulk Edit" at bounding box center [1161, 104] width 104 height 31
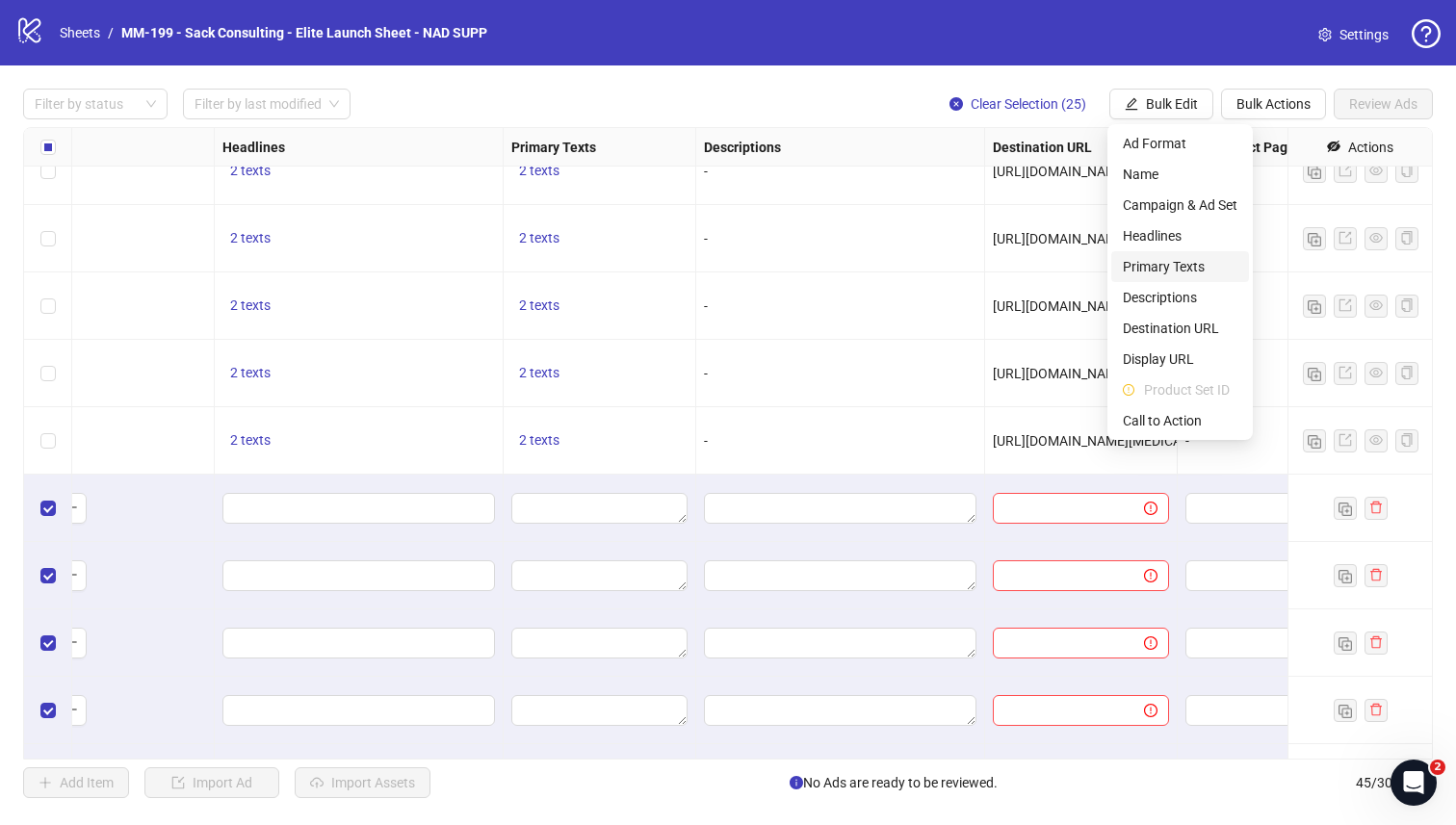
click at [1155, 262] on span "Primary Texts" at bounding box center [1179, 266] width 115 height 21
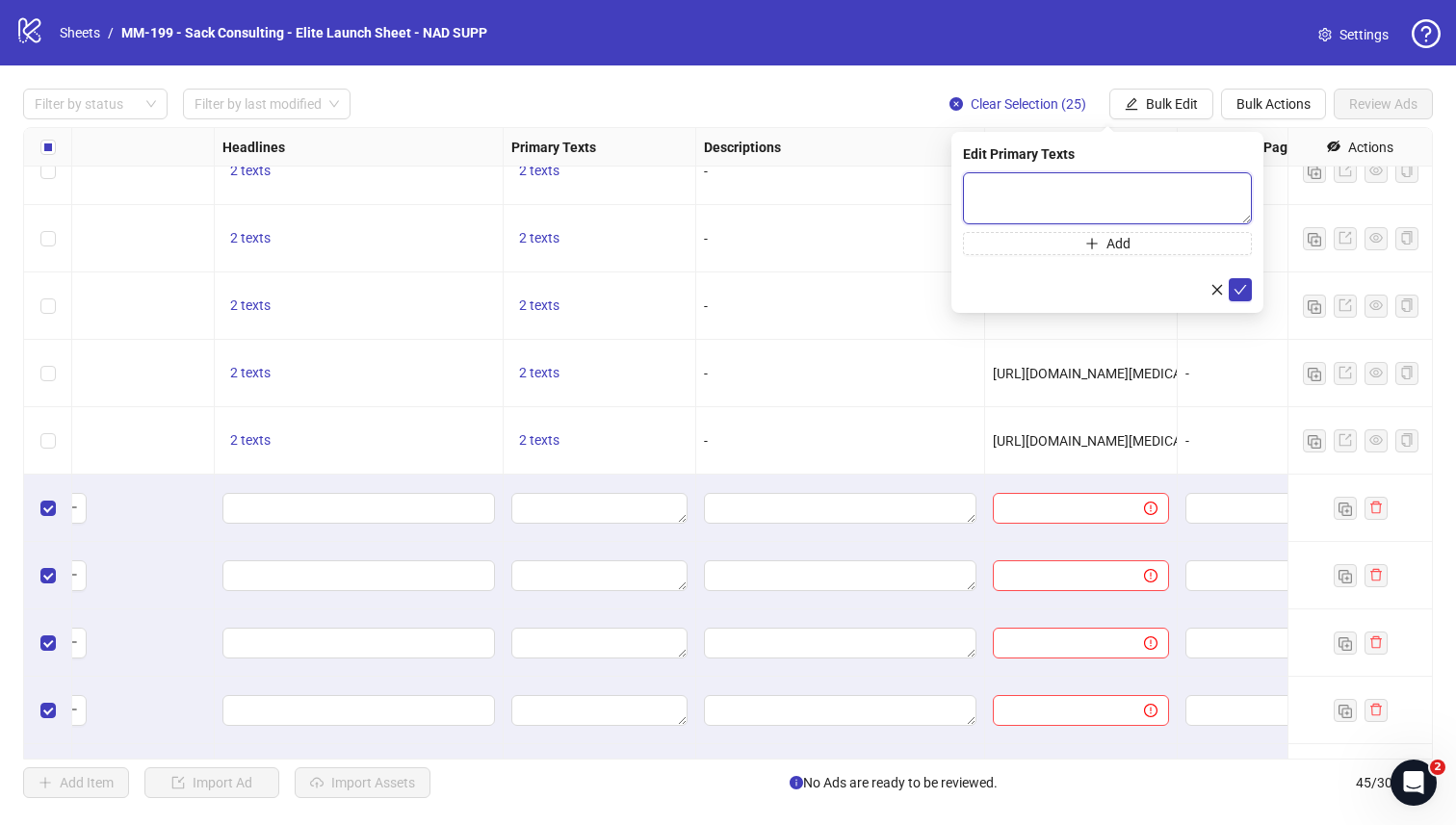
click at [1096, 212] on textarea at bounding box center [1107, 198] width 288 height 52
paste textarea "**********"
click at [1155, 185] on textarea "**********" at bounding box center [1107, 198] width 288 height 52
type textarea "**********"
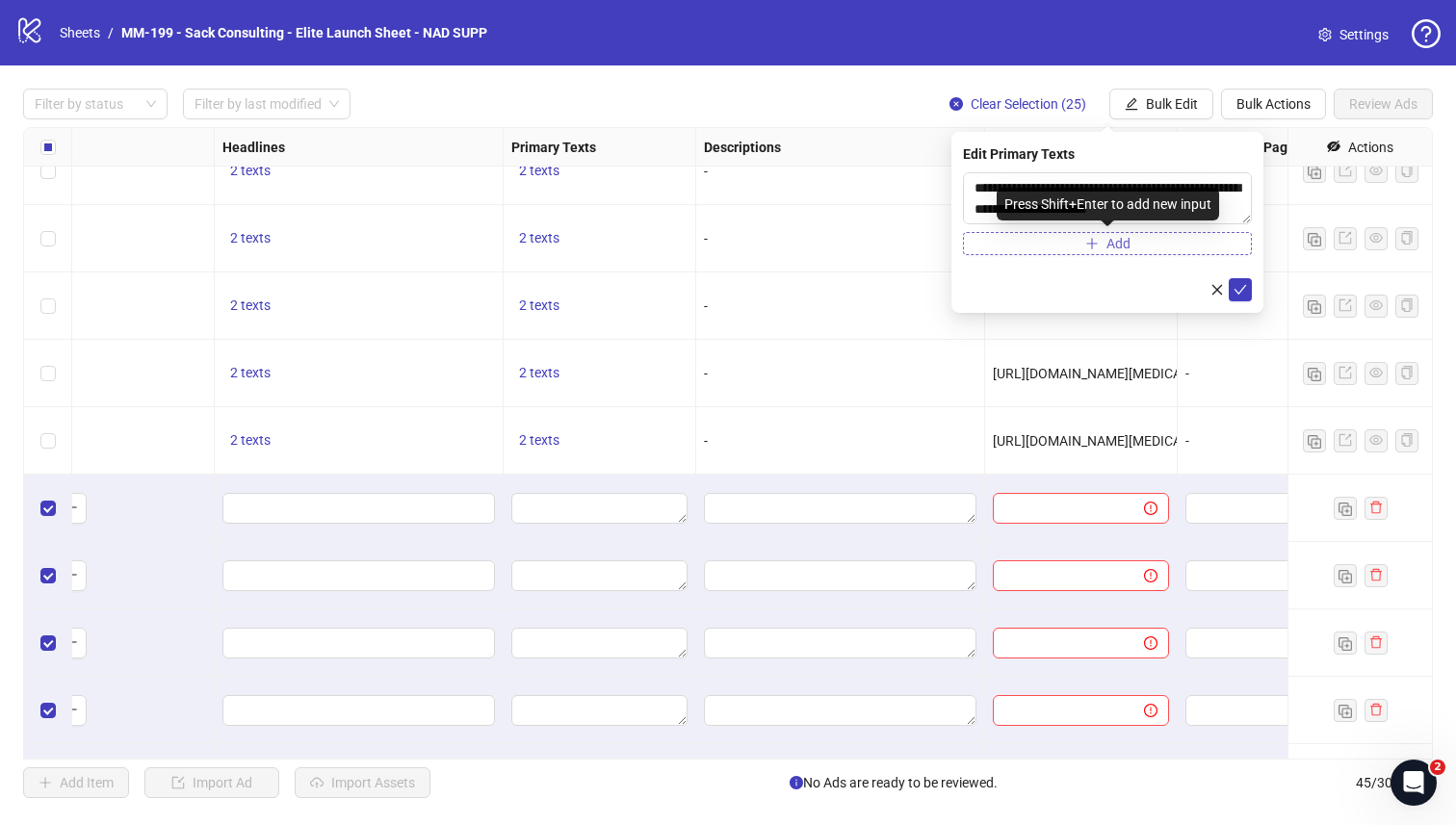
click at [1069, 245] on button "Add" at bounding box center [1107, 243] width 288 height 23
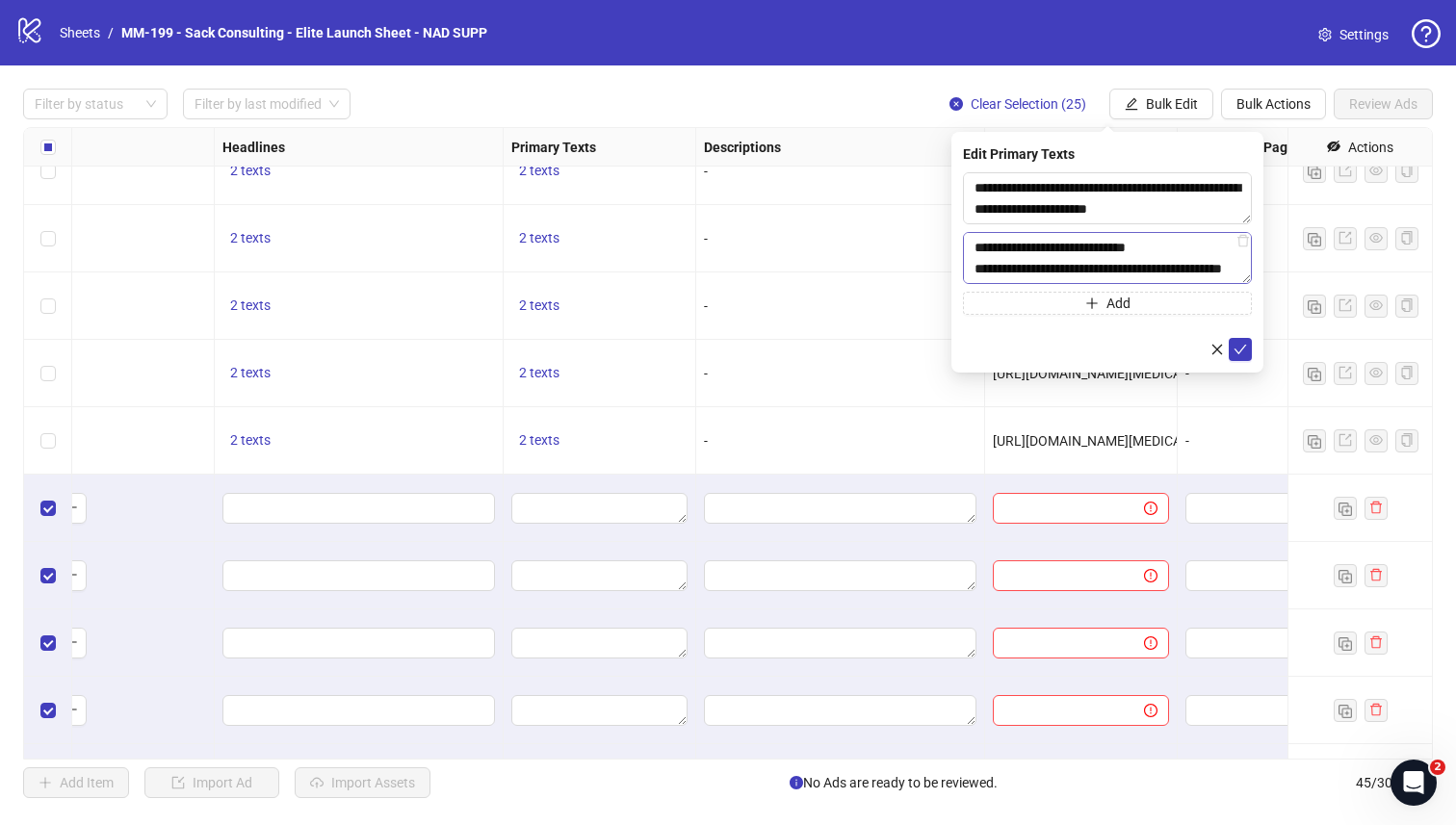
scroll to position [296, 0]
paste textarea "**********"
type textarea "**********"
click at [1155, 347] on icon "check" at bounding box center [1240, 350] width 14 height 14
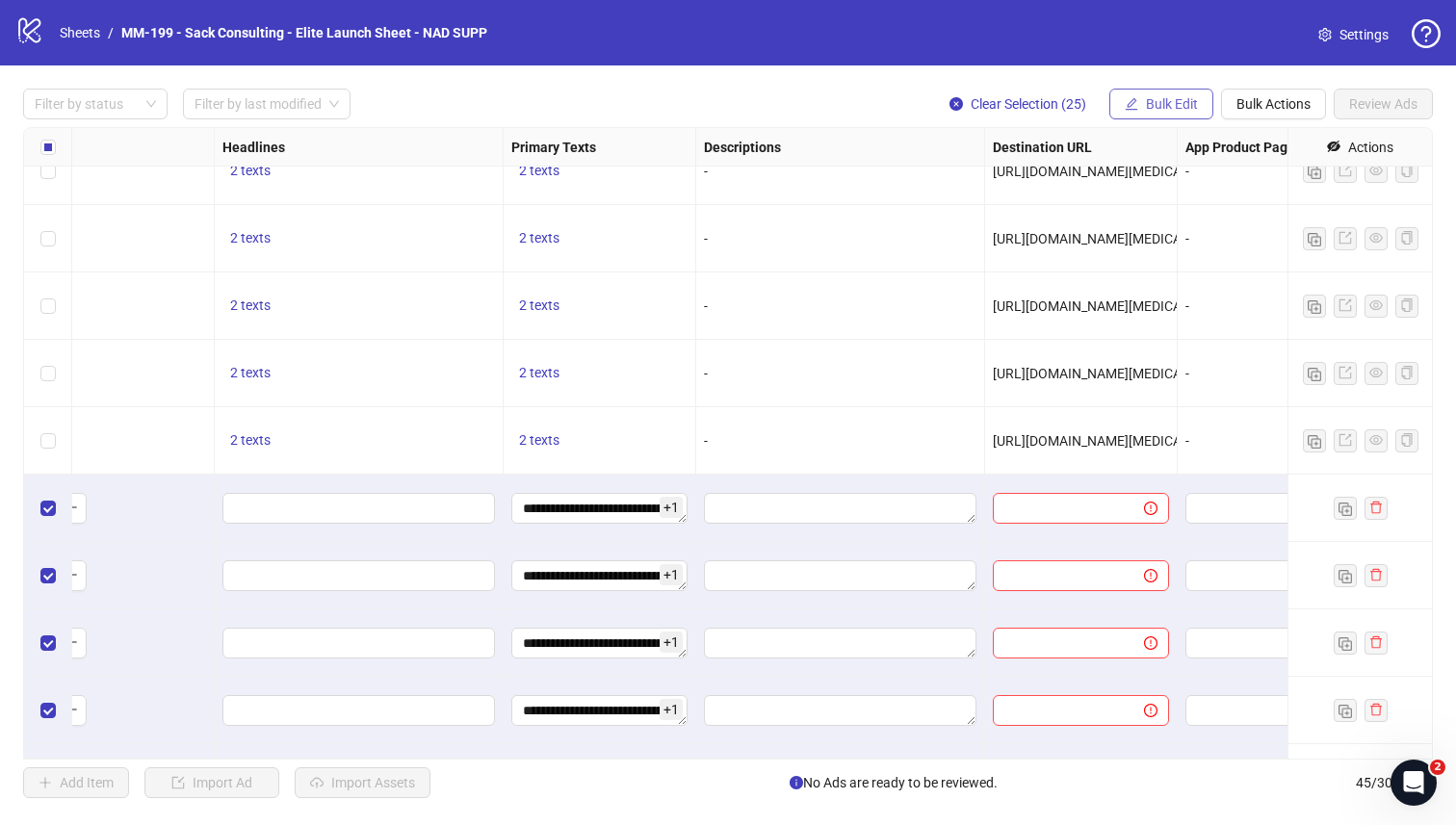
click at [1155, 103] on span "Bulk Edit" at bounding box center [1172, 104] width 52 height 16
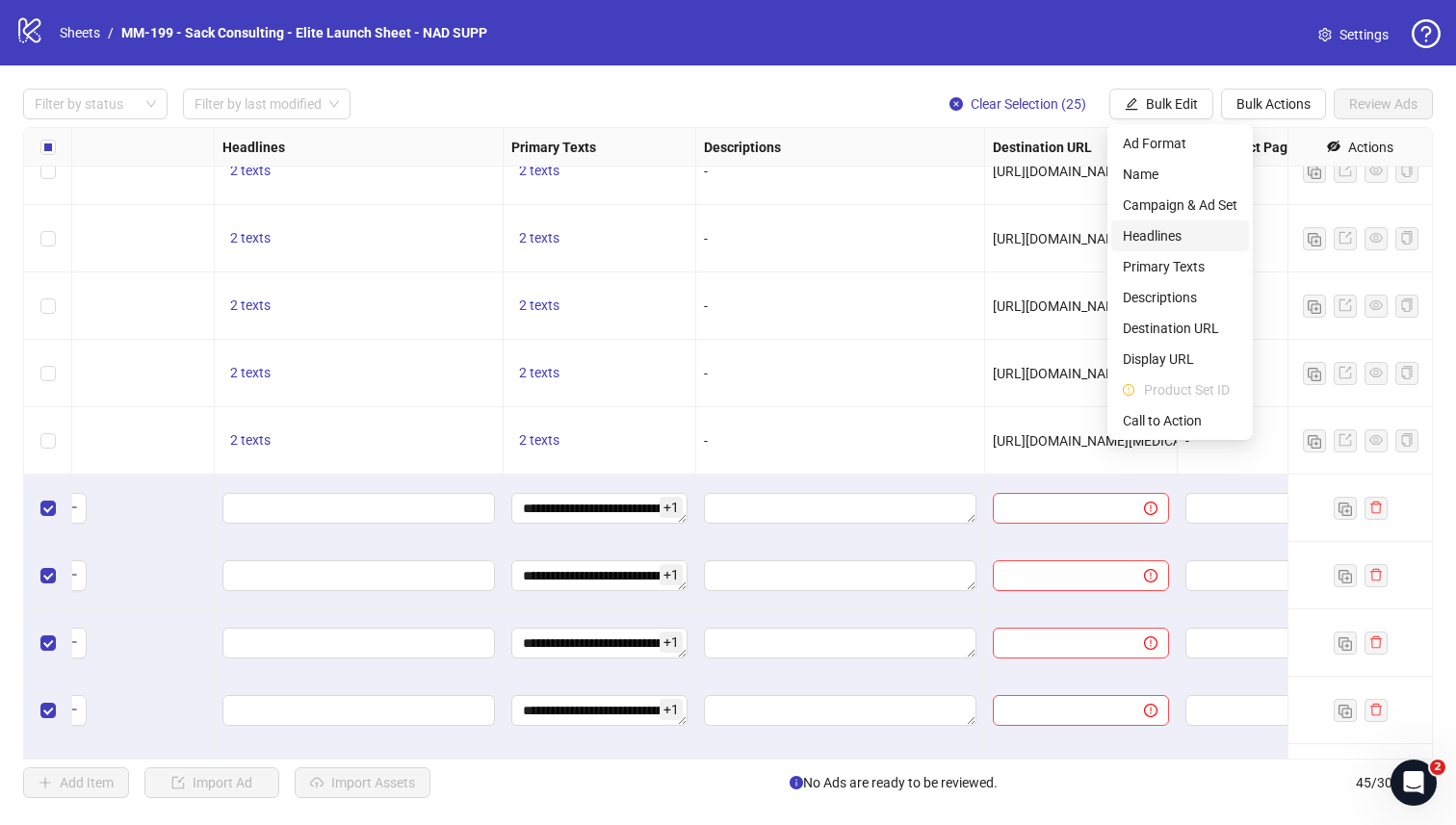
click at [1155, 241] on span "Headlines" at bounding box center [1179, 235] width 115 height 21
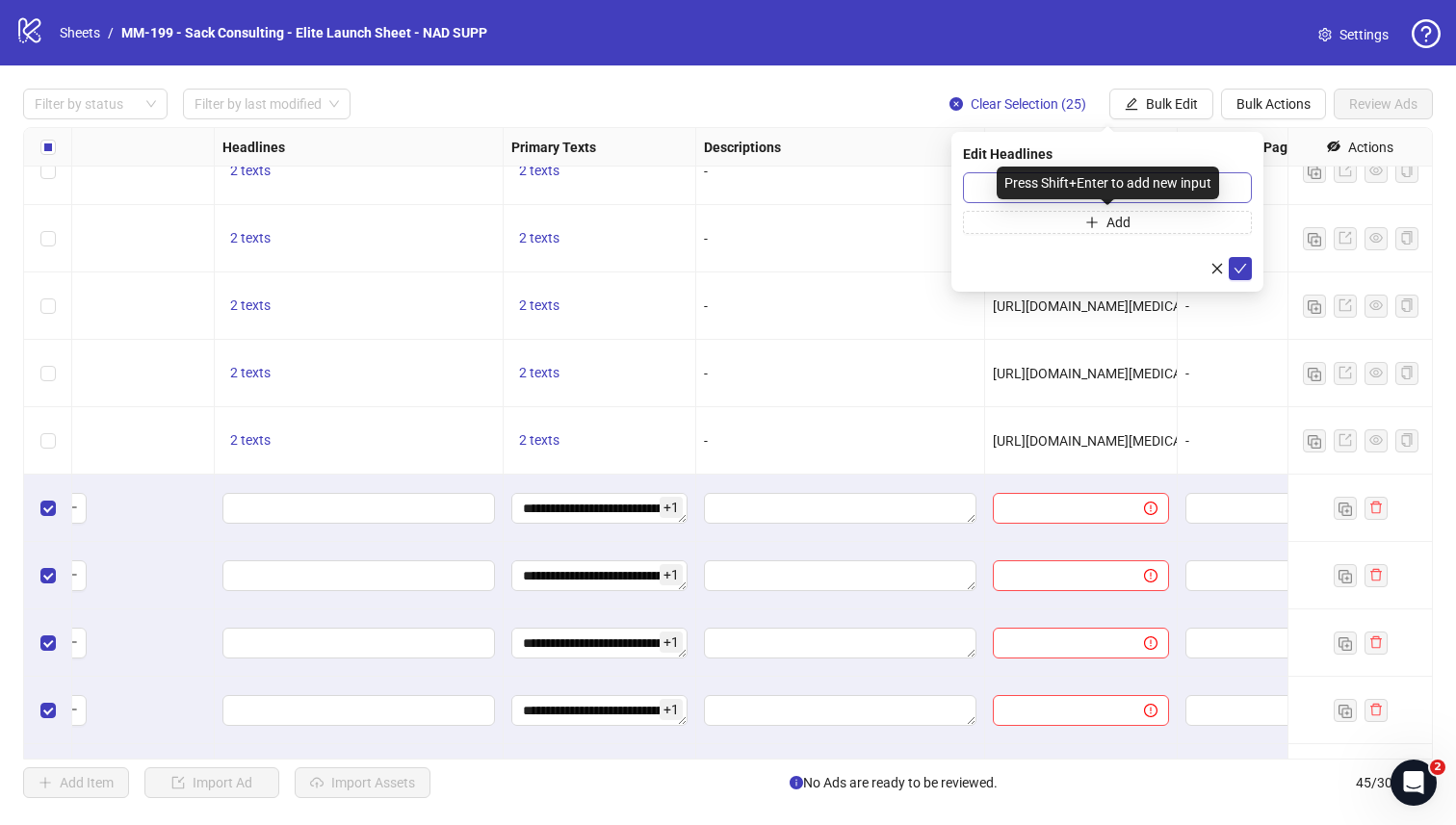
click at [1151, 189] on div "Press Shift+Enter to add new input" at bounding box center [1107, 183] width 222 height 33
click at [1155, 187] on input "text" at bounding box center [1107, 187] width 288 height 31
paste input "**********"
type input "**********"
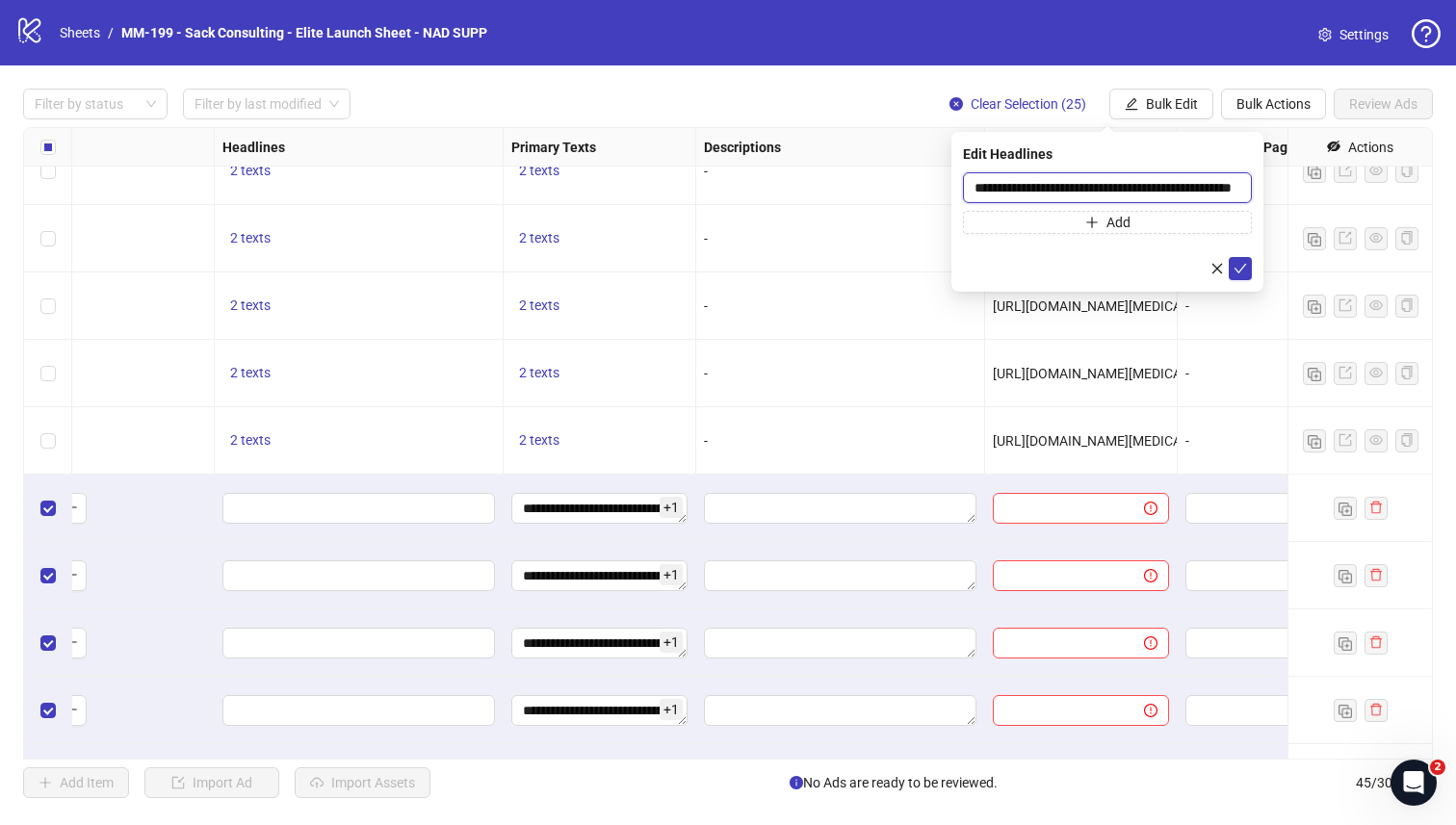
scroll to position [0, 0]
click at [1045, 218] on button "Add" at bounding box center [1107, 221] width 288 height 23
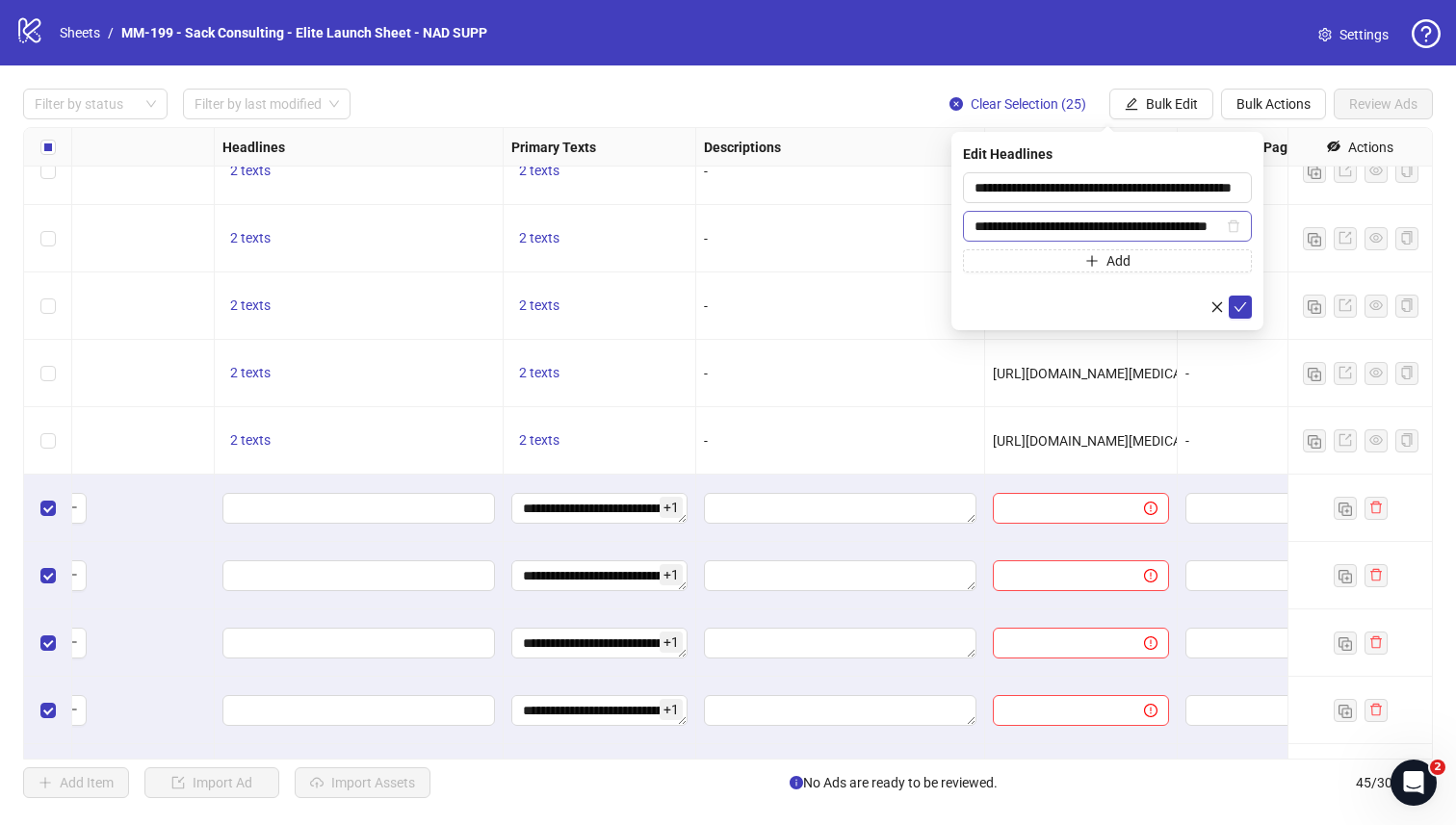
scroll to position [0, 47]
type input "**********"
click at [1155, 301] on icon "check" at bounding box center [1240, 307] width 14 height 14
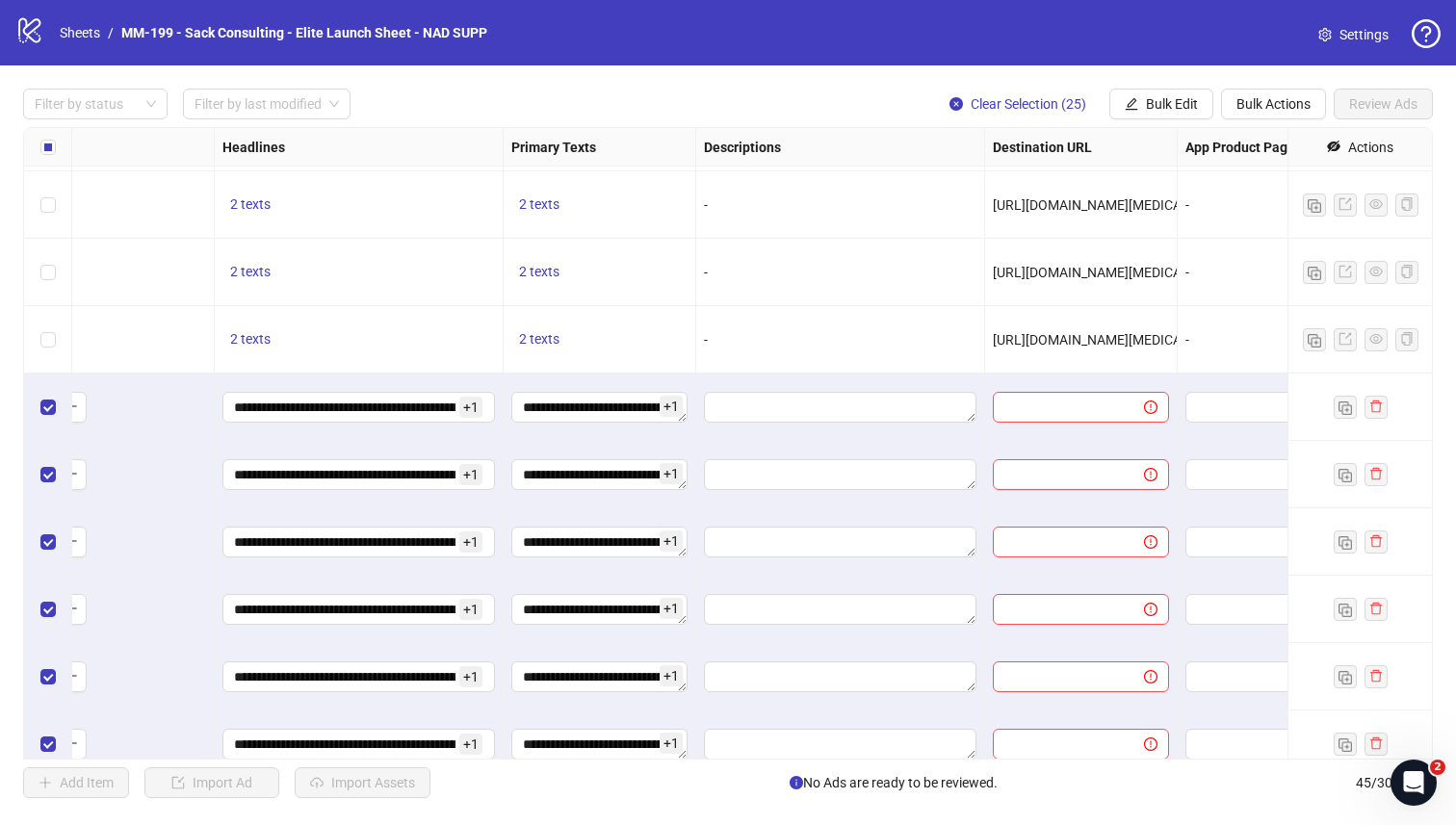
scroll to position [1141, 955]
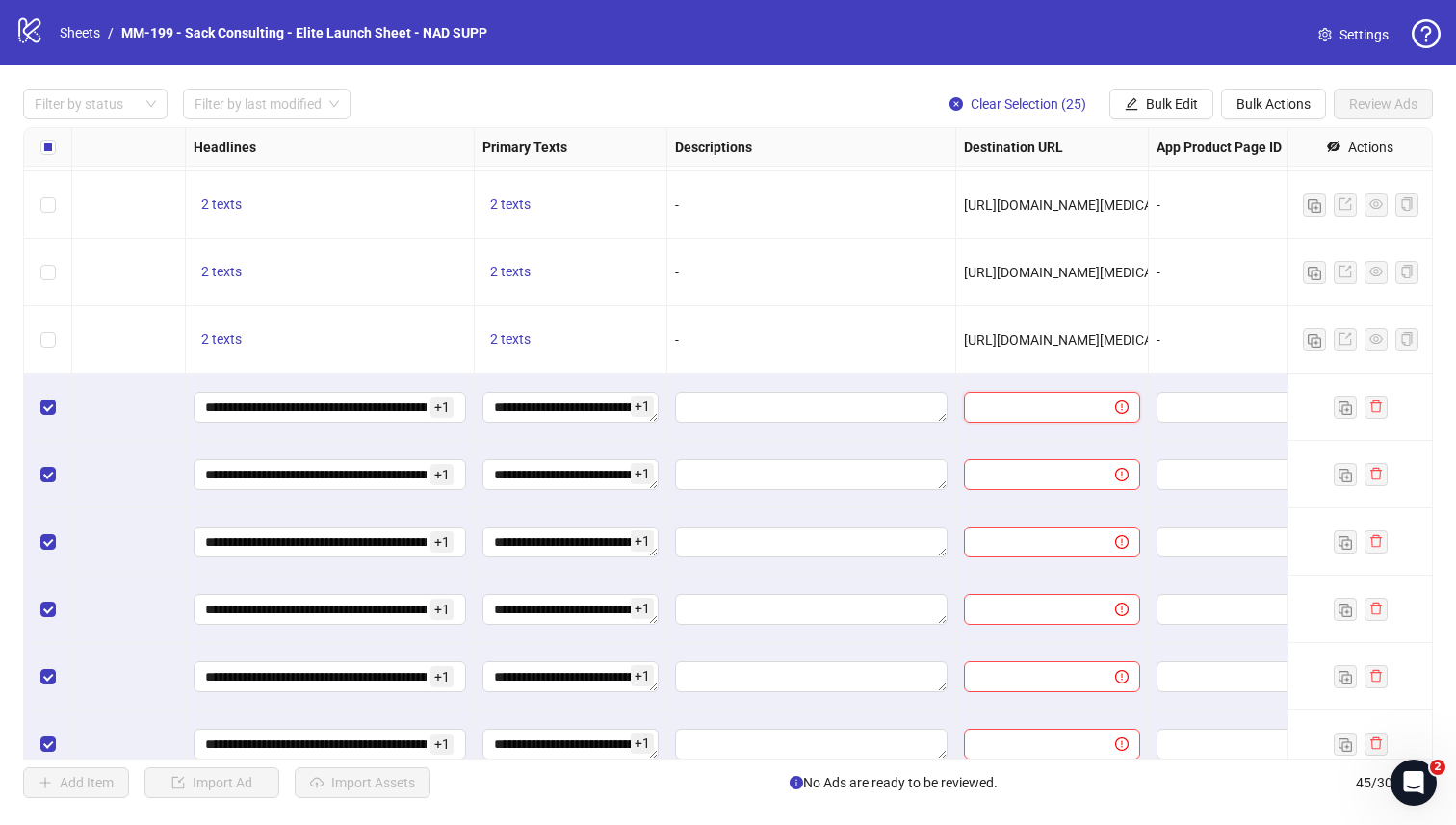
click at [1046, 401] on input "text" at bounding box center [1031, 407] width 113 height 21
paste input "**********"
type input "**********"
click at [1068, 339] on span "[URL][DOMAIN_NAME][MEDICAL_DATA]" at bounding box center [1083, 340] width 238 height 16
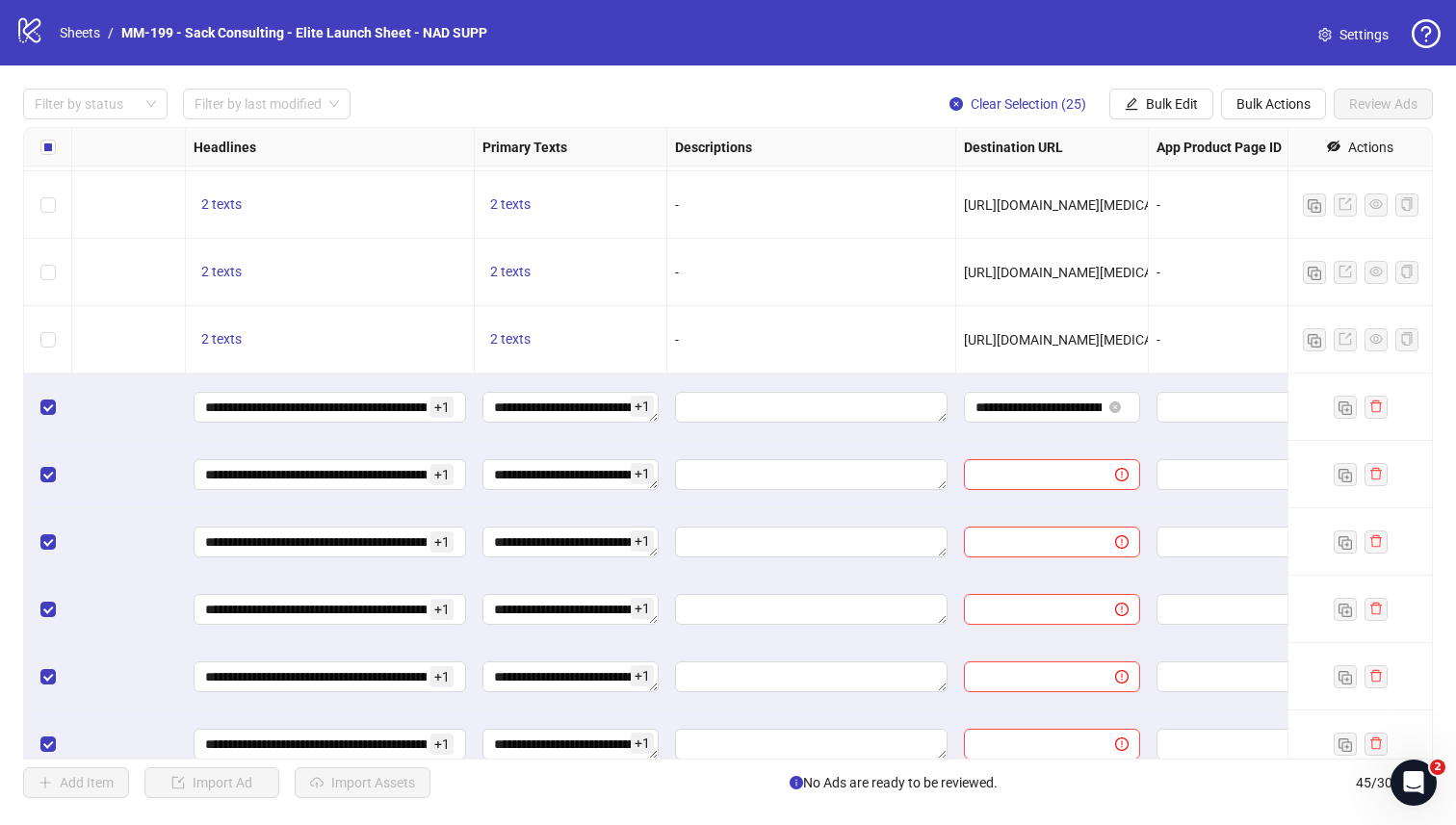
scroll to position [1141, 1036]
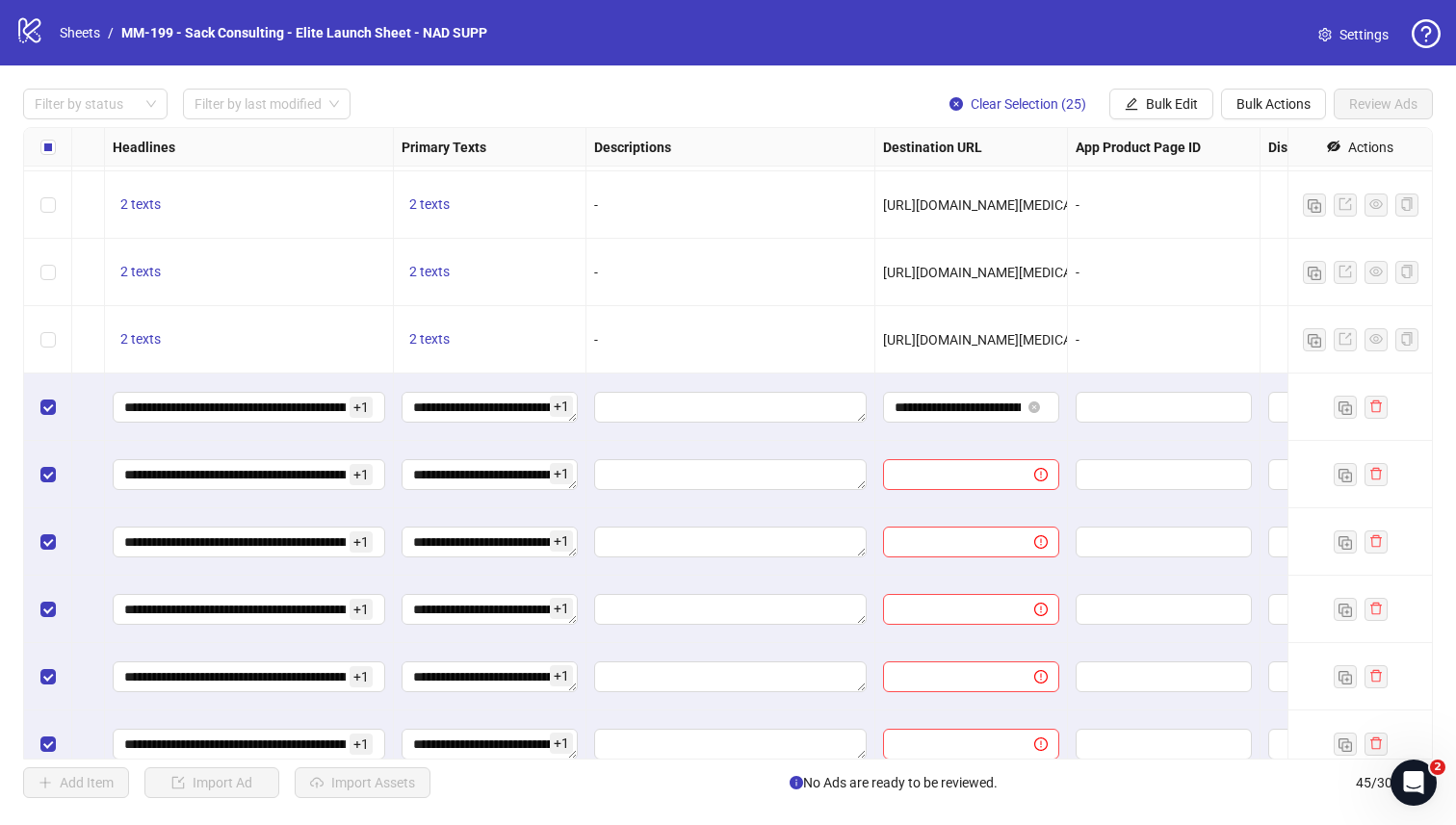
click at [1050, 339] on span "[URL][DOMAIN_NAME][MEDICAL_DATA]" at bounding box center [1002, 340] width 238 height 16
click at [1155, 110] on span "Bulk Edit" at bounding box center [1172, 104] width 52 height 16
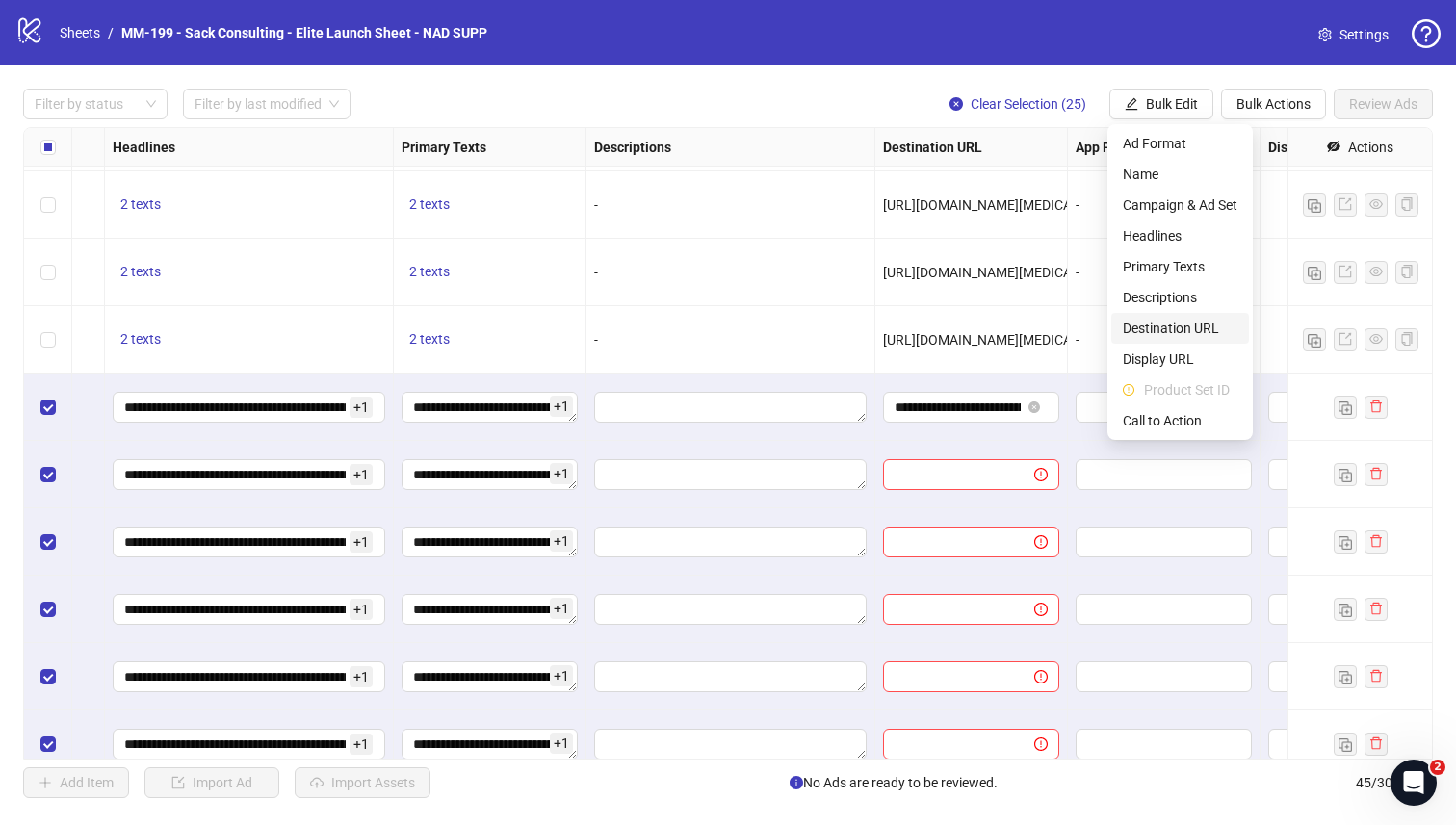
click at [1155, 329] on span "Destination URL" at bounding box center [1179, 328] width 115 height 21
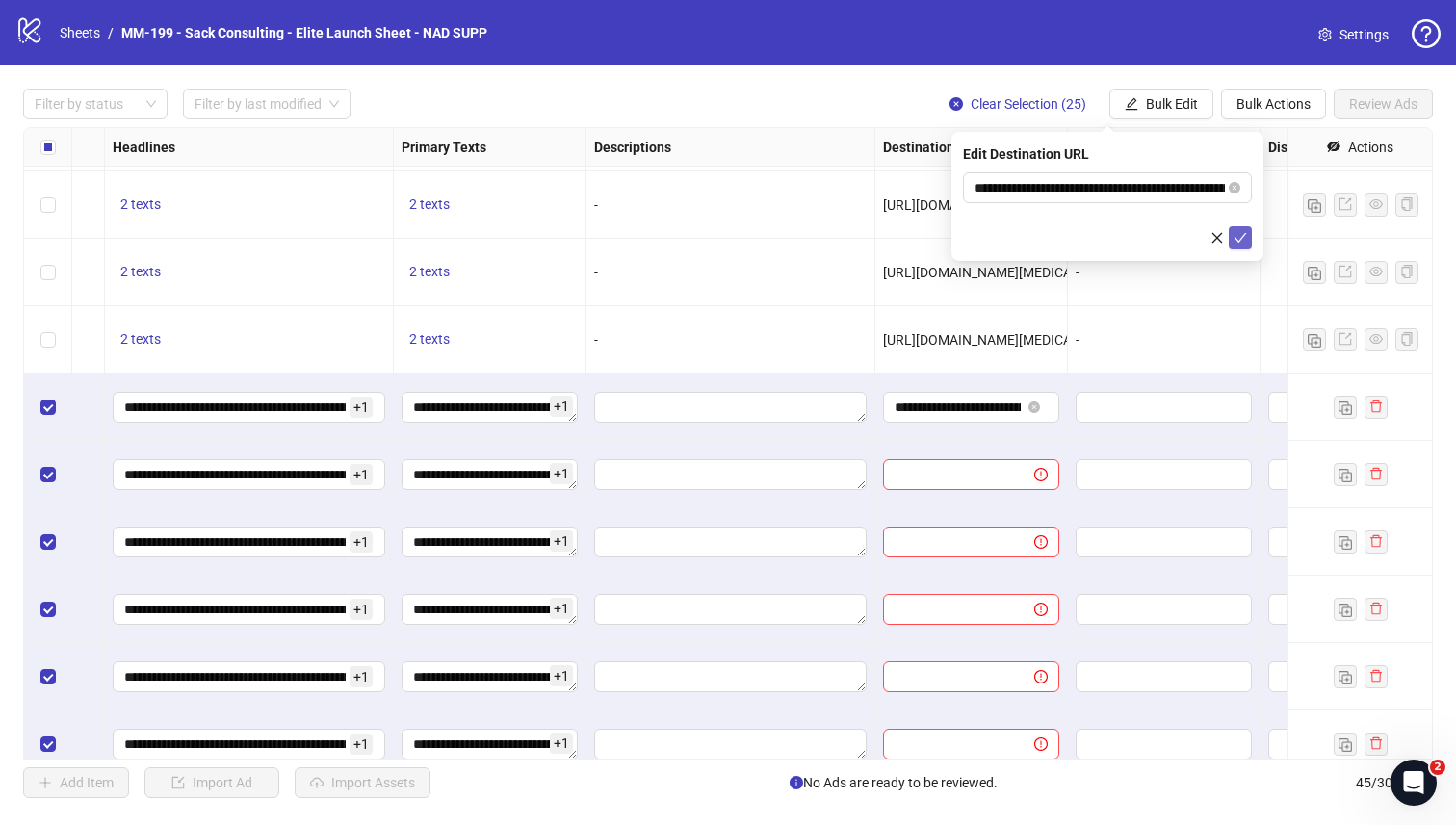
click at [1155, 241] on icon "check" at bounding box center [1240, 238] width 14 height 14
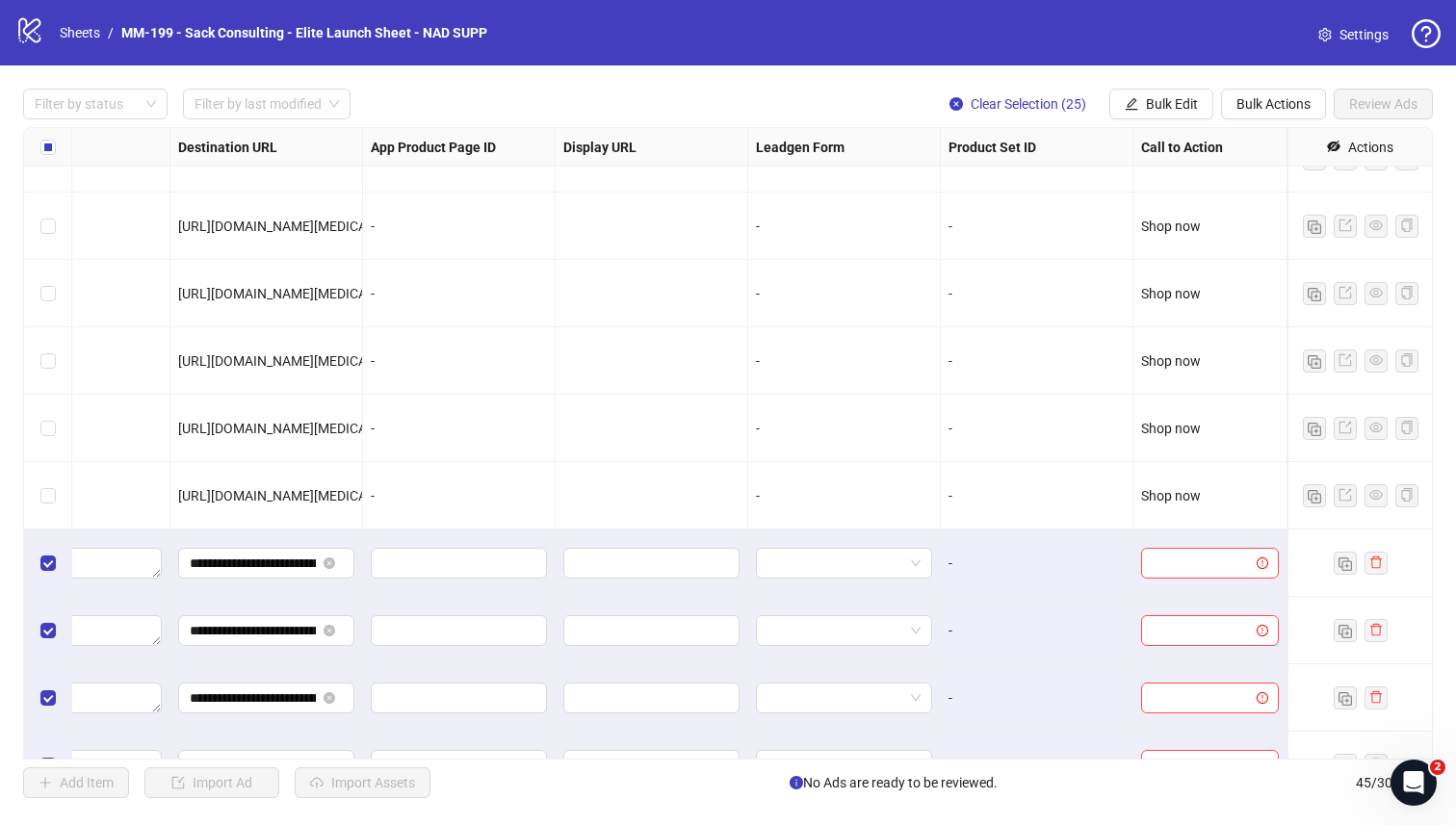
scroll to position [1036, 1740]
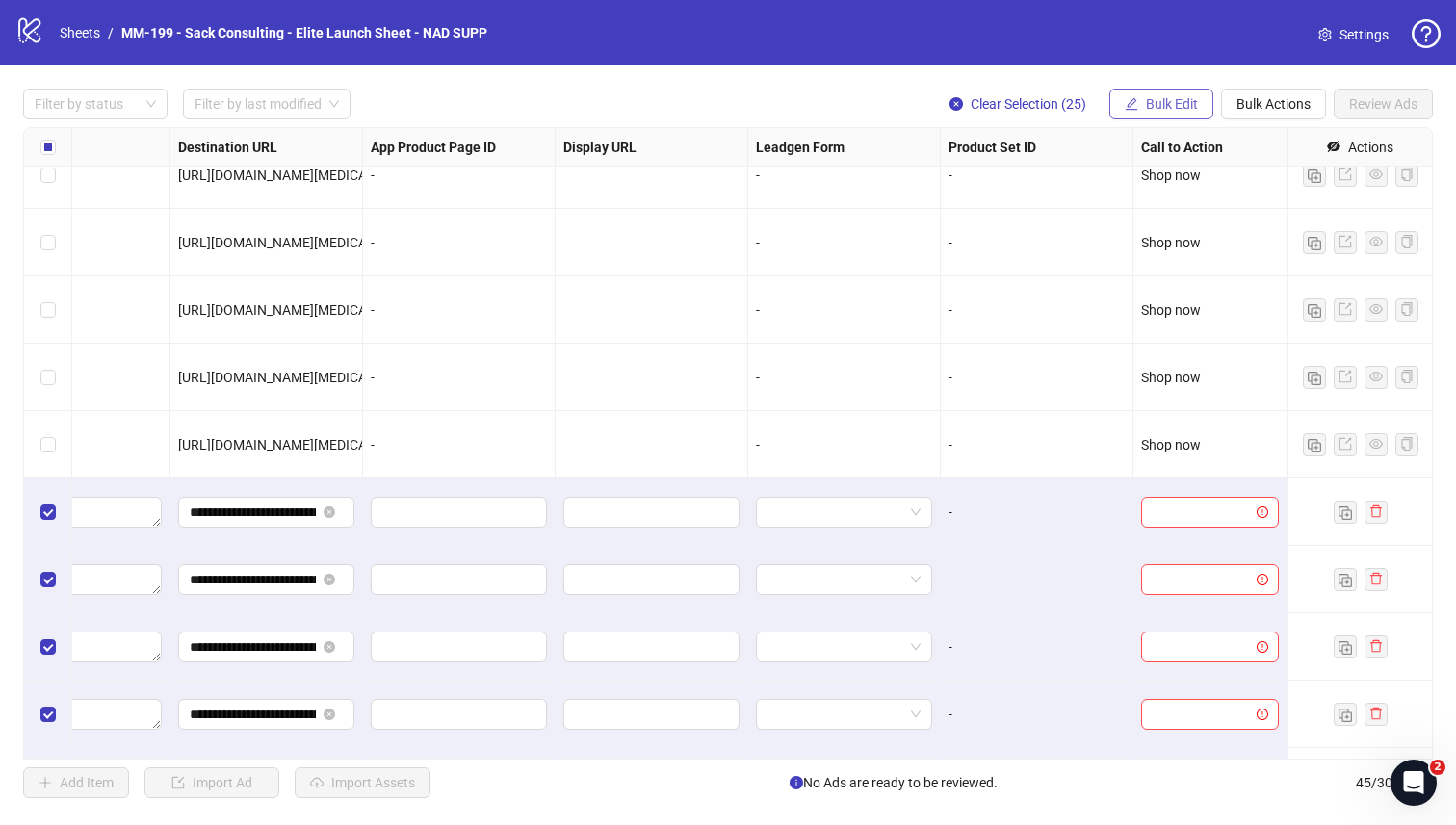
click at [1155, 107] on span "Bulk Edit" at bounding box center [1172, 104] width 52 height 16
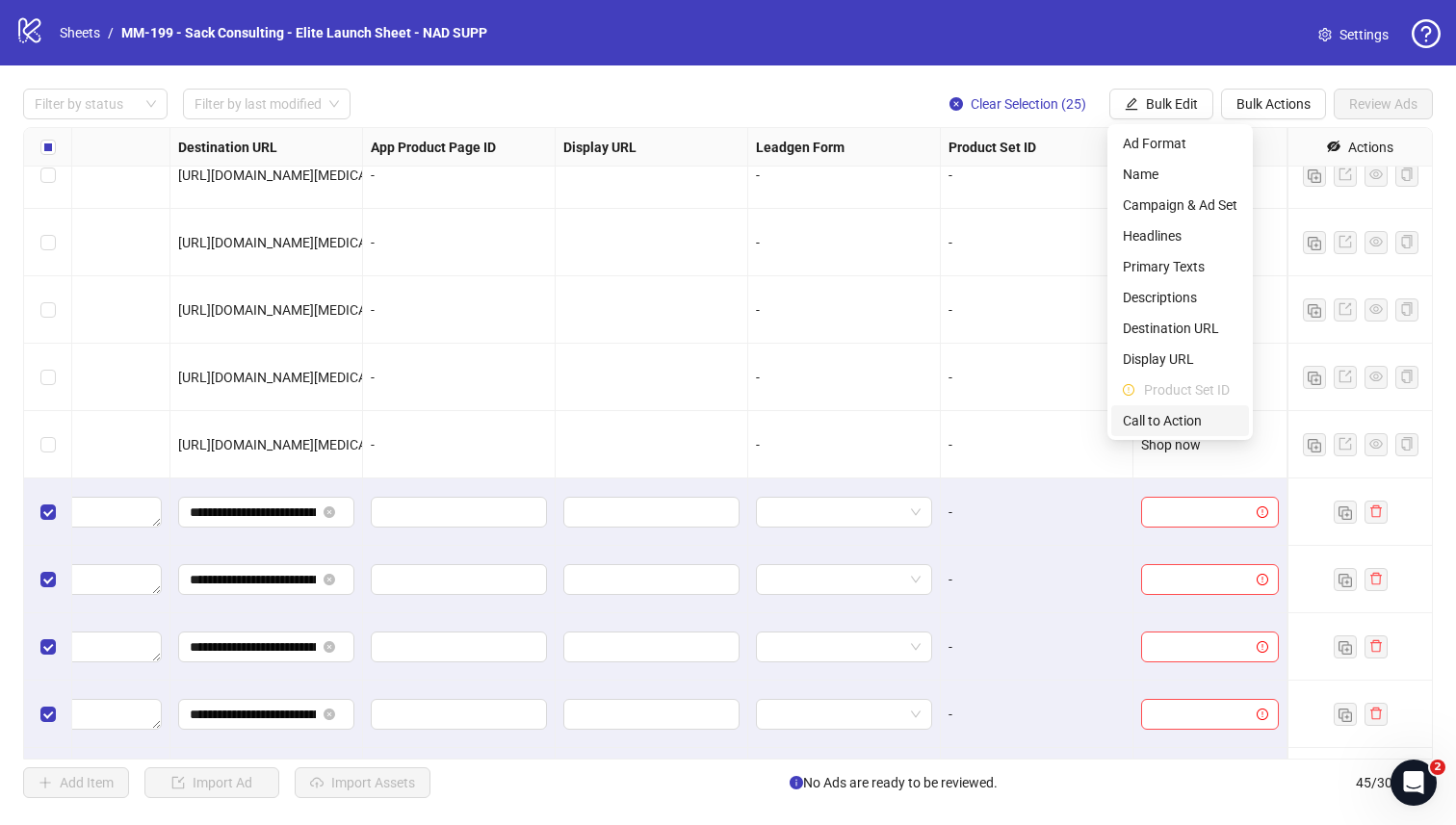
click at [1155, 418] on span "Call to Action" at bounding box center [1179, 420] width 115 height 21
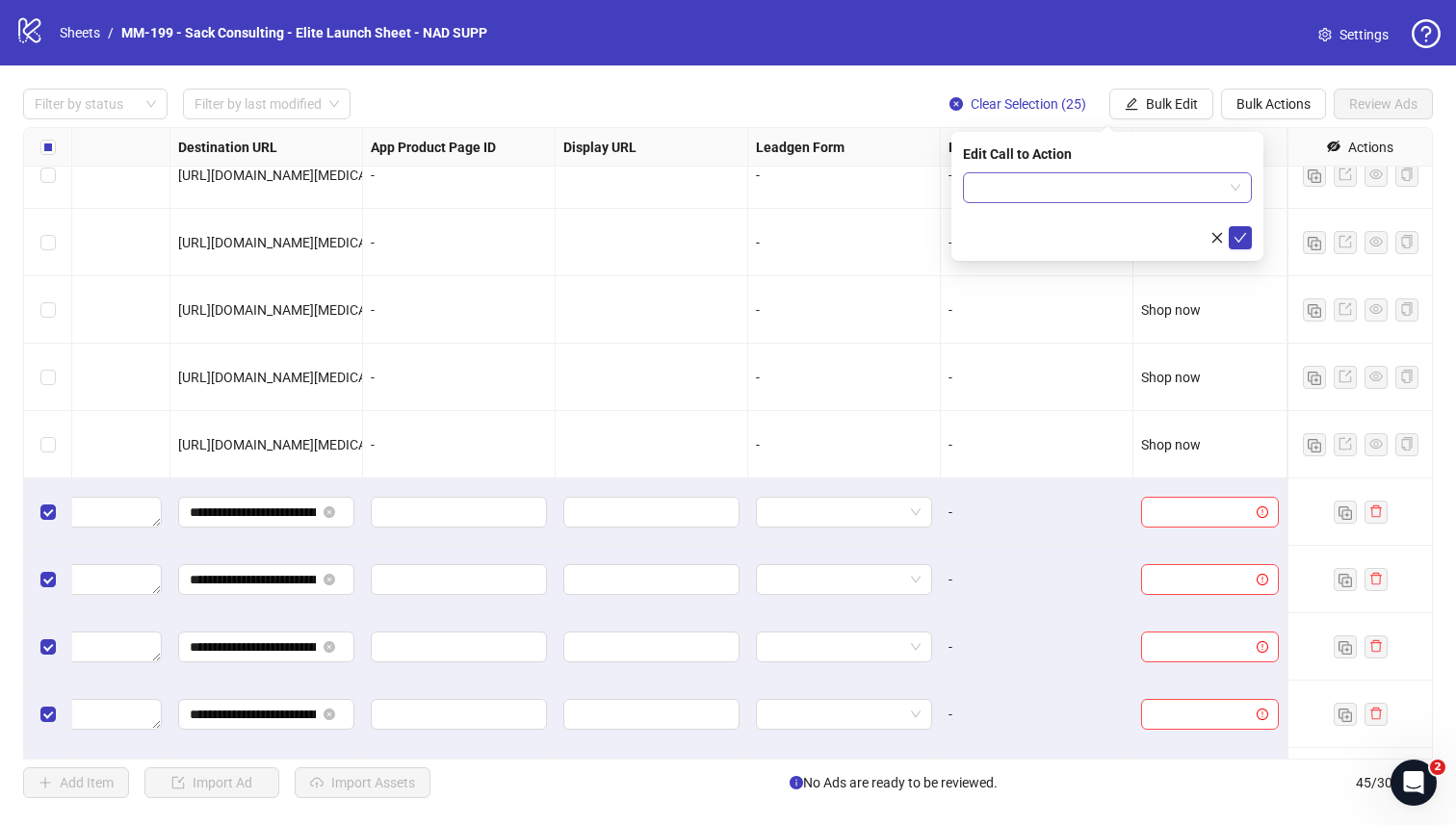
click at [1135, 182] on input "search" at bounding box center [1097, 187] width 248 height 29
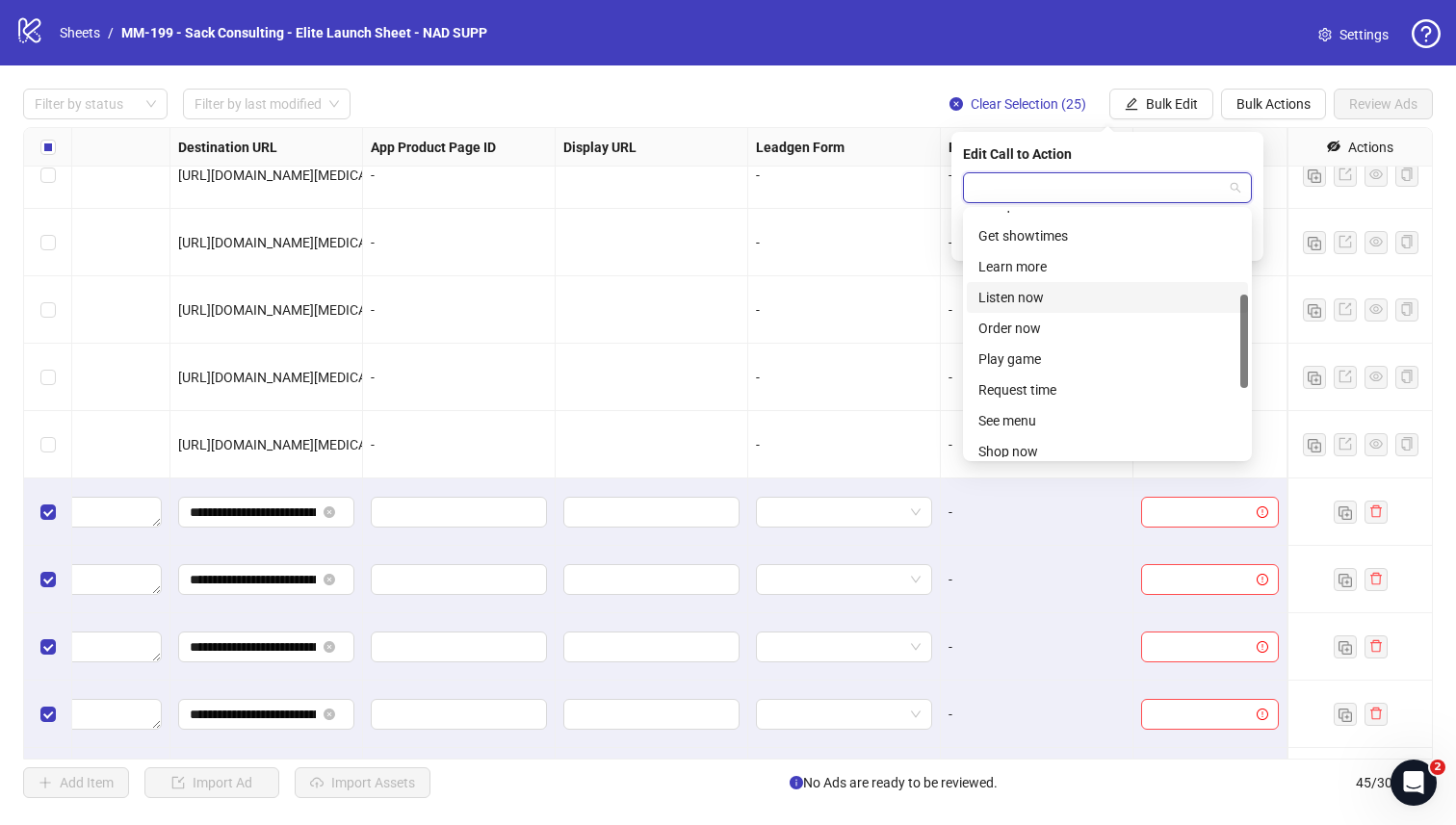
scroll to position [272, 0]
click at [1067, 418] on div "Shop now" at bounding box center [1106, 416] width 258 height 21
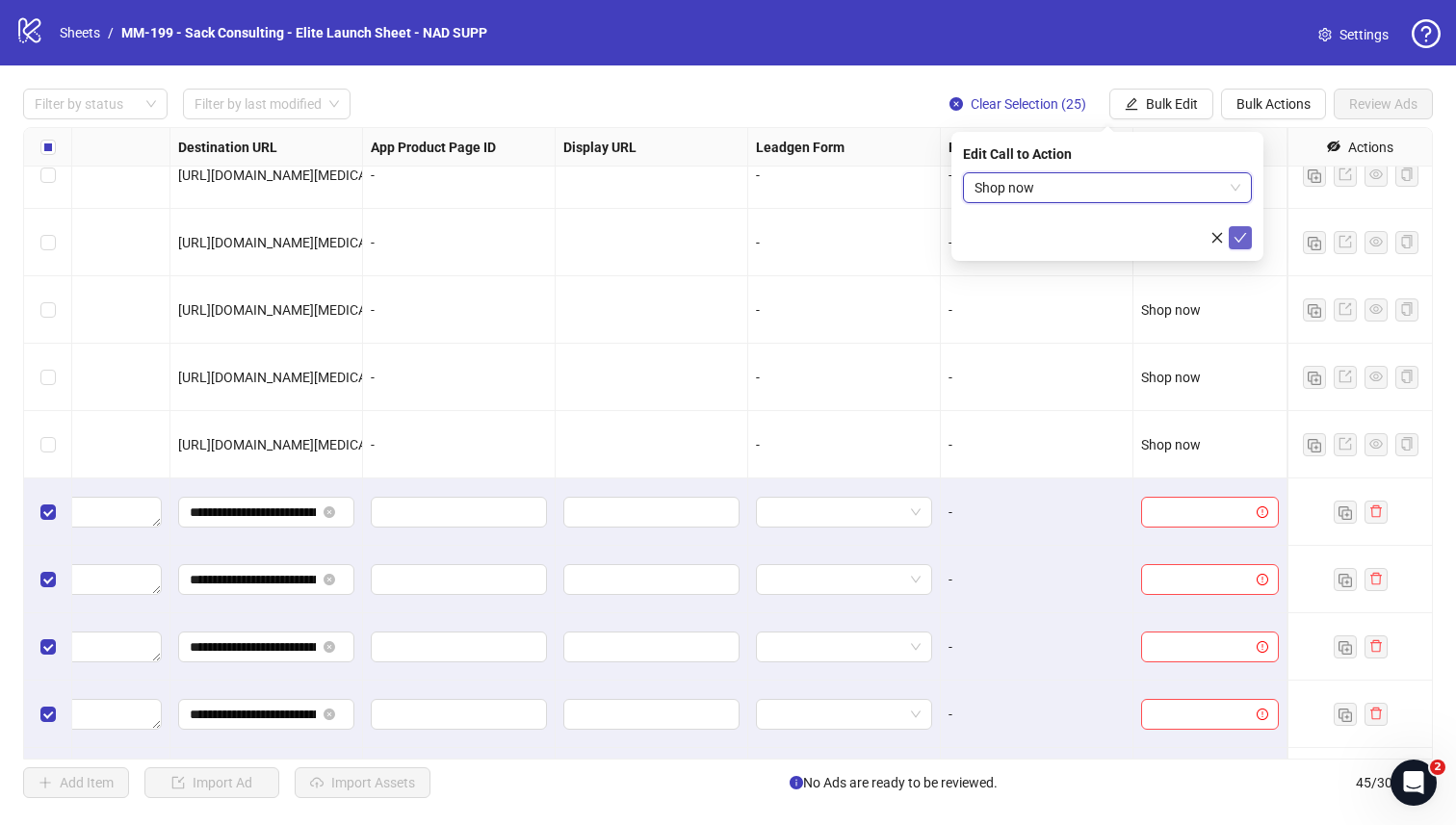
click at [1155, 237] on icon "check" at bounding box center [1240, 238] width 14 height 14
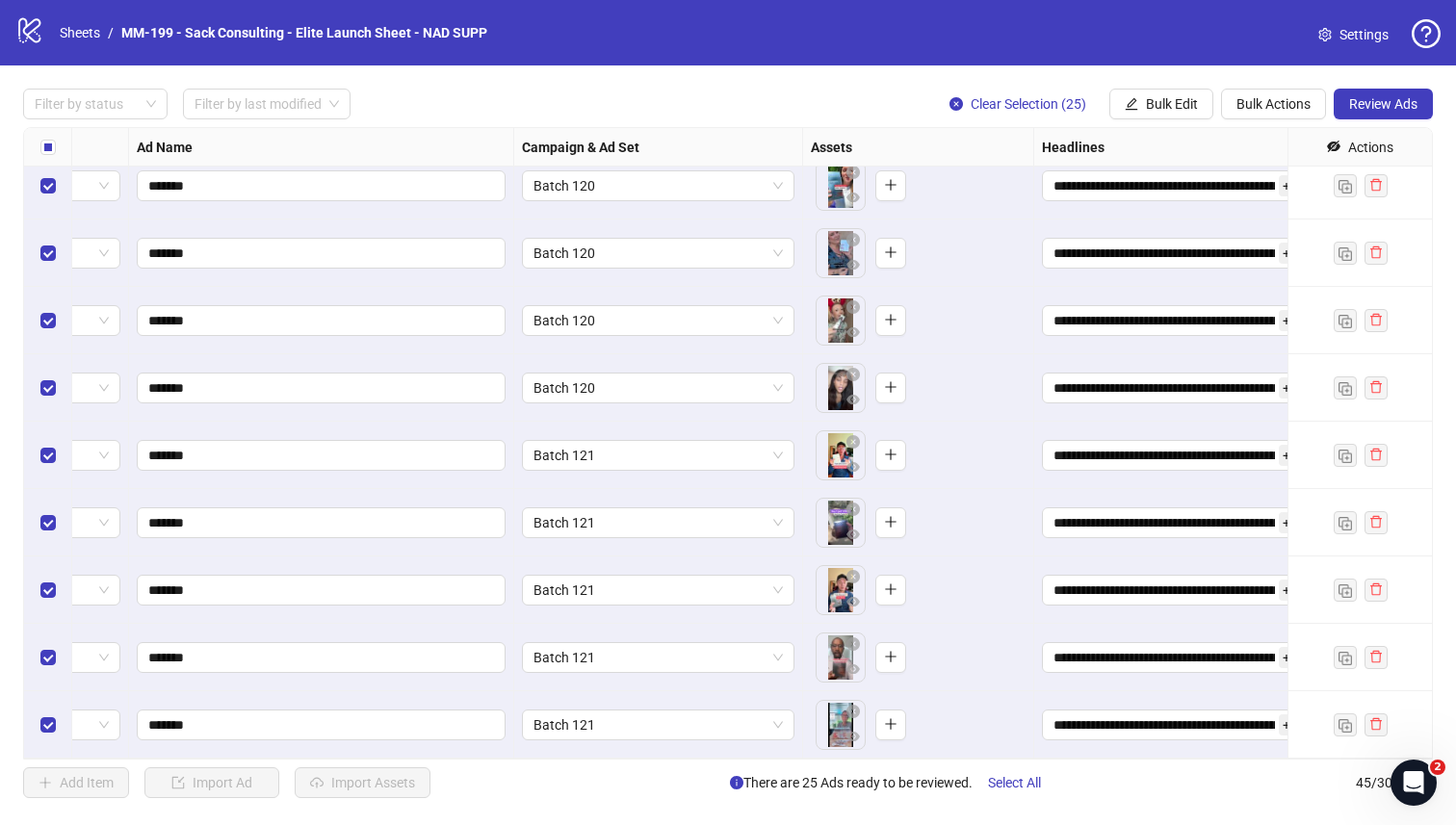
scroll to position [2441, 0]
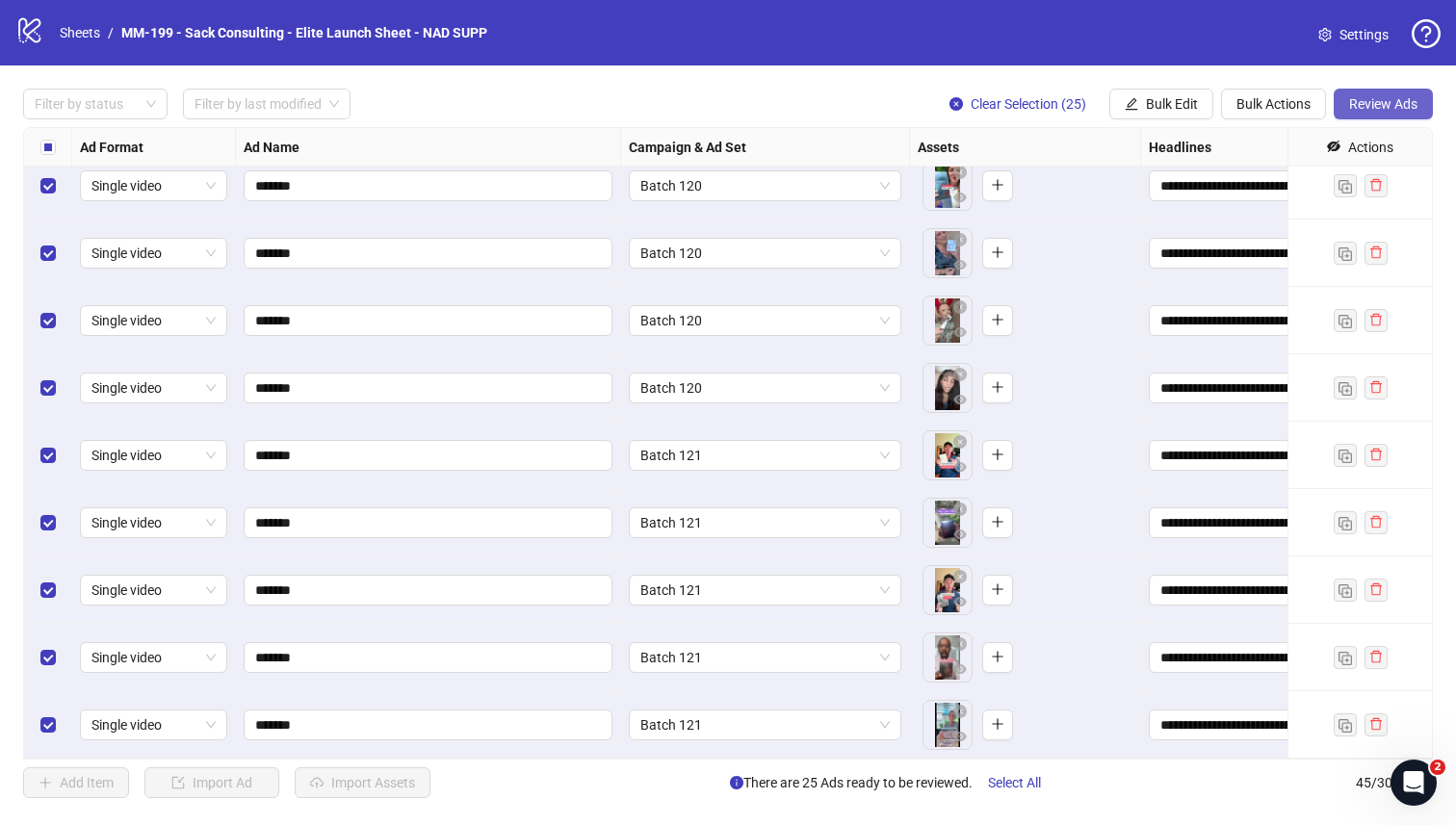
click at [1155, 101] on span "Review Ads" at bounding box center [1382, 104] width 68 height 16
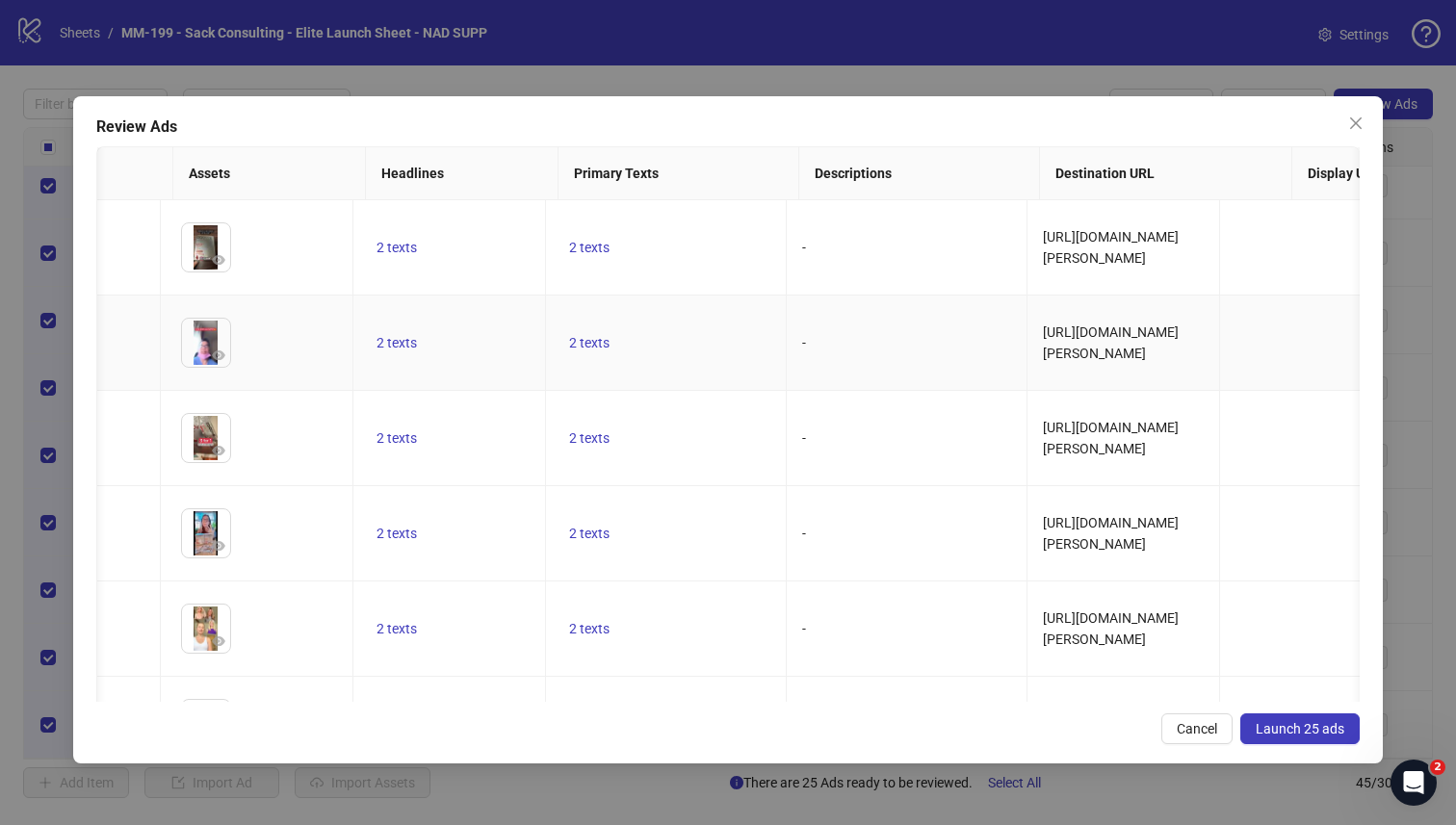
scroll to position [0, 375]
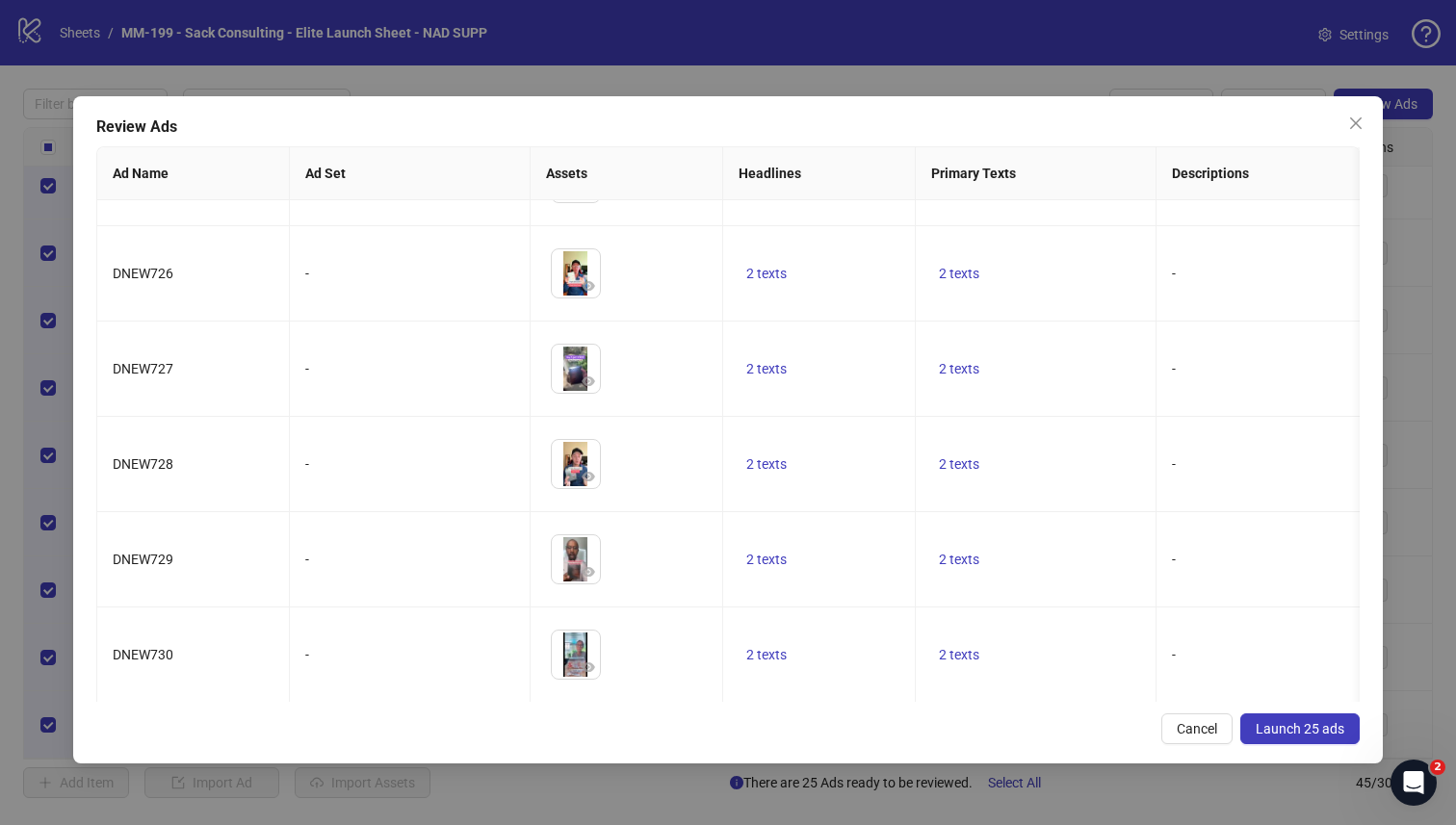
click at [1155, 719] on span "Launch 25 ads" at bounding box center [1300, 729] width 89 height 16
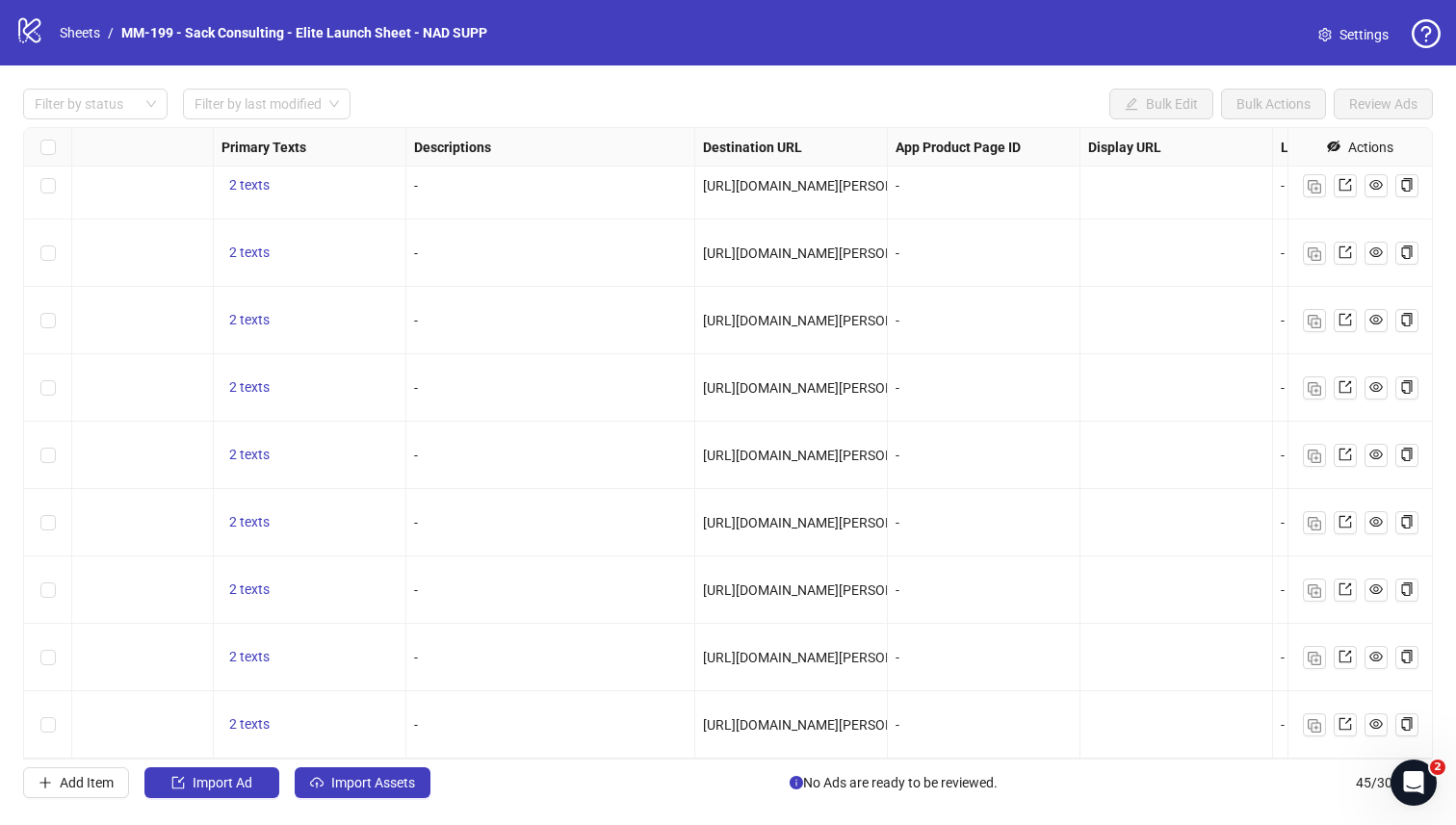
scroll to position [2441, 1393]
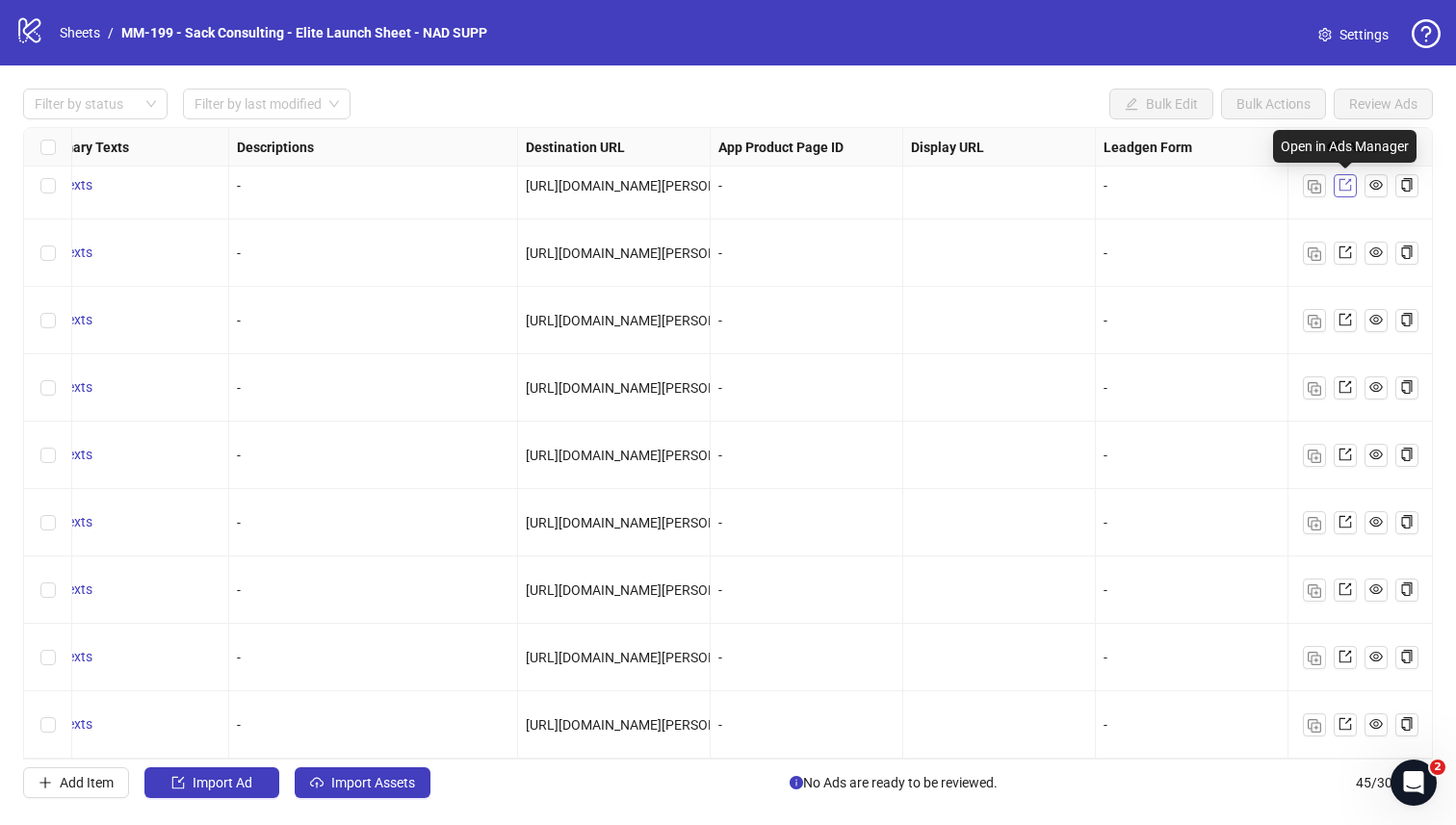
click at [1155, 189] on icon "export" at bounding box center [1345, 185] width 14 height 14
